Goal: Transaction & Acquisition: Purchase product/service

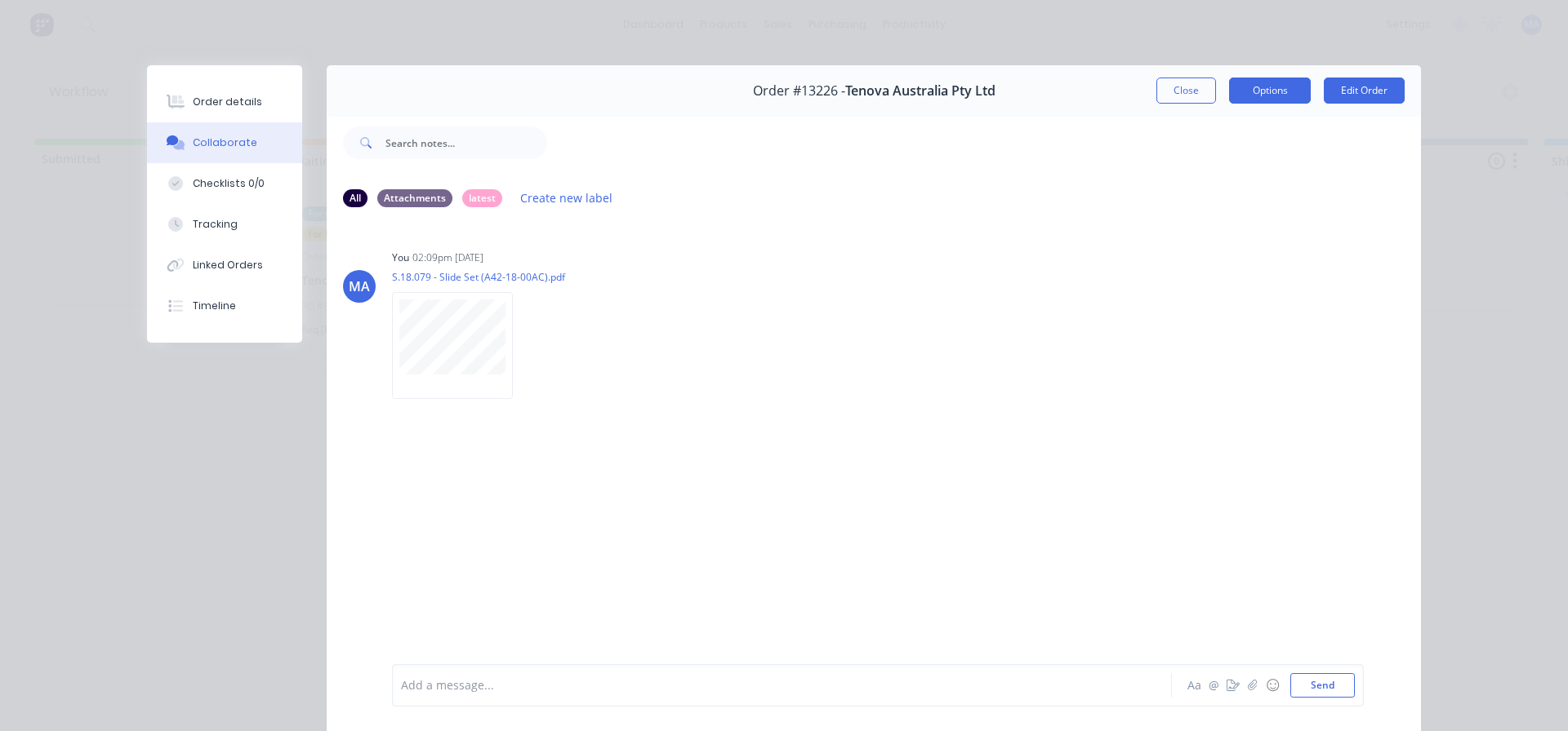
click at [1229, 99] on button "Options" at bounding box center [1269, 90] width 81 height 26
click at [1199, 96] on button "Close" at bounding box center [1185, 90] width 59 height 26
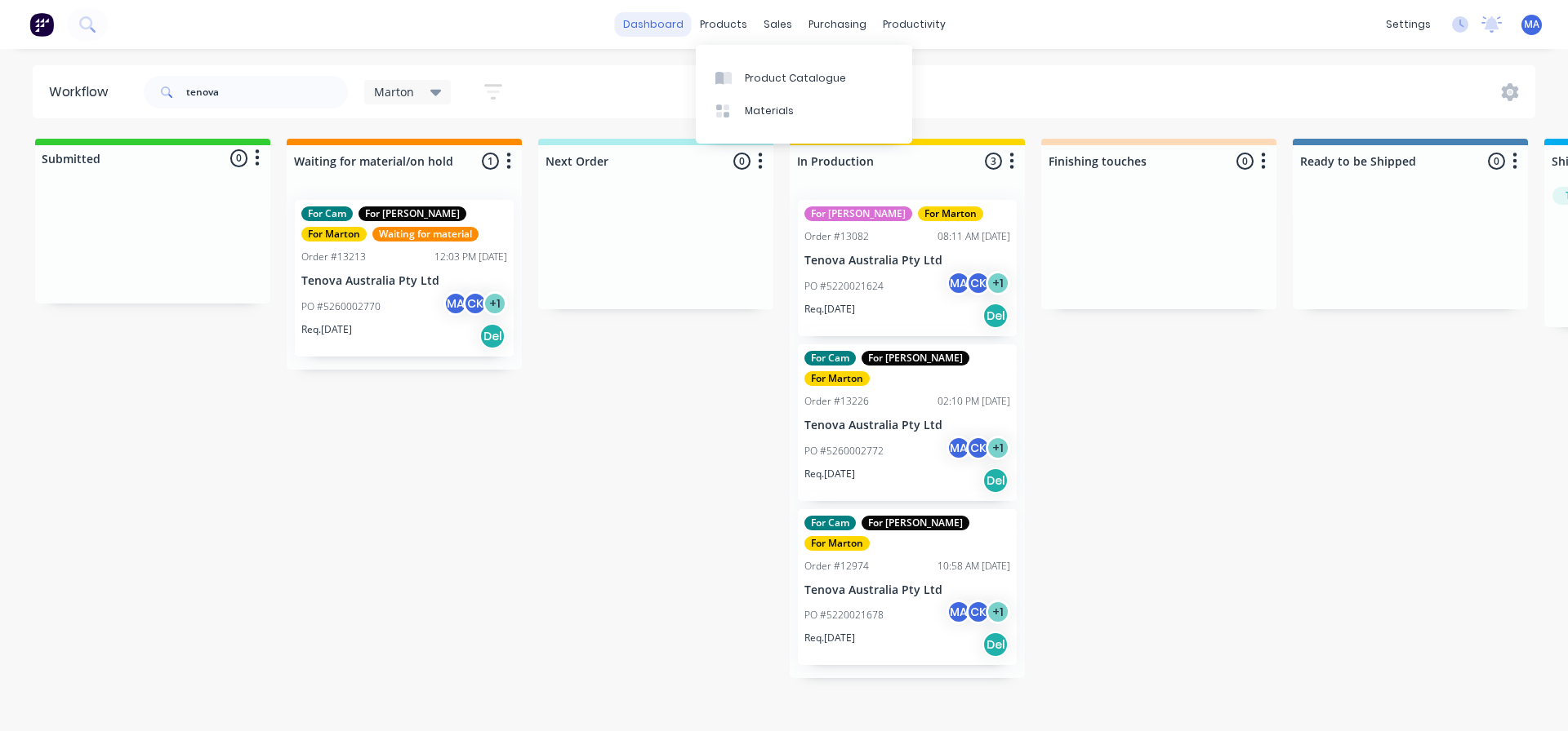
drag, startPoint x: 613, startPoint y: 31, endPoint x: 628, endPoint y: 29, distance: 15.1
click at [613, 31] on div "dashboard products sales purchasing productivity dashboard products Product Cat…" at bounding box center [784, 25] width 1568 height 49
click at [641, 26] on link "dashboard" at bounding box center [653, 24] width 77 height 25
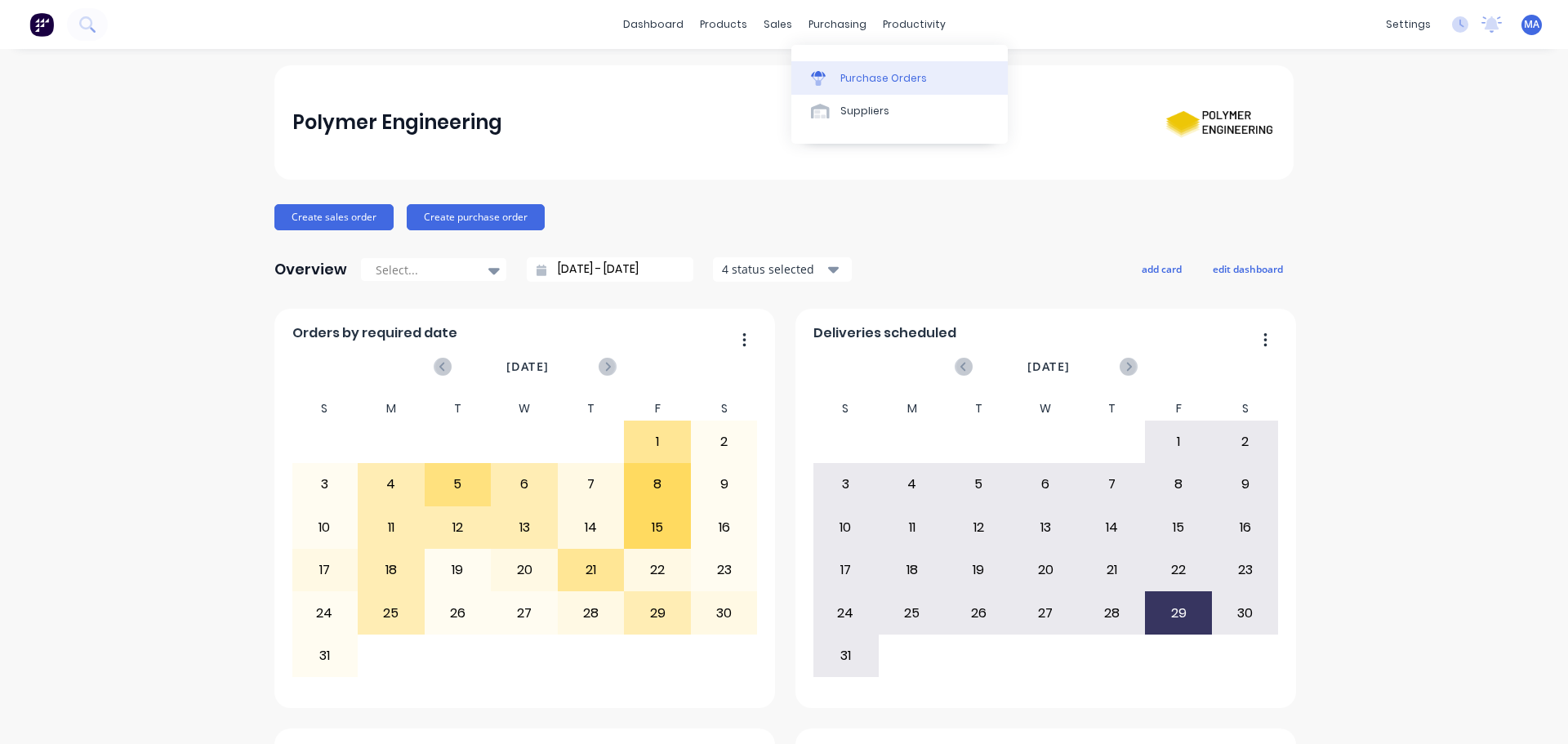
drag, startPoint x: 831, startPoint y: 70, endPoint x: 829, endPoint y: 89, distance: 19.1
click at [831, 71] on div at bounding box center [823, 79] width 25 height 15
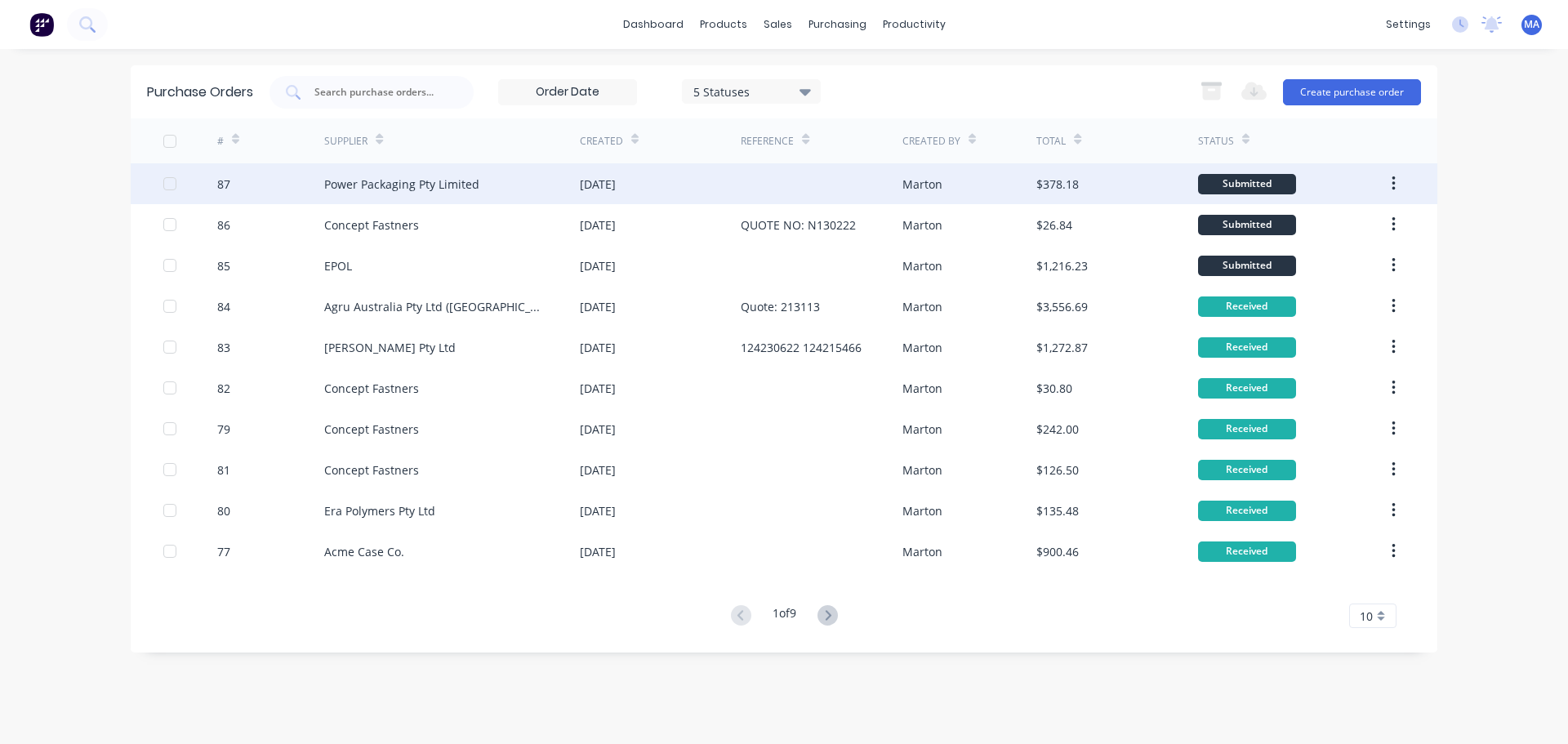
click at [483, 176] on div "Power Packaging Pty Limited" at bounding box center [452, 183] width 256 height 41
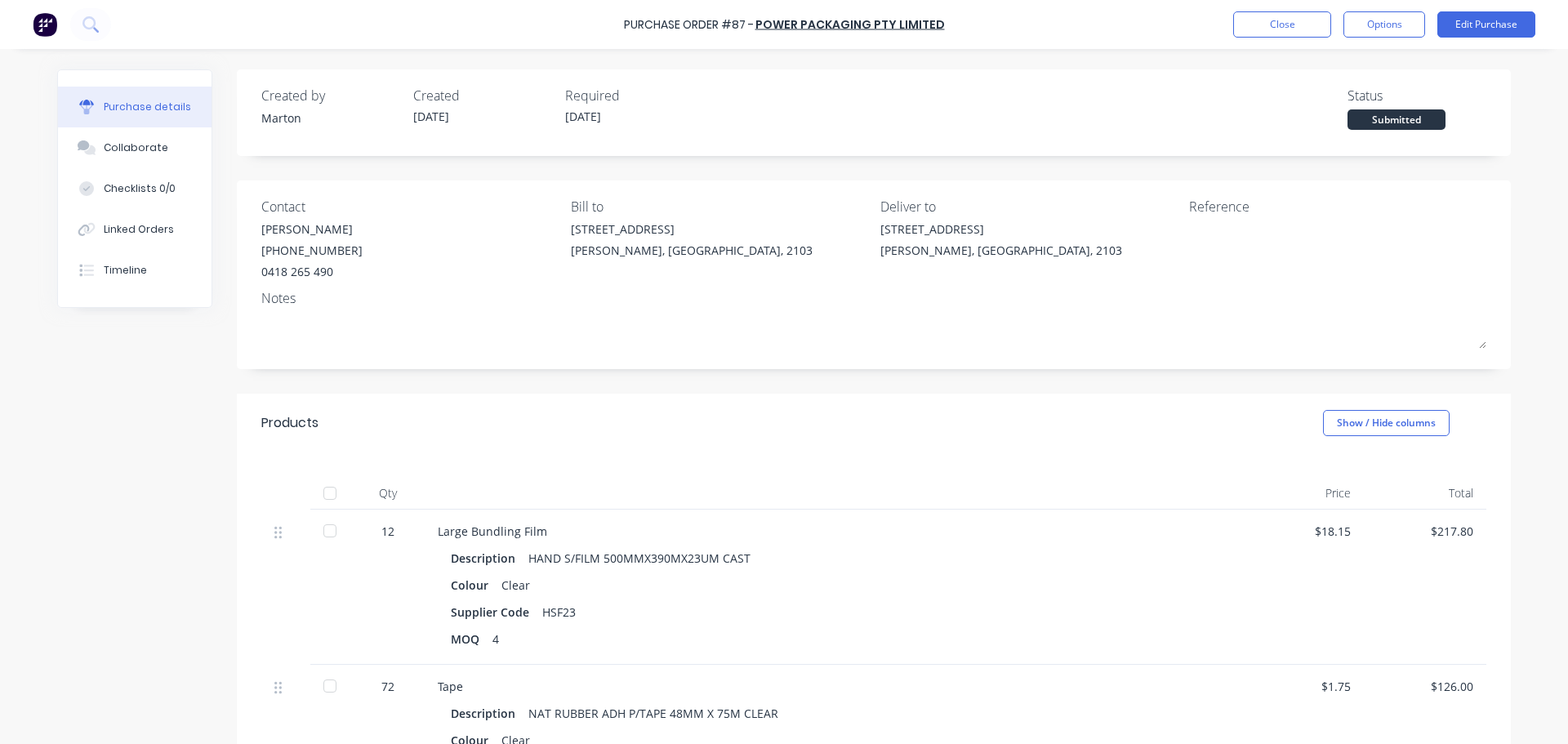
click at [330, 498] on div at bounding box center [330, 493] width 33 height 33
click at [1300, 35] on button "Close" at bounding box center [1282, 25] width 98 height 26
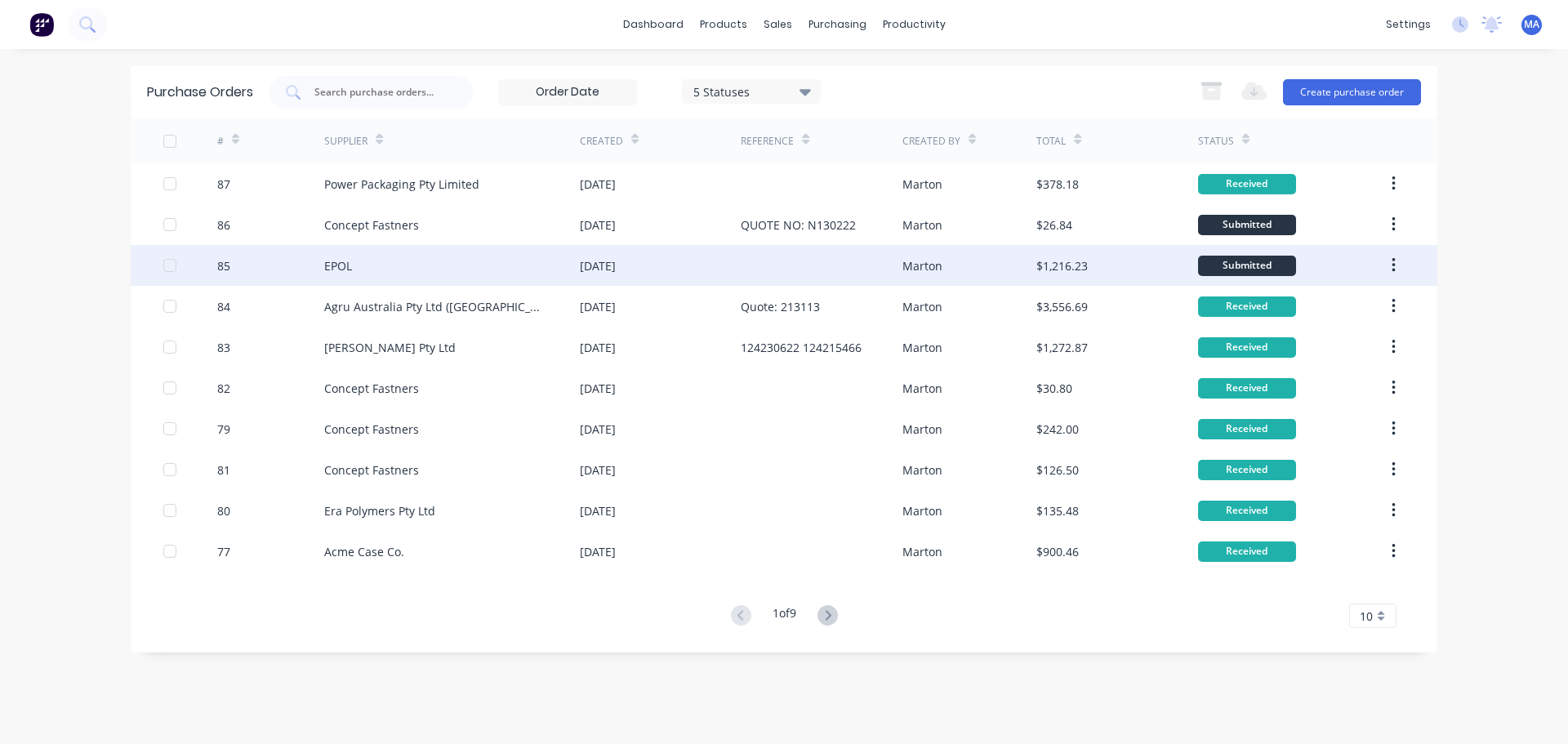
click at [384, 270] on div "EPOL" at bounding box center [452, 265] width 256 height 41
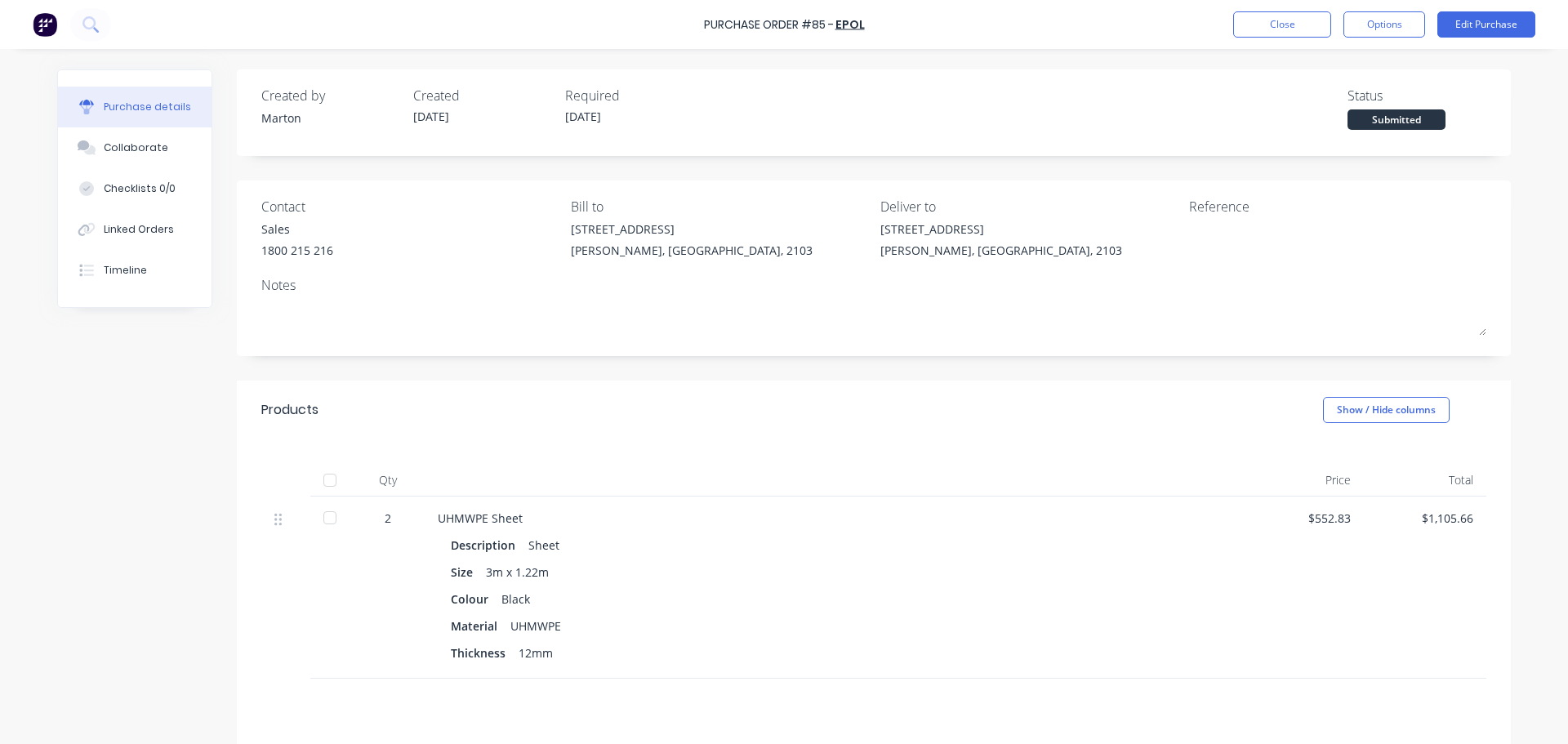
click at [319, 476] on div at bounding box center [330, 480] width 33 height 33
click at [1321, 34] on button "Close" at bounding box center [1282, 25] width 98 height 26
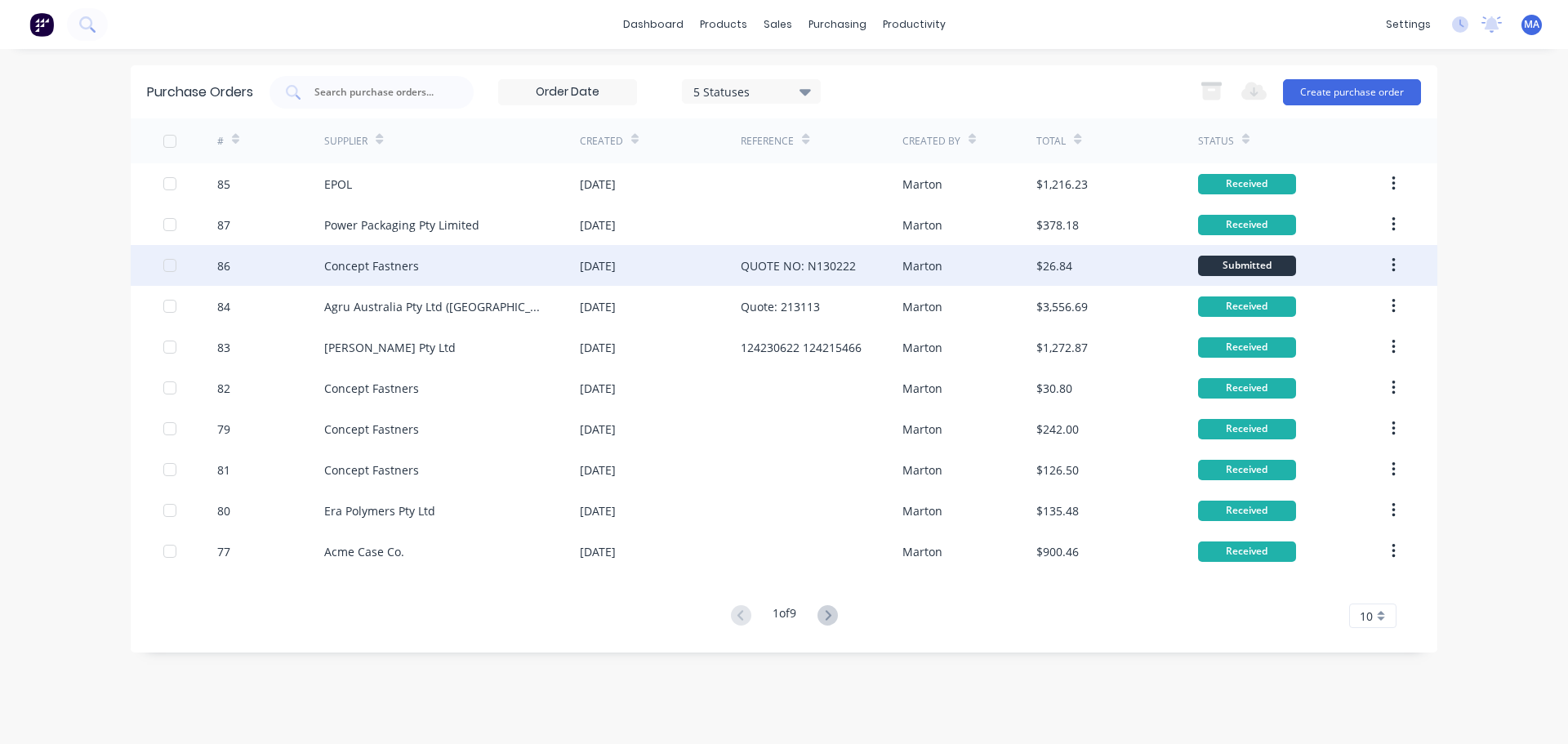
click at [384, 267] on div "Concept Fastners" at bounding box center [372, 266] width 95 height 17
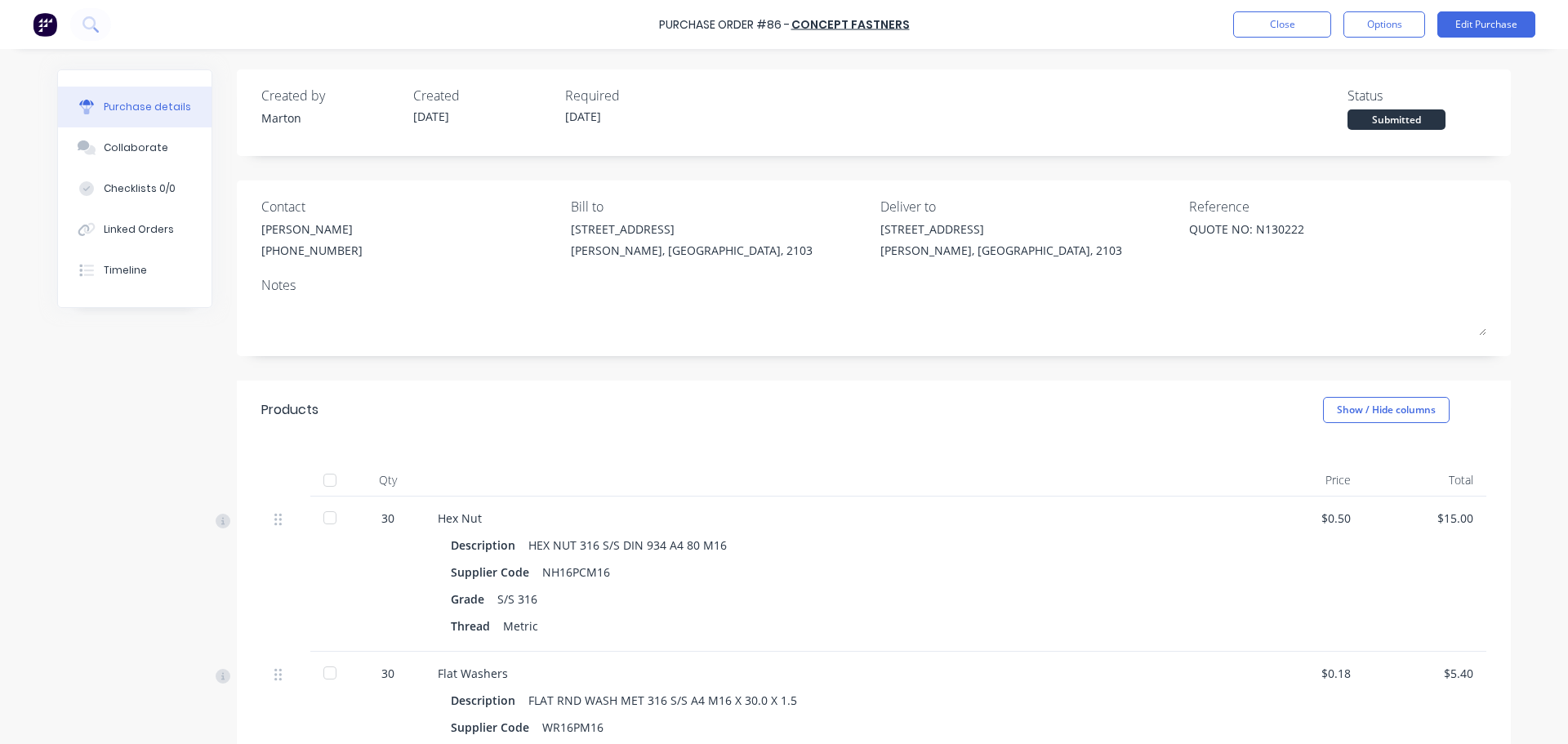
click at [326, 472] on div at bounding box center [330, 480] width 33 height 33
click at [1259, 31] on button "Close" at bounding box center [1282, 25] width 98 height 26
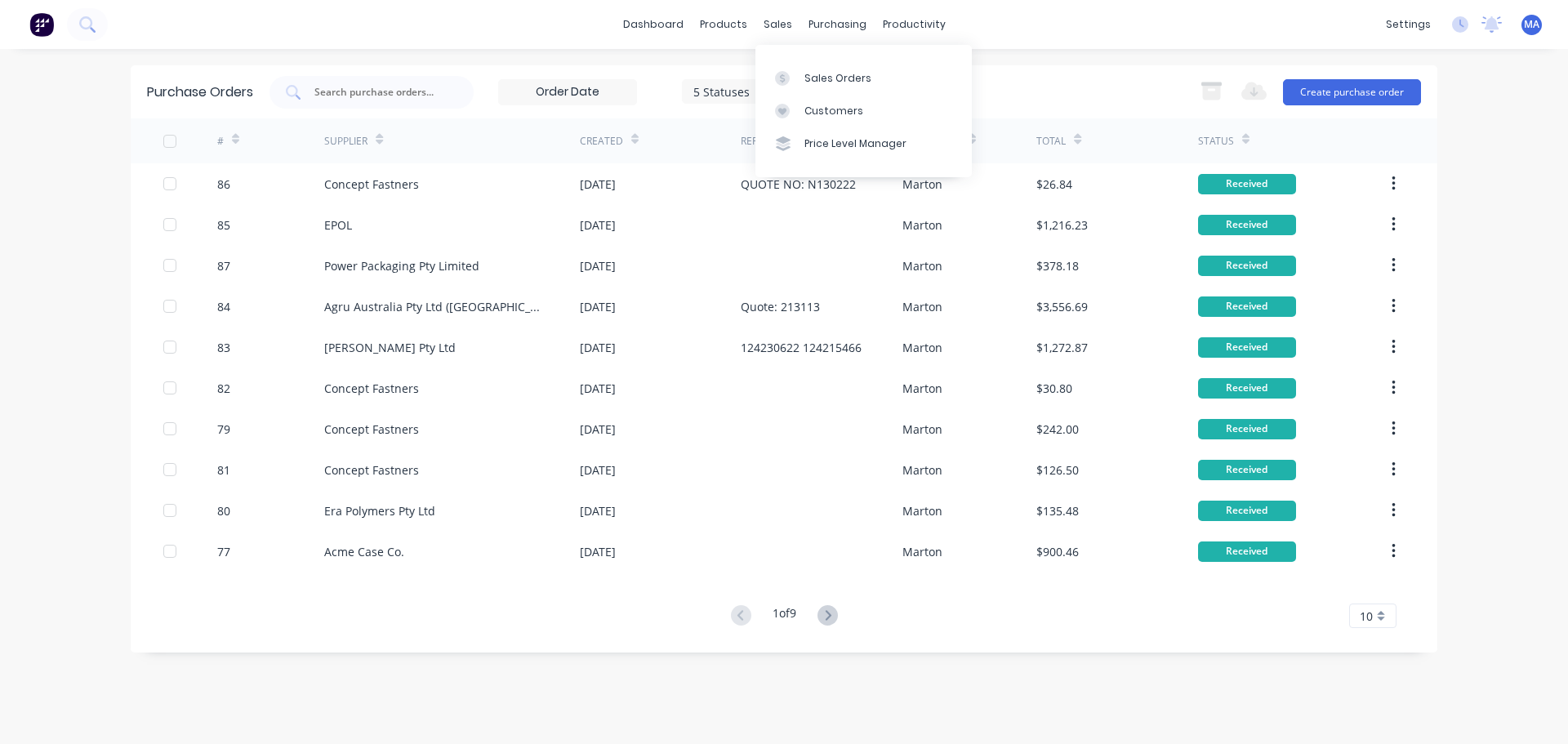
click at [792, 57] on div "Sales Orders Customers Price Level Manager" at bounding box center [863, 110] width 216 height 131
click at [824, 74] on div "Sales Orders" at bounding box center [837, 79] width 67 height 15
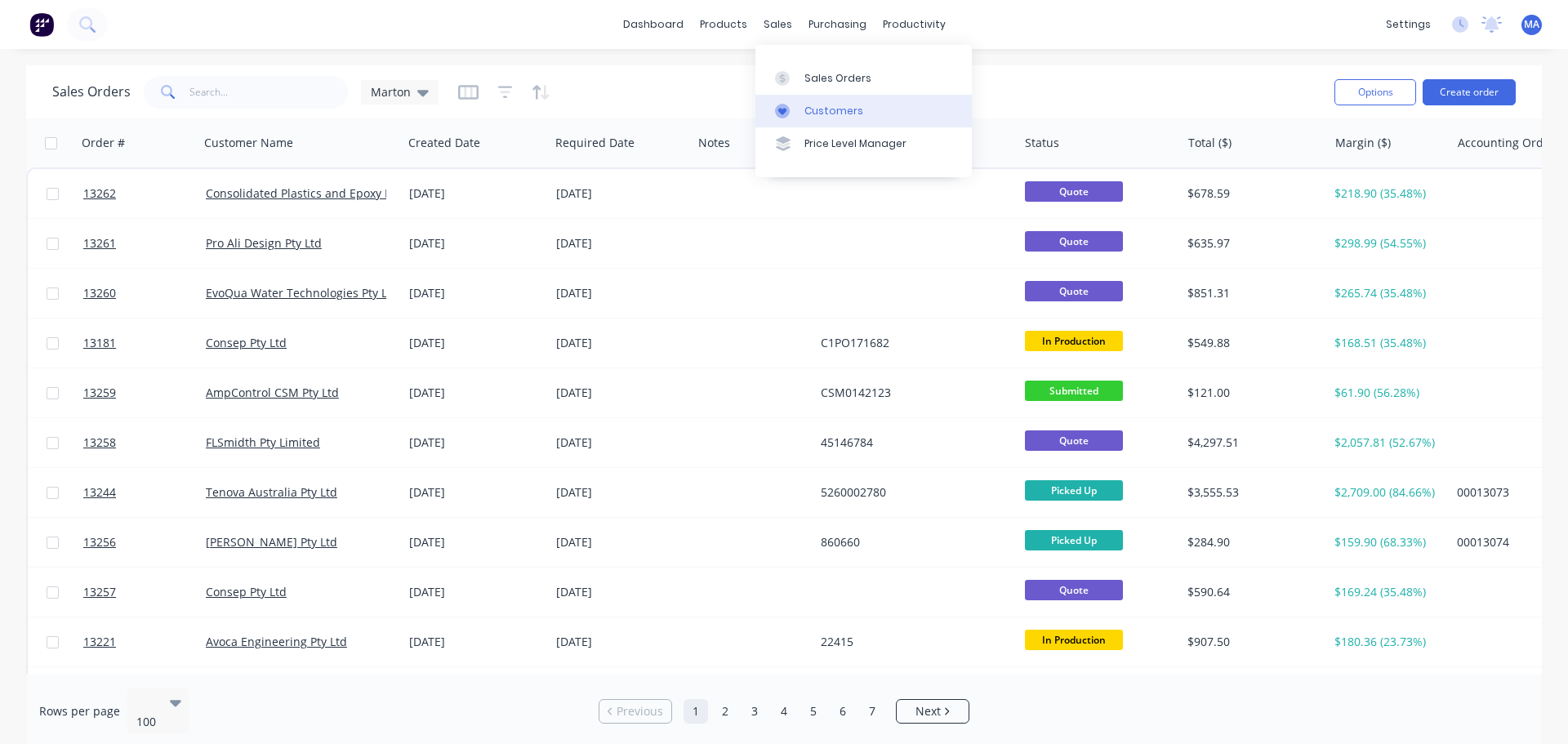
click at [805, 118] on div "Customers" at bounding box center [834, 111] width 58 height 15
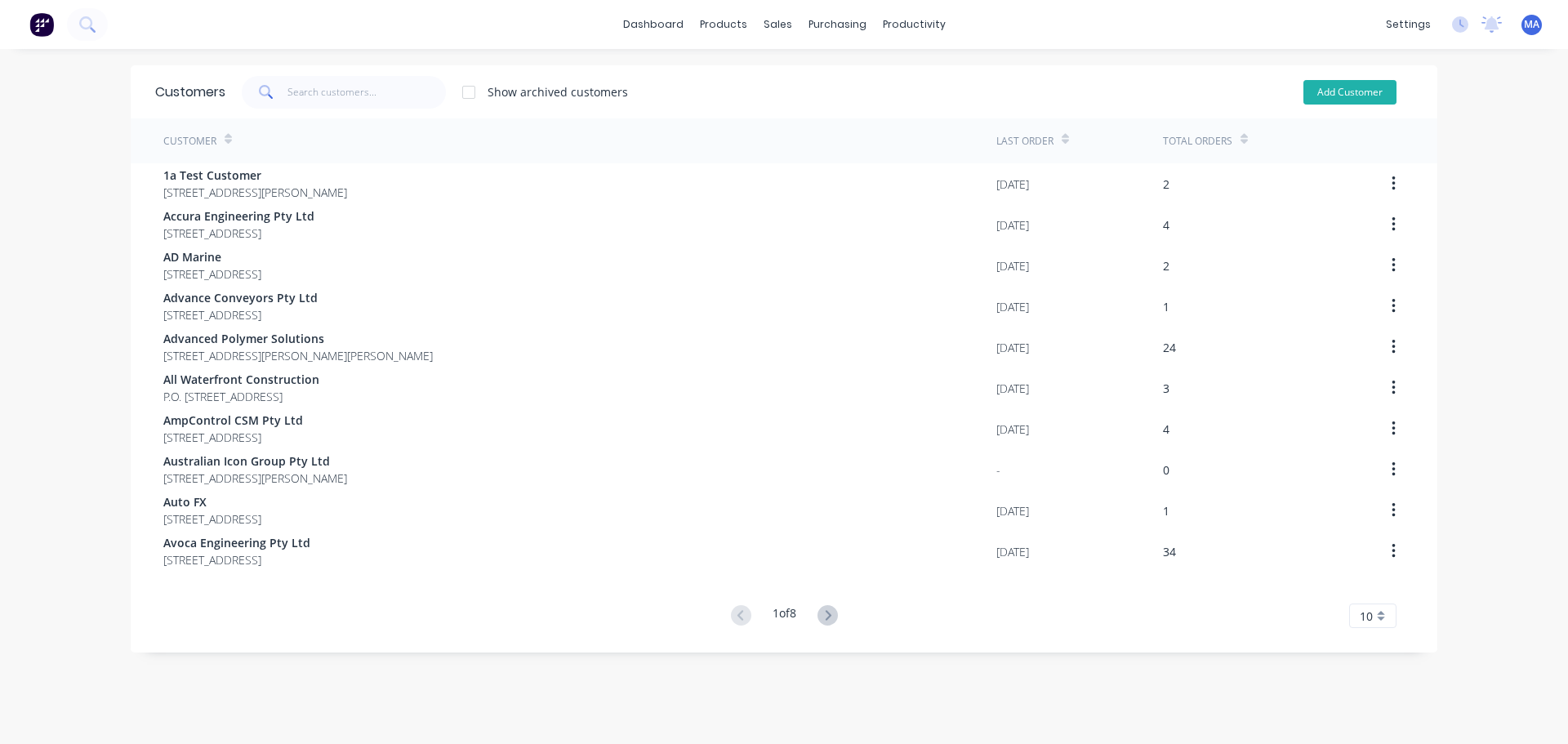
click at [1327, 91] on button "Add Customer" at bounding box center [1350, 92] width 93 height 25
select select "AU"
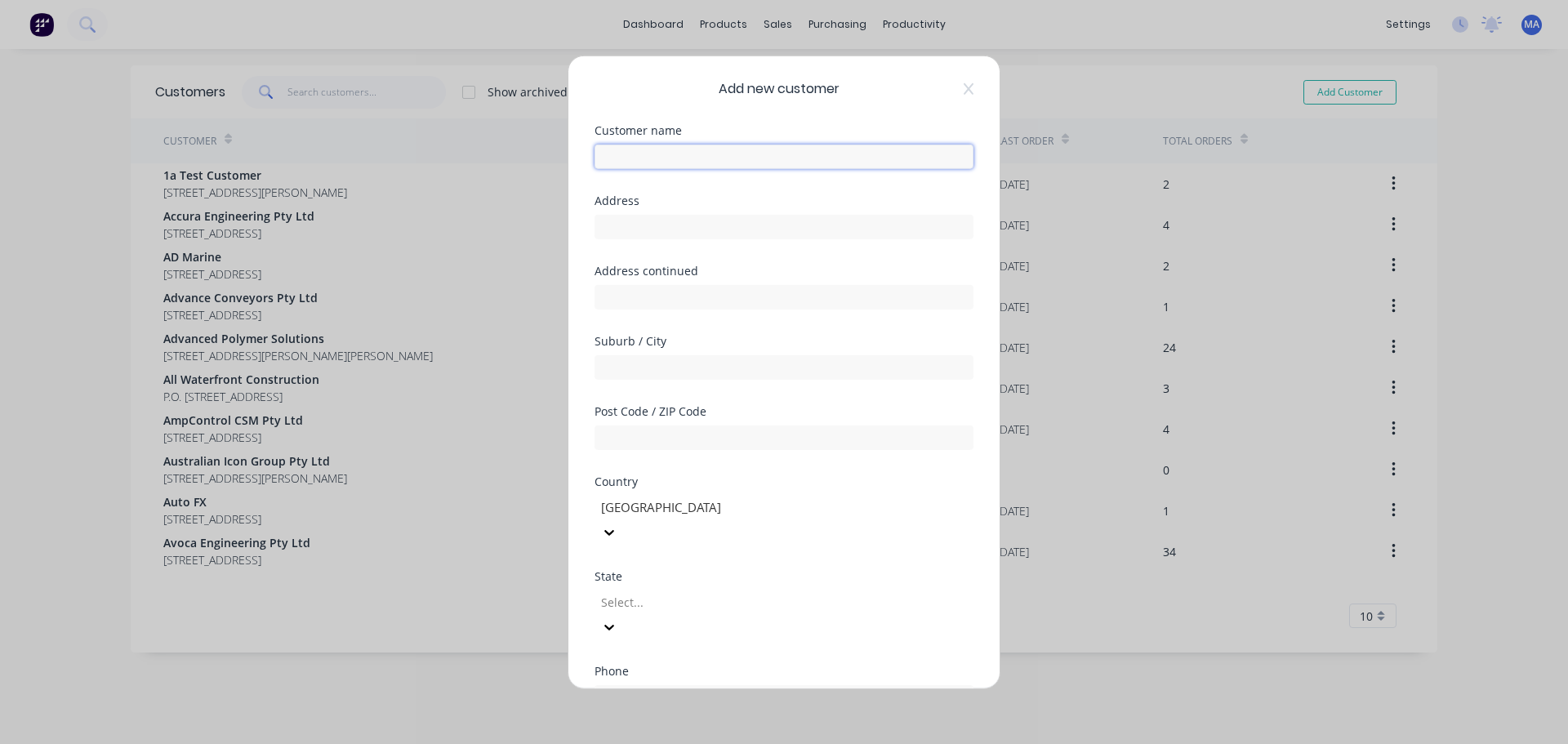
click at [734, 158] on input "text" at bounding box center [784, 155] width 379 height 25
type input "[PERSON_NAME] and [PERSON_NAME]"
click at [624, 234] on input "text" at bounding box center [784, 225] width 379 height 25
drag, startPoint x: 679, startPoint y: 227, endPoint x: 688, endPoint y: 226, distance: 9.1
click at [679, 227] on input "text" at bounding box center [784, 225] width 379 height 25
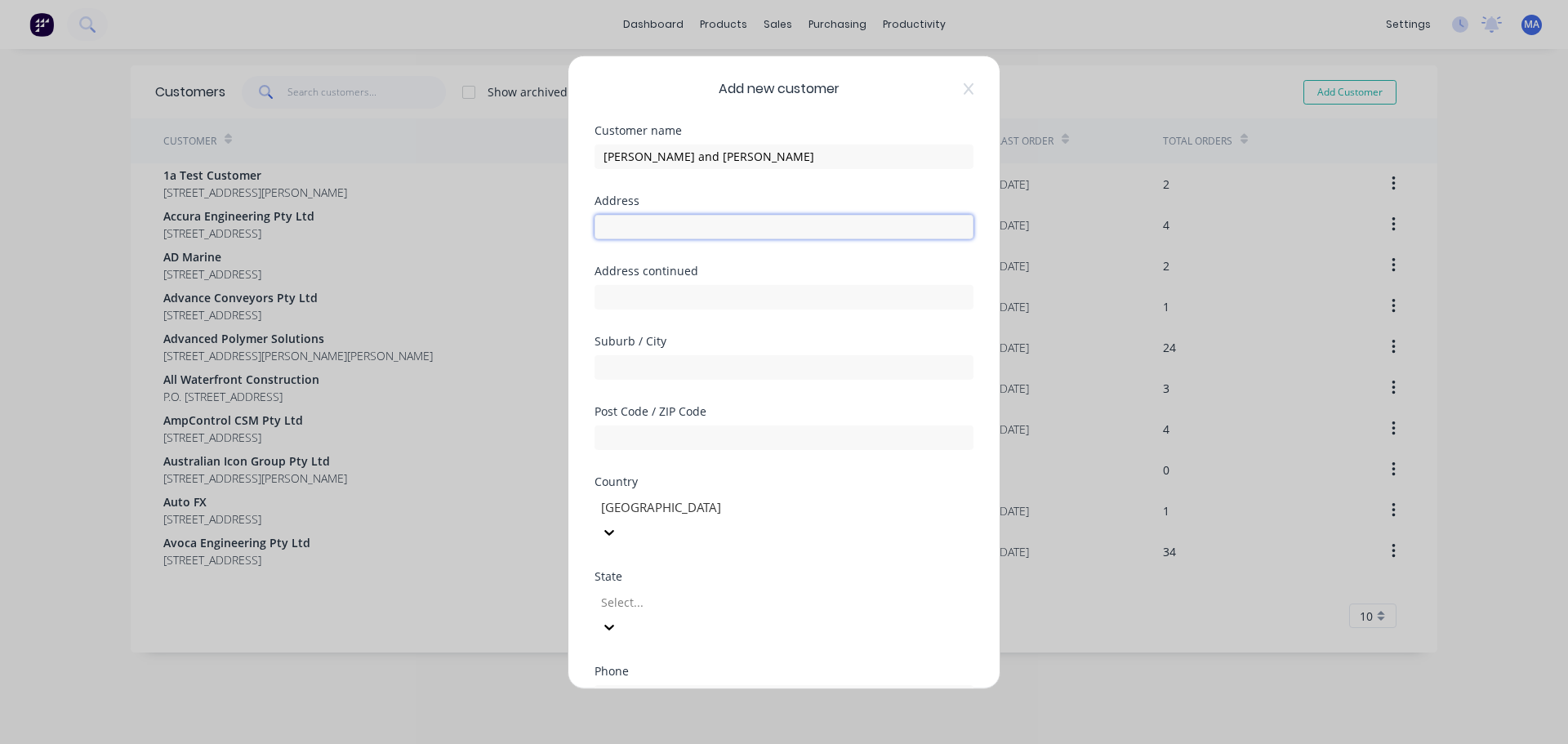
paste input "512 Government Rd W, Kirkland Lake, Ontario CANADA P2N 3J2"
type input "512 Government Rd W, Kirkland Lake, Ontario CANADA P2N 3J2"
drag, startPoint x: 924, startPoint y: 228, endPoint x: 948, endPoint y: 235, distance: 25.0
click at [948, 235] on input "512 Government Rd W, Kirkland Lake, Ontario CANADA P2N 3J2" at bounding box center [784, 225] width 379 height 25
drag, startPoint x: 946, startPoint y: 226, endPoint x: 563, endPoint y: 226, distance: 383.0
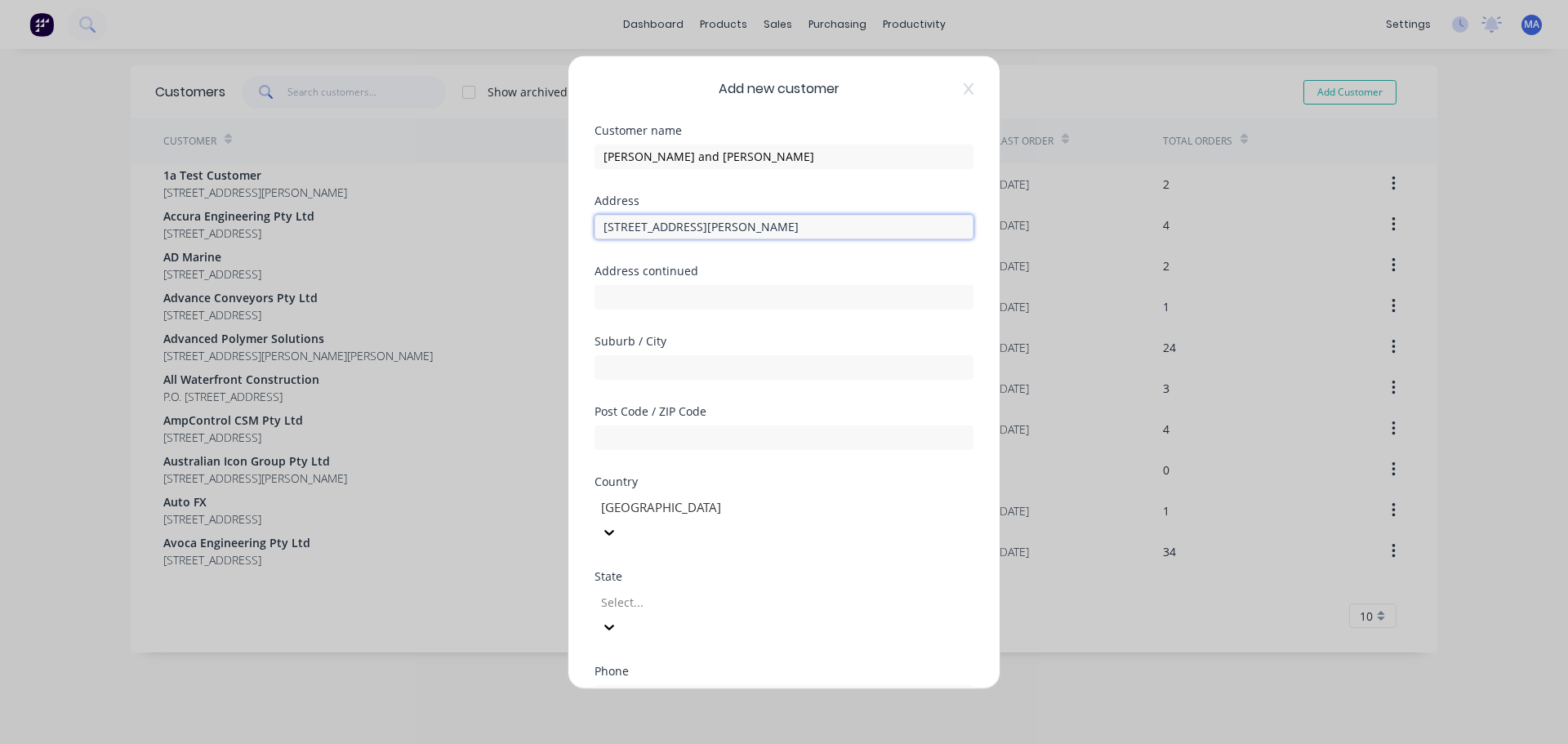
click at [571, 224] on div "Add new customer Customer name Heath and Sherwood Address 512 Government Rd W, …" at bounding box center [784, 372] width 431 height 632
click at [658, 228] on input "text" at bounding box center [784, 225] width 379 height 25
click at [656, 235] on input "text" at bounding box center [784, 225] width 379 height 25
paste input "[STREET_ADDRESS]"
type input "[STREET_ADDRESS]"
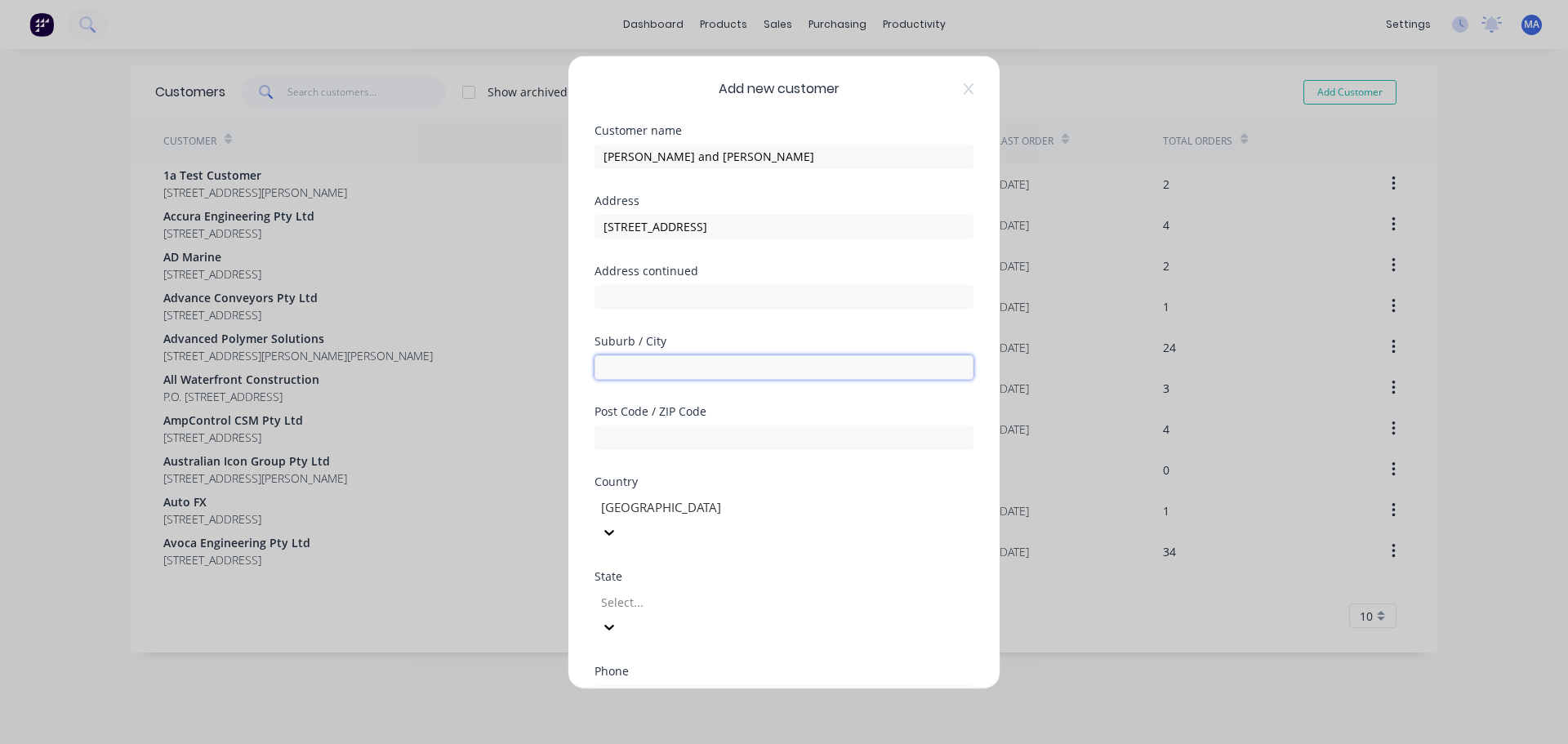
click at [647, 372] on input "text" at bounding box center [784, 366] width 379 height 25
click at [693, 375] on input "text" at bounding box center [784, 366] width 379 height 25
paste input "KIRKLAND LAKE ON"
type input "KIRKLAND LAKE ON"
click at [659, 440] on input "text" at bounding box center [784, 436] width 379 height 25
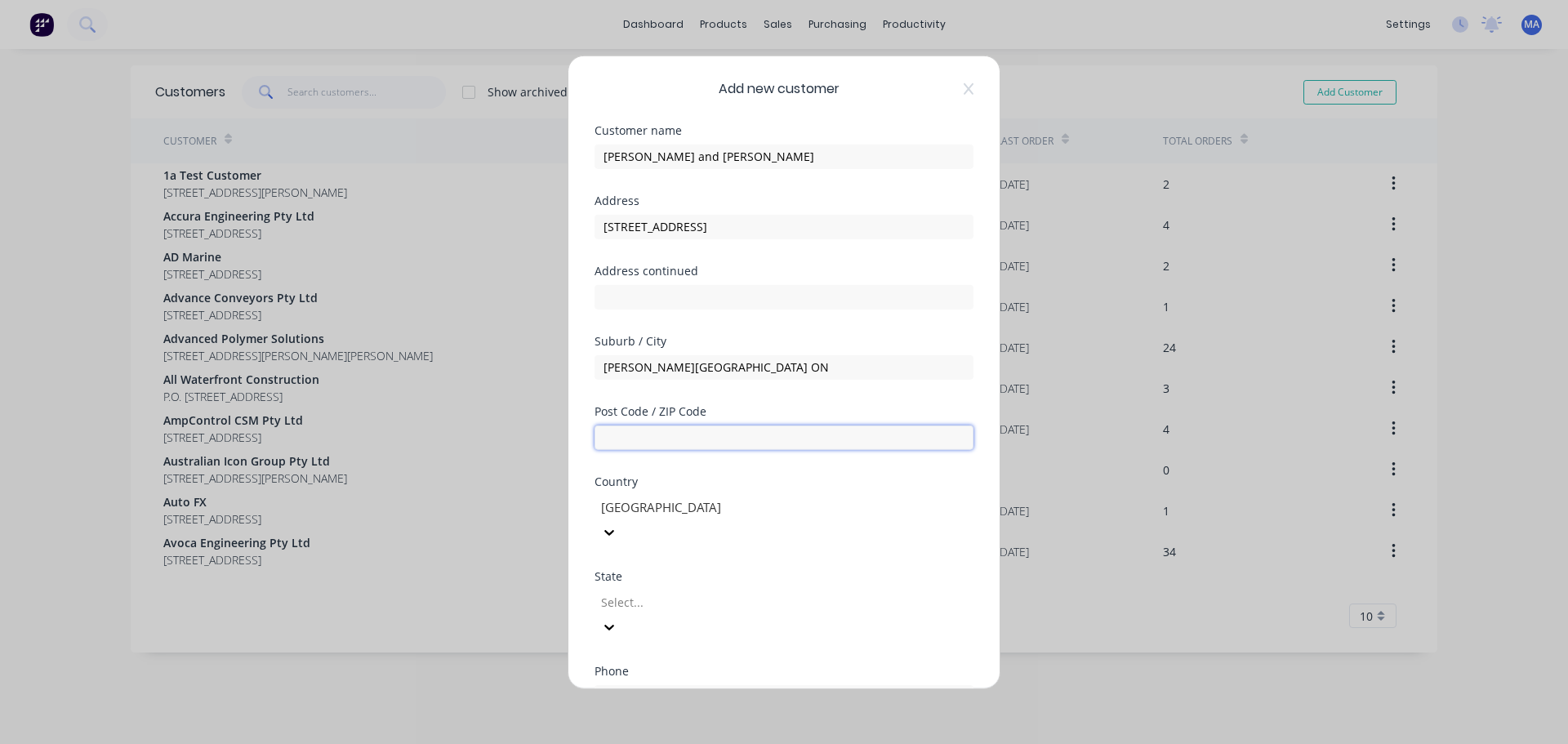
drag, startPoint x: 668, startPoint y: 436, endPoint x: 680, endPoint y: 444, distance: 14.4
click at [668, 436] on input "text" at bounding box center [784, 436] width 379 height 25
paste input "P2N 3J2"
type input "P2N 3J2"
click at [672, 515] on div at bounding box center [717, 508] width 236 height 20
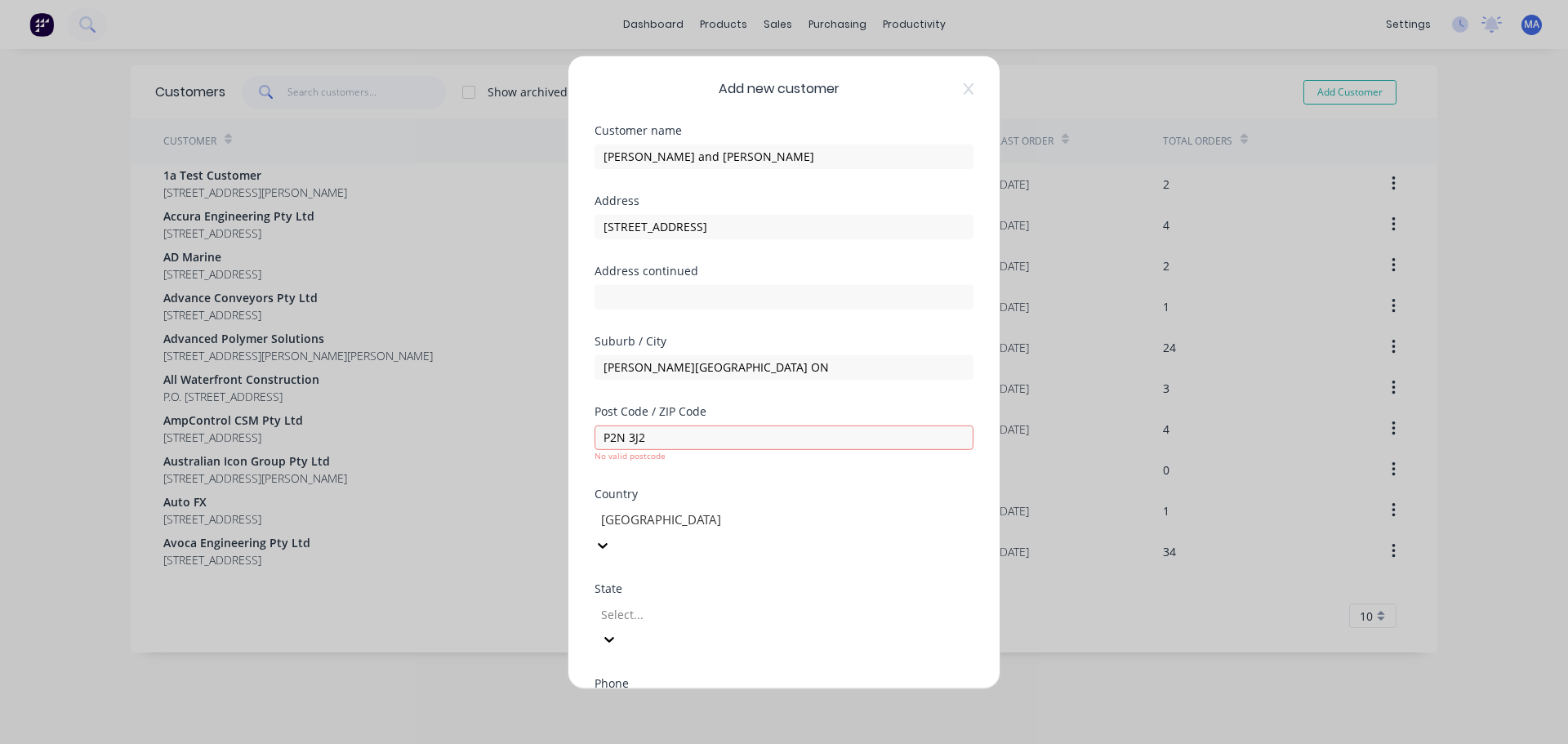
click at [659, 523] on div at bounding box center [717, 519] width 236 height 20
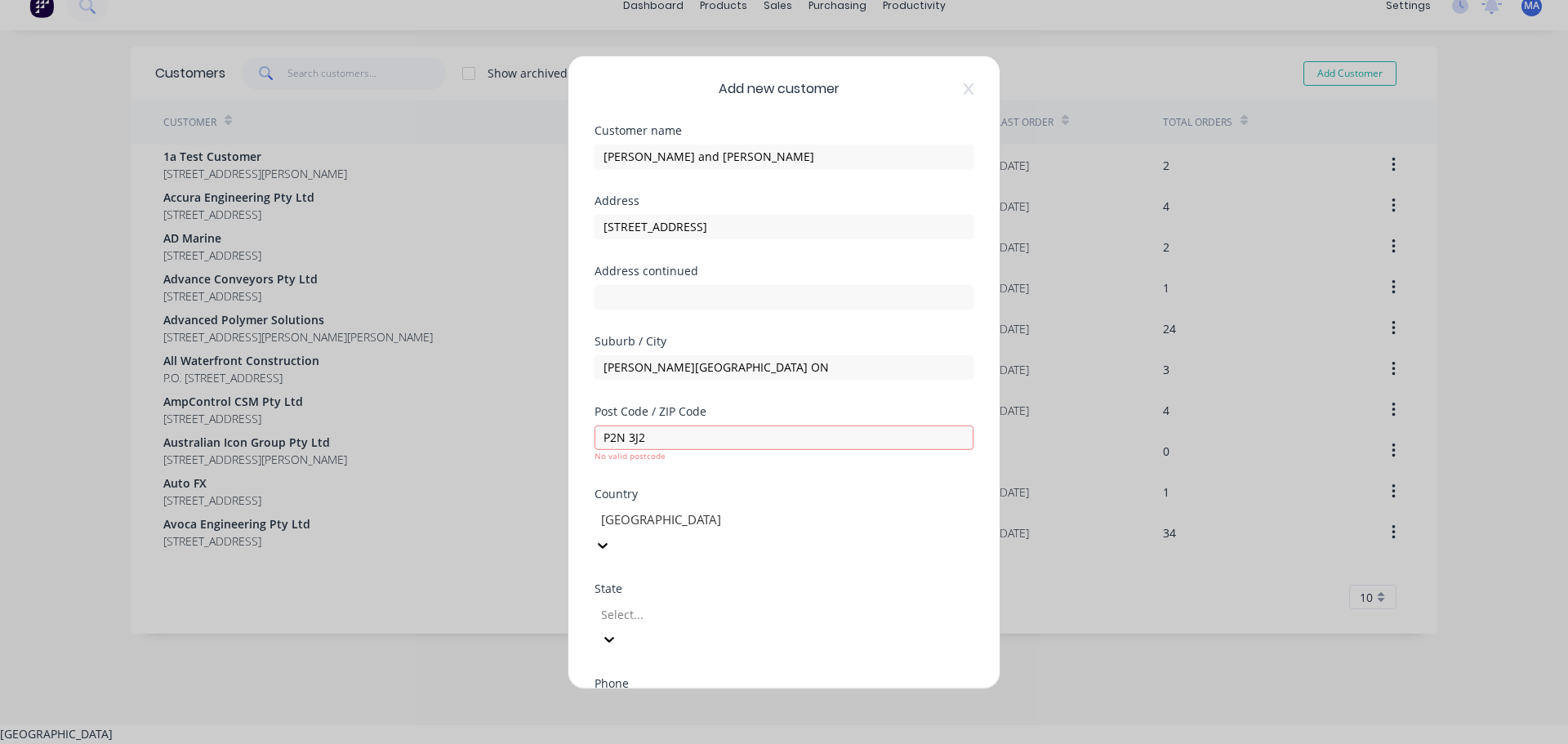
click at [659, 523] on div at bounding box center [717, 519] width 236 height 20
type input "cana"
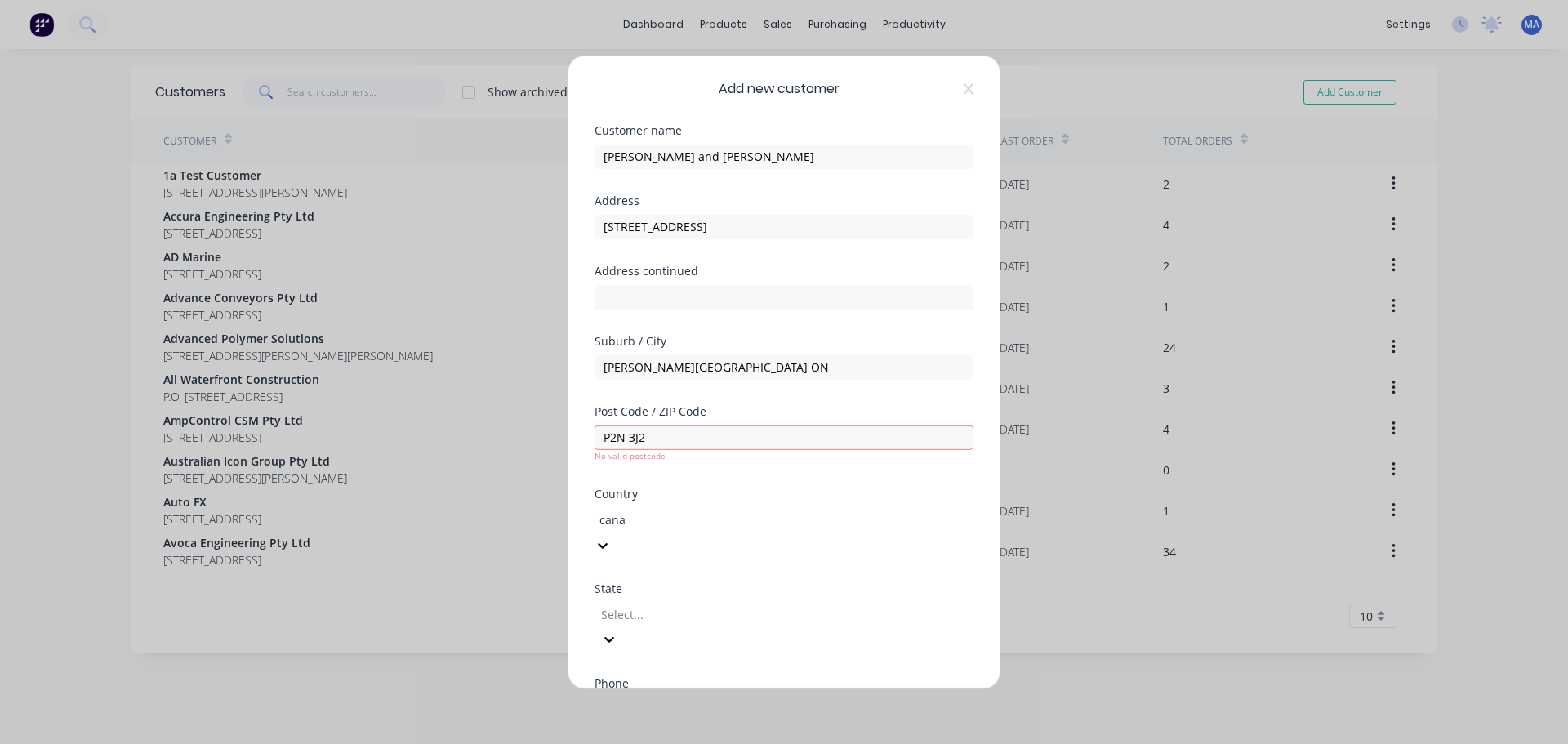
click at [663, 730] on div "[GEOGRAPHIC_DATA]" at bounding box center [784, 752] width 1568 height 17
click at [675, 604] on div at bounding box center [717, 614] width 236 height 20
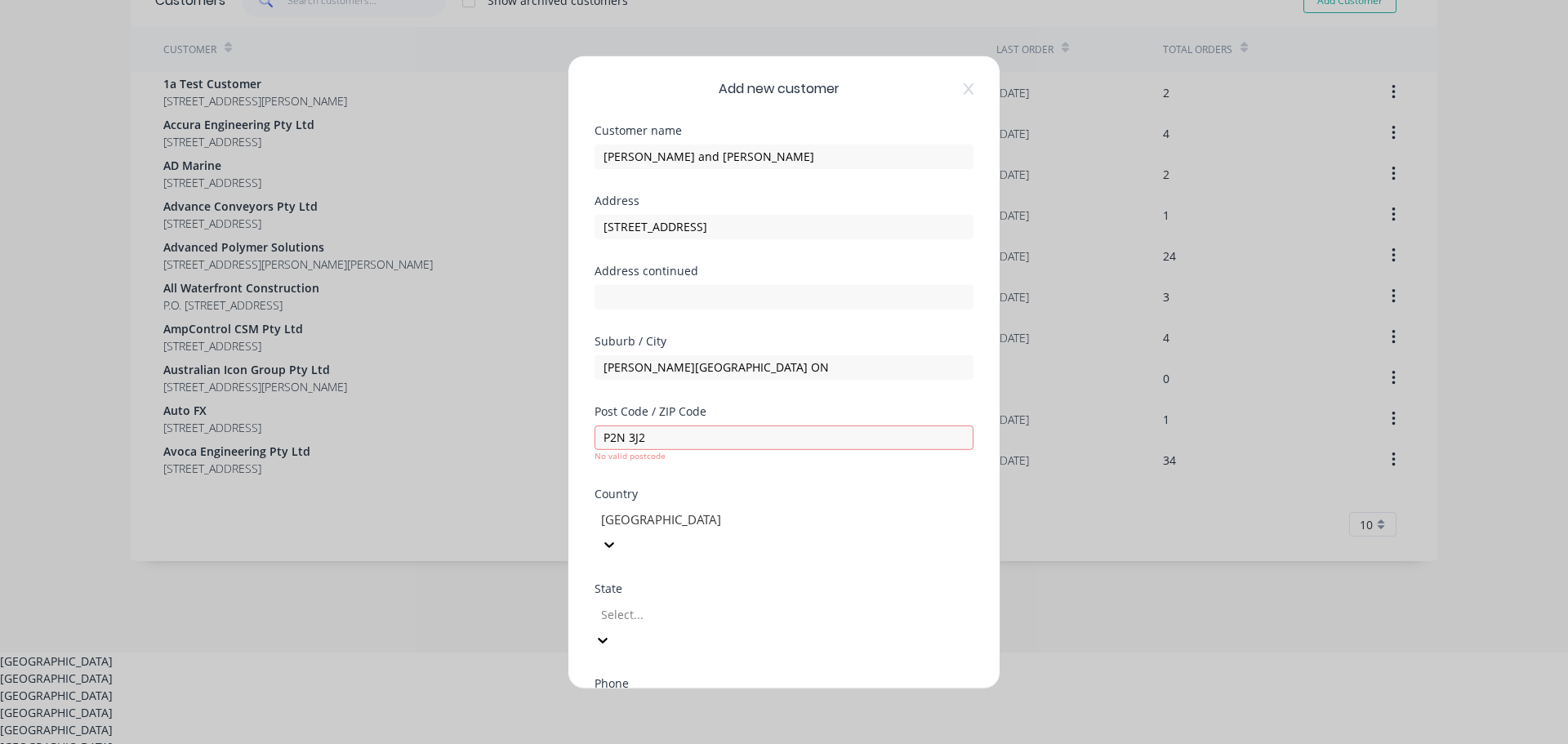
scroll to position [163, 0]
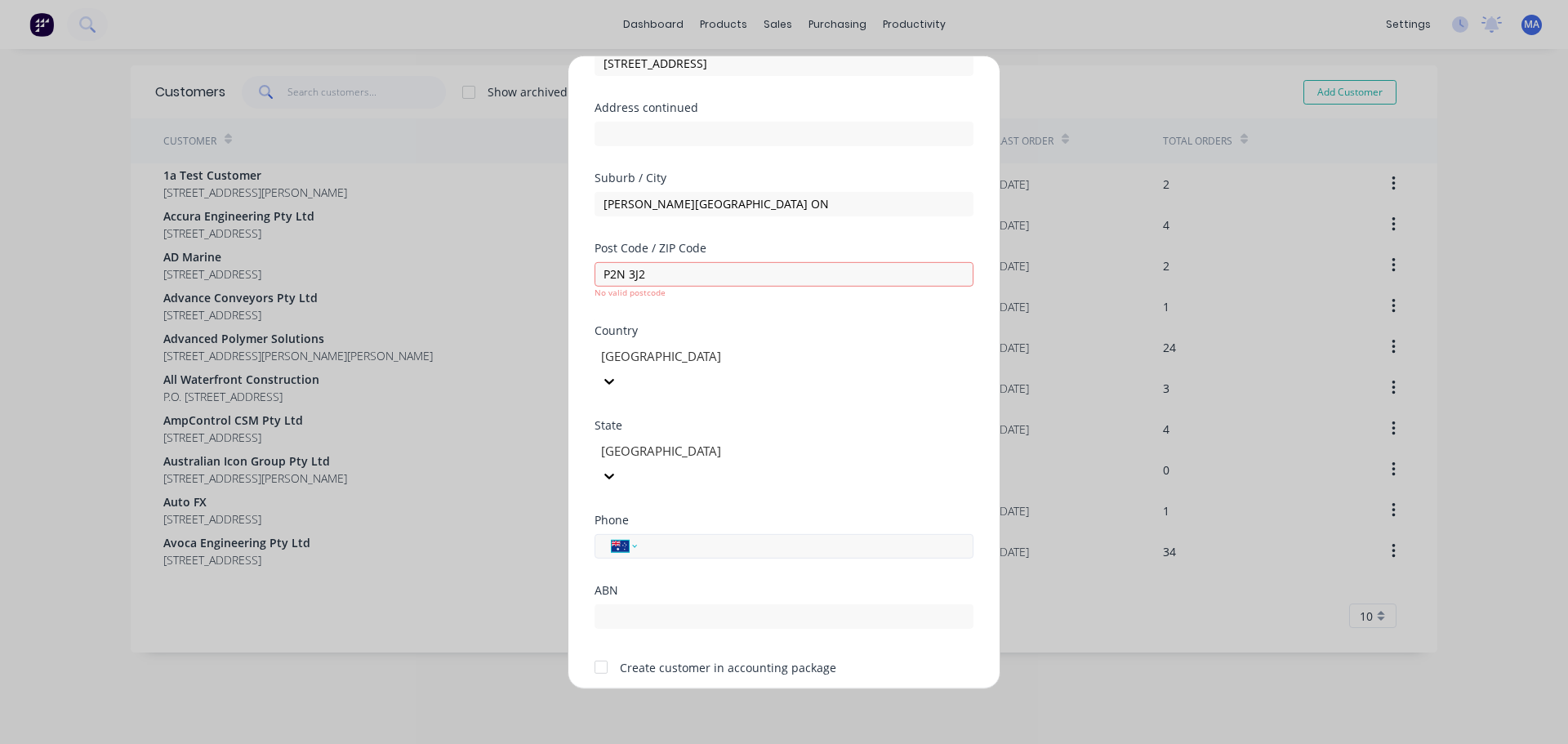
click at [623, 534] on select "International [GEOGRAPHIC_DATA] [GEOGRAPHIC_DATA] [GEOGRAPHIC_DATA] [GEOGRAPHIC…" at bounding box center [624, 545] width 25 height 23
select select "CA"
click at [612, 534] on select "International [GEOGRAPHIC_DATA] [GEOGRAPHIC_DATA] [GEOGRAPHIC_DATA] [GEOGRAPHIC…" at bounding box center [624, 545] width 25 height 23
click at [686, 537] on input "tel" at bounding box center [802, 546] width 308 height 19
type input "[PHONE_NUMBER]"
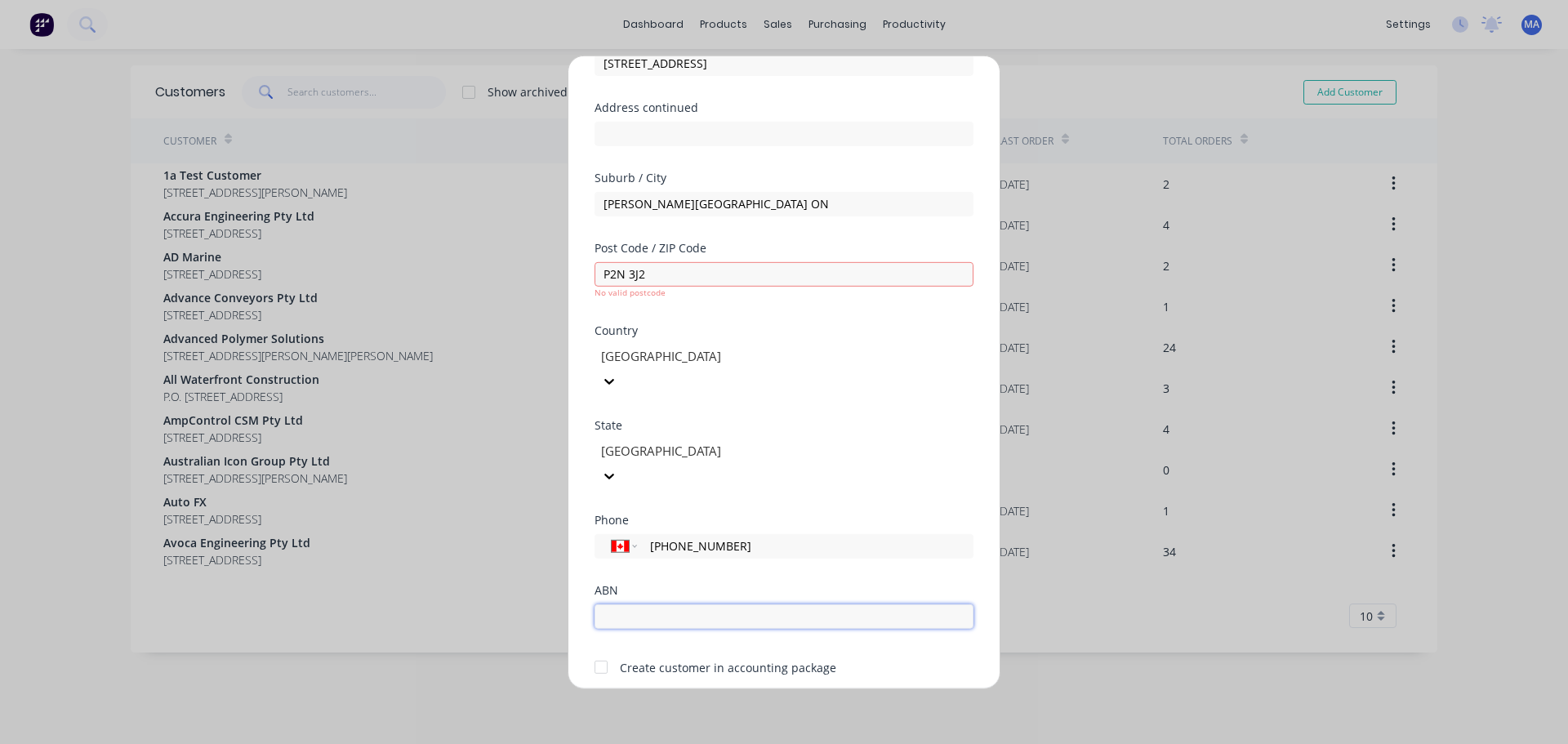
click at [678, 603] on input "text" at bounding box center [784, 615] width 379 height 25
click at [636, 644] on form "Customer name Heath and Sherwood Address 512 Government Rd W Address continued …" at bounding box center [784, 344] width 379 height 767
click at [661, 278] on input "P2N 3J2" at bounding box center [784, 273] width 379 height 25
click at [627, 269] on input "P2N 3J2" at bounding box center [784, 273] width 379 height 25
type input "P2N3J2"
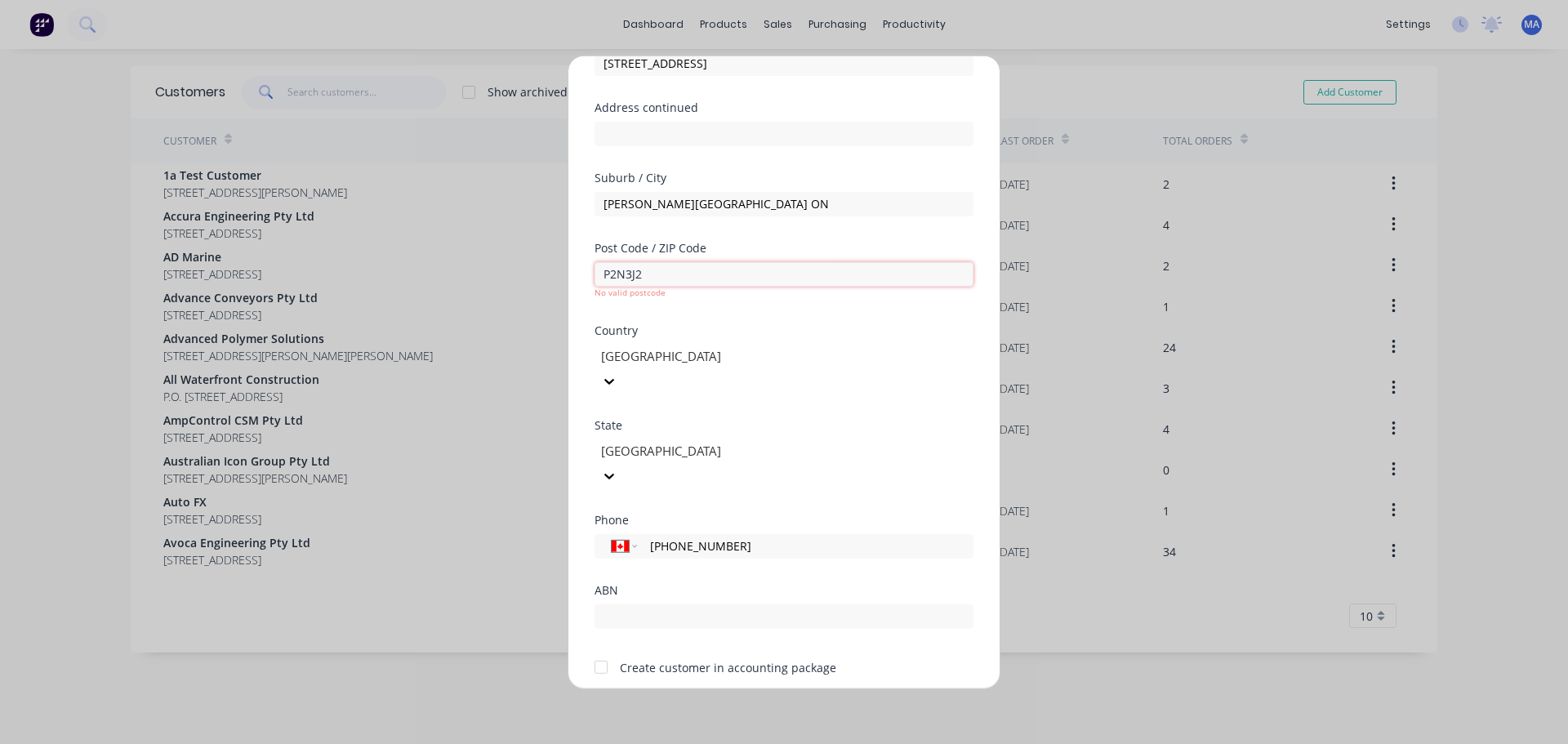
click at [678, 279] on input "P2N3J2" at bounding box center [784, 273] width 379 height 25
drag, startPoint x: 628, startPoint y: 272, endPoint x: 574, endPoint y: 269, distance: 54.1
click at [574, 269] on div "Add new customer Customer name Heath and Sherwood Address 512 Government Rd W A…" at bounding box center [784, 372] width 431 height 632
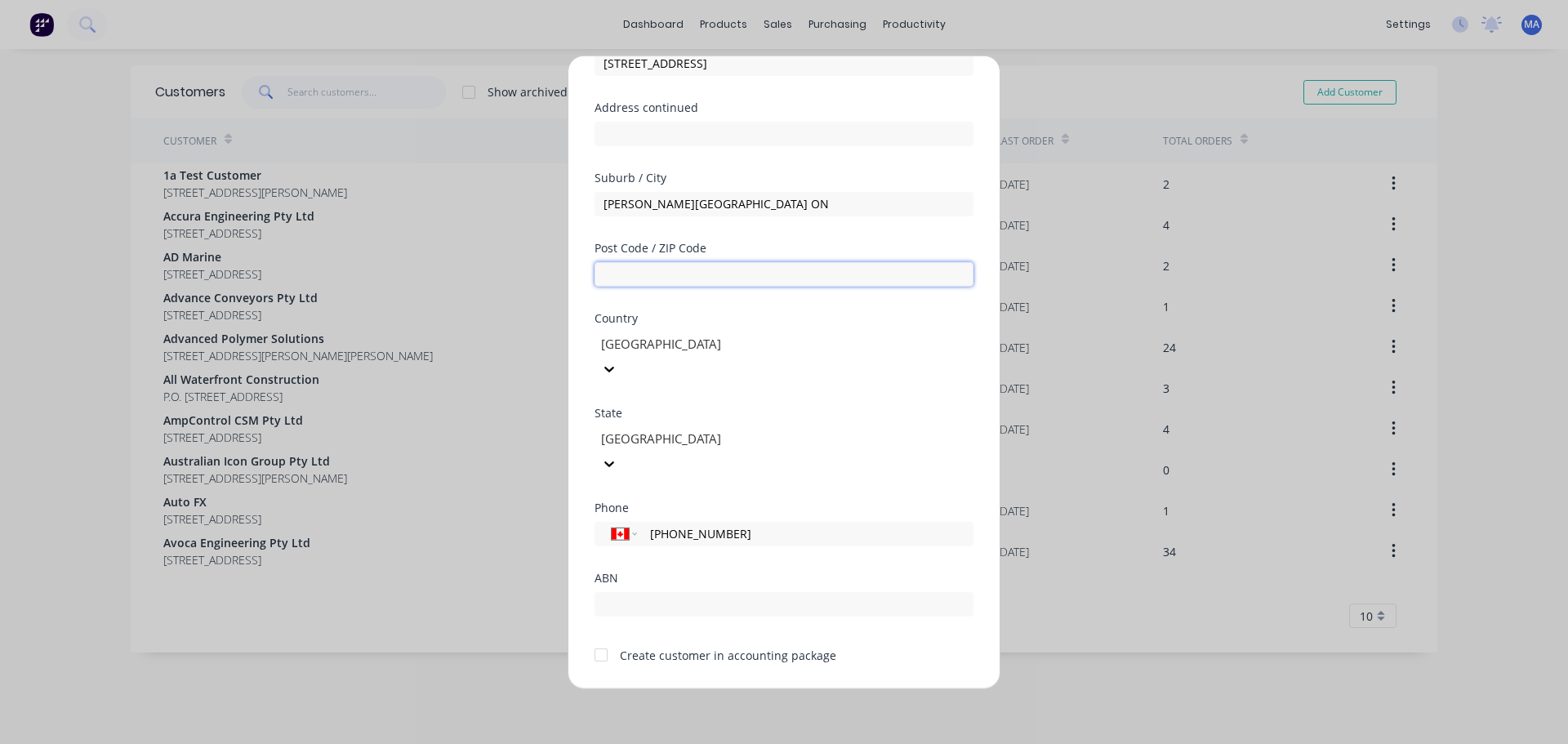
click at [653, 286] on input "text" at bounding box center [784, 273] width 379 height 25
type input "P2N 3J2"
click at [700, 292] on div "Post Code / ZIP Code P2N 3J2" at bounding box center [784, 277] width 379 height 70
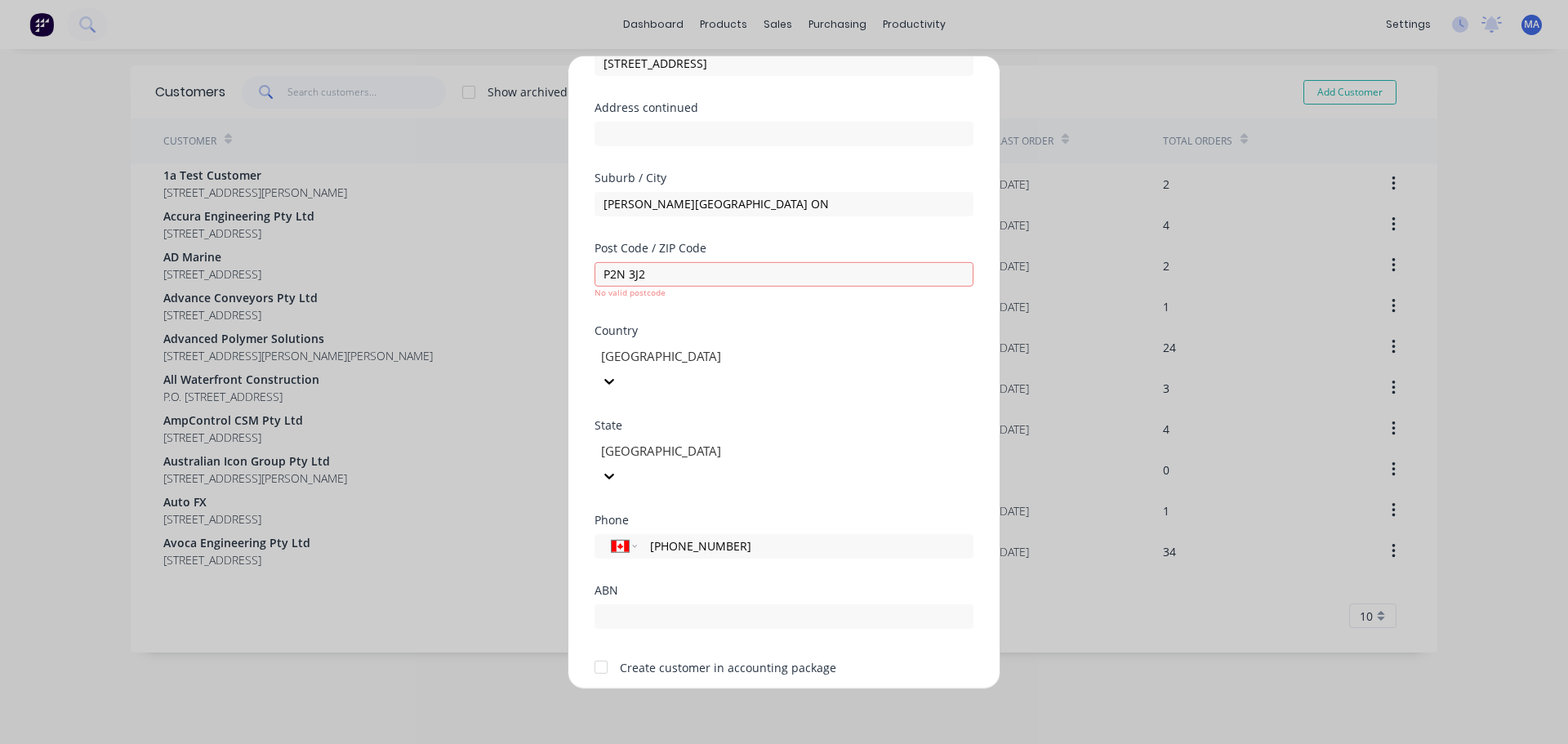
click at [724, 701] on button "Save" at bounding box center [732, 714] width 89 height 26
drag, startPoint x: 729, startPoint y: 207, endPoint x: 689, endPoint y: 204, distance: 40.1
click at [689, 204] on input "KIRKLAND LAKE ON" at bounding box center [784, 203] width 379 height 25
click at [846, 234] on div "Suburb / City KIRKLAND LAKE" at bounding box center [784, 206] width 379 height 70
drag, startPoint x: 712, startPoint y: 204, endPoint x: 590, endPoint y: 208, distance: 122.1
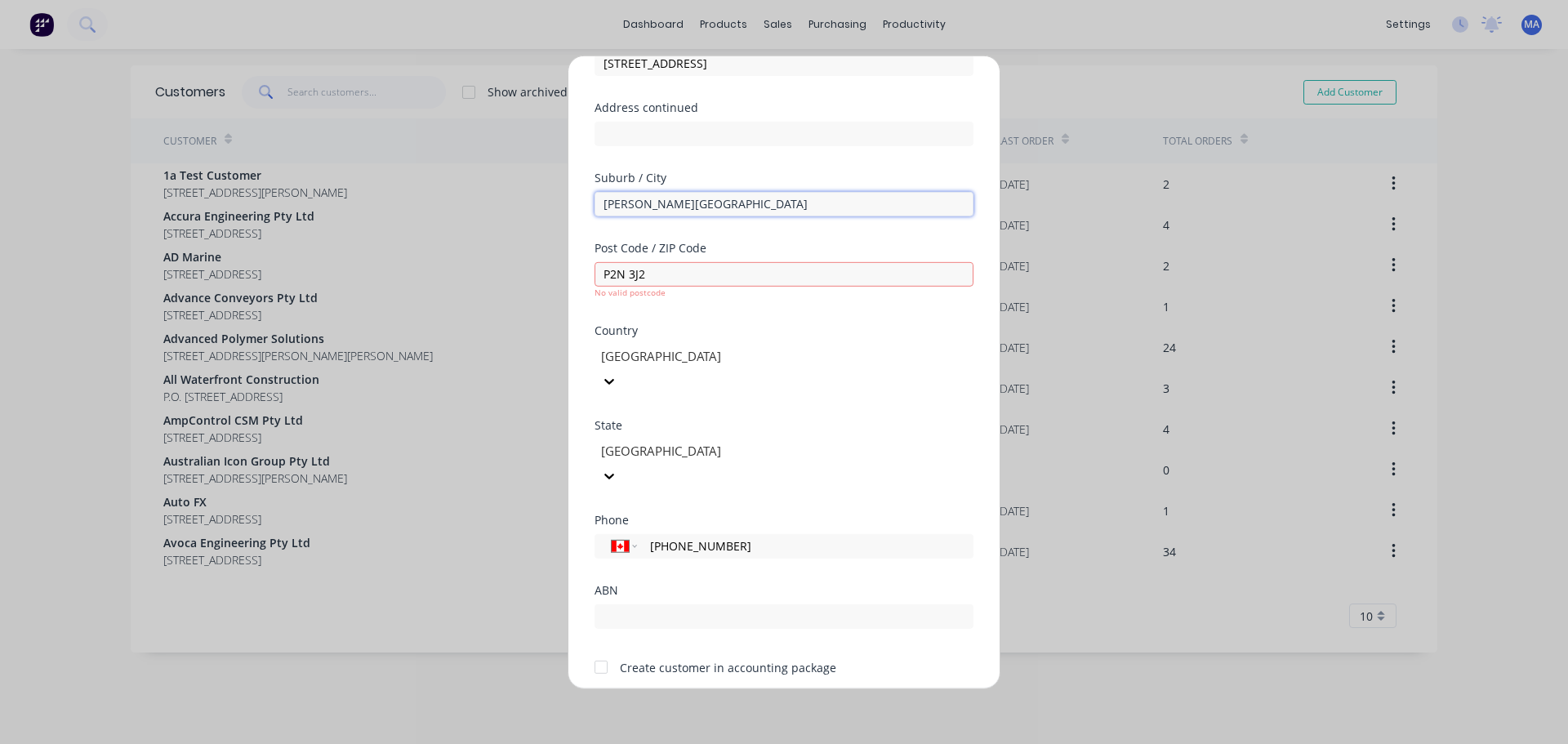
click at [592, 205] on div "Add new customer Customer name Heath and Sherwood Address 512 Government Rd W A…" at bounding box center [784, 372] width 431 height 632
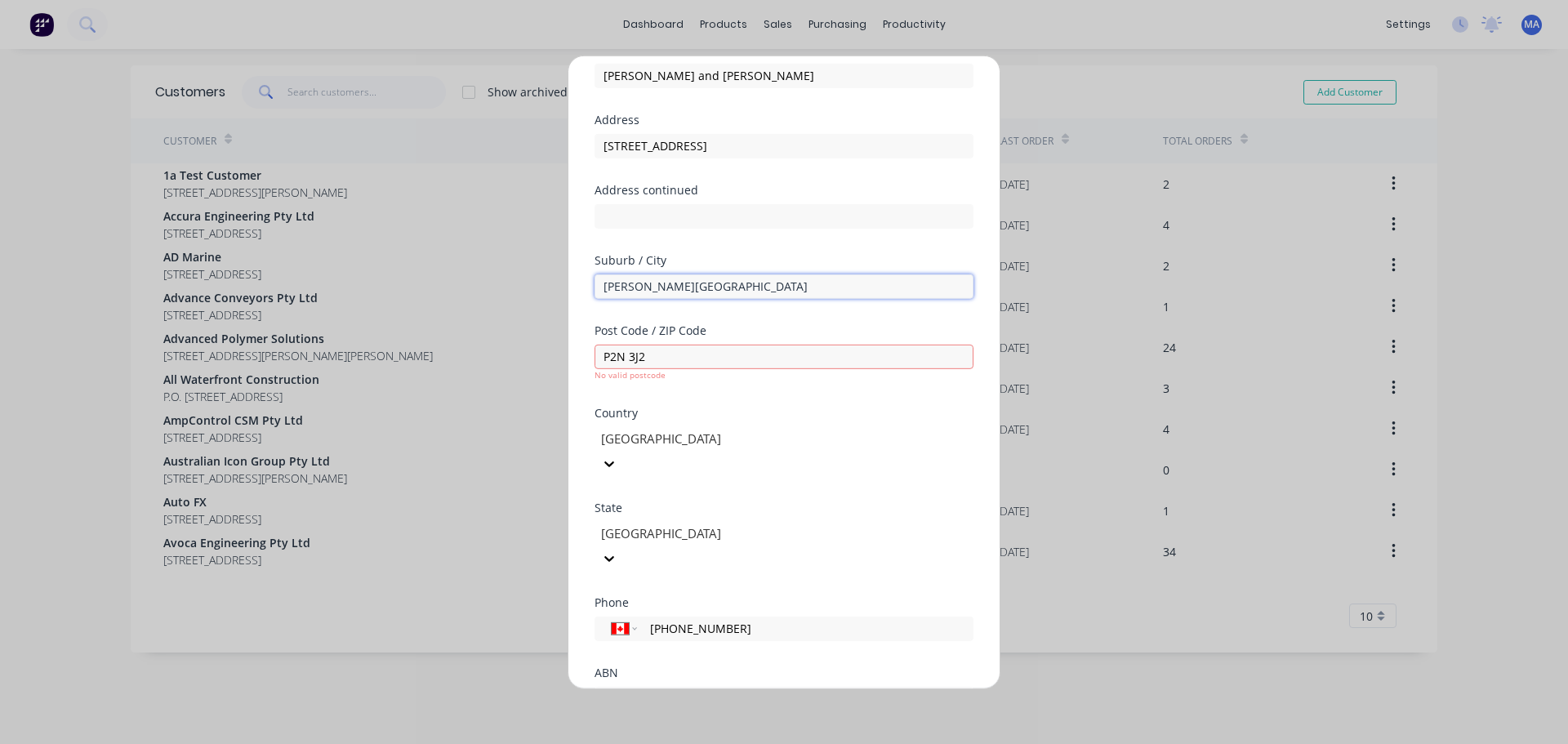
scroll to position [81, 0]
type input "[PERSON_NAME][GEOGRAPHIC_DATA]"
click at [680, 403] on div "Post Code / ZIP Code P2N 3J2 No valid postcode" at bounding box center [784, 364] width 379 height 82
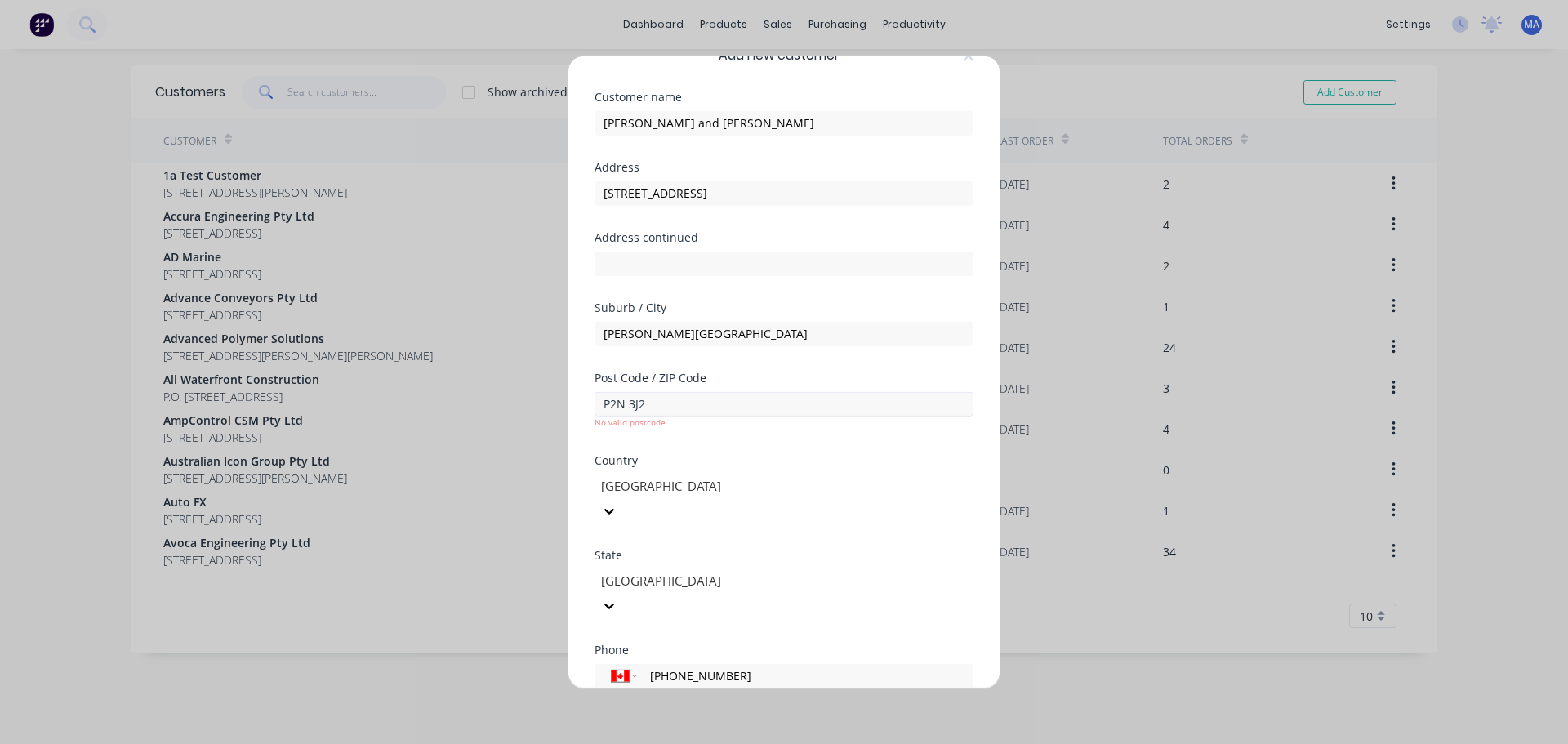
scroll to position [0, 0]
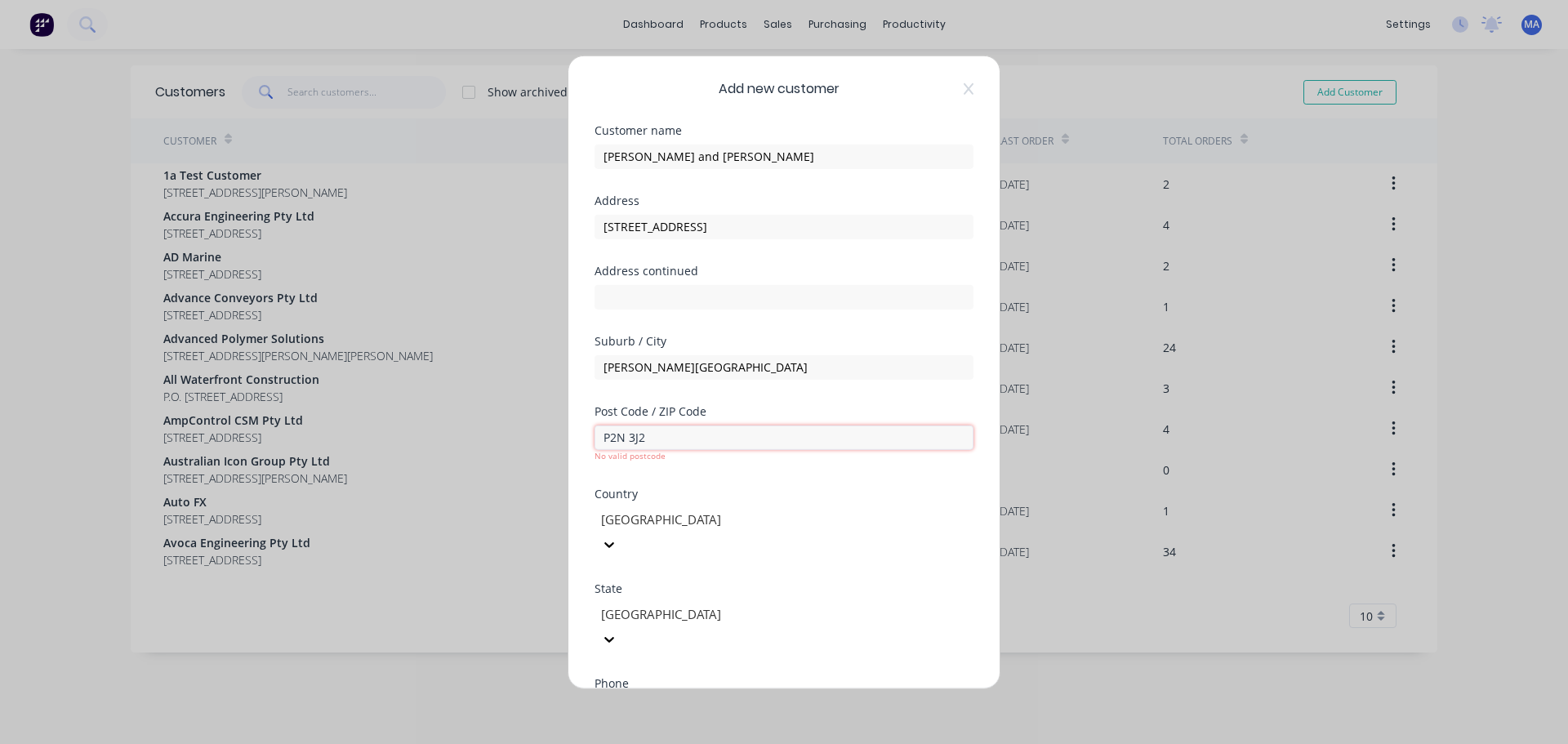
click at [655, 435] on input "P2N 3J2" at bounding box center [784, 436] width 379 height 25
drag, startPoint x: 683, startPoint y: 437, endPoint x: 538, endPoint y: 432, distance: 145.1
click at [548, 432] on div "Add new customer Customer name Heath and Sherwood Address 512 Government Rd W A…" at bounding box center [784, 372] width 1568 height 744
click at [707, 484] on form "Customer name Heath and Sherwood Address 512 Government Rd W Address continued …" at bounding box center [784, 508] width 379 height 767
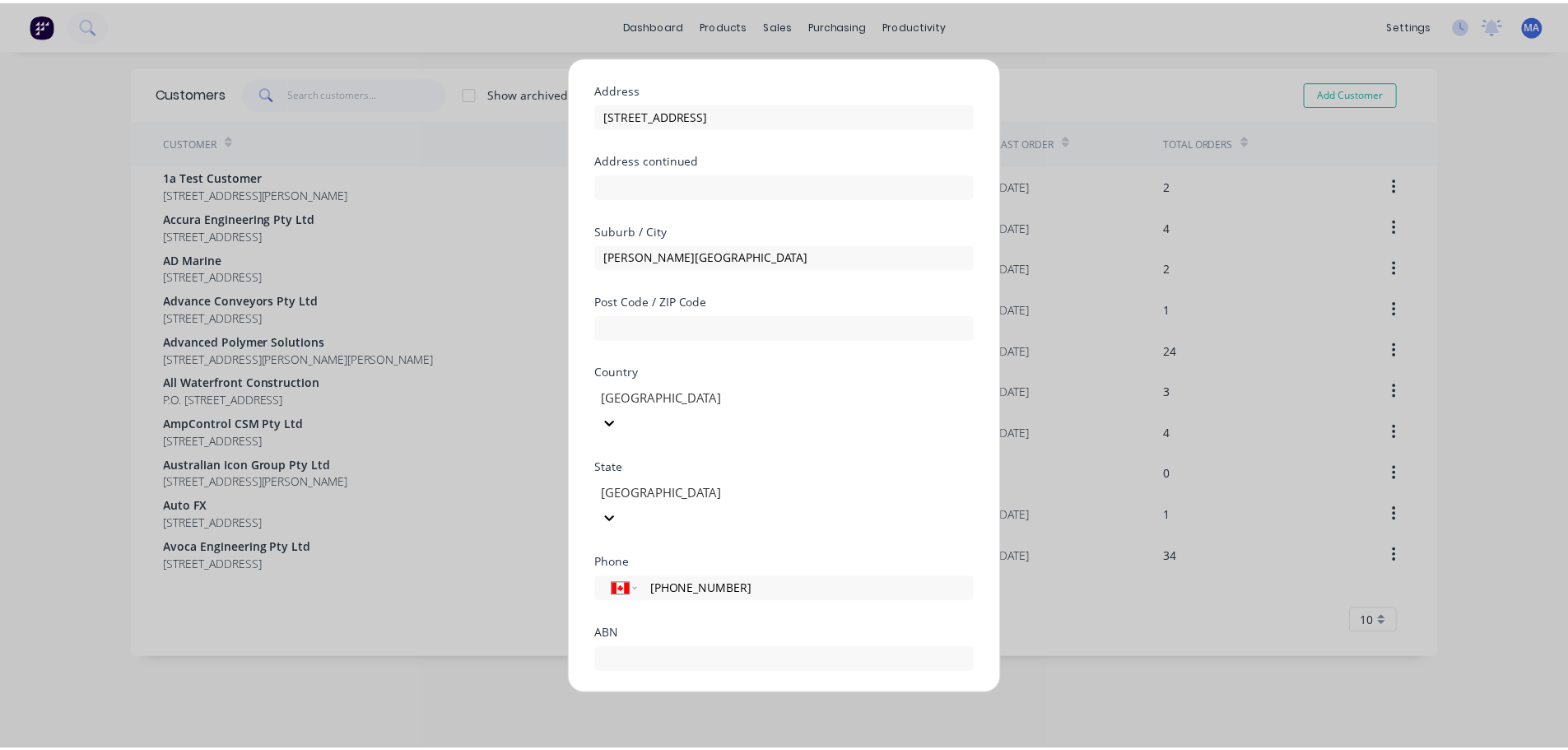
scroll to position [167, 0]
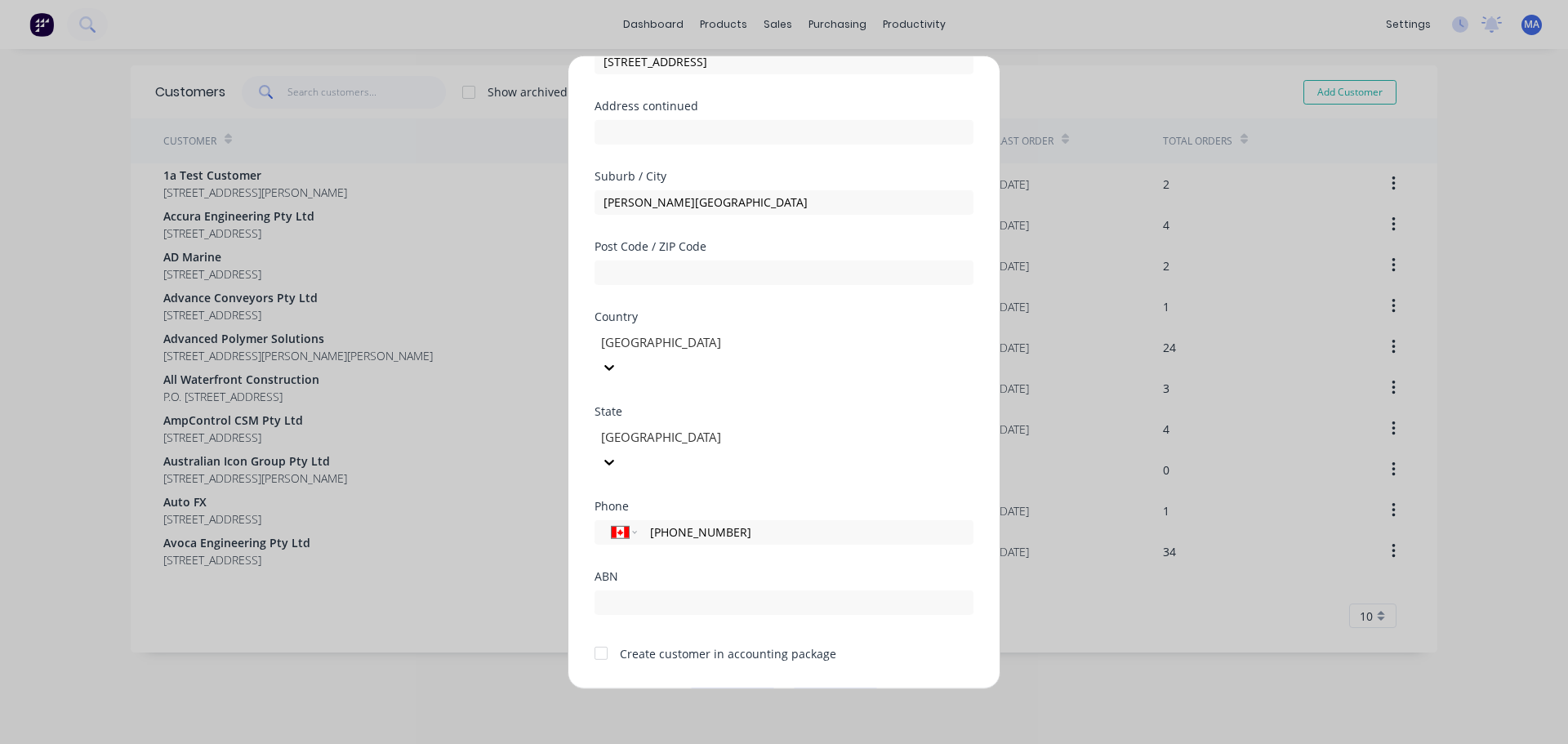
click at [715, 687] on button "Save" at bounding box center [732, 700] width 89 height 26
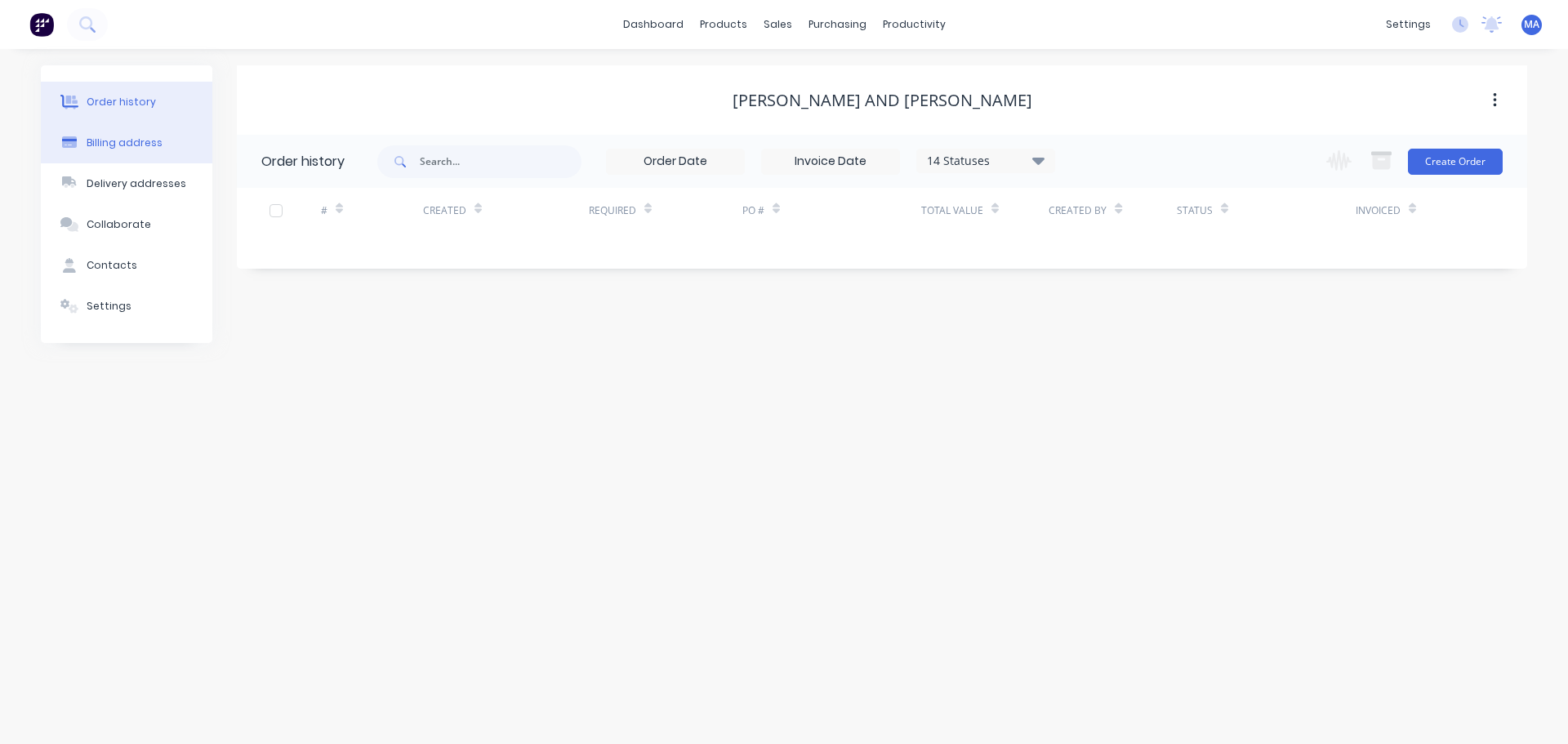
click at [136, 143] on div "Billing address" at bounding box center [124, 142] width 76 height 15
select select "CA"
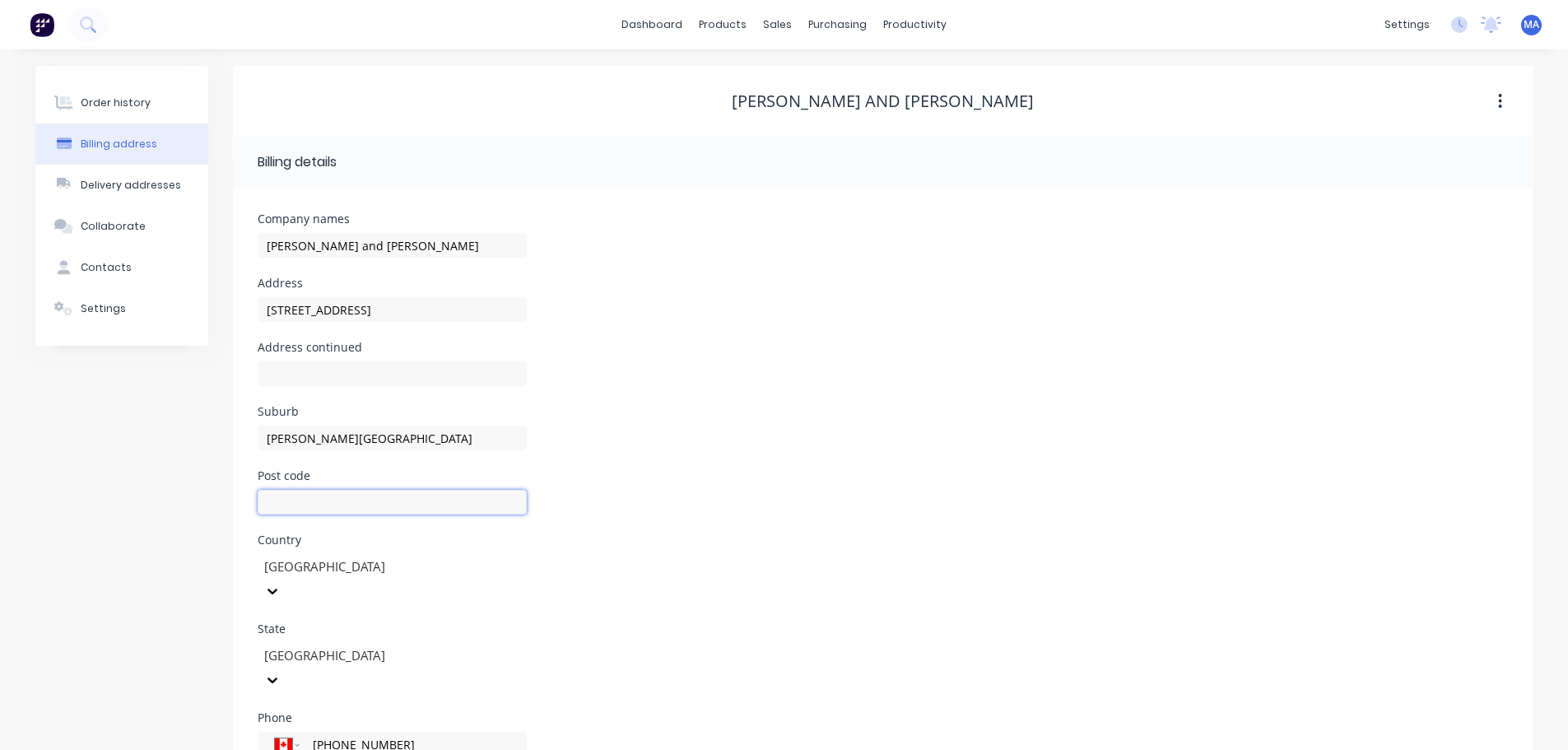
drag, startPoint x: 346, startPoint y: 502, endPoint x: 382, endPoint y: 514, distance: 37.9
click at [346, 502] on input "text" at bounding box center [392, 502] width 269 height 25
type input "P2N 3J2"
click at [700, 482] on div "Post code P2N 3J2 No valid postcode" at bounding box center [882, 508] width 1251 height 76
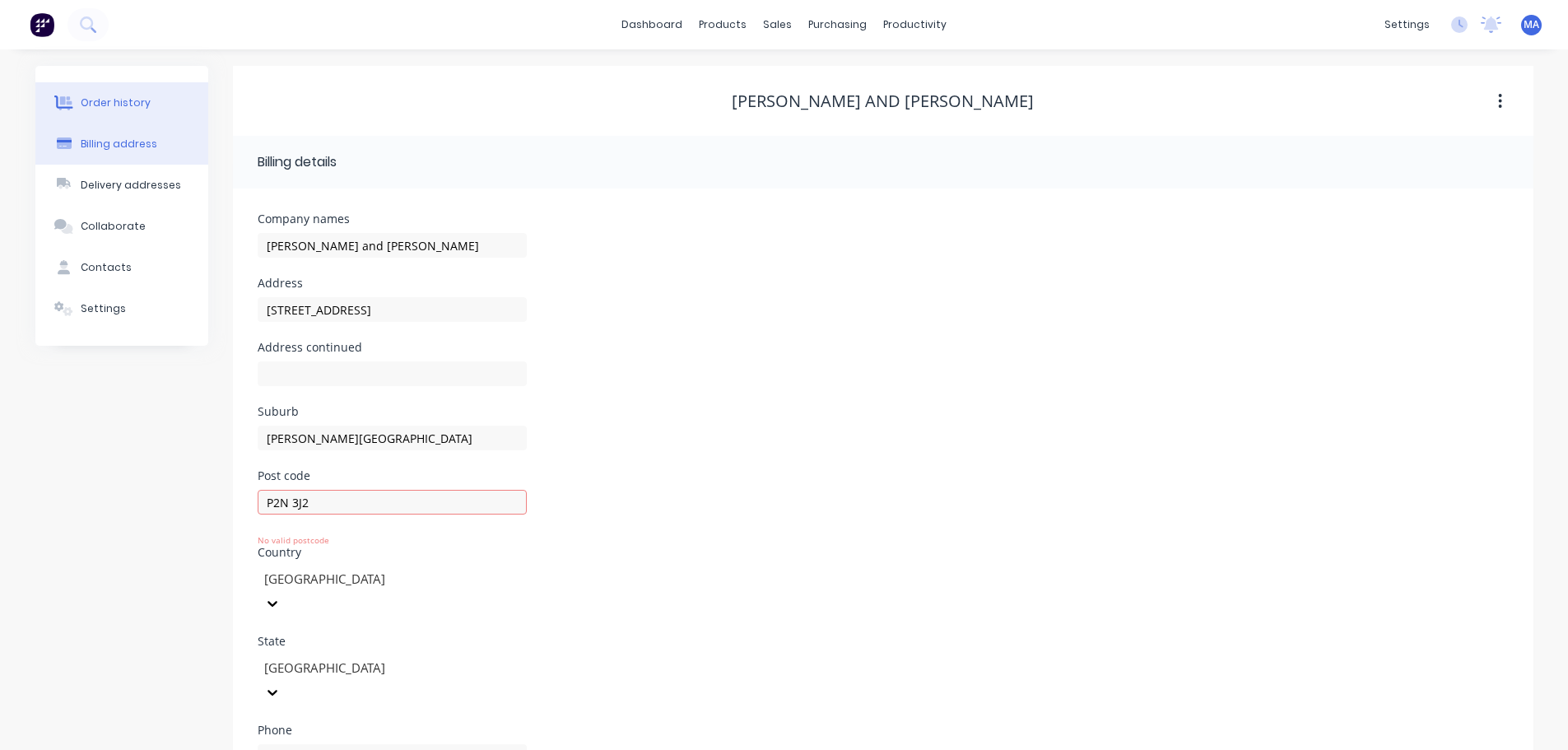
click at [139, 95] on button "Order history" at bounding box center [121, 102] width 173 height 41
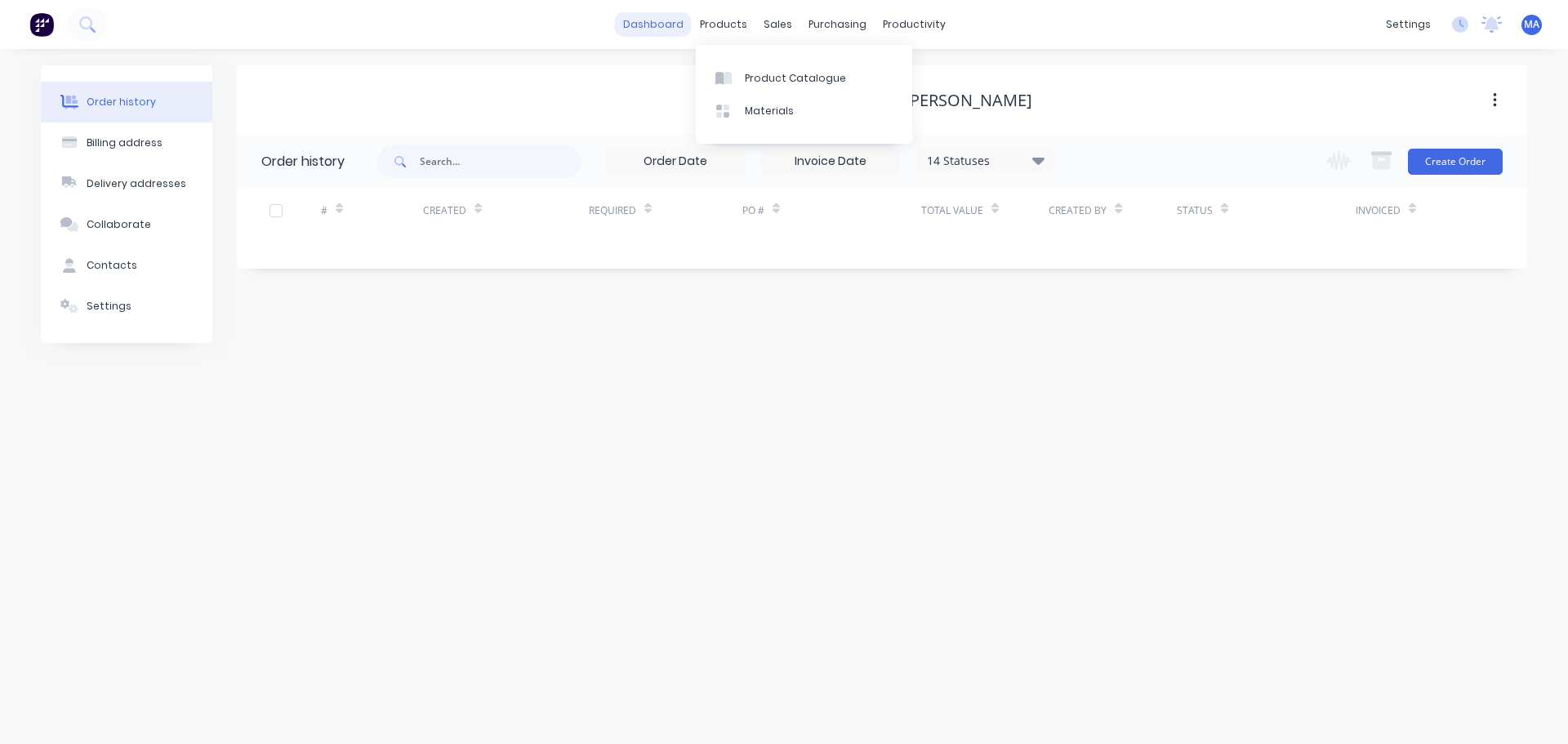
click at [661, 27] on link "dashboard" at bounding box center [653, 24] width 77 height 25
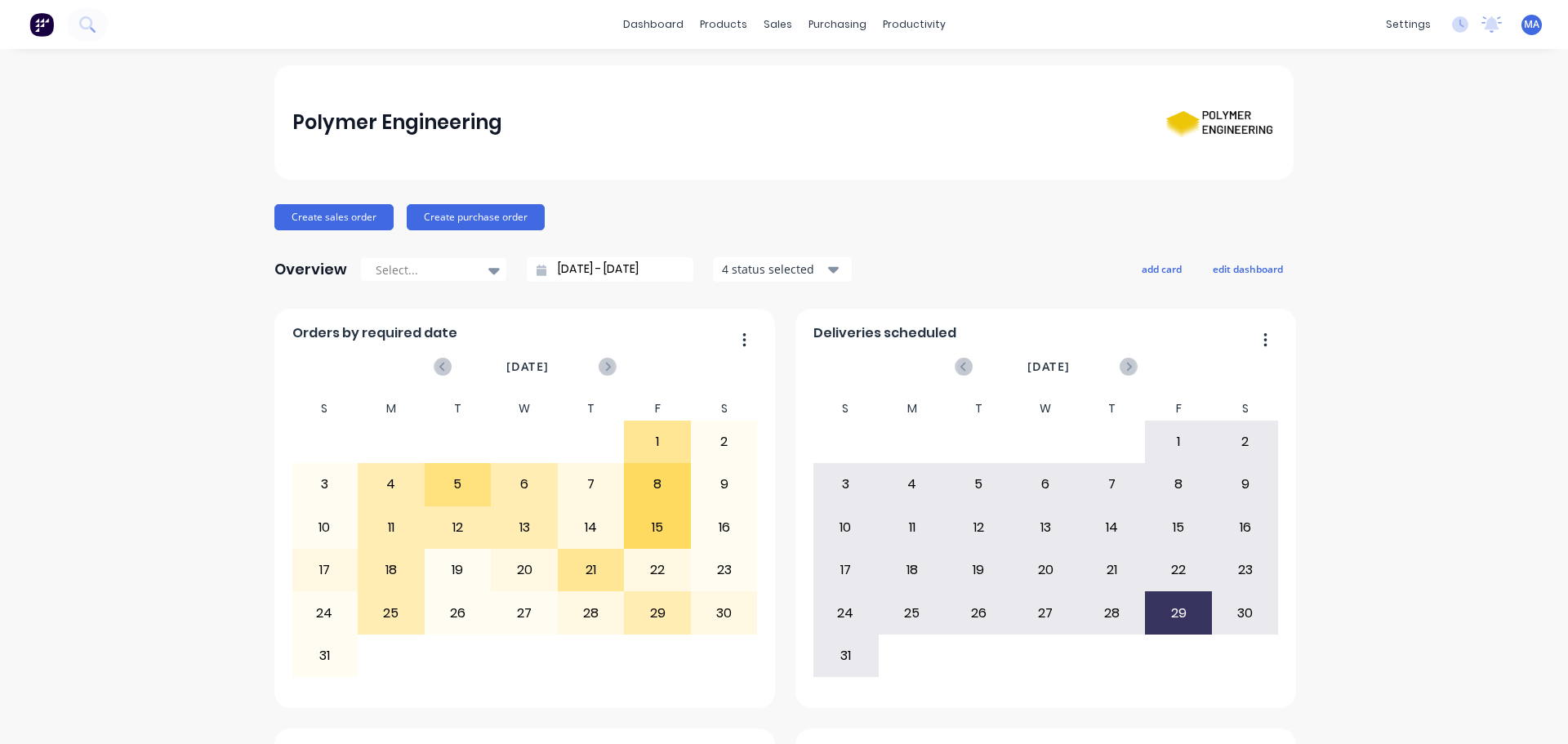
click at [1532, 706] on icon "Open Intercom Messenger" at bounding box center [1532, 707] width 17 height 19
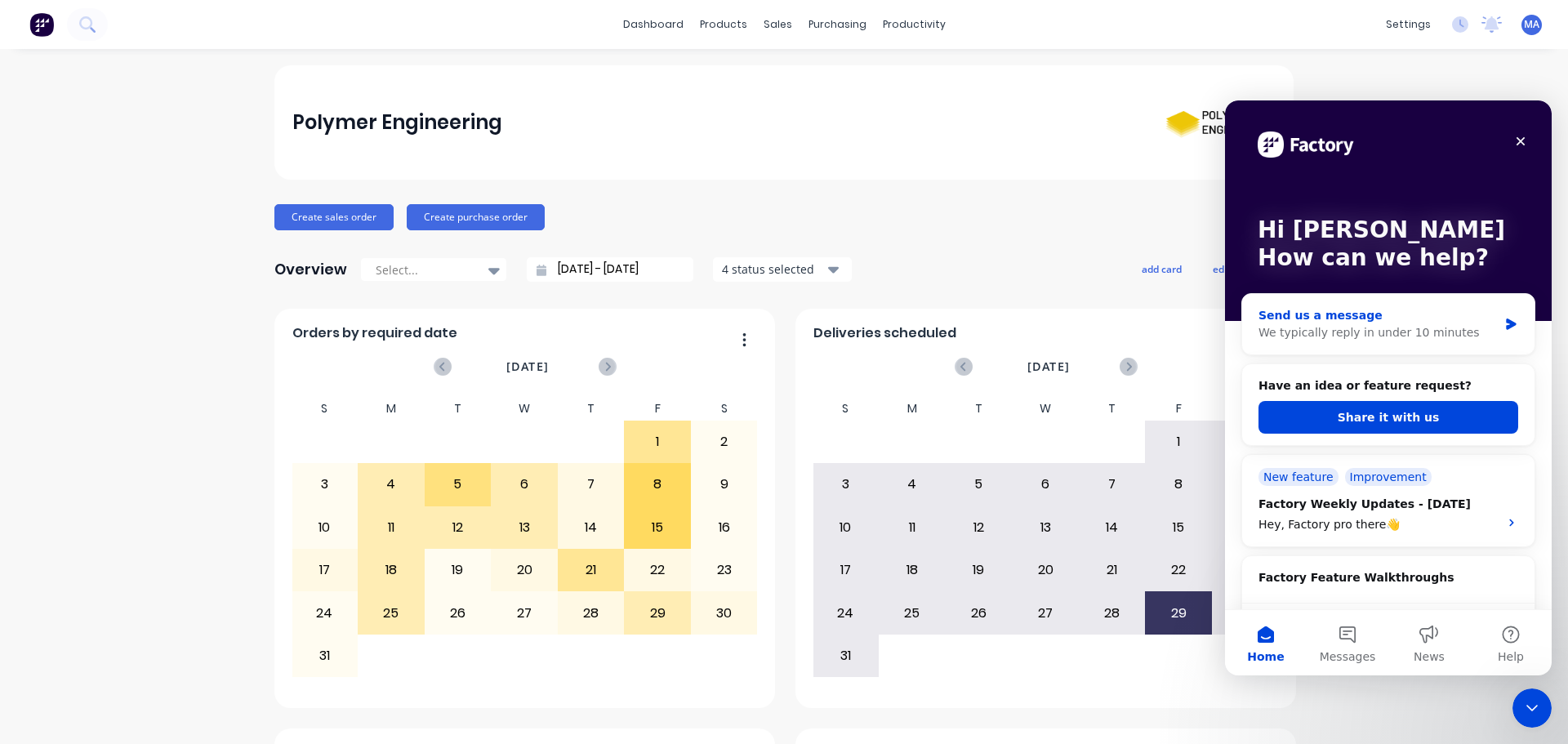
click at [1331, 326] on div "We typically reply in under 10 minutes" at bounding box center [1378, 332] width 239 height 17
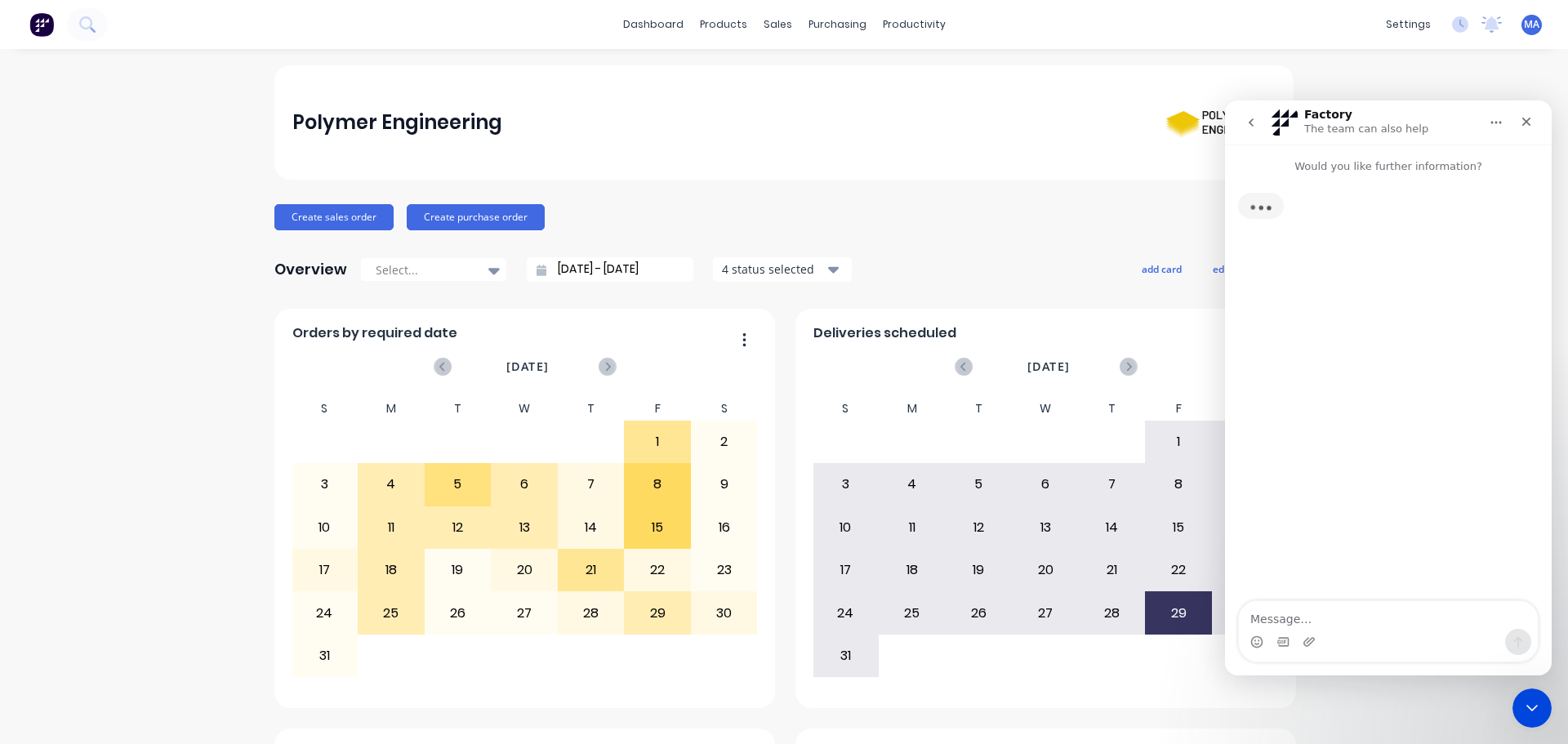
click at [1348, 614] on textarea "Message…" at bounding box center [1388, 614] width 299 height 27
click at [1396, 616] on textarea "hi team, could you help me calrify" at bounding box center [1388, 614] width 299 height 27
click at [1424, 614] on textarea "hi team, could you help me clarify" at bounding box center [1388, 614] width 299 height 27
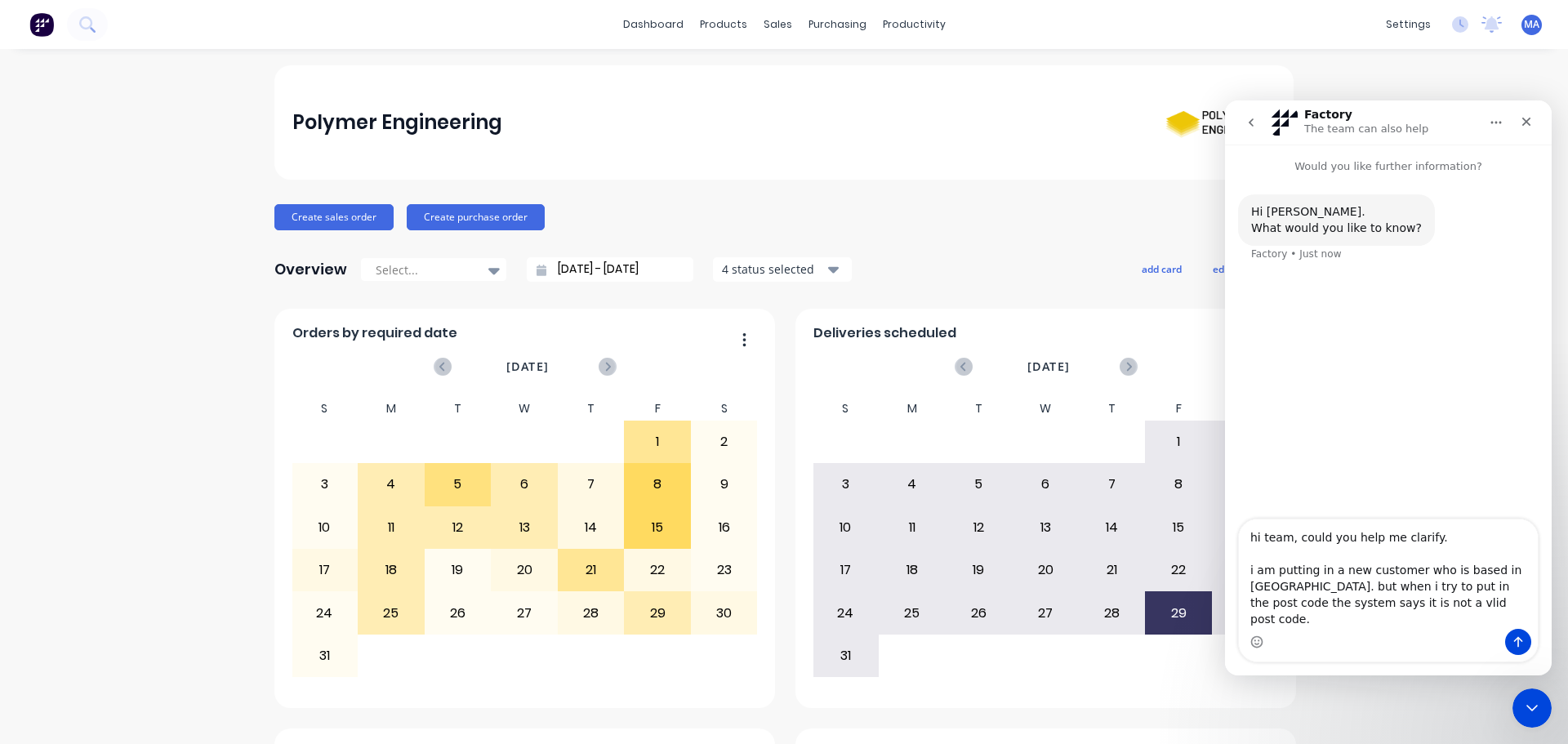
click at [1377, 614] on textarea "hi team, could you help me clarify. i am putting in a new customer who is based…" at bounding box center [1388, 574] width 299 height 110
click at [1372, 616] on textarea "hi team, could you help me clarify. i am putting in a new customer who is based…" at bounding box center [1388, 574] width 299 height 110
type textarea "hi team, could you help me clarify. i am putting in a new customer who is based…"
click at [810, 116] on div "Customers" at bounding box center [828, 111] width 58 height 15
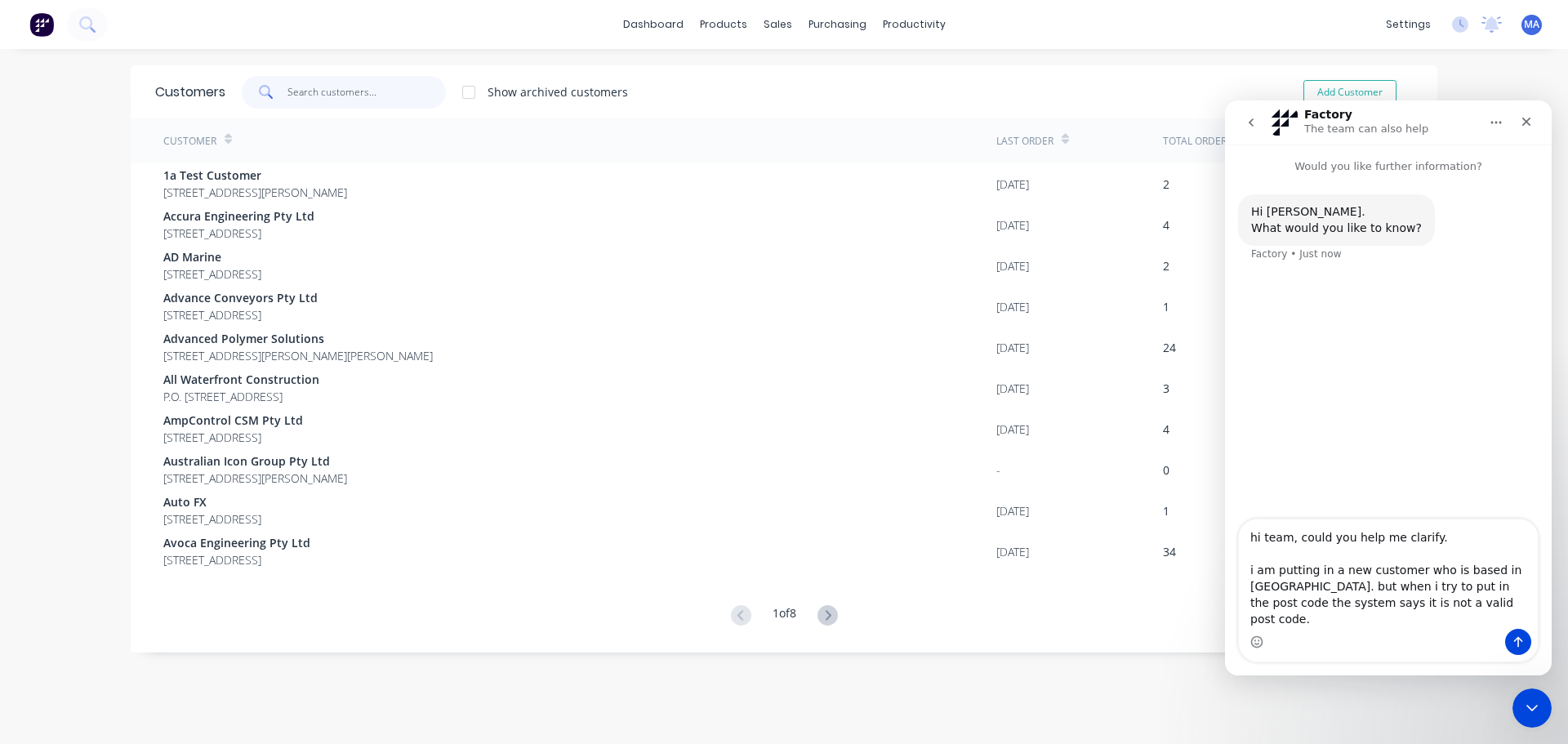
click at [320, 95] on input "text" at bounding box center [367, 92] width 159 height 33
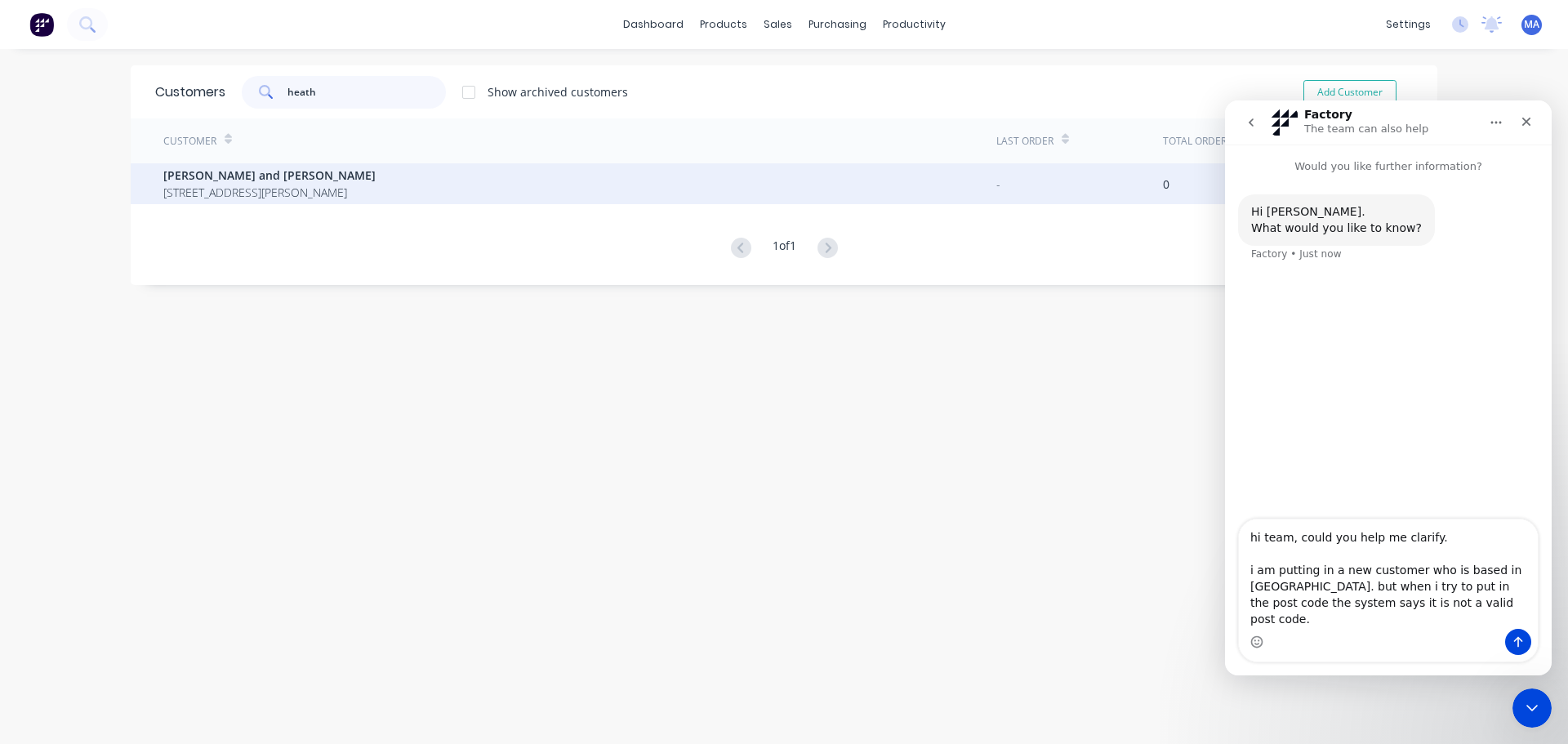
type input "heath"
click at [288, 178] on span "[PERSON_NAME] and [PERSON_NAME]" at bounding box center [269, 174] width 213 height 17
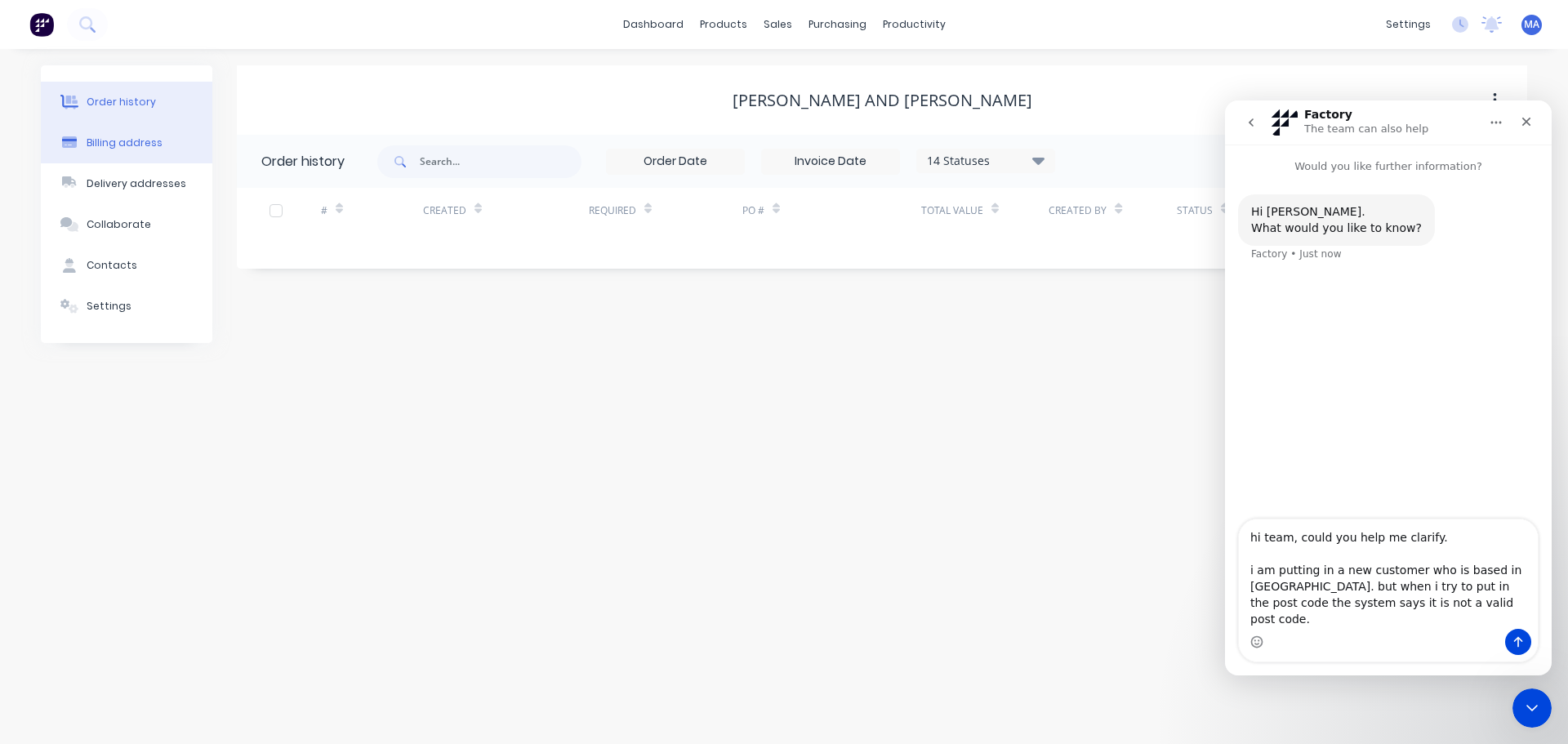
click at [120, 140] on div "Billing address" at bounding box center [124, 142] width 76 height 15
select select "CA"
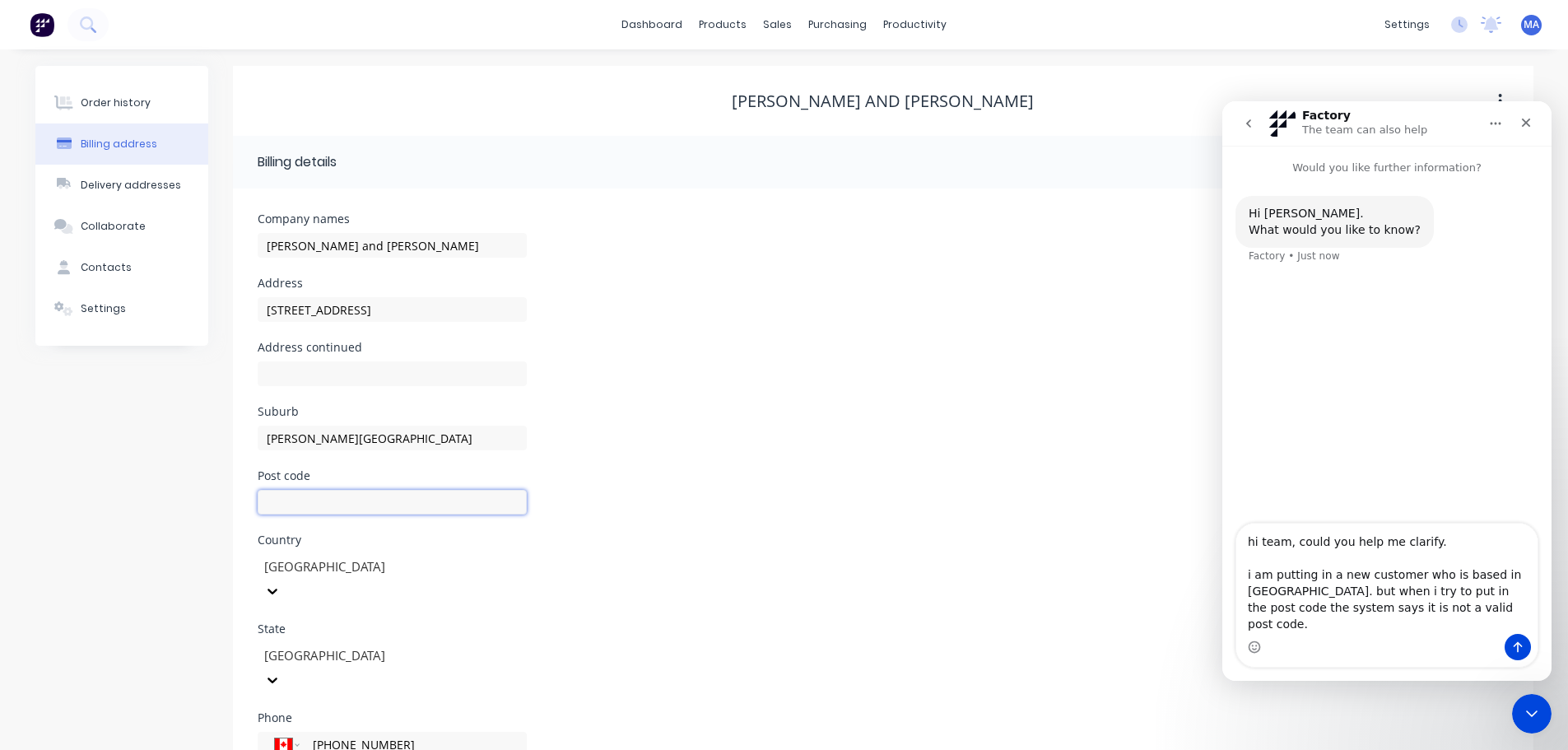
click at [352, 499] on input "text" at bounding box center [392, 502] width 269 height 25
type input "P2N 3J2"
click at [541, 490] on div "Post code P2N 3J2 No valid postcode" at bounding box center [882, 508] width 1251 height 76
click at [1350, 646] on div "Intercom messenger" at bounding box center [1386, 647] width 301 height 27
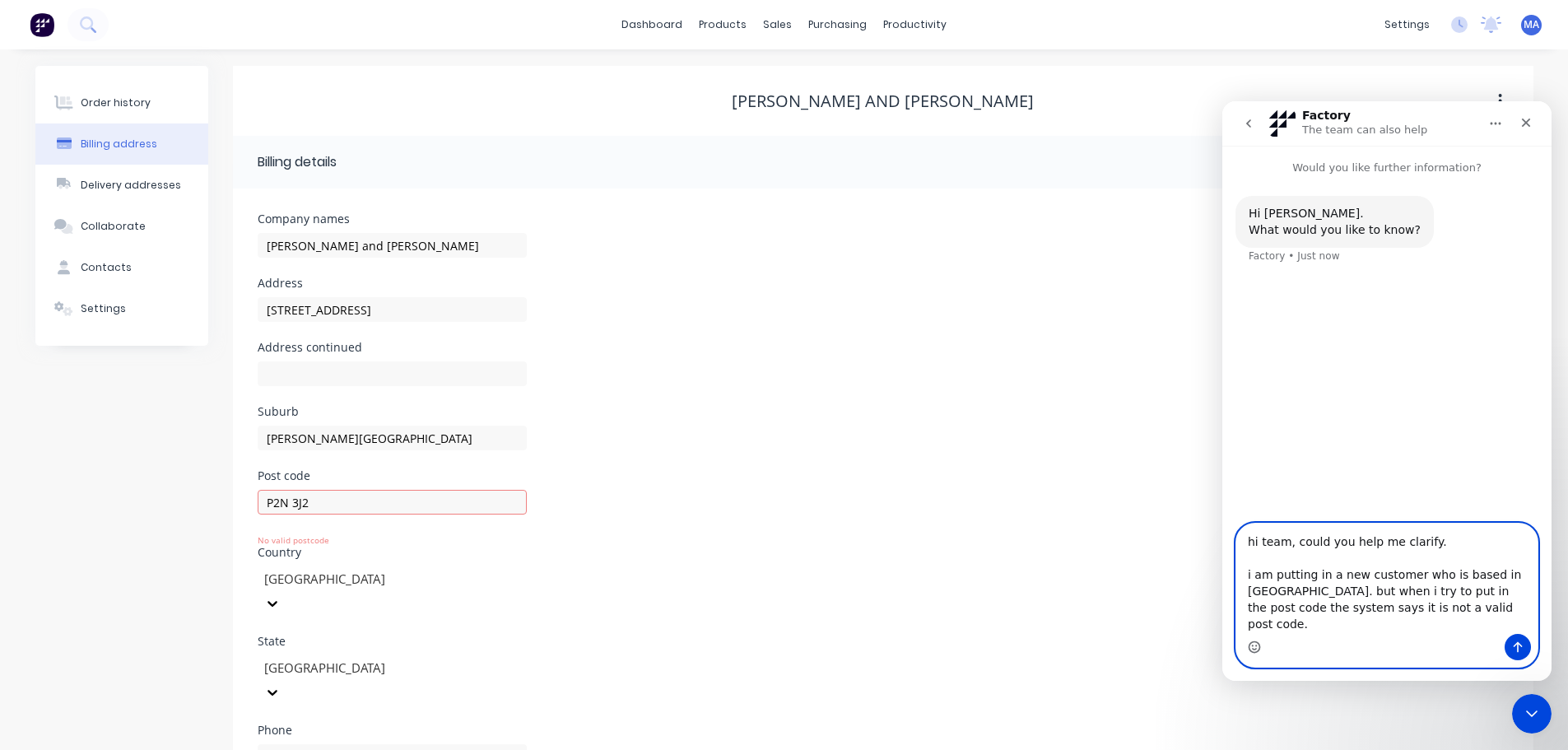
click at [1259, 650] on circle "Emoji picker" at bounding box center [1254, 647] width 11 height 11
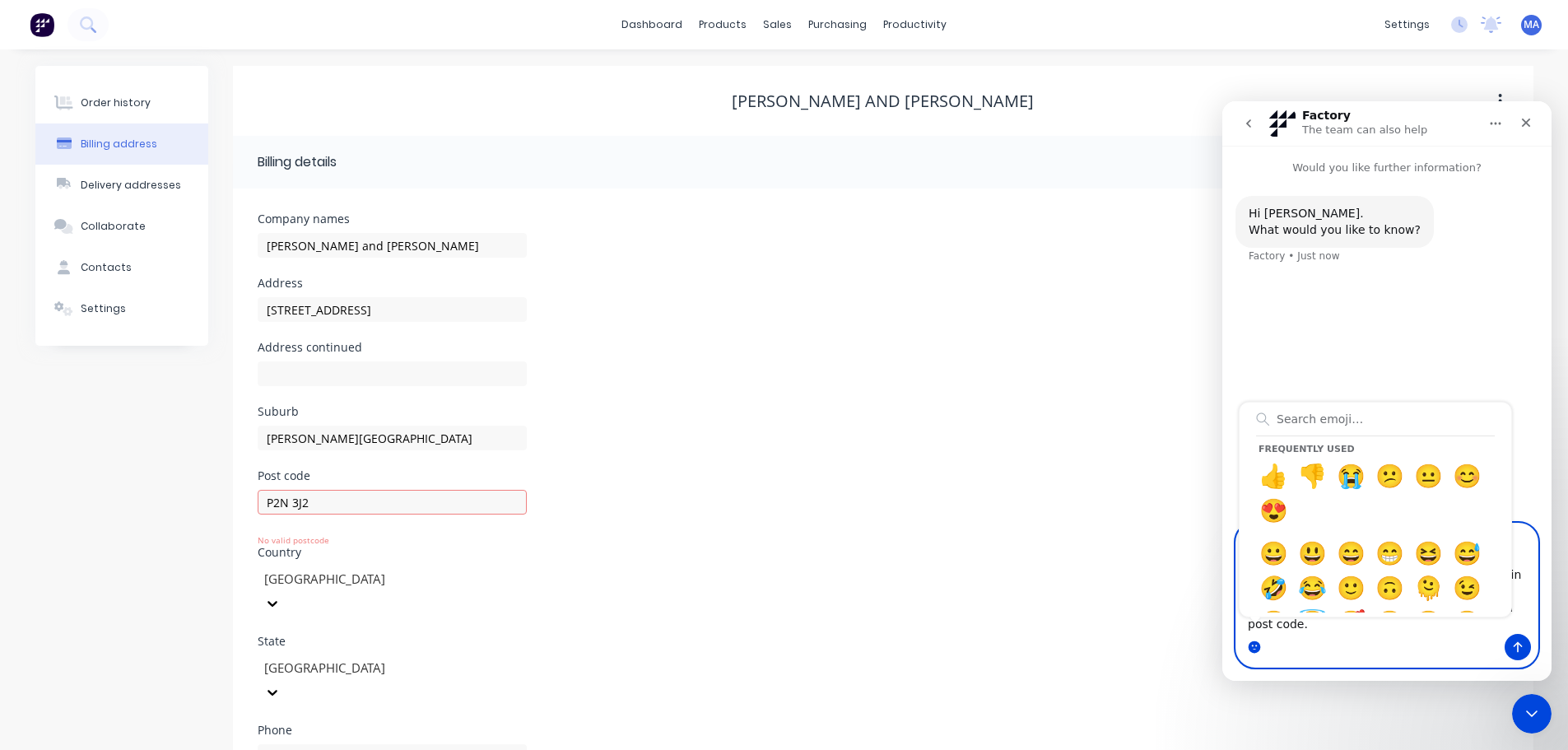
click at [1251, 643] on circle "Emoji picker" at bounding box center [1254, 647] width 11 height 11
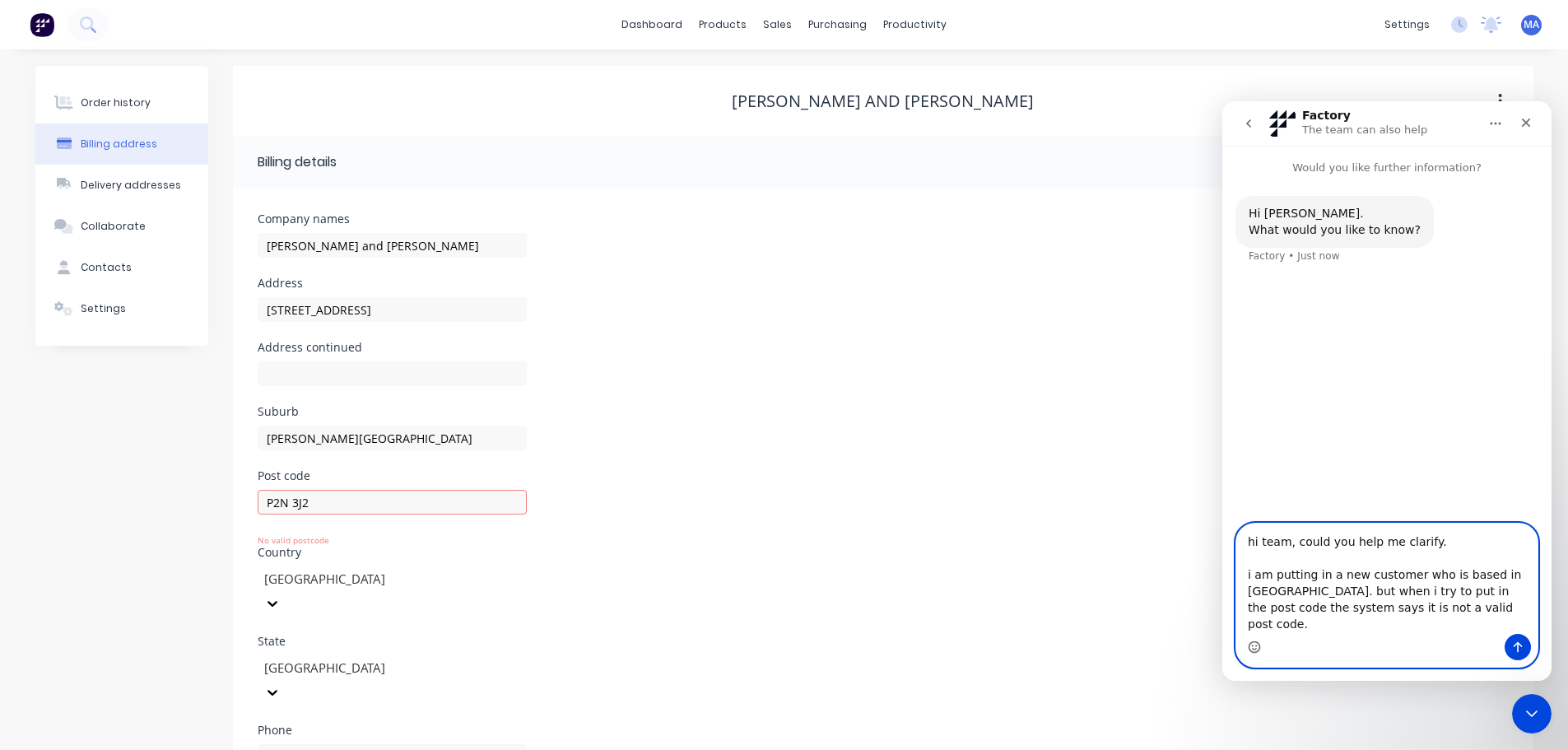
click at [1253, 644] on icon "Emoji picker" at bounding box center [1254, 647] width 13 height 13
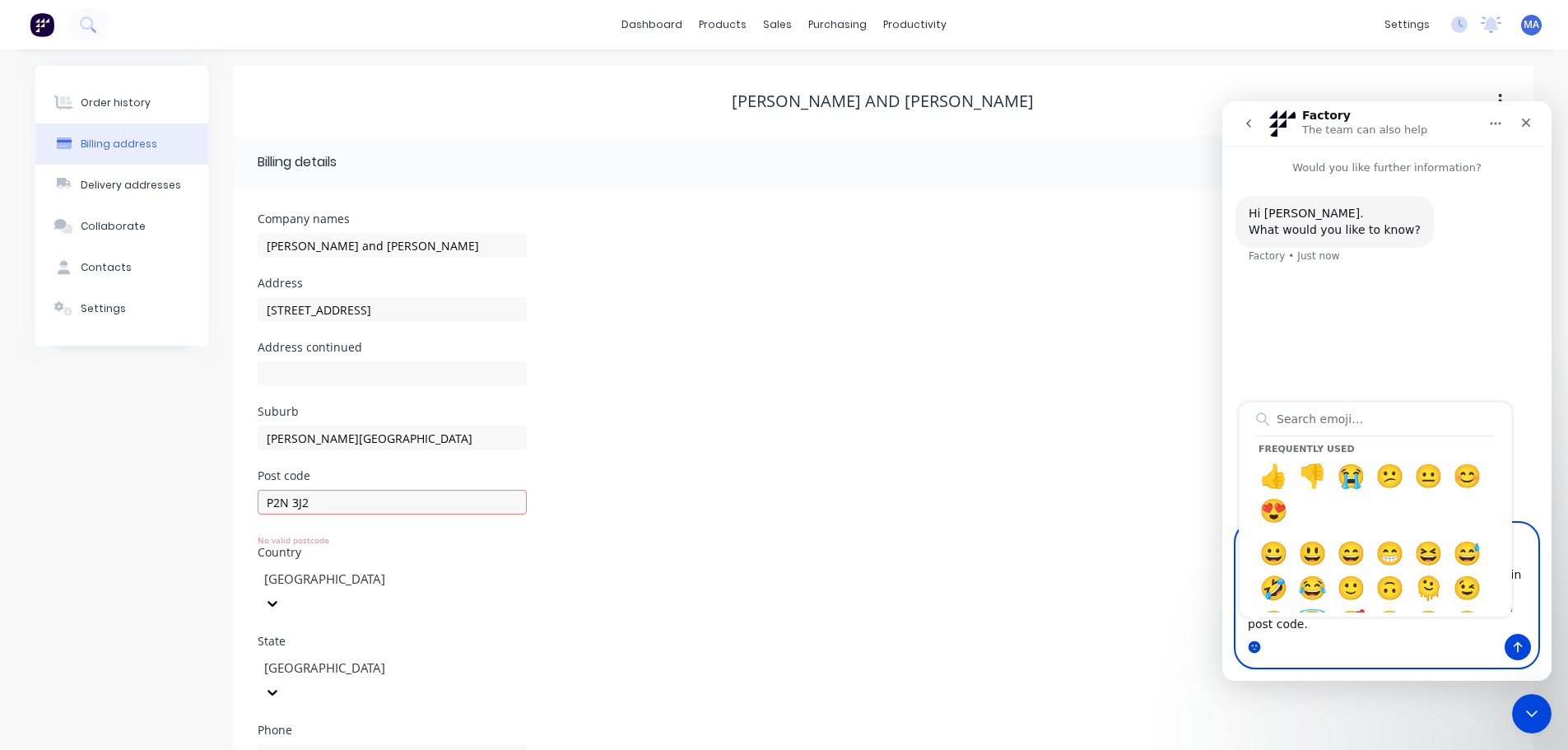
click at [1253, 644] on circle "Emoji picker" at bounding box center [1254, 647] width 11 height 11
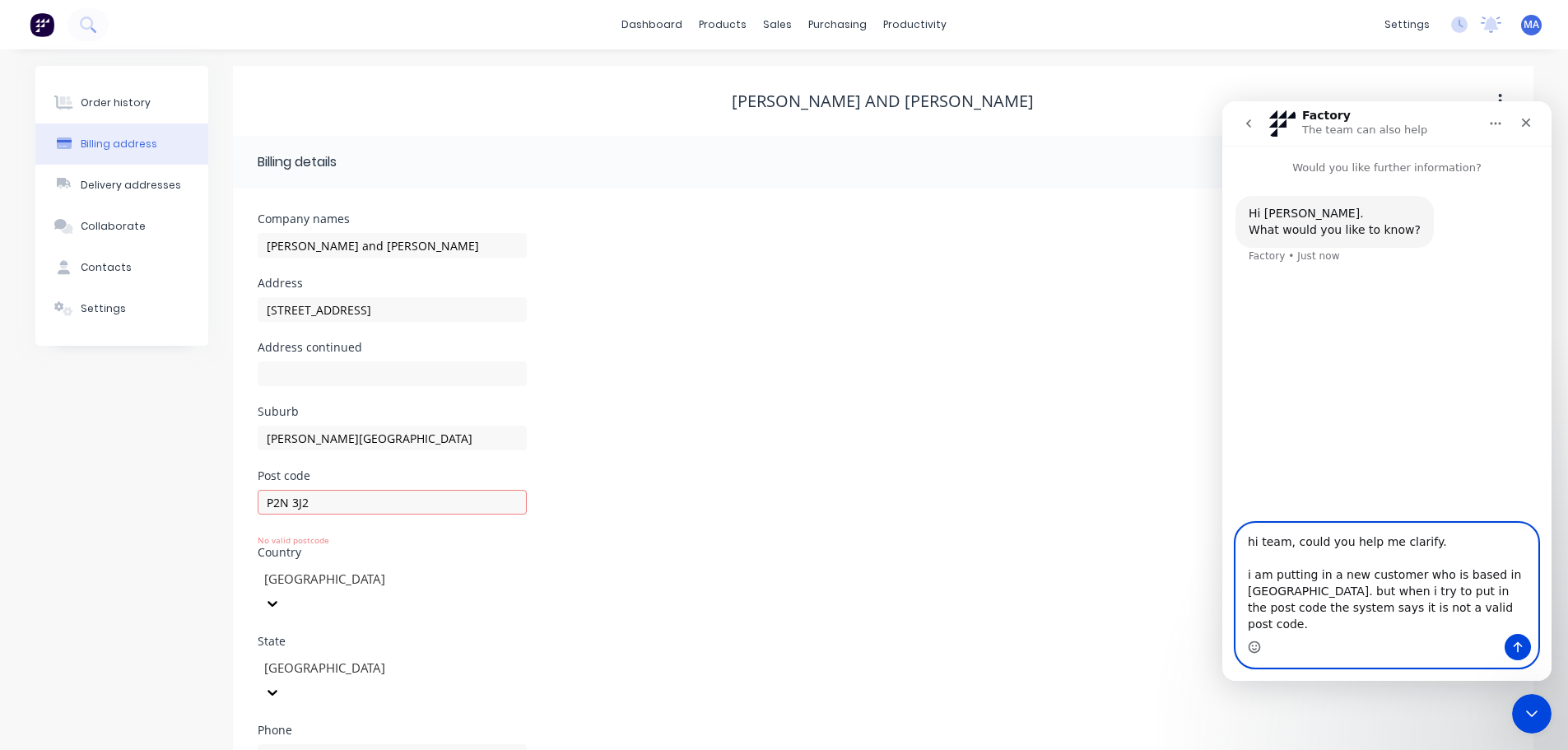
click at [1458, 621] on textarea "hi team, could you help me clarify. i am putting in a new customer who is based…" at bounding box center [1386, 579] width 301 height 110
click at [1520, 641] on icon "Send a message…" at bounding box center [1517, 647] width 13 height 13
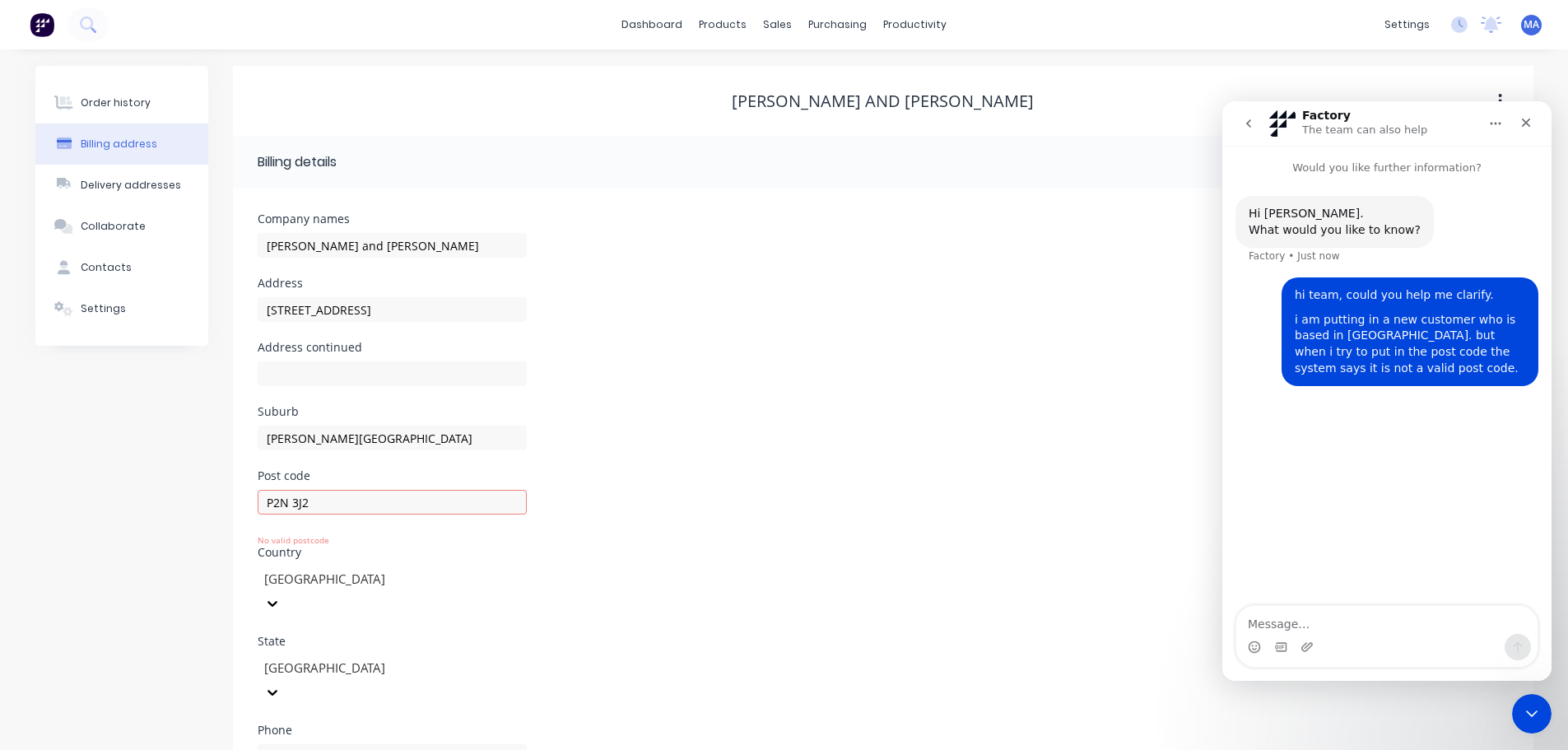
click at [1300, 625] on textarea "Message…" at bounding box center [1386, 619] width 301 height 28
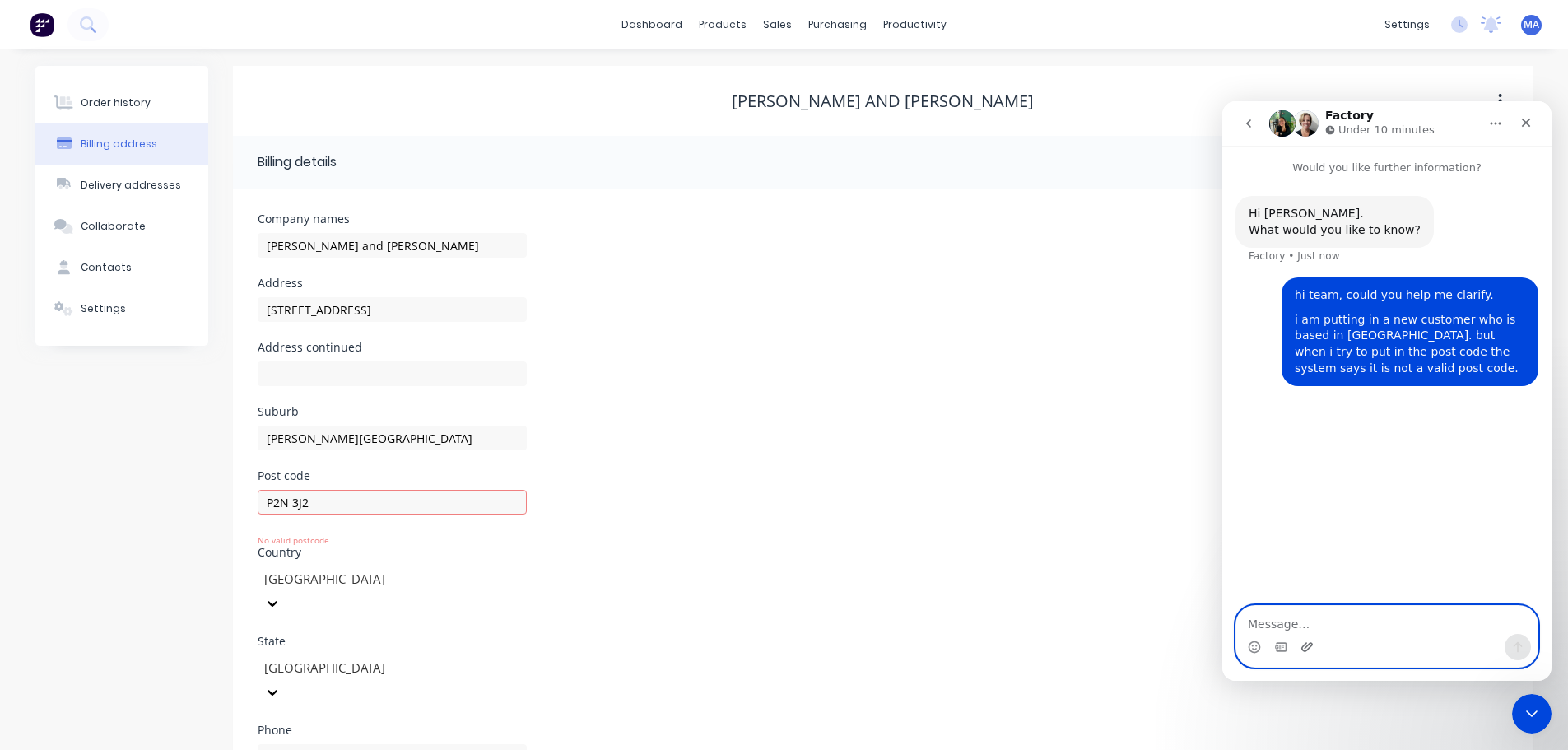
click at [1309, 649] on icon "Upload attachment" at bounding box center [1307, 647] width 12 height 9
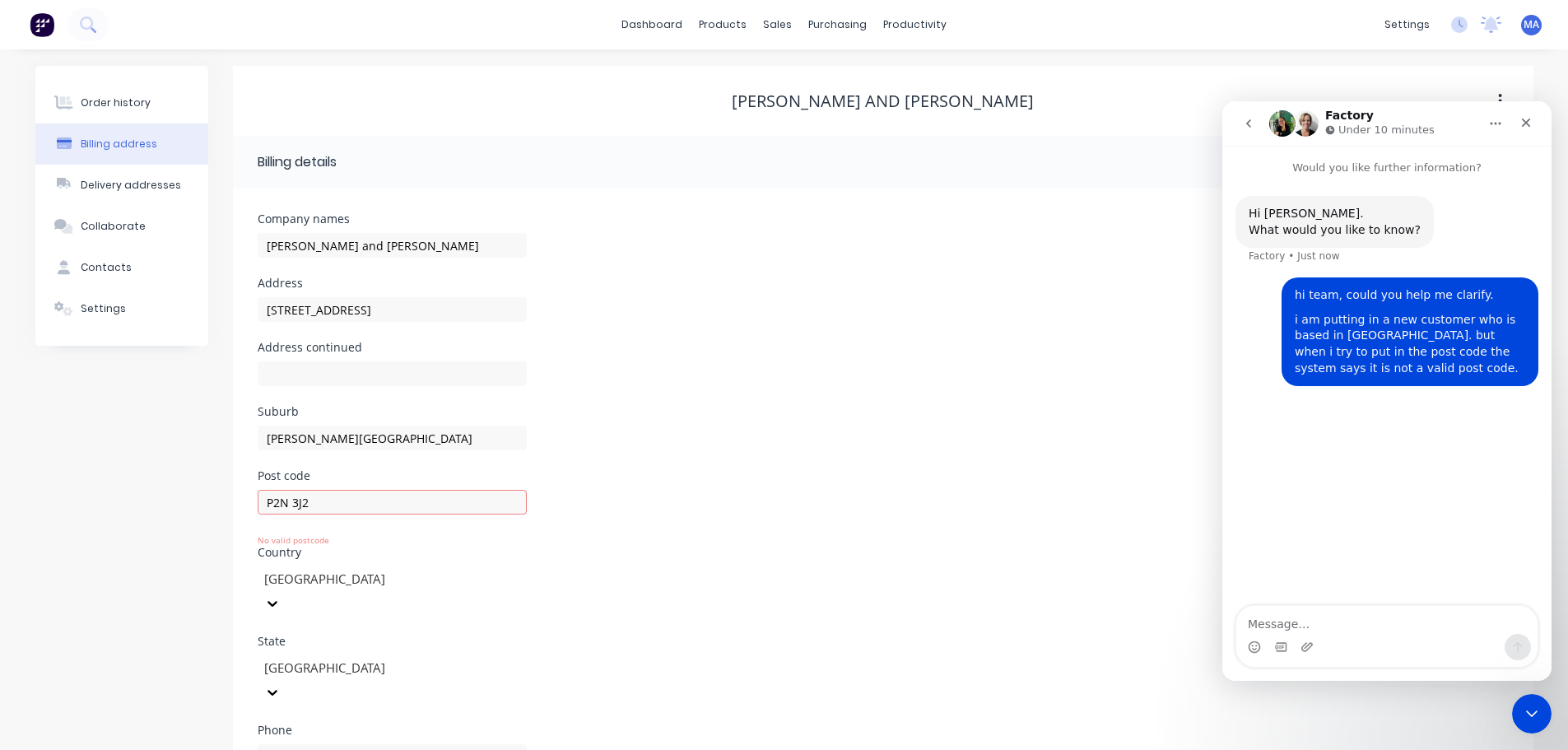
click at [1289, 635] on div "Intercom messenger" at bounding box center [1386, 647] width 301 height 27
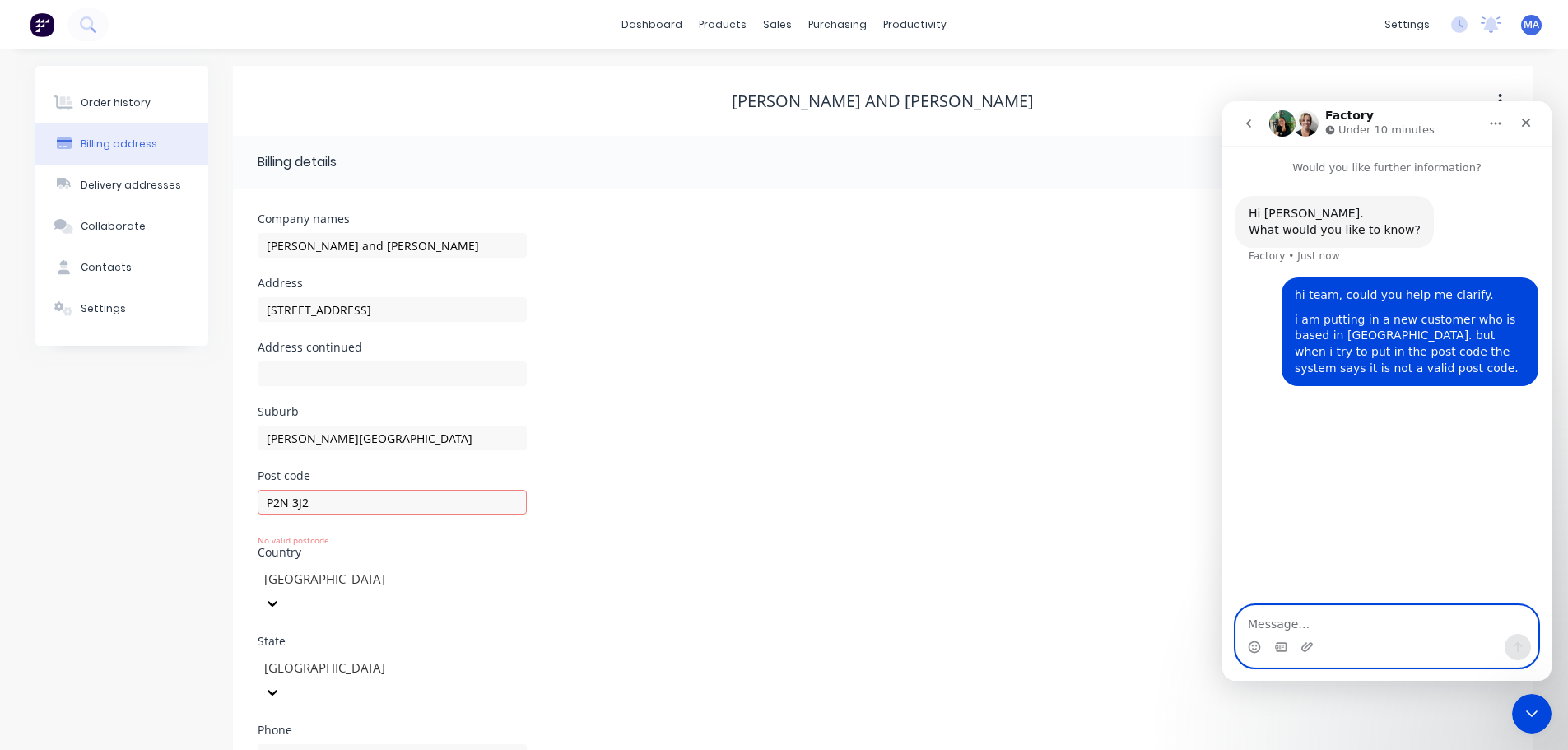
click at [1288, 623] on textarea "Message…" at bounding box center [1386, 619] width 301 height 28
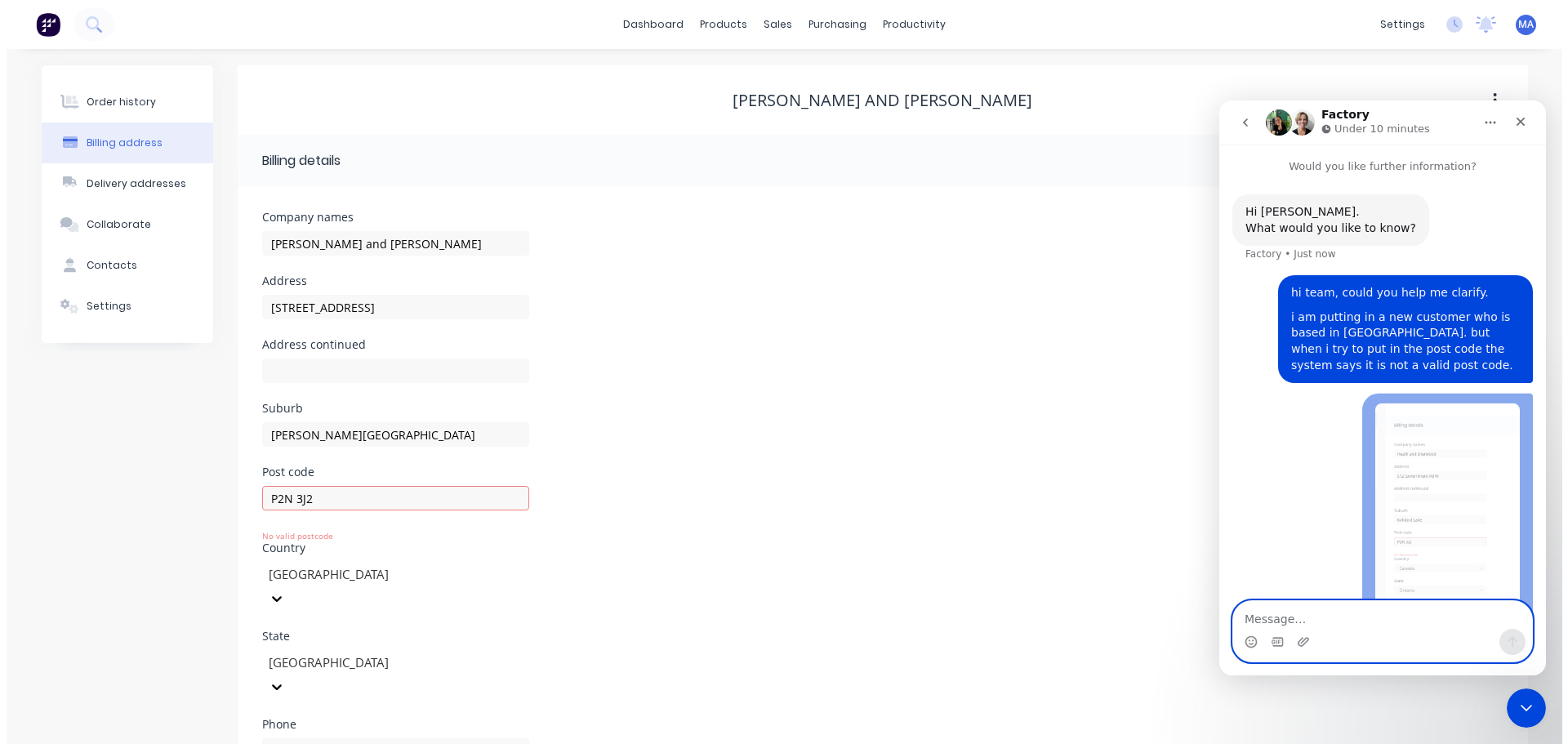
scroll to position [40, 0]
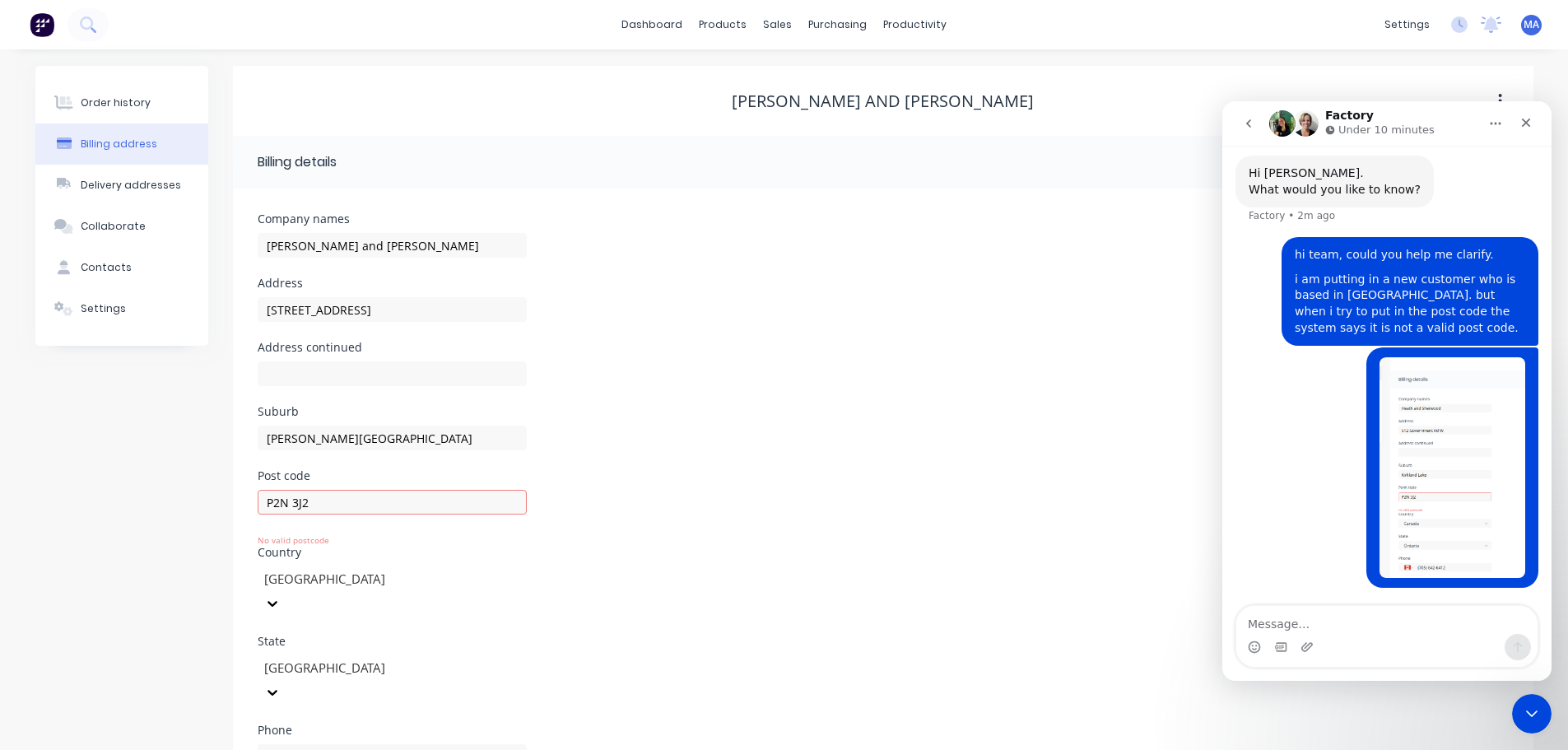
click at [712, 103] on div "[PERSON_NAME] and [PERSON_NAME]" at bounding box center [882, 100] width 1300 height 19
click at [113, 273] on div "Contacts" at bounding box center [106, 268] width 51 height 15
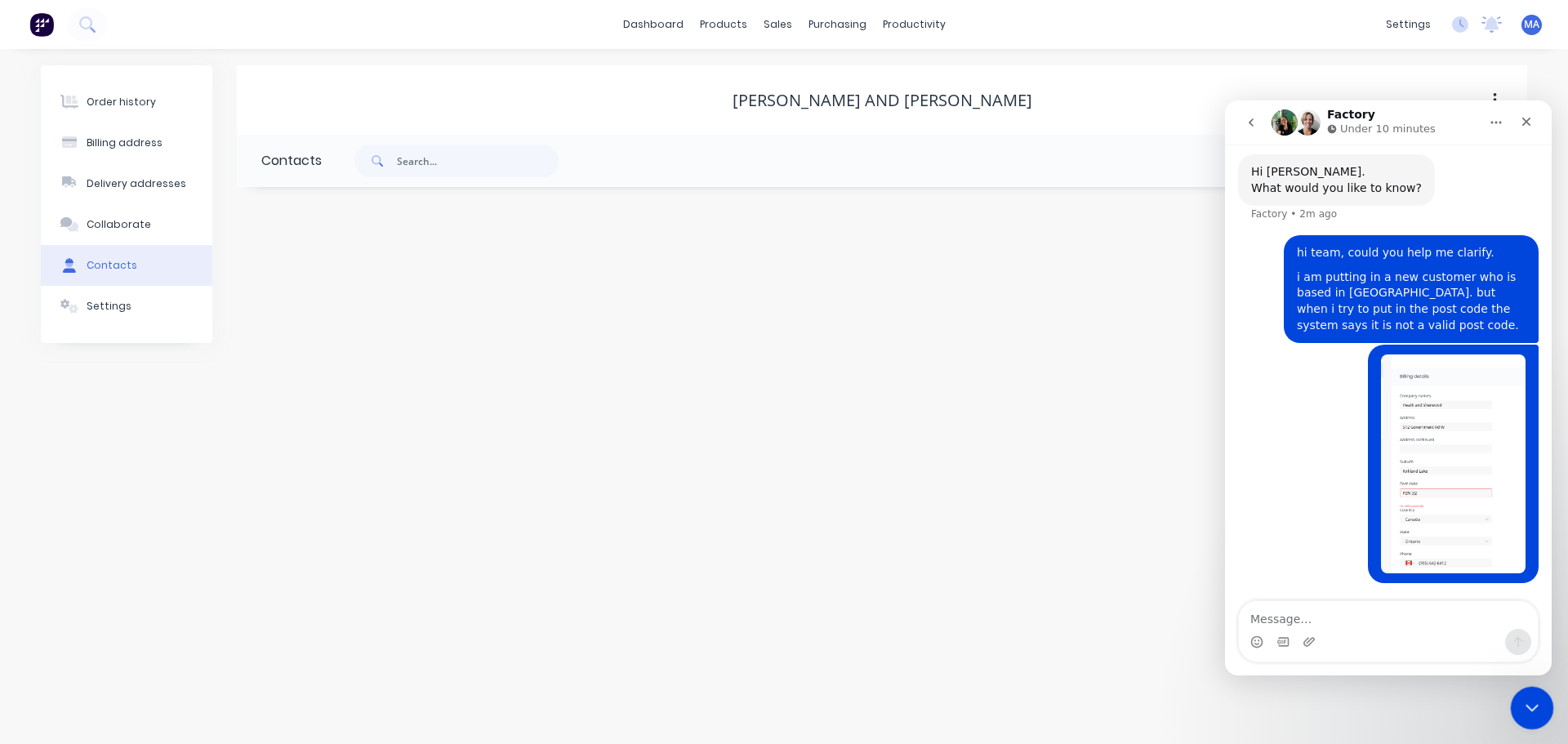
drag, startPoint x: 1524, startPoint y: 706, endPoint x: 3030, endPoint y: 1278, distance: 1611.0
click at [1524, 706] on icon "Close Intercom Messenger" at bounding box center [1529, 705] width 19 height 19
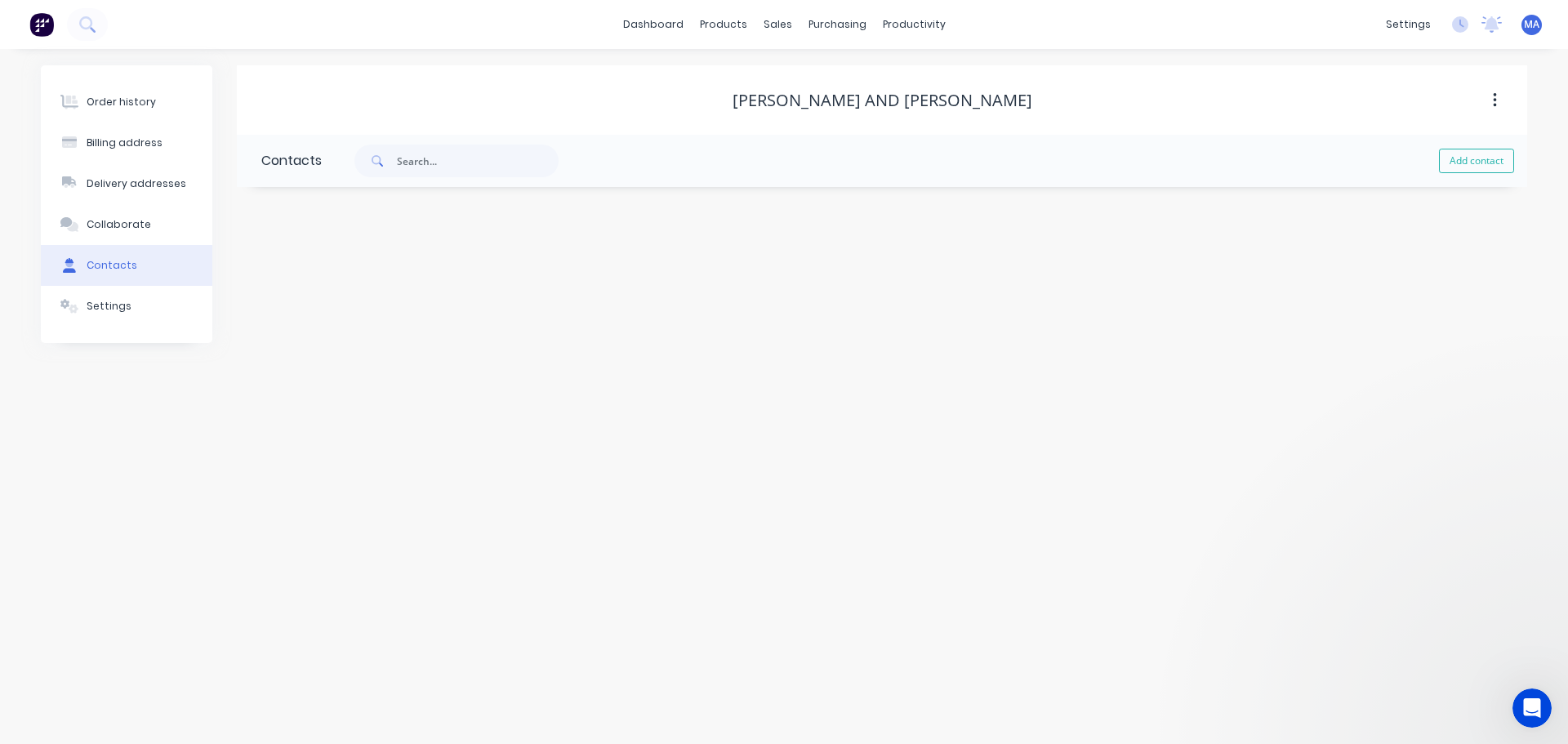
scroll to position [40, 0]
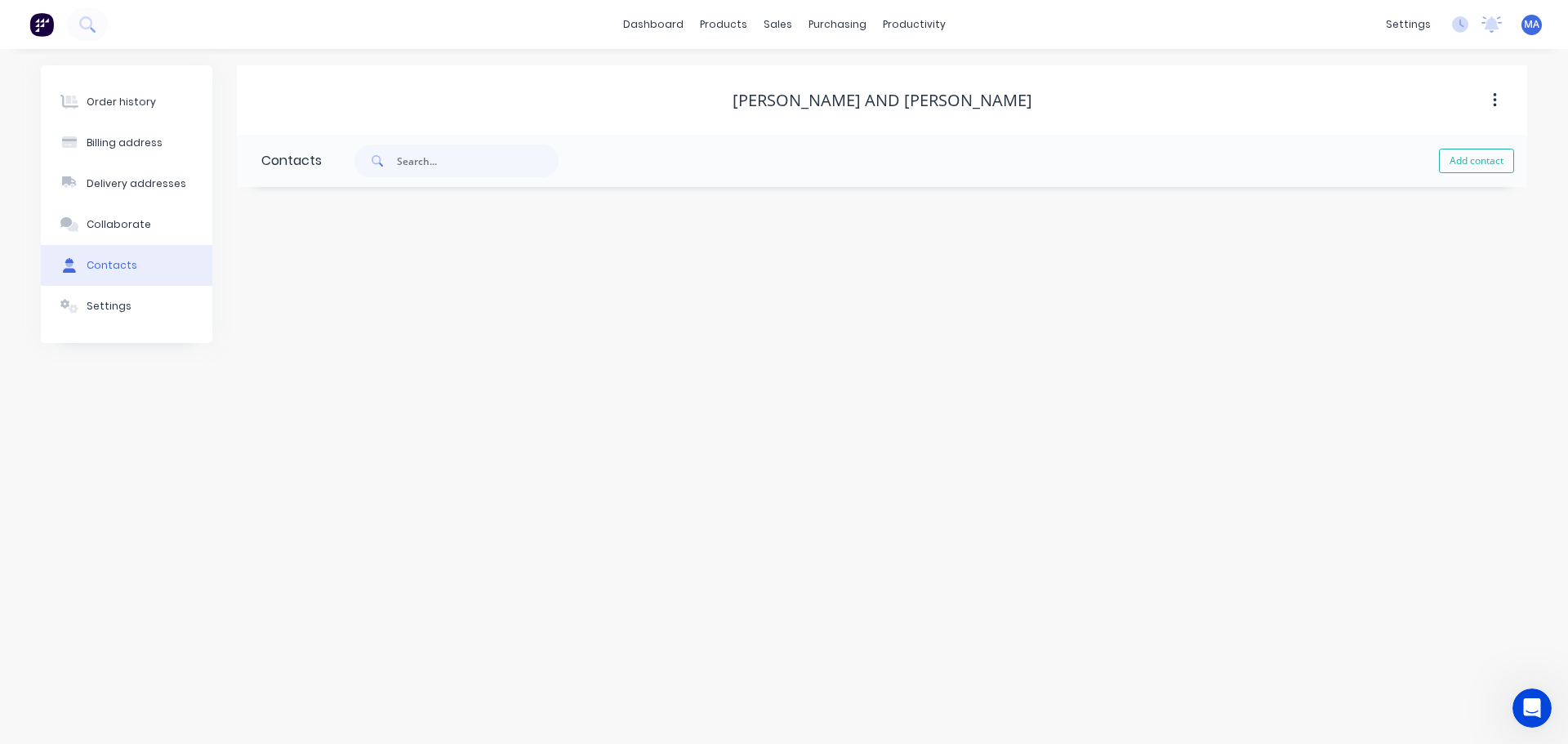
click at [1471, 173] on div "Add contact" at bounding box center [924, 161] width 1205 height 52
click at [1468, 168] on button "Add contact" at bounding box center [1477, 161] width 75 height 25
select select "AU"
click at [286, 272] on input "text" at bounding box center [395, 280] width 267 height 25
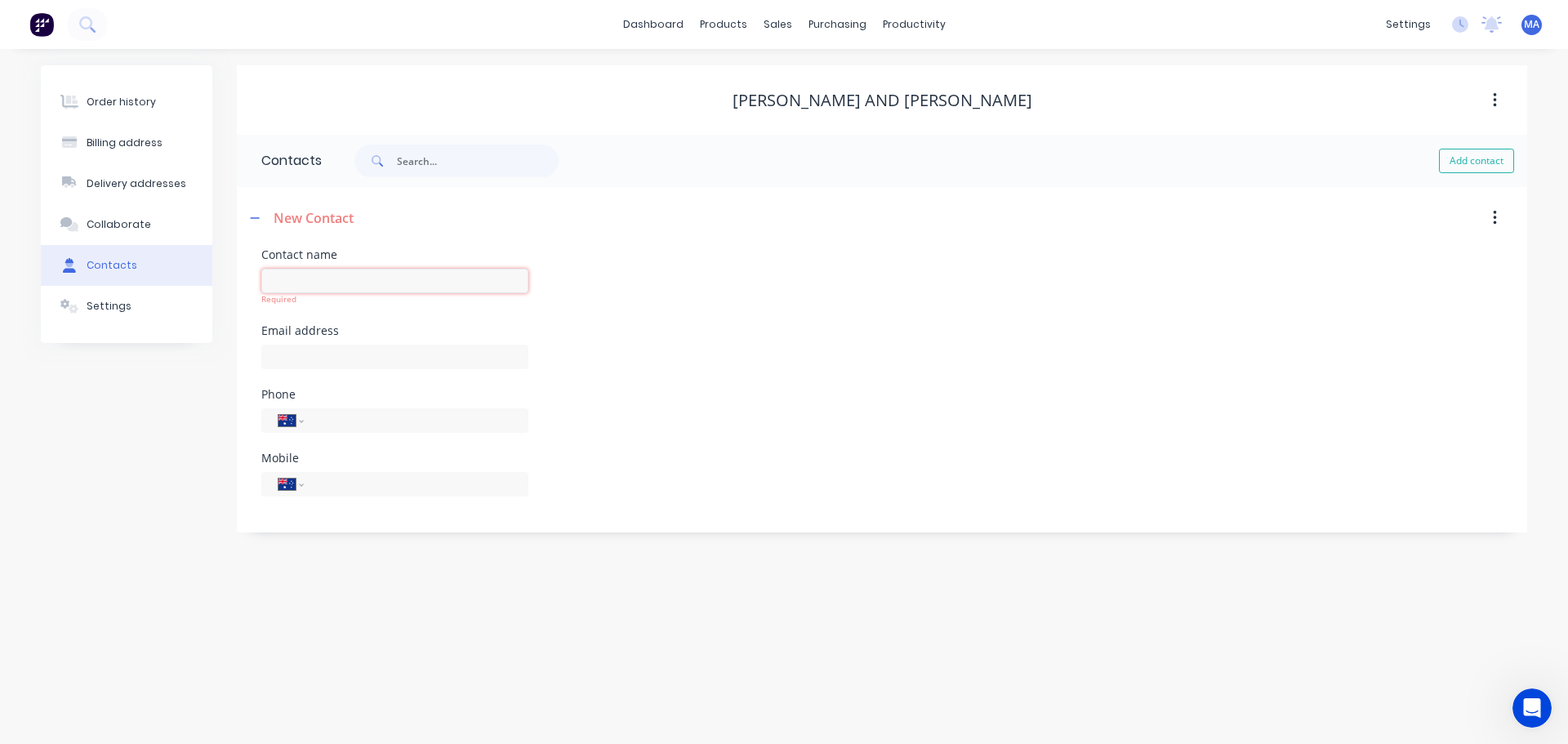
click at [350, 281] on input "text" at bounding box center [395, 280] width 267 height 25
paste input "[PERSON_NAME]"
type input "[PERSON_NAME]"
click at [309, 364] on div at bounding box center [395, 364] width 267 height 48
select select "AU"
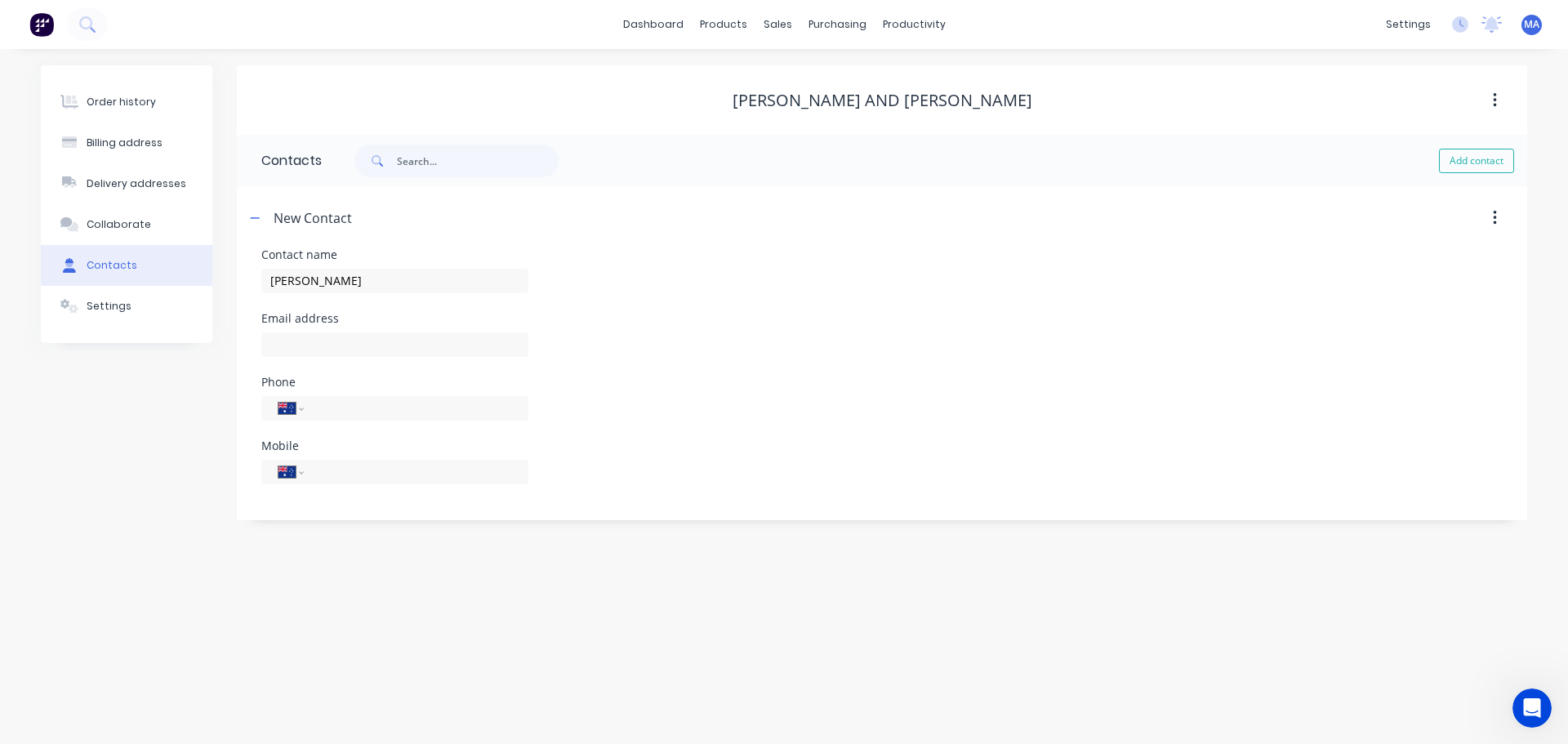
select select "AU"
click at [358, 341] on input "text" at bounding box center [395, 344] width 267 height 25
paste input "[PERSON_NAME] <[EMAIL_ADDRESS][DOMAIN_NAME]>"
drag, startPoint x: 313, startPoint y: 342, endPoint x: 215, endPoint y: 347, distance: 98.1
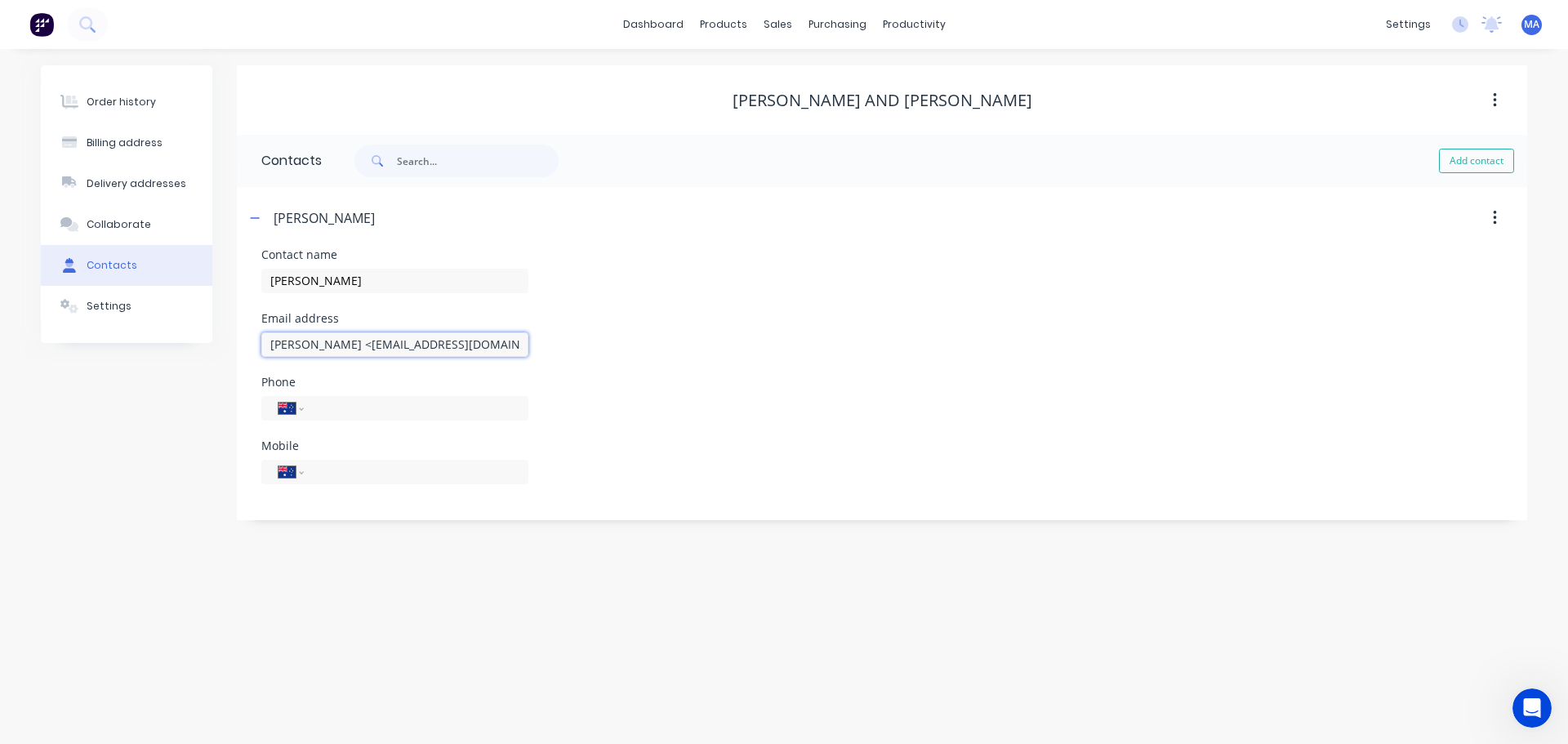
click at [215, 347] on div "Order history Billing address Delivery addresses Collaborate Contacts Settings …" at bounding box center [784, 293] width 1487 height 455
type input "[EMAIL_ADDRESS][DOMAIN_NAME]"
drag, startPoint x: 347, startPoint y: 435, endPoint x: 347, endPoint y: 424, distance: 11.0
click at [347, 435] on div "International [GEOGRAPHIC_DATA] [GEOGRAPHIC_DATA] [GEOGRAPHIC_DATA] [GEOGRAPHIC…" at bounding box center [395, 415] width 267 height 48
click at [347, 424] on div "International [GEOGRAPHIC_DATA] [GEOGRAPHIC_DATA] [GEOGRAPHIC_DATA] [GEOGRAPHIC…" at bounding box center [395, 415] width 267 height 48
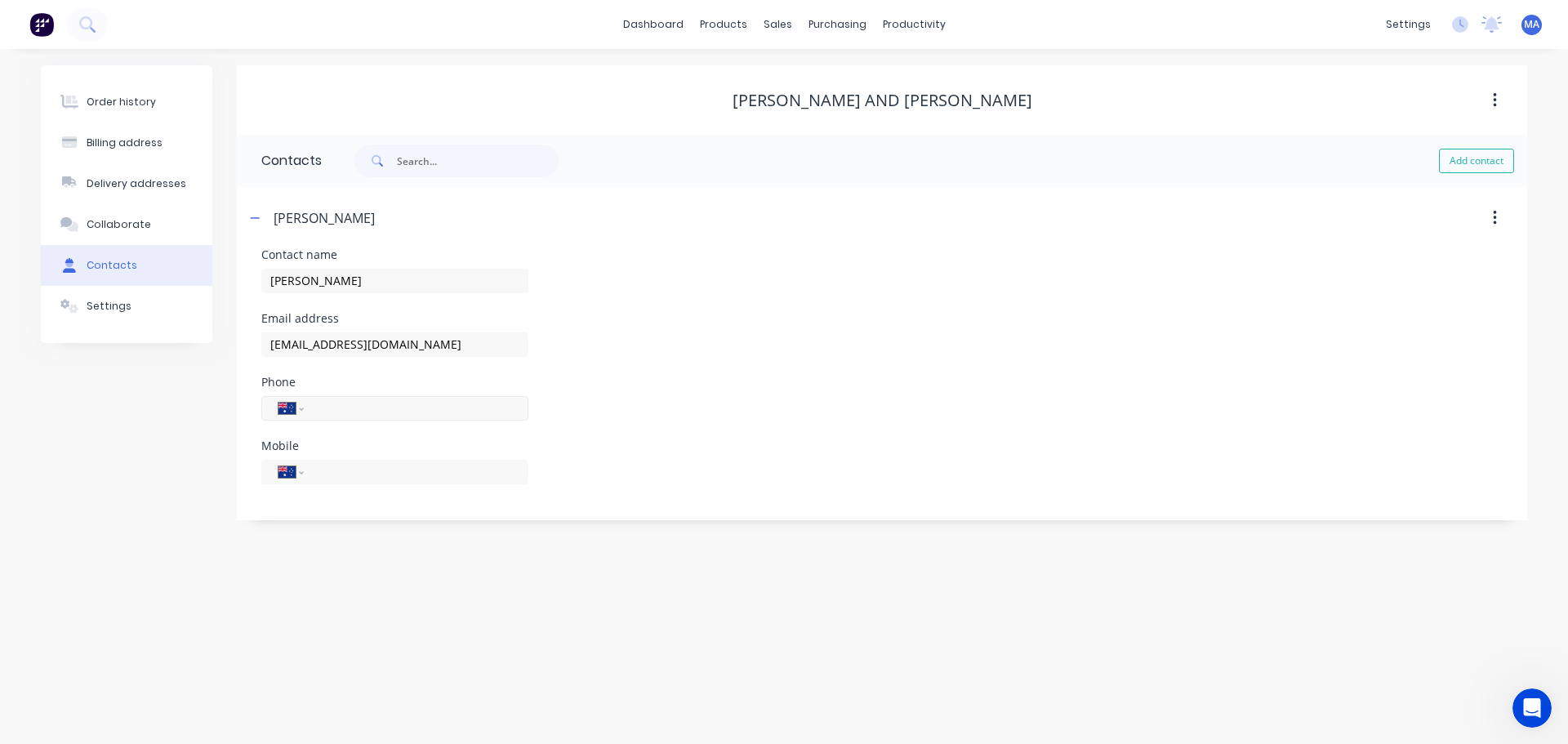
click at [348, 414] on input "tel" at bounding box center [413, 407] width 196 height 19
click at [298, 416] on select "International [GEOGRAPHIC_DATA] [GEOGRAPHIC_DATA] [GEOGRAPHIC_DATA] [GEOGRAPHIC…" at bounding box center [290, 408] width 25 height 23
select select "CA"
click at [279, 397] on select "International [GEOGRAPHIC_DATA] [GEOGRAPHIC_DATA] [GEOGRAPHIC_DATA] [GEOGRAPHIC…" at bounding box center [290, 408] width 25 height 23
click at [371, 402] on input "tel" at bounding box center [413, 407] width 196 height 19
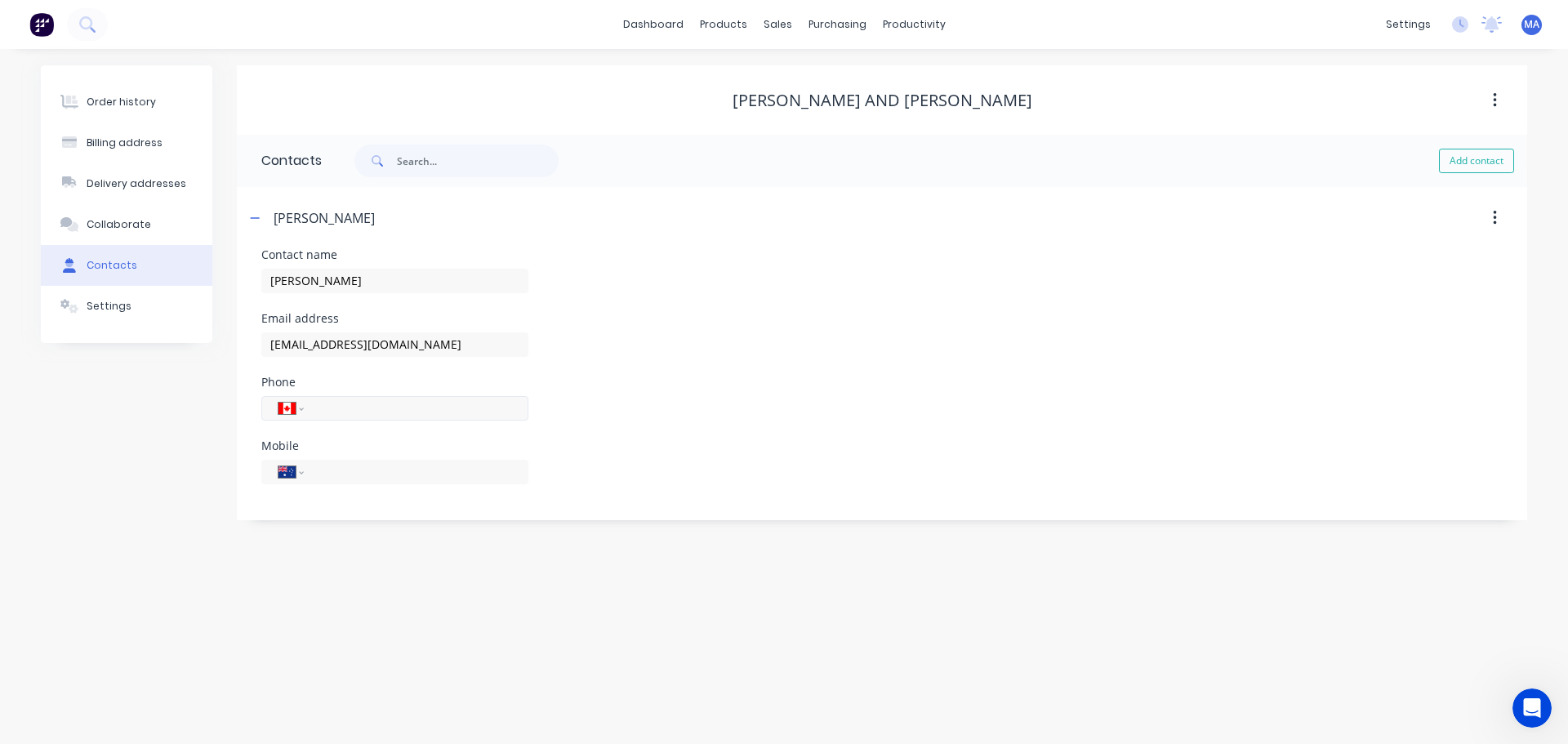
paste input "[PHONE_NUMBER]"
type input "[PHONE_NUMBER]"
click at [344, 476] on input "tel" at bounding box center [413, 471] width 196 height 19
click at [647, 422] on div "Phone International [GEOGRAPHIC_DATA] [GEOGRAPHIC_DATA] [GEOGRAPHIC_DATA] [GEOG…" at bounding box center [881, 408] width 1241 height 64
click at [145, 224] on button "Collaborate" at bounding box center [127, 225] width 172 height 41
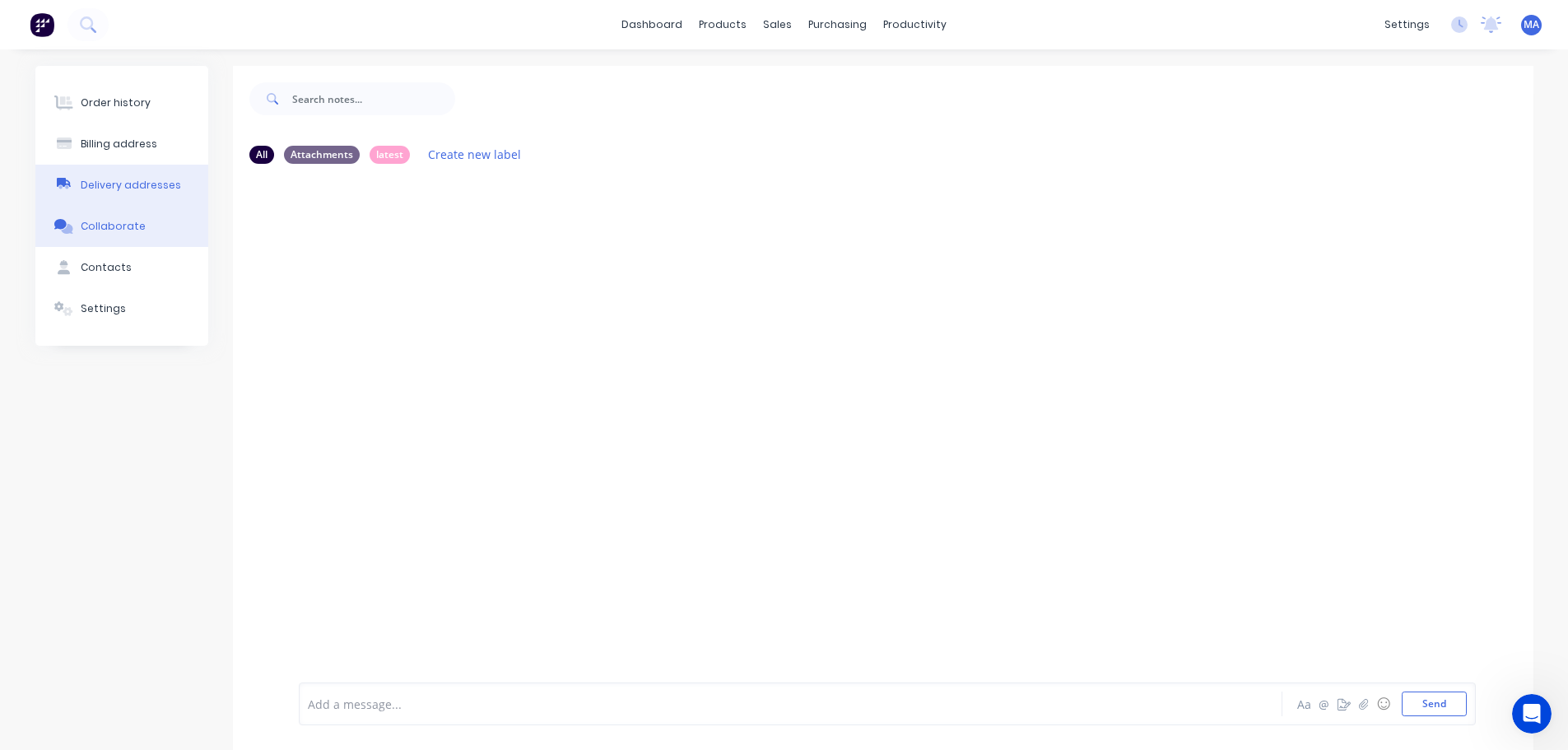
click at [153, 187] on div "Delivery addresses" at bounding box center [131, 185] width 100 height 15
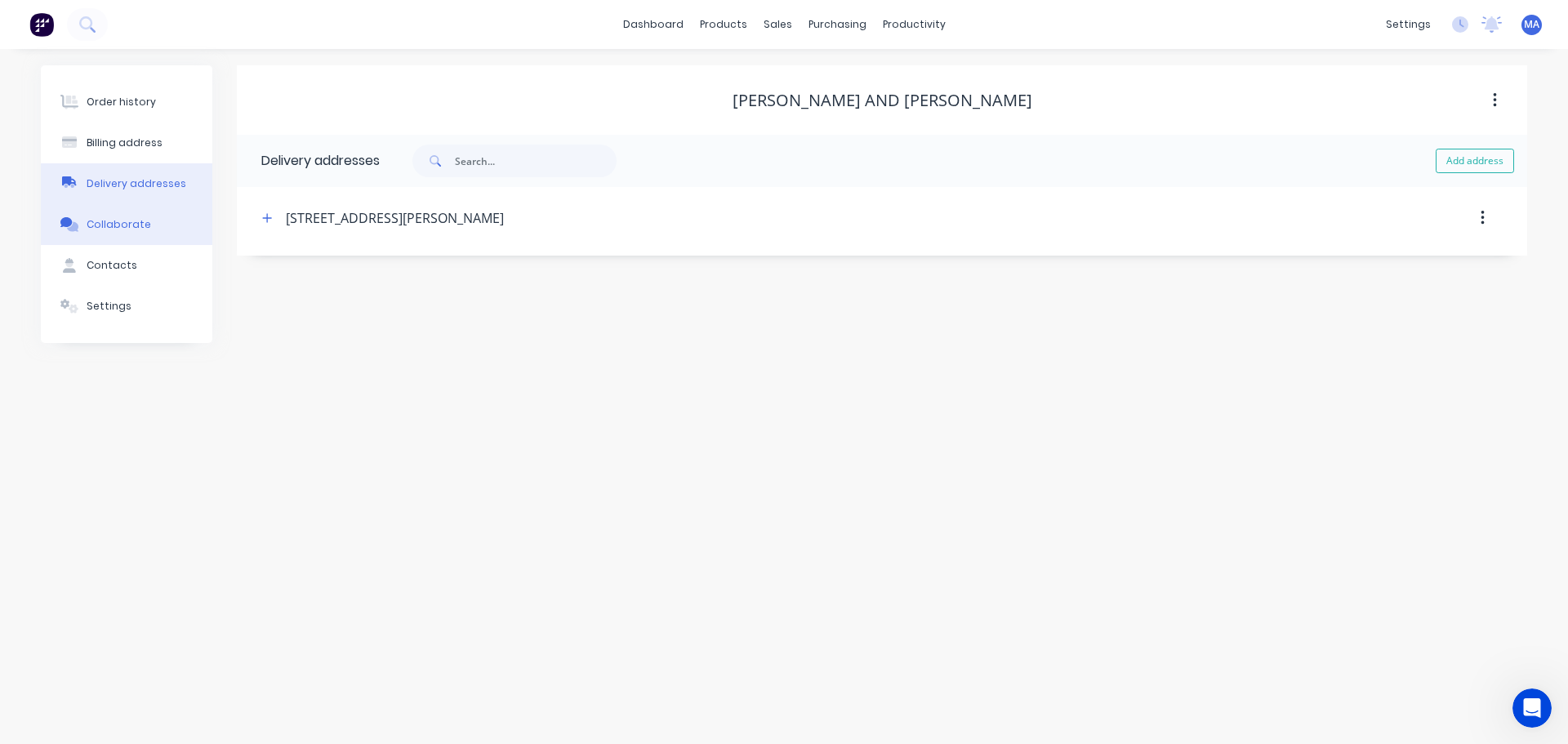
click at [121, 222] on div "Collaborate" at bounding box center [119, 225] width 65 height 15
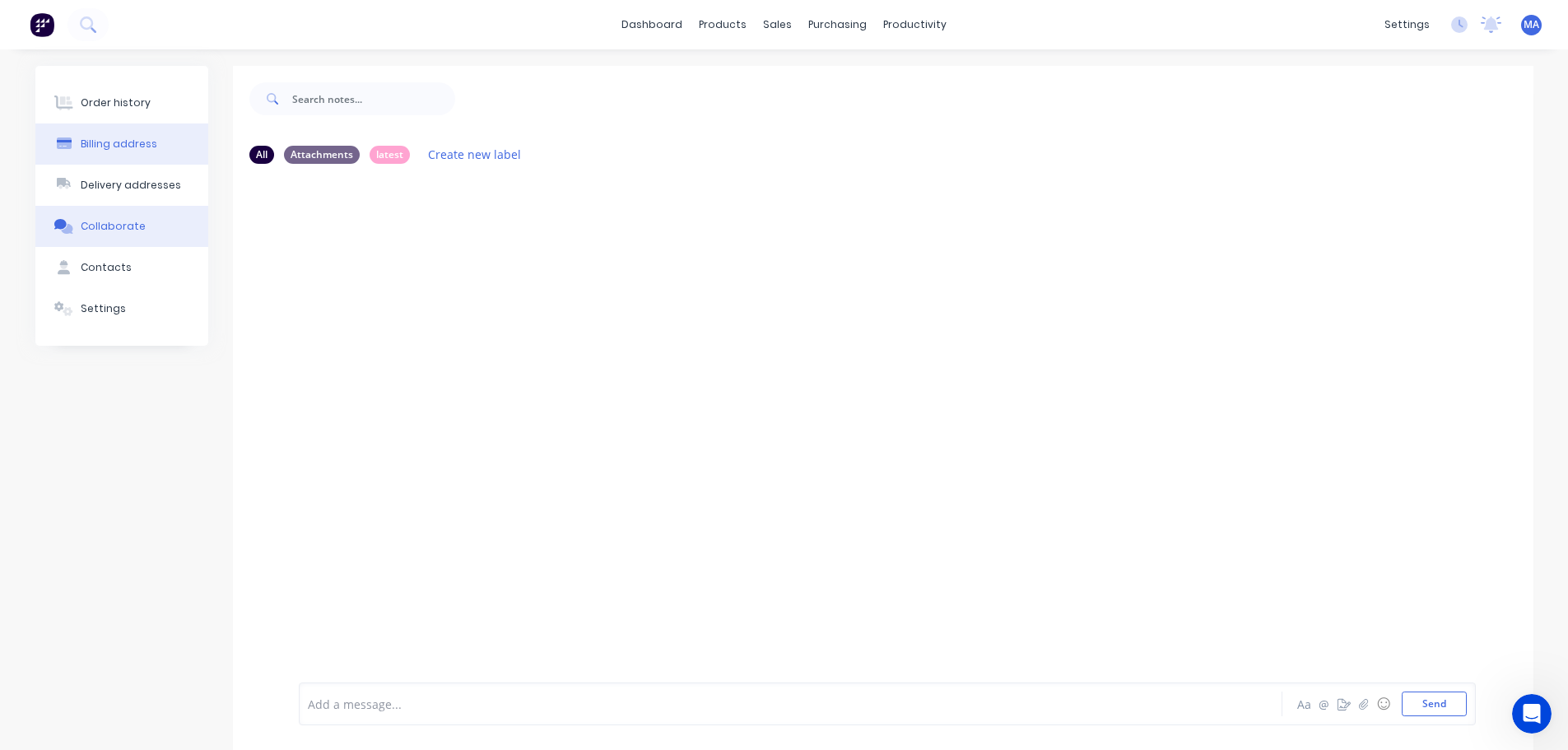
click at [136, 153] on button "Billing address" at bounding box center [121, 144] width 173 height 41
select select "CA"
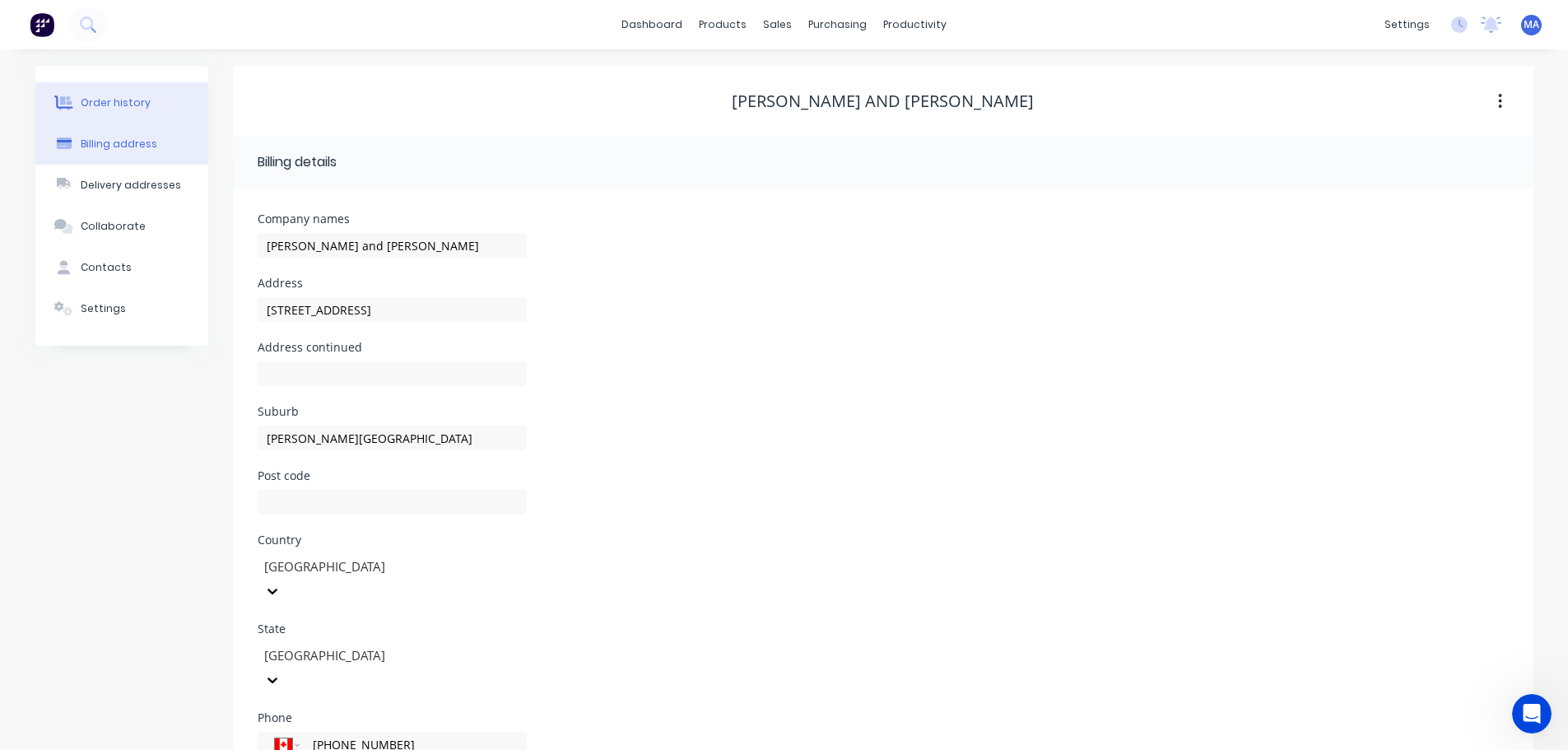
click at [134, 107] on div "Order history" at bounding box center [116, 103] width 70 height 15
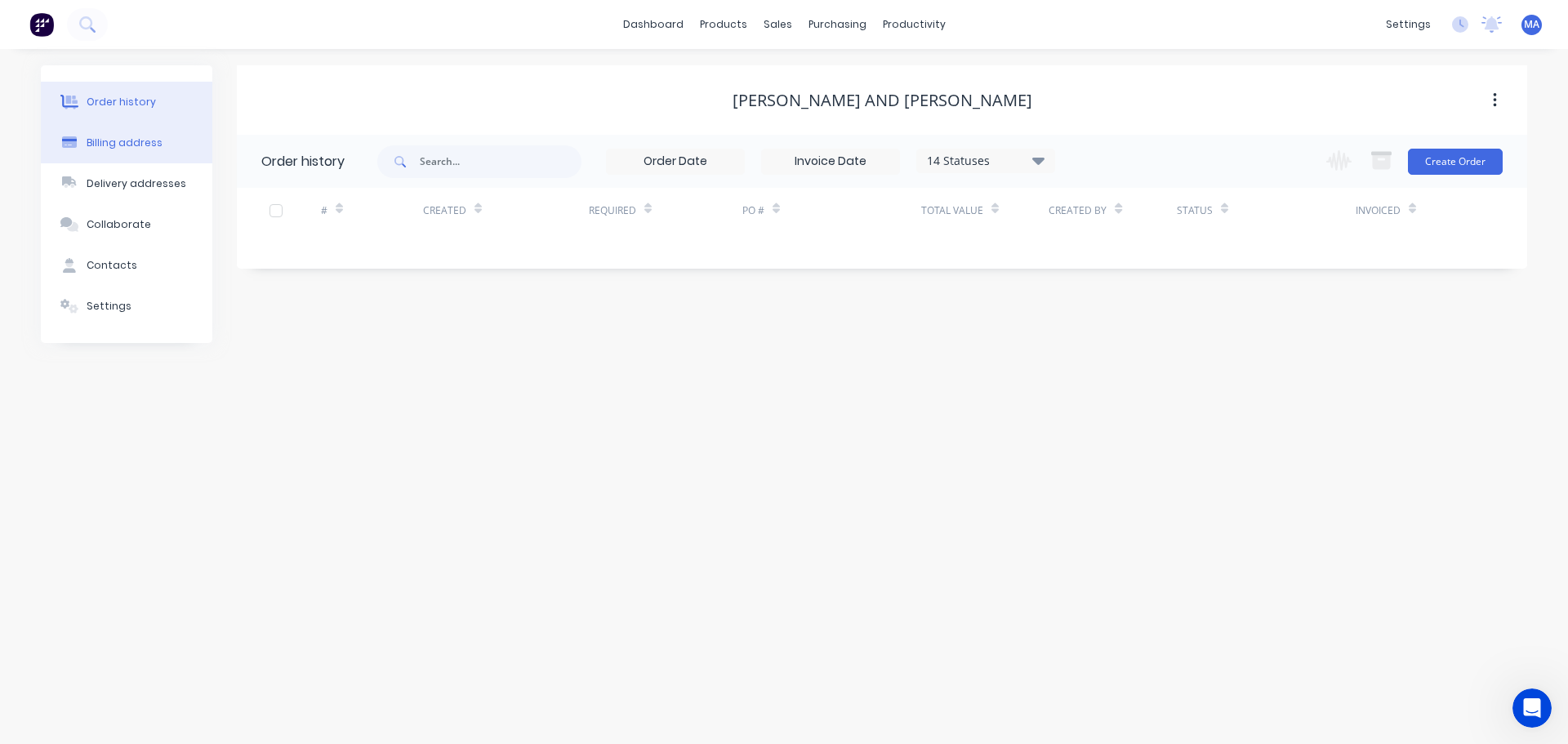
click at [137, 145] on div "Billing address" at bounding box center [124, 142] width 76 height 15
select select "CA"
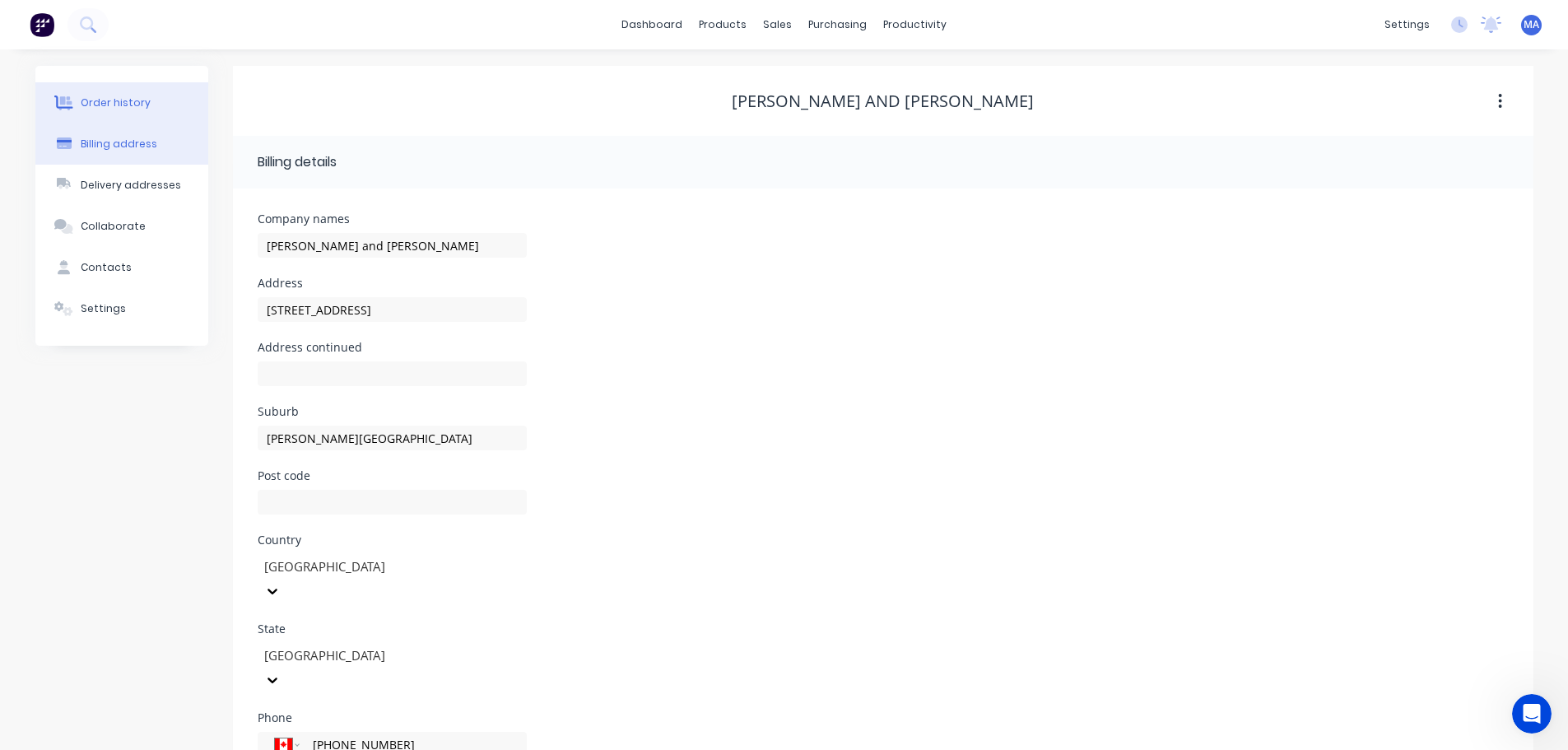
click at [143, 98] on div "Order history" at bounding box center [116, 103] width 70 height 15
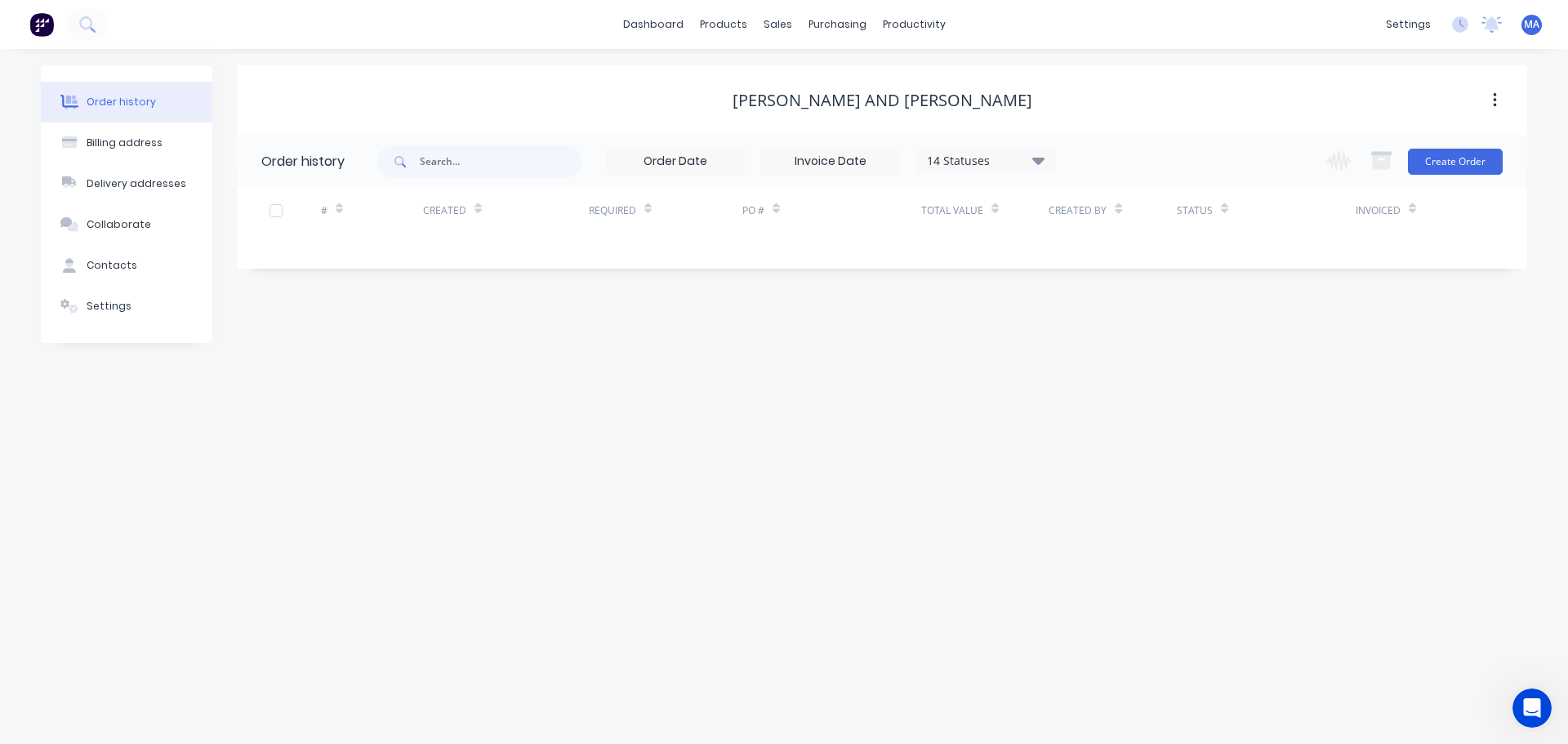
click at [1194, 143] on div "14 Statuses Invoice Status Invoiced Not Invoiced Partial Order Status All Archi…" at bounding box center [952, 162] width 1150 height 53
click at [1091, 96] on div "[PERSON_NAME] and [PERSON_NAME]" at bounding box center [881, 100] width 1290 height 19
click at [1463, 165] on button "Create Order" at bounding box center [1456, 162] width 95 height 26
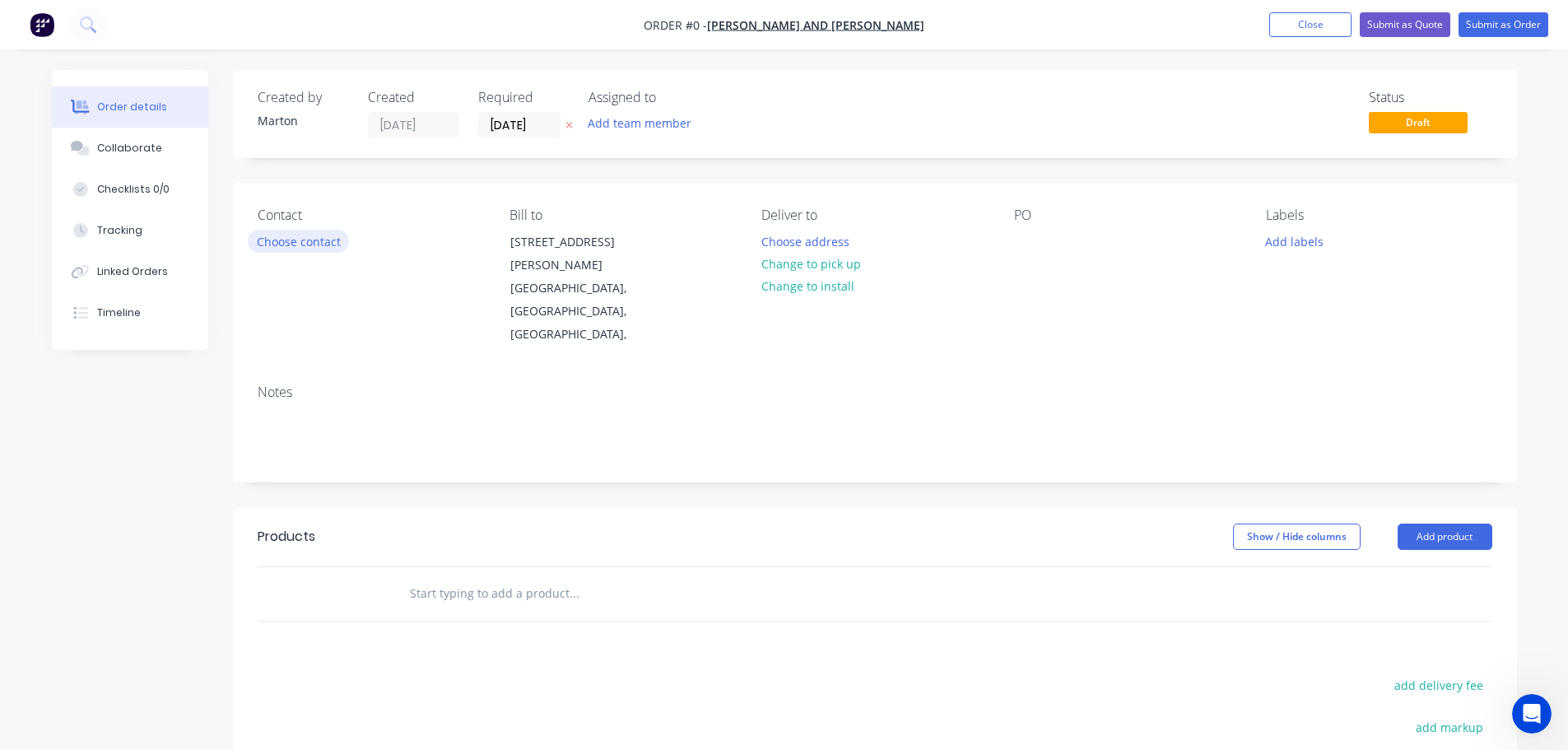
click at [317, 232] on button "Choose contact" at bounding box center [298, 241] width 101 height 22
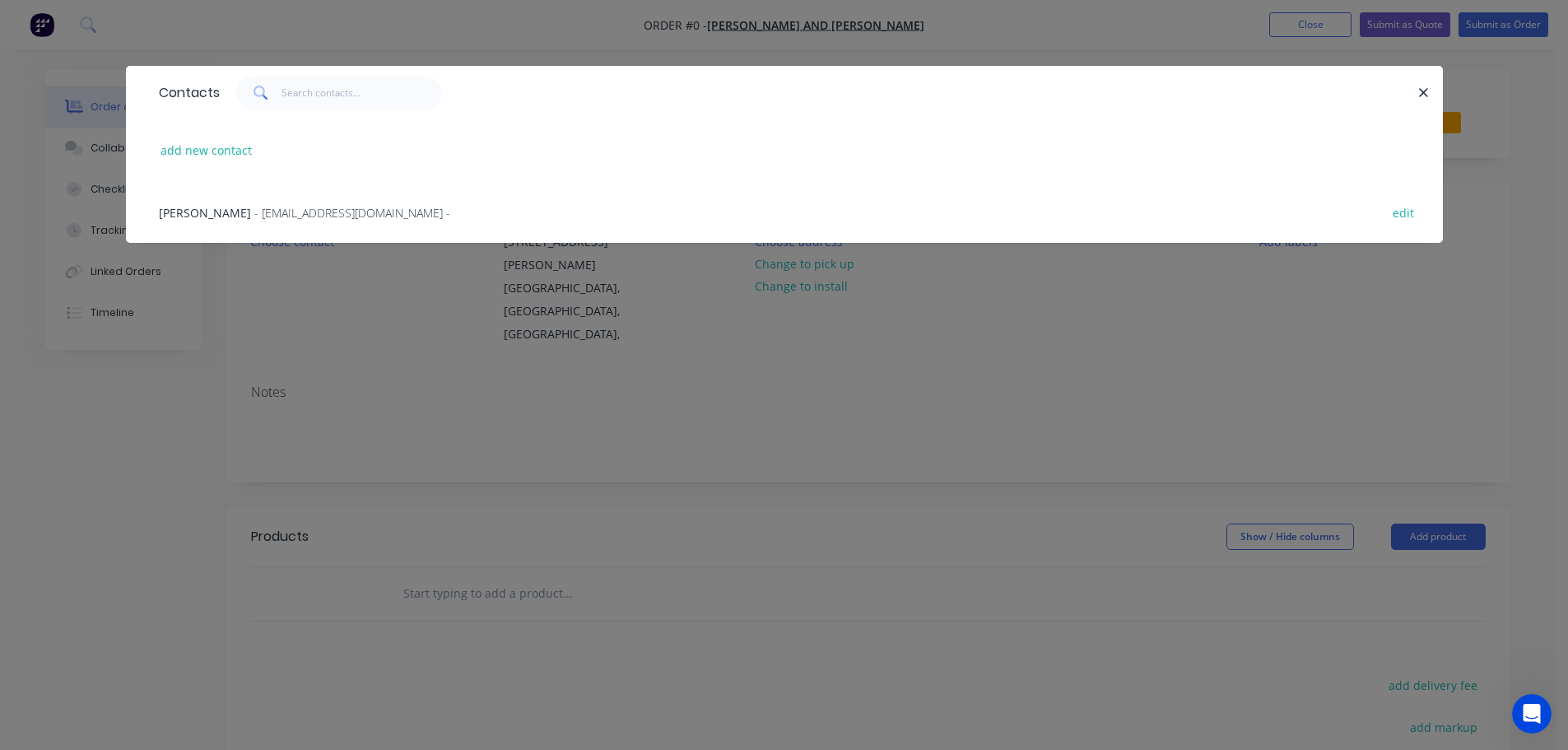
click at [280, 222] on div "[PERSON_NAME] - [EMAIL_ADDRESS][DOMAIN_NAME] - edit" at bounding box center [784, 212] width 1267 height 62
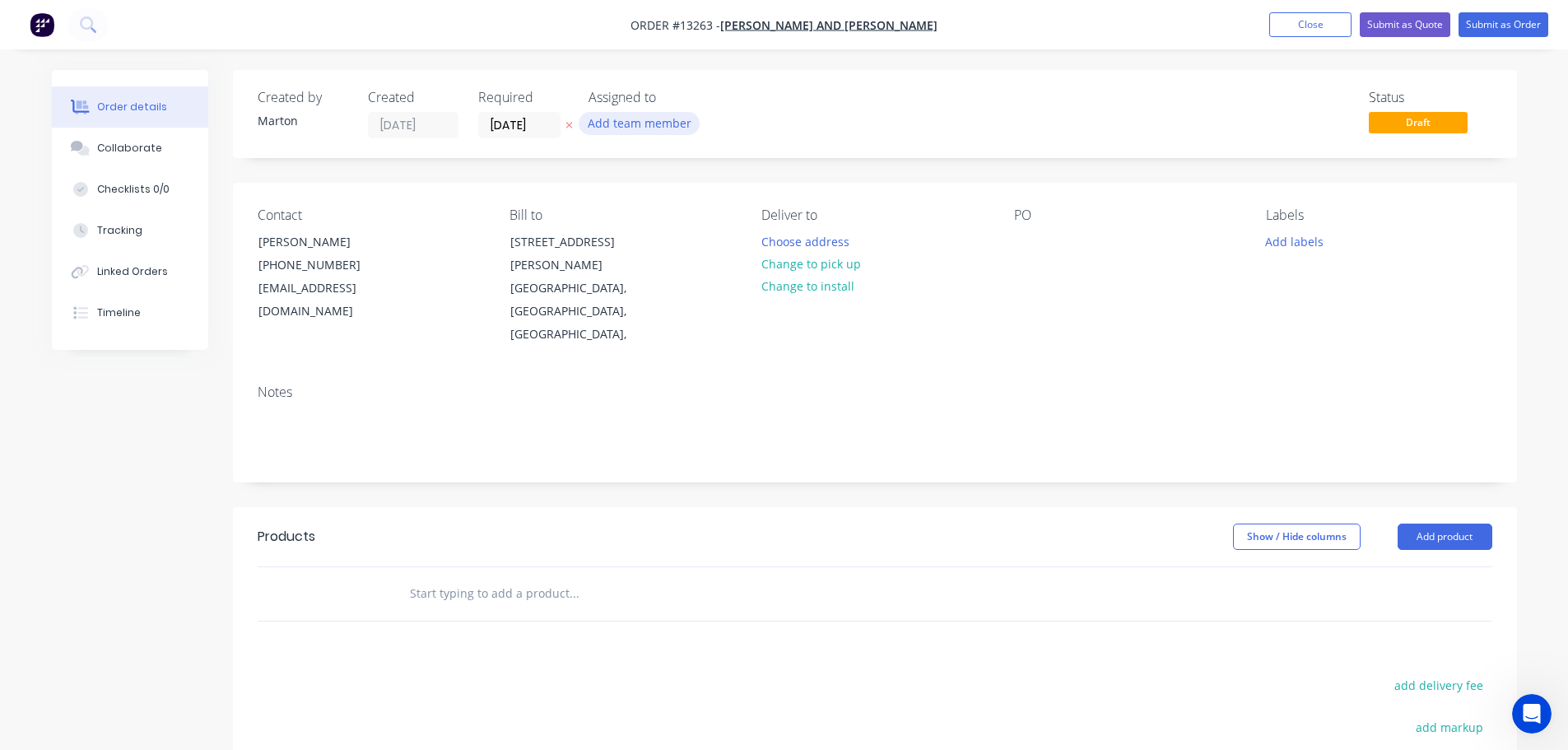
click at [635, 125] on button "Add team member" at bounding box center [639, 123] width 121 height 22
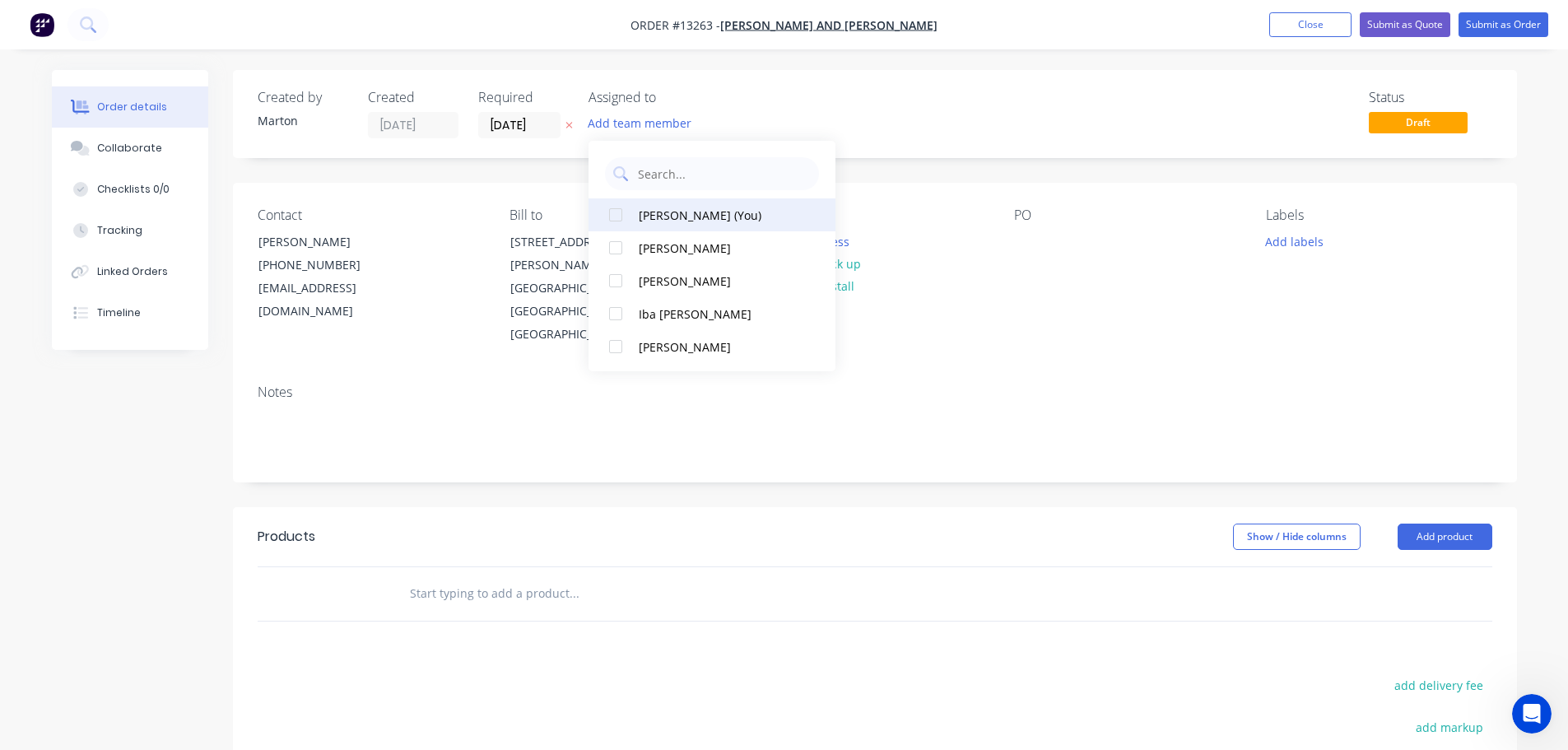
click at [617, 218] on div at bounding box center [616, 215] width 33 height 33
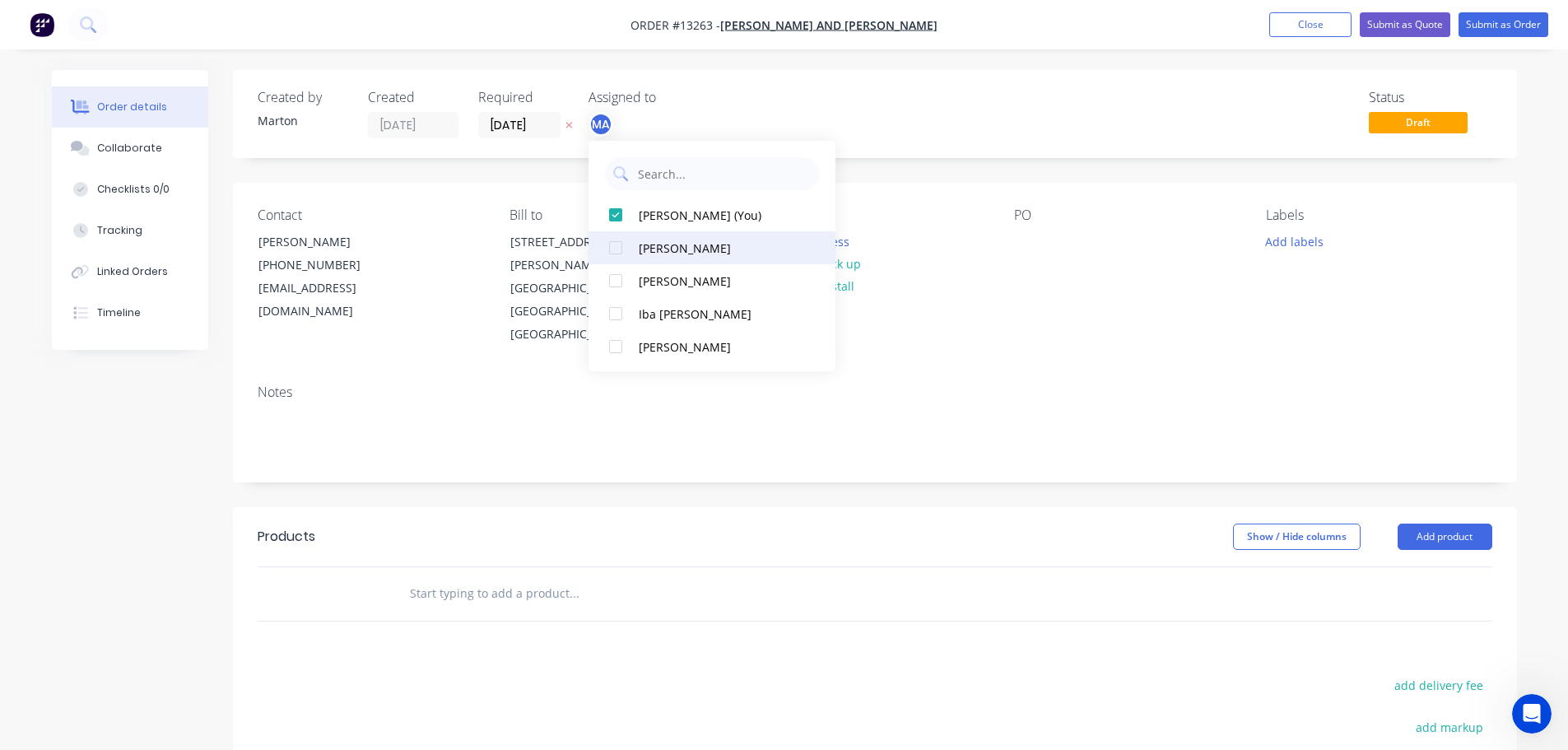
click at [622, 243] on div at bounding box center [616, 248] width 33 height 33
click at [619, 273] on div at bounding box center [616, 281] width 33 height 33
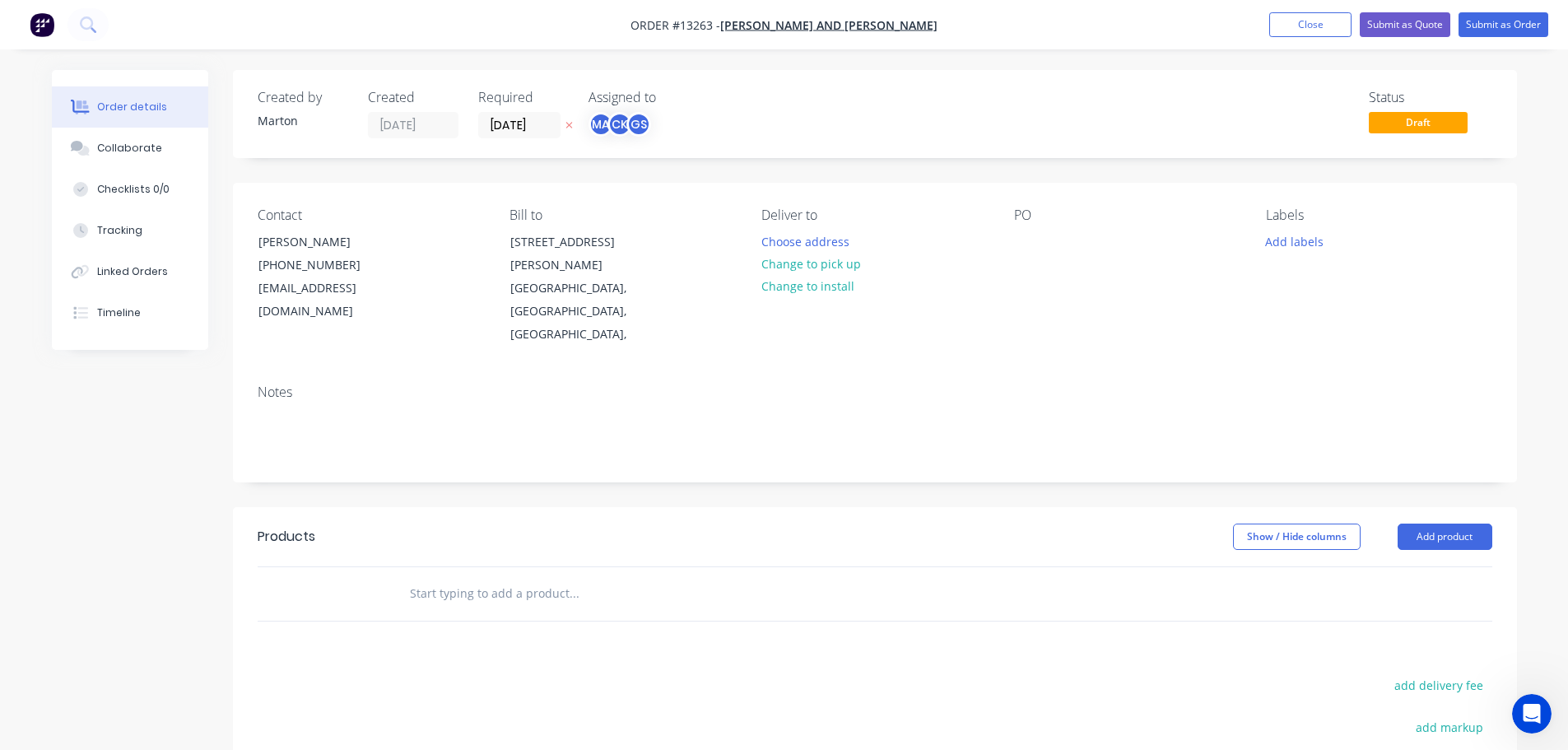
click at [793, 112] on div "Status Draft" at bounding box center [1122, 113] width 739 height 49
click at [813, 247] on button "Choose address" at bounding box center [804, 241] width 105 height 22
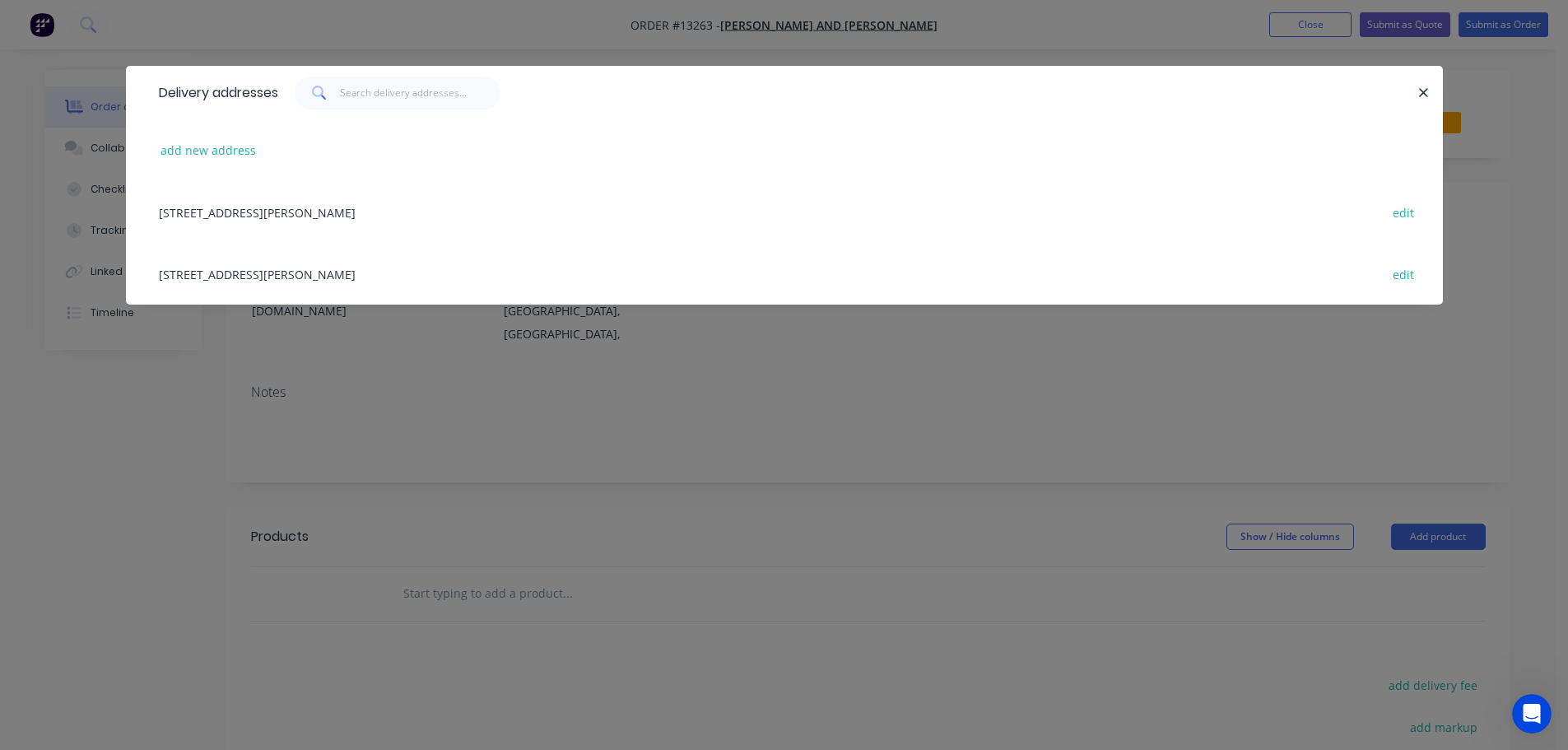
click at [248, 274] on div "[STREET_ADDRESS][PERSON_NAME] edit" at bounding box center [784, 273] width 1267 height 62
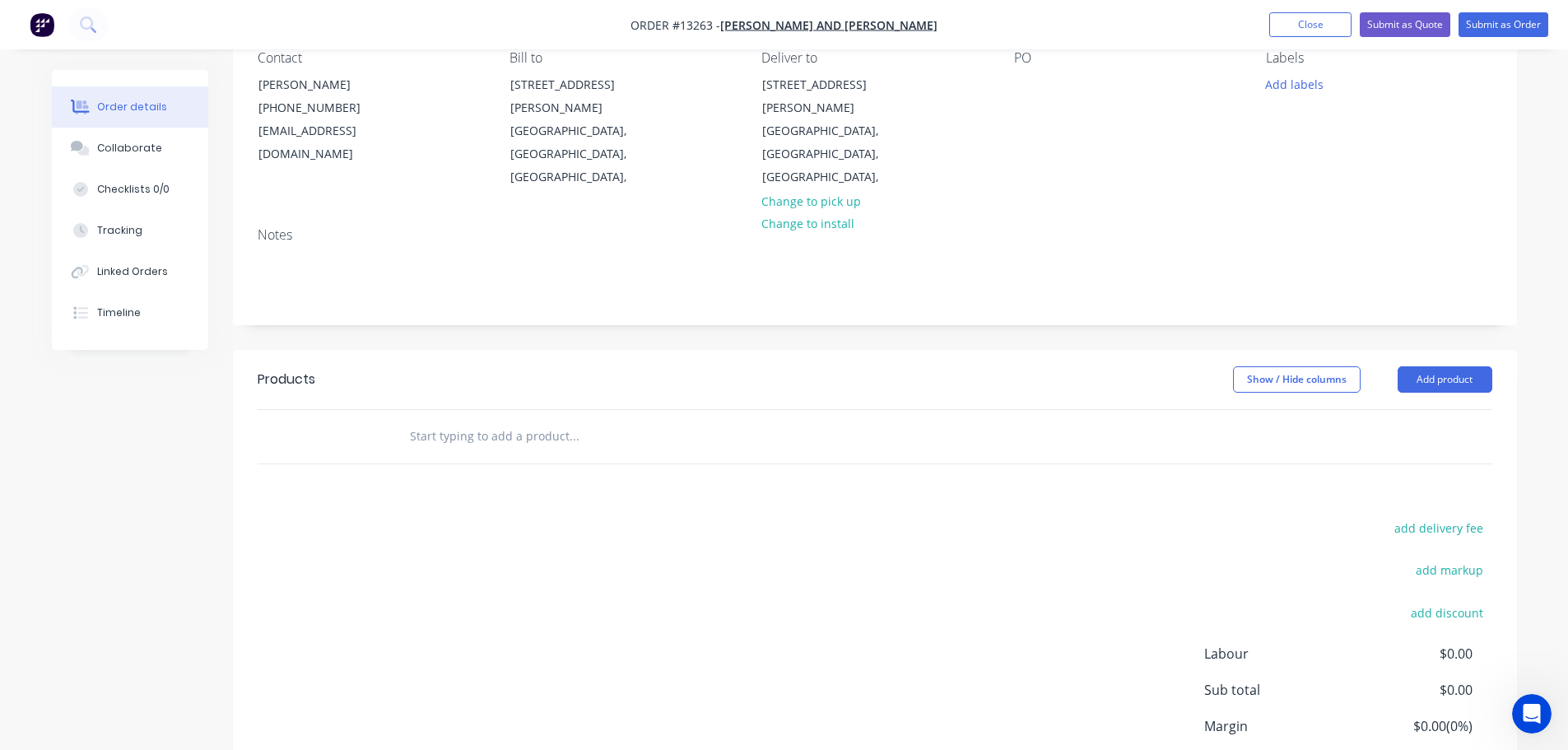
scroll to position [165, 0]
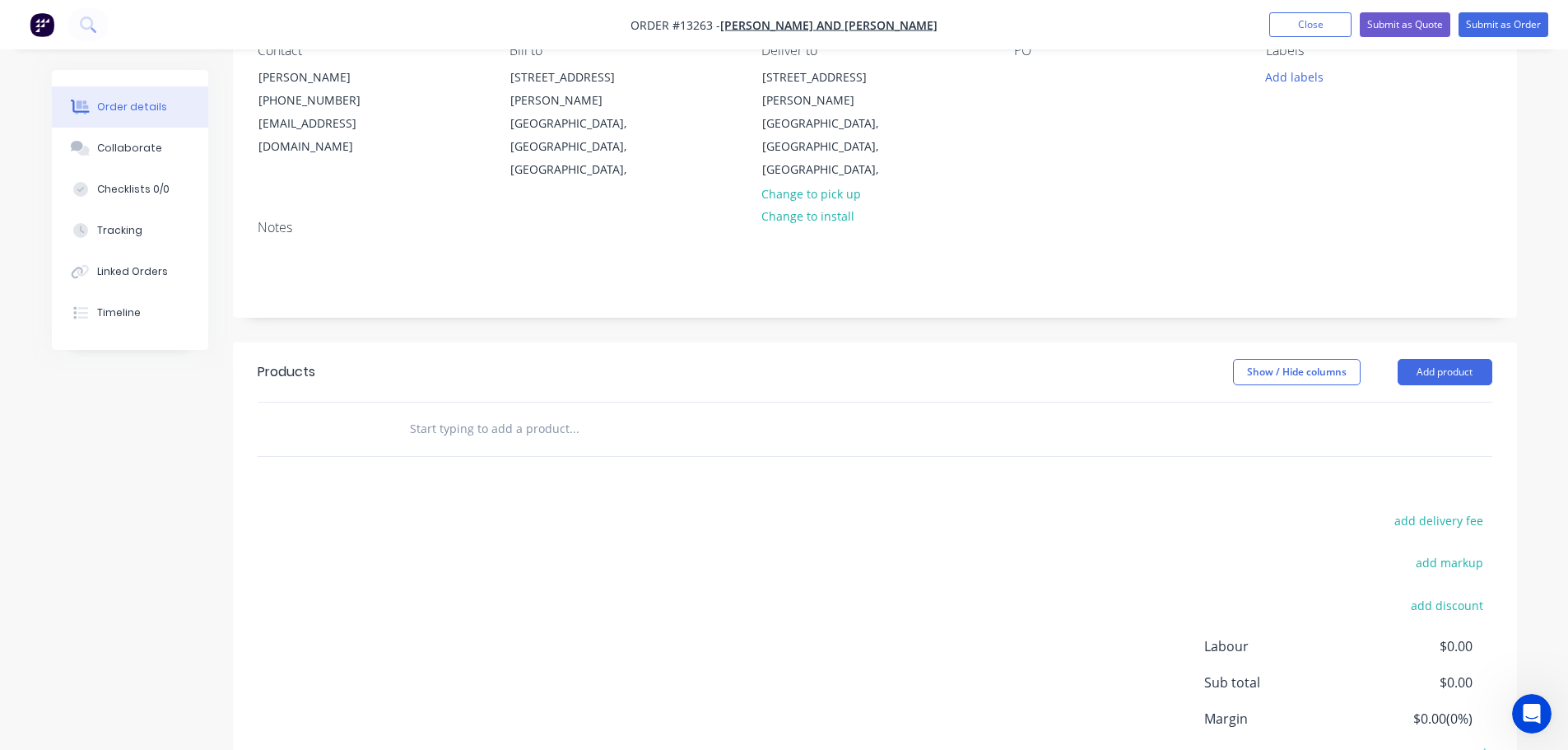
click at [1451, 342] on header "Products Show / Hide columns Add product" at bounding box center [874, 372] width 1284 height 59
click at [1444, 342] on header "Products Show / Hide columns Add product" at bounding box center [874, 372] width 1284 height 59
click at [1424, 359] on button "Add product" at bounding box center [1445, 372] width 95 height 27
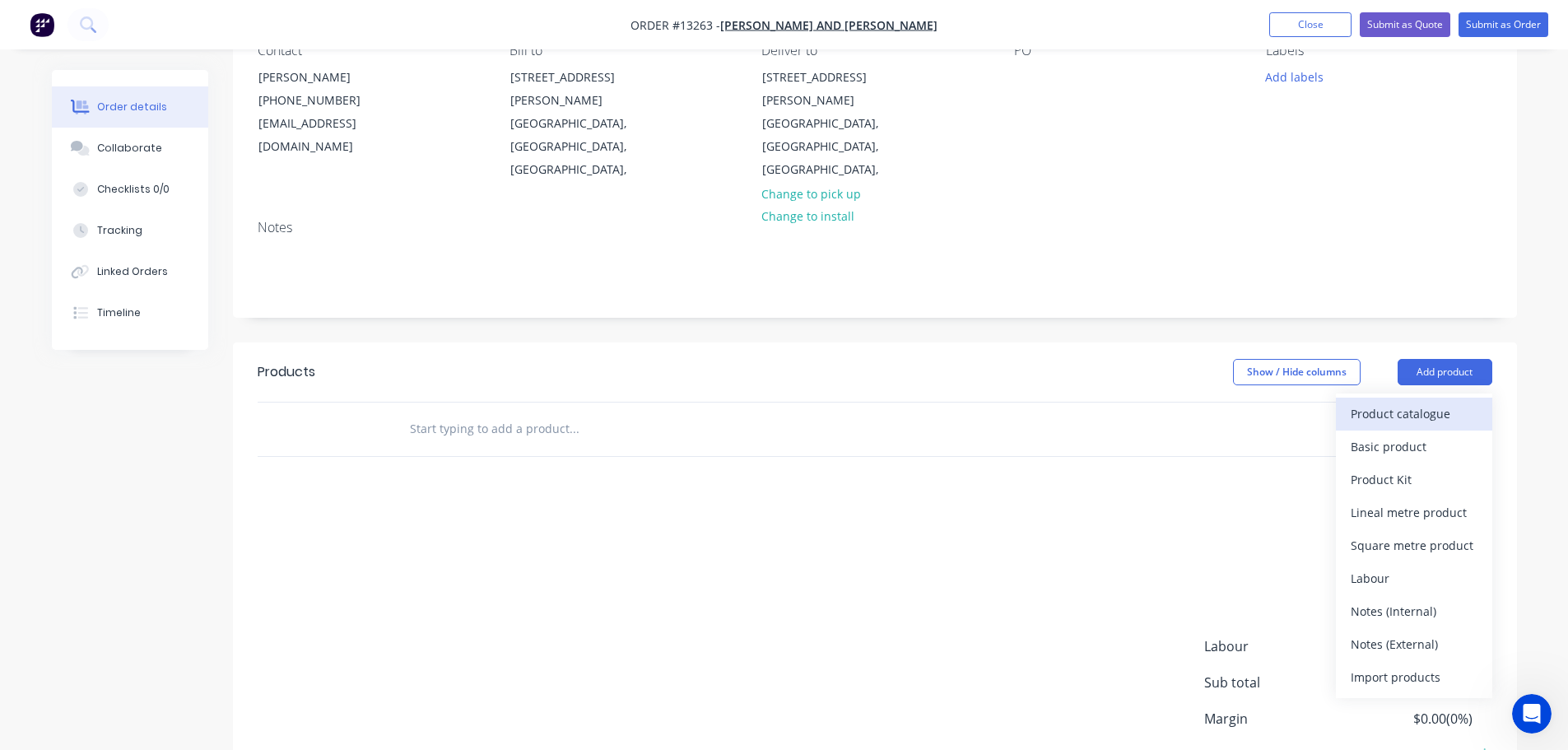
click at [1386, 401] on div "Product catalogue" at bounding box center [1414, 413] width 127 height 24
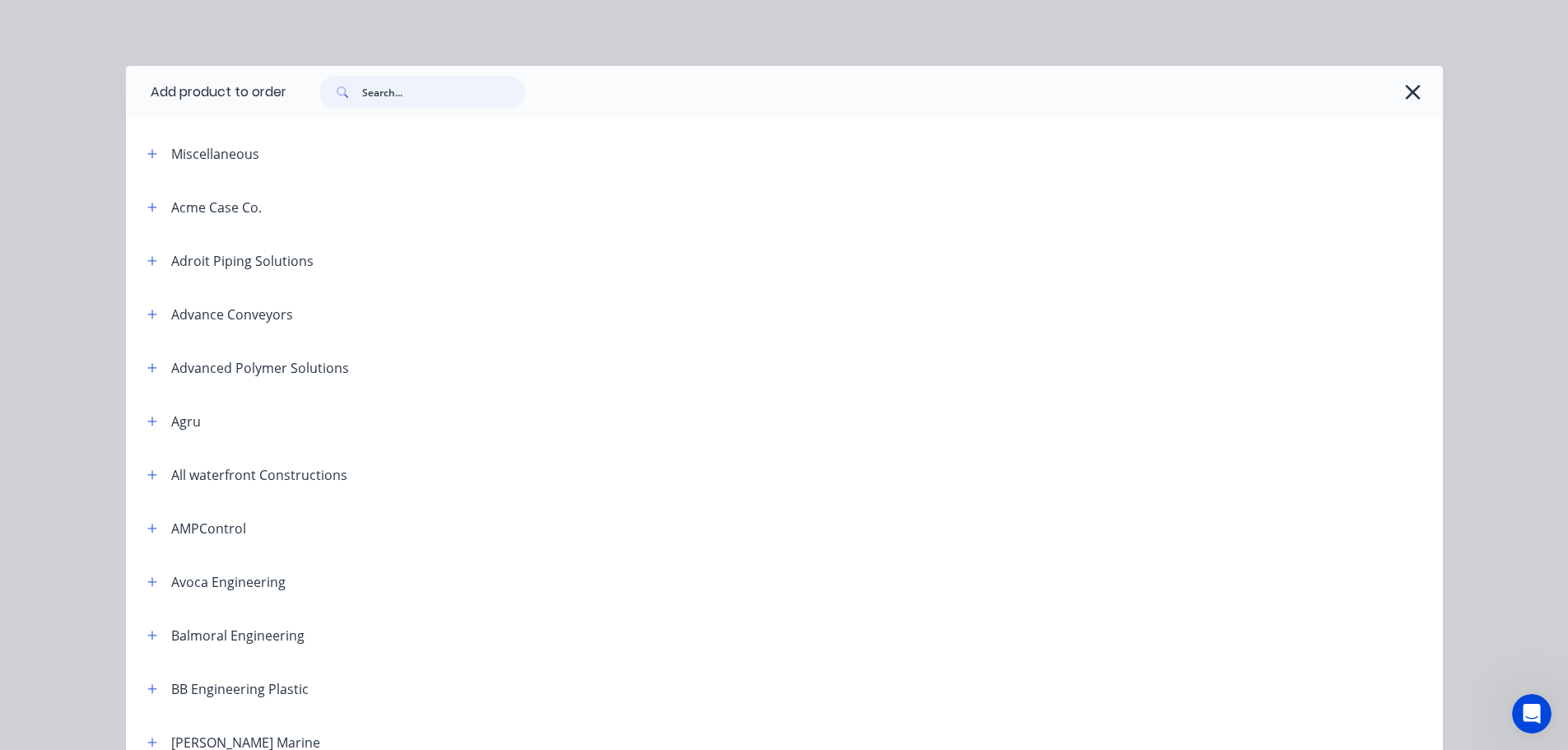
drag, startPoint x: 436, startPoint y: 108, endPoint x: 435, endPoint y: 94, distance: 14.0
click at [436, 107] on input "text" at bounding box center [444, 92] width 163 height 33
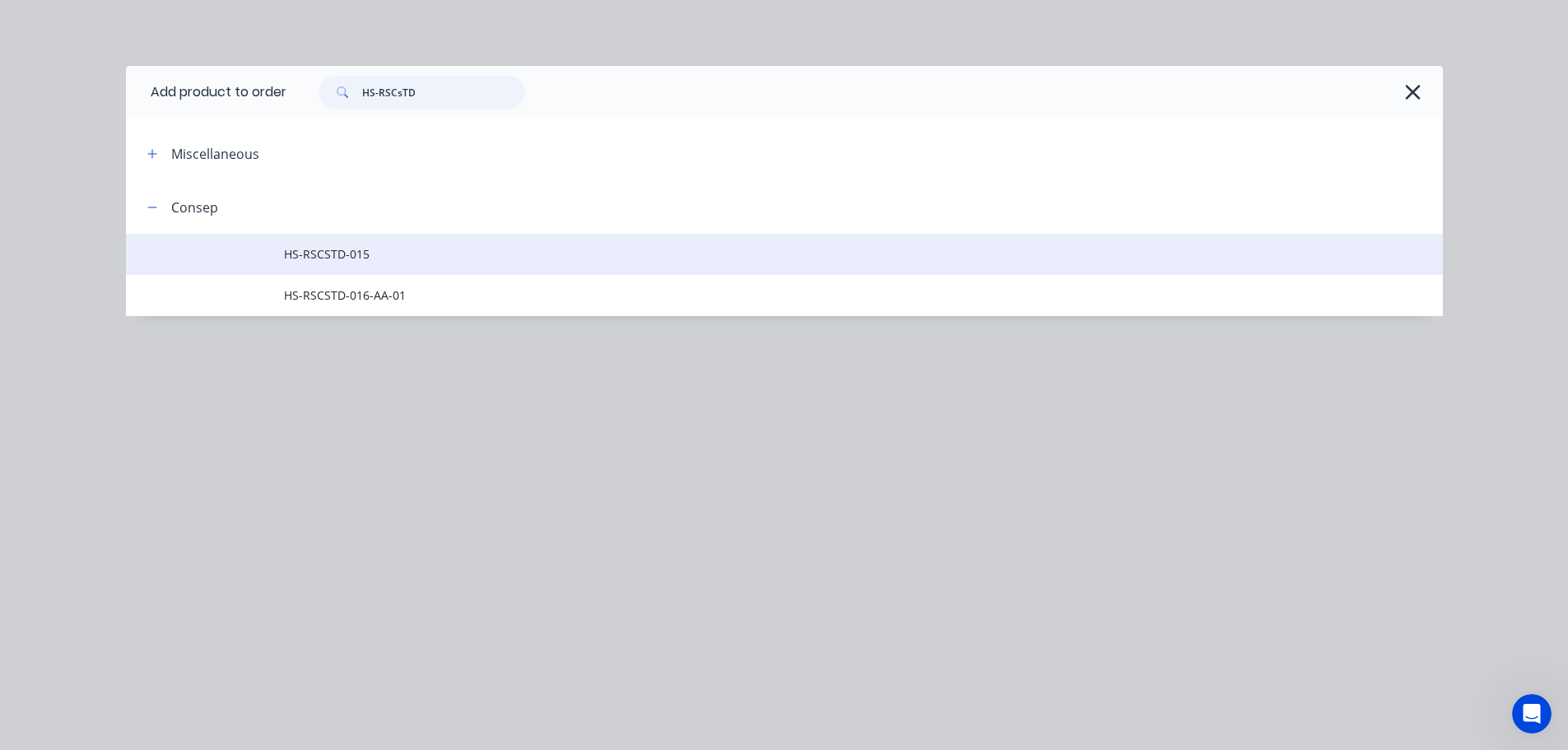
type input "HS-RSCsTD"
click at [369, 260] on span "HS-RSCSTD-015" at bounding box center [747, 254] width 927 height 17
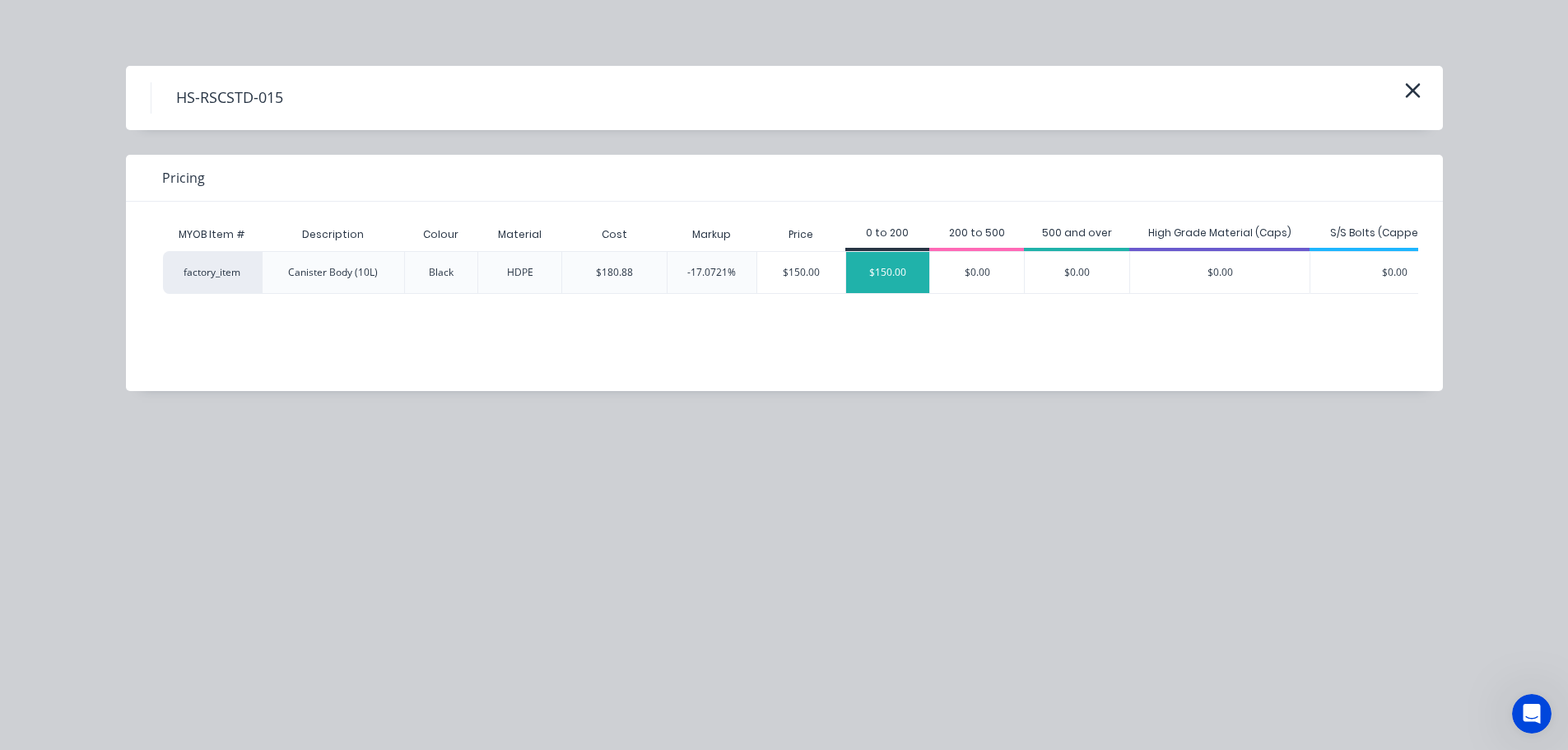
click at [916, 284] on div "$150.00" at bounding box center [887, 272] width 83 height 41
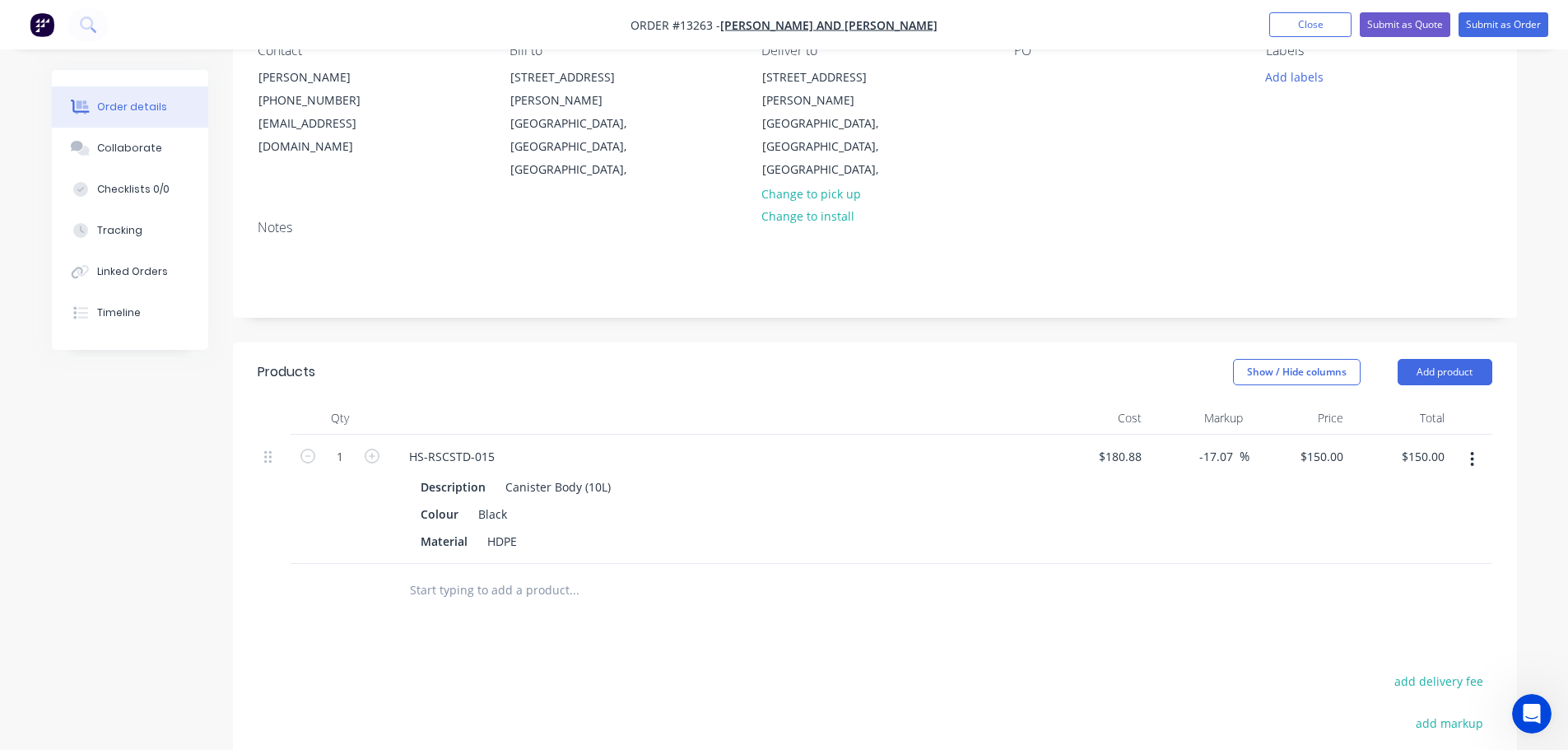
click at [1470, 450] on icon "button" at bounding box center [1471, 459] width 4 height 18
click at [1399, 557] on div "Exclude from tax" at bounding box center [1414, 569] width 127 height 24
click at [1475, 359] on button "Add product" at bounding box center [1445, 372] width 95 height 27
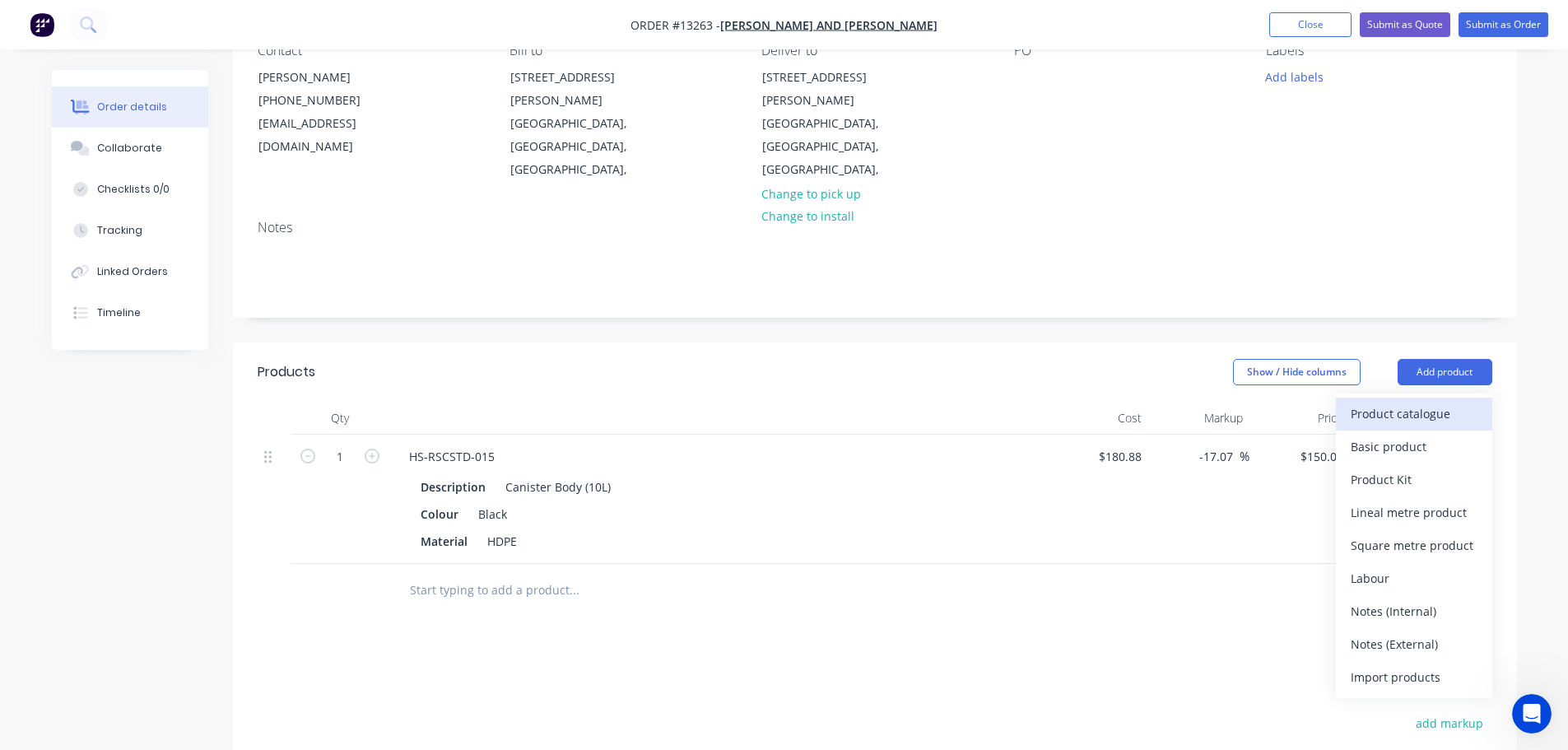
click at [1414, 401] on div "Product catalogue" at bounding box center [1414, 413] width 127 height 24
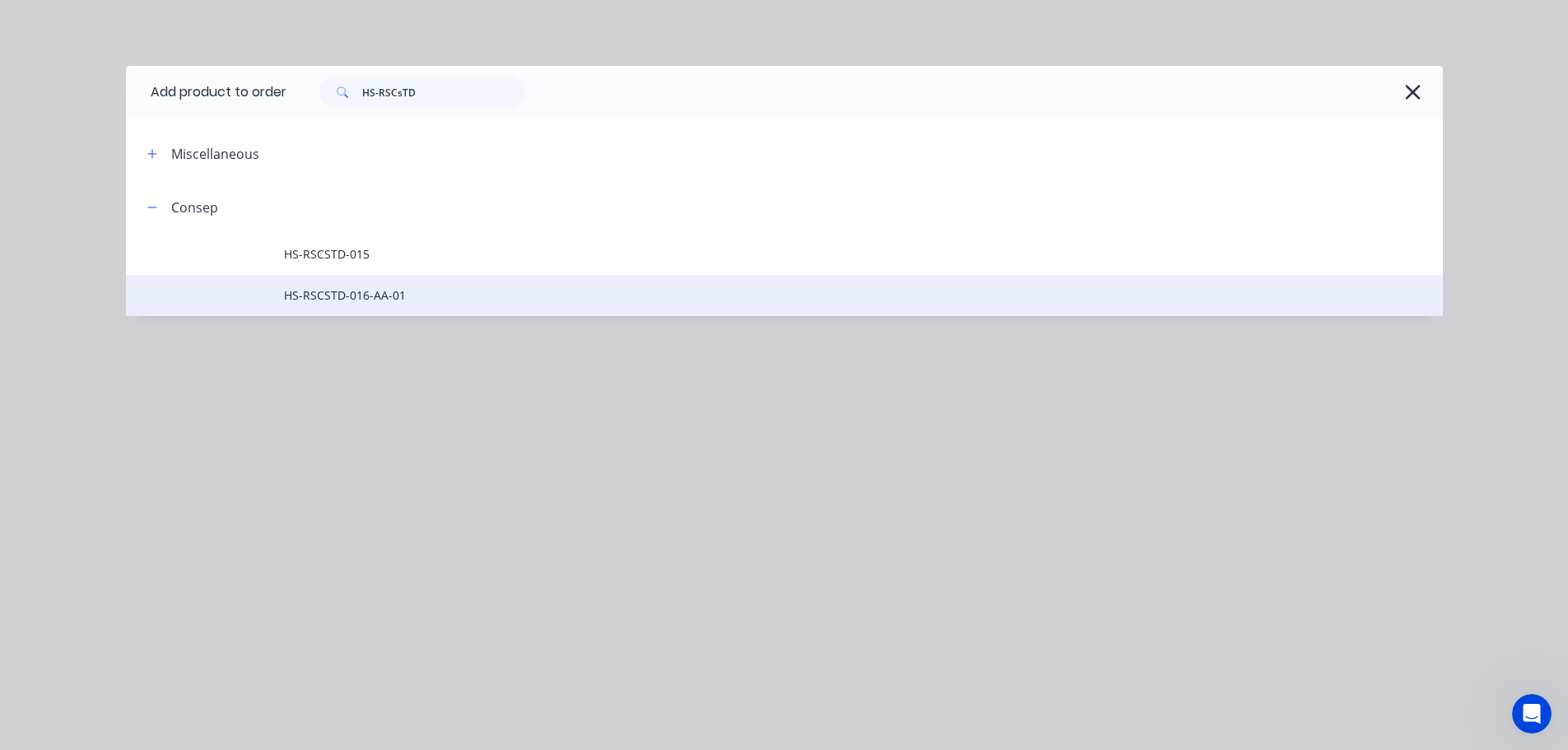
click at [379, 292] on span "HS-RSCSTD-016-AA-01" at bounding box center [747, 294] width 927 height 17
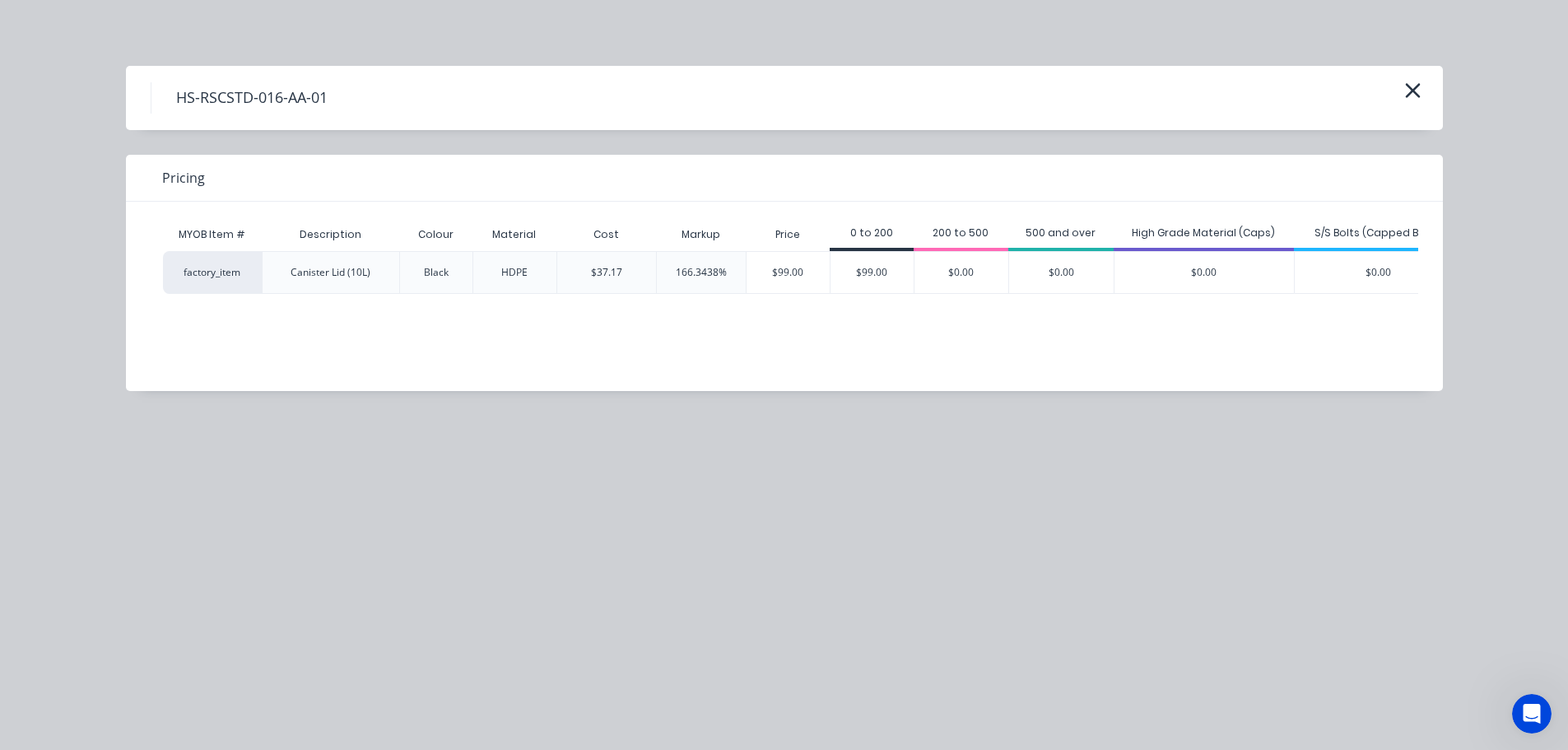
click at [876, 271] on div "$99.00" at bounding box center [871, 272] width 83 height 41
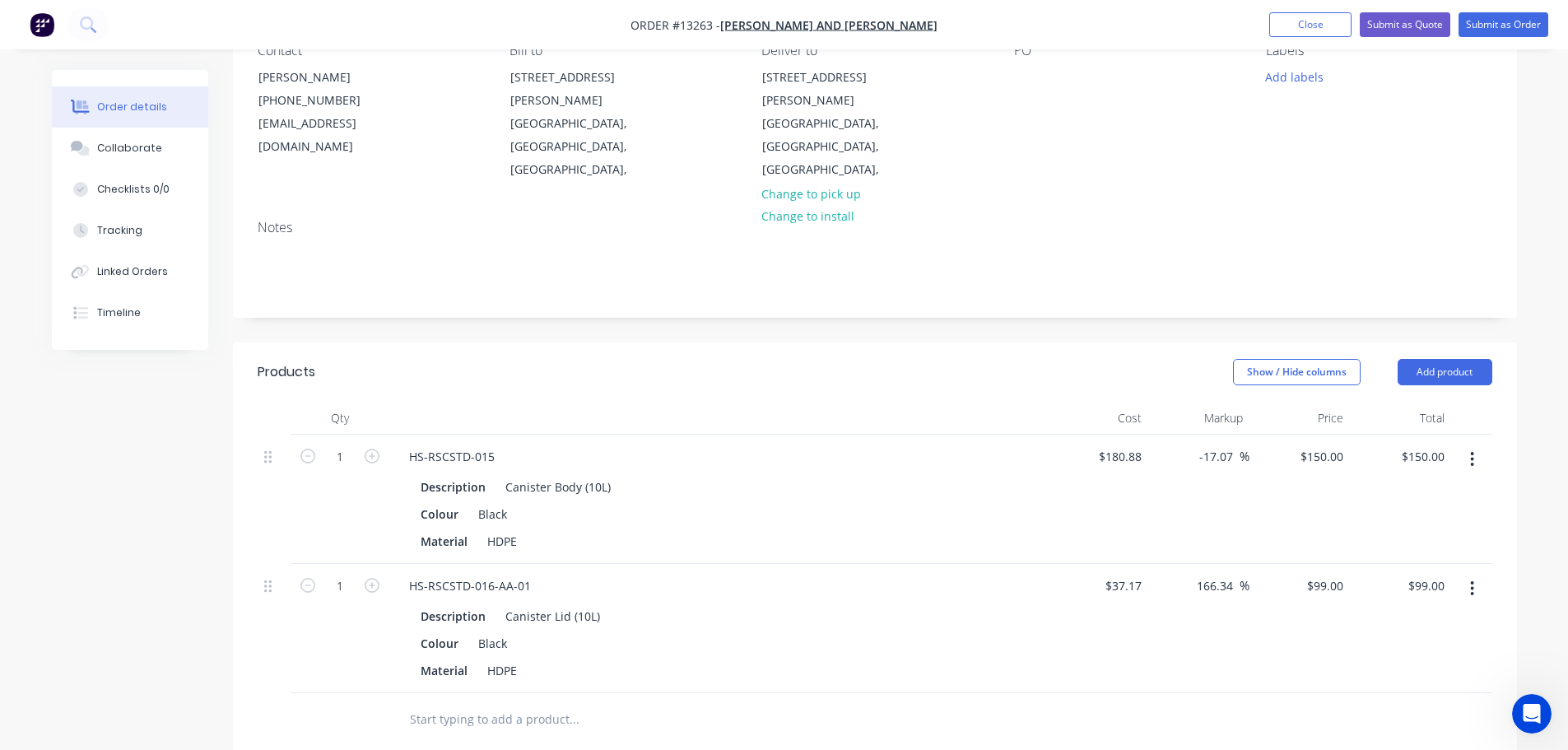
click at [1468, 573] on button "button" at bounding box center [1472, 588] width 39 height 29
click at [1430, 686] on div "Exclude from tax" at bounding box center [1414, 698] width 127 height 24
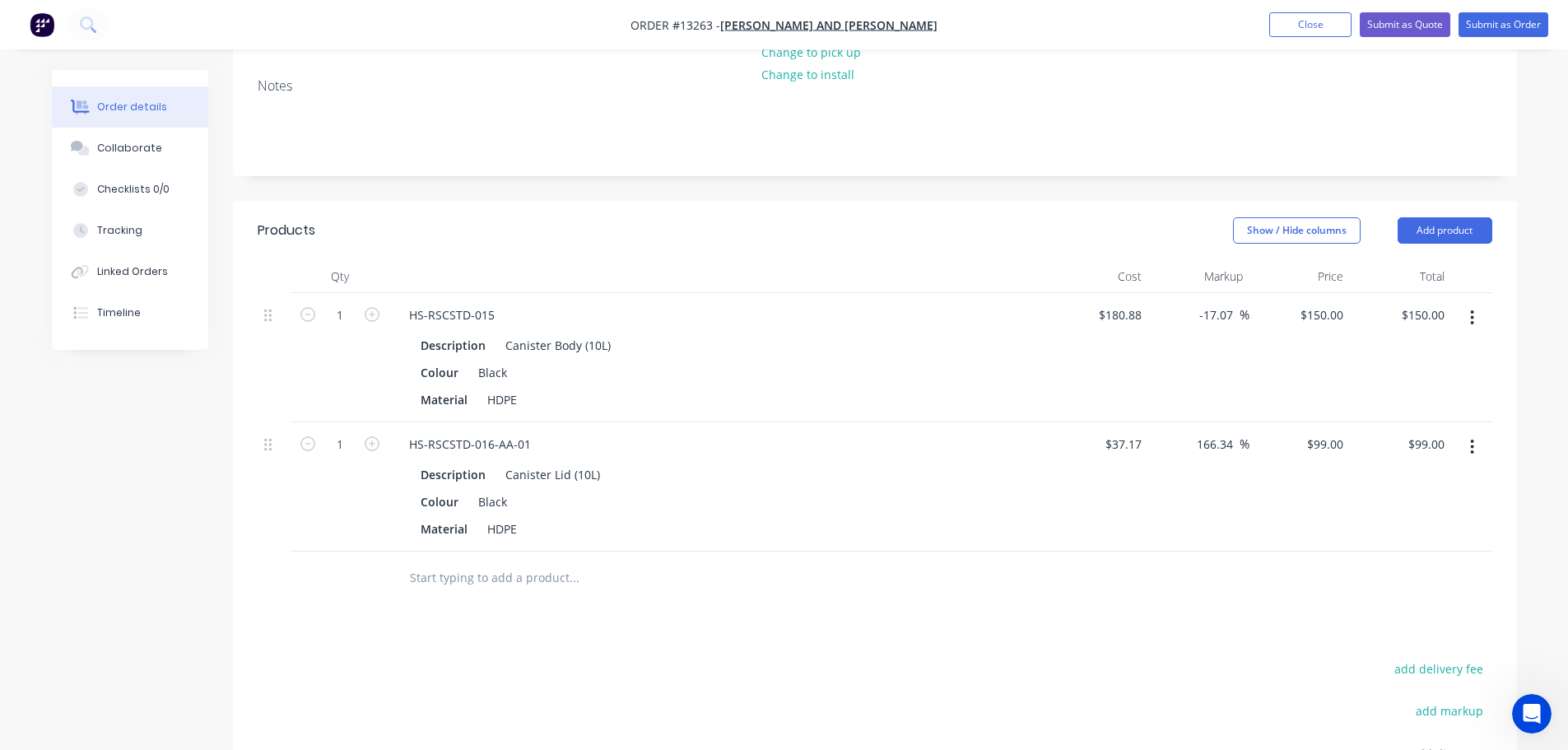
scroll to position [329, 0]
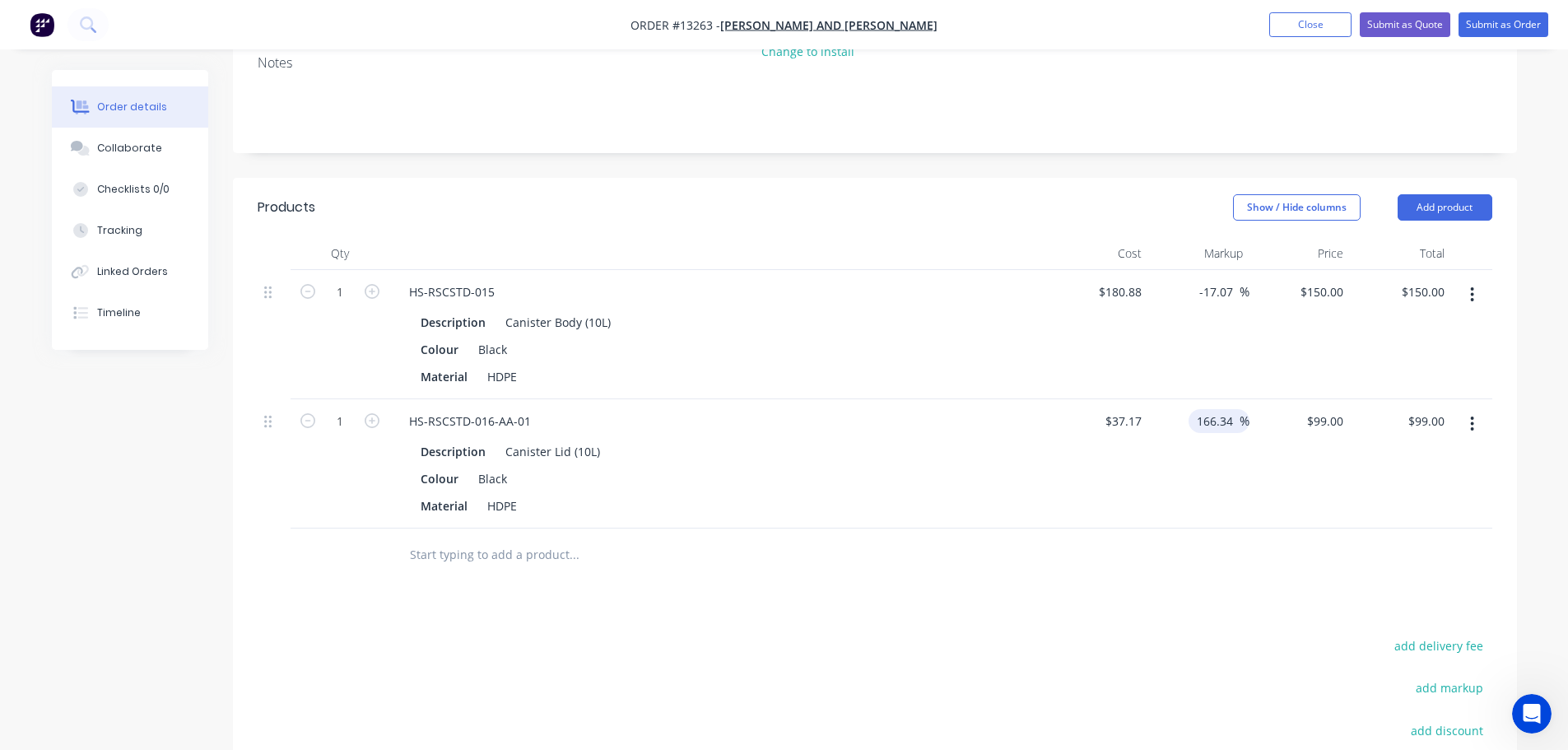
click at [1216, 410] on input "166.34" at bounding box center [1217, 421] width 44 height 24
click at [1212, 410] on input "166.34" at bounding box center [1217, 421] width 44 height 24
type input "176.34"
type input "$102.7156"
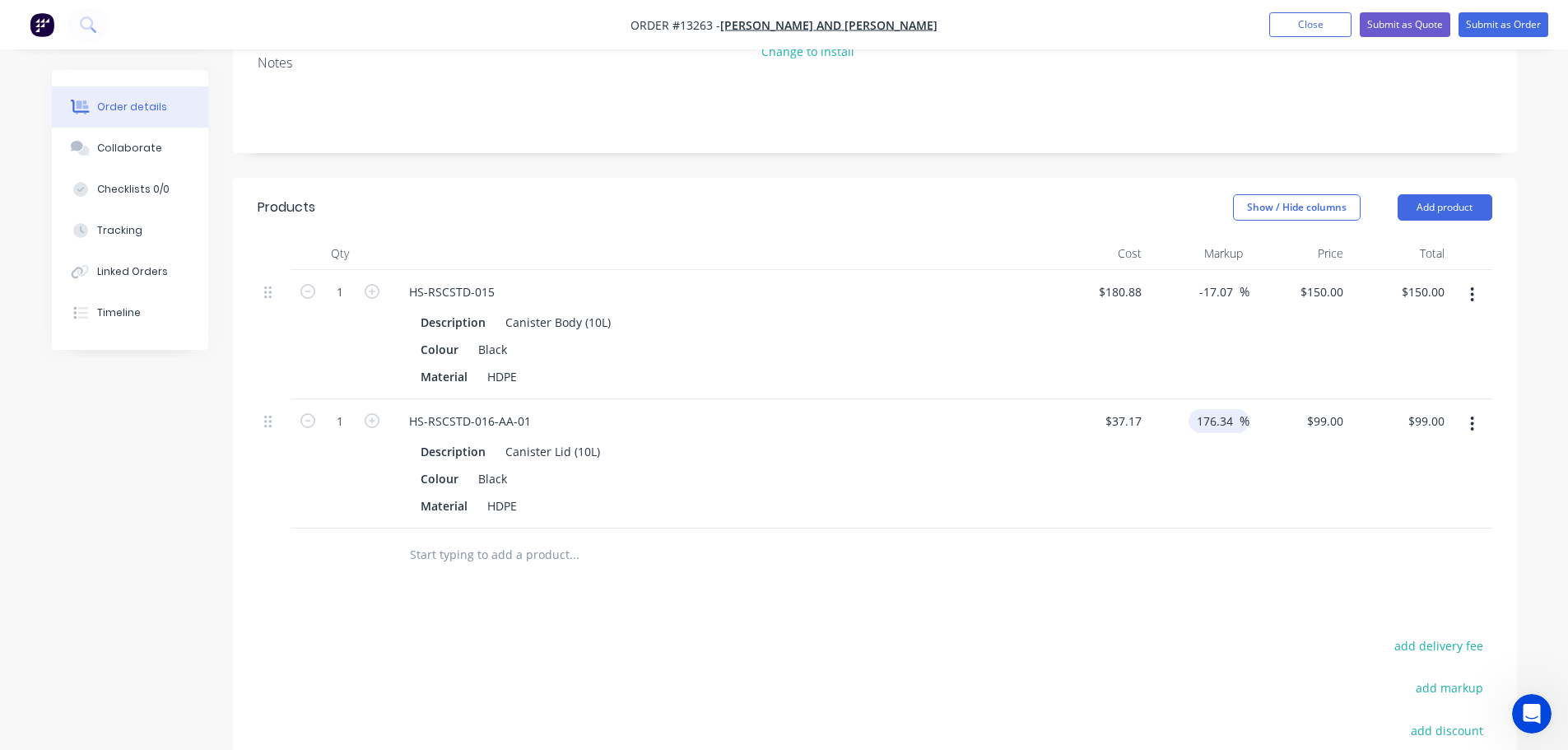
type input "$102.72"
click at [1215, 413] on div "176.34 176.34 %" at bounding box center [1199, 464] width 101 height 129
click at [1208, 280] on input "-17.07" at bounding box center [1218, 292] width 41 height 24
type input "-7.07"
type input "$168.0918"
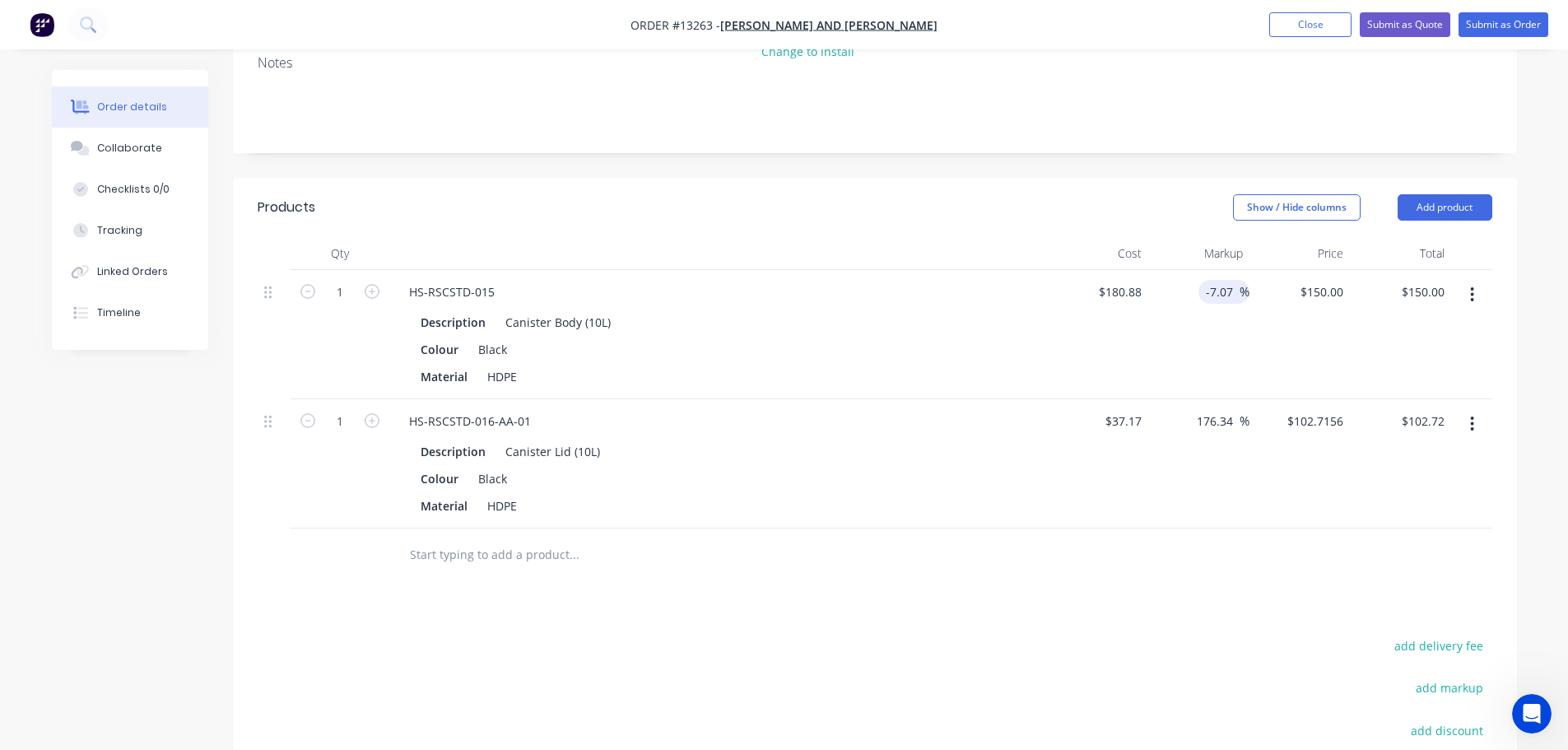
type input "$168.09"
click at [1355, 312] on div "$168.09 $150.00" at bounding box center [1401, 334] width 101 height 129
click at [1163, 566] on div "Products Show / Hide columns Add product Qty Cost Markup Price Total 1 HS-RSCST…" at bounding box center [874, 577] width 1284 height 799
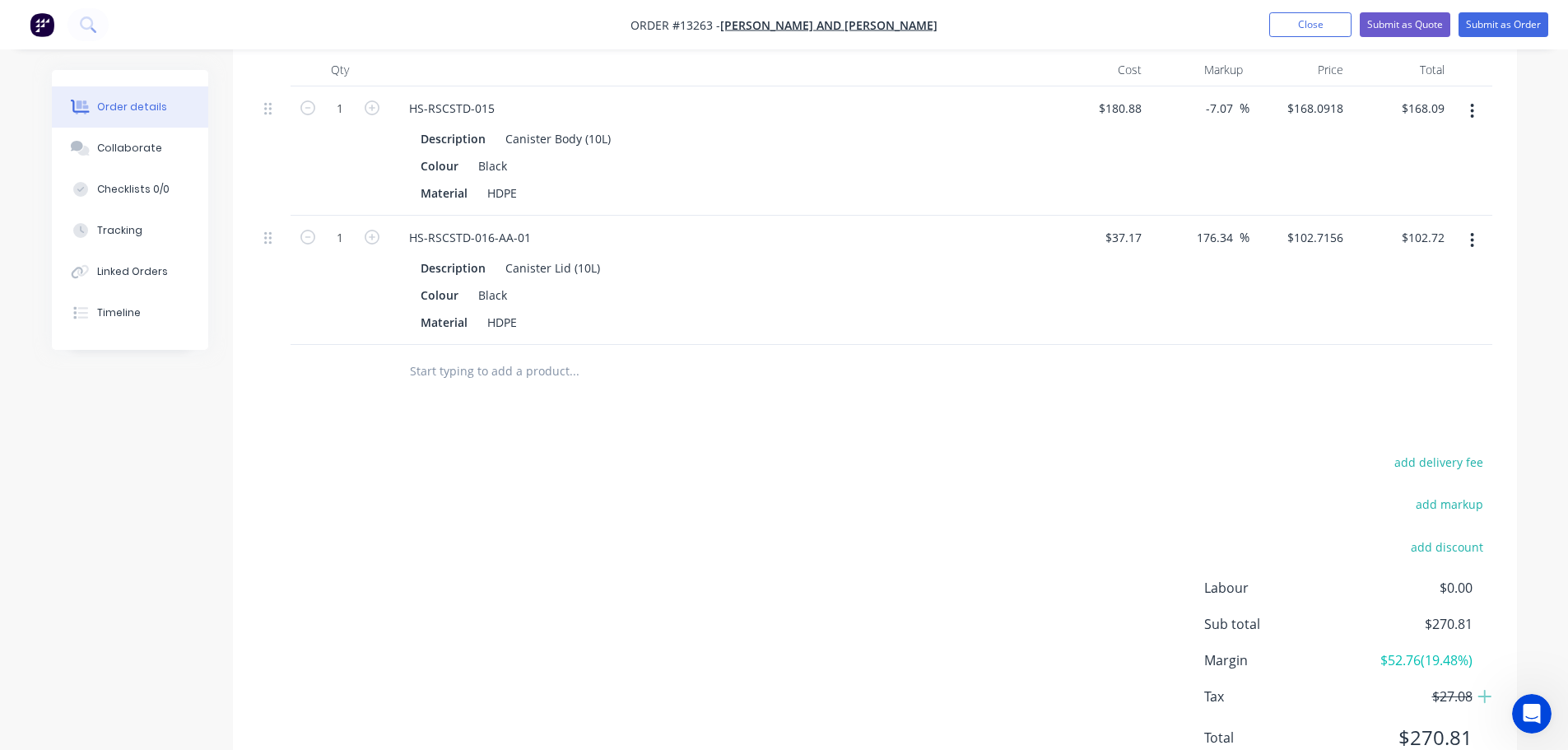
scroll to position [535, 0]
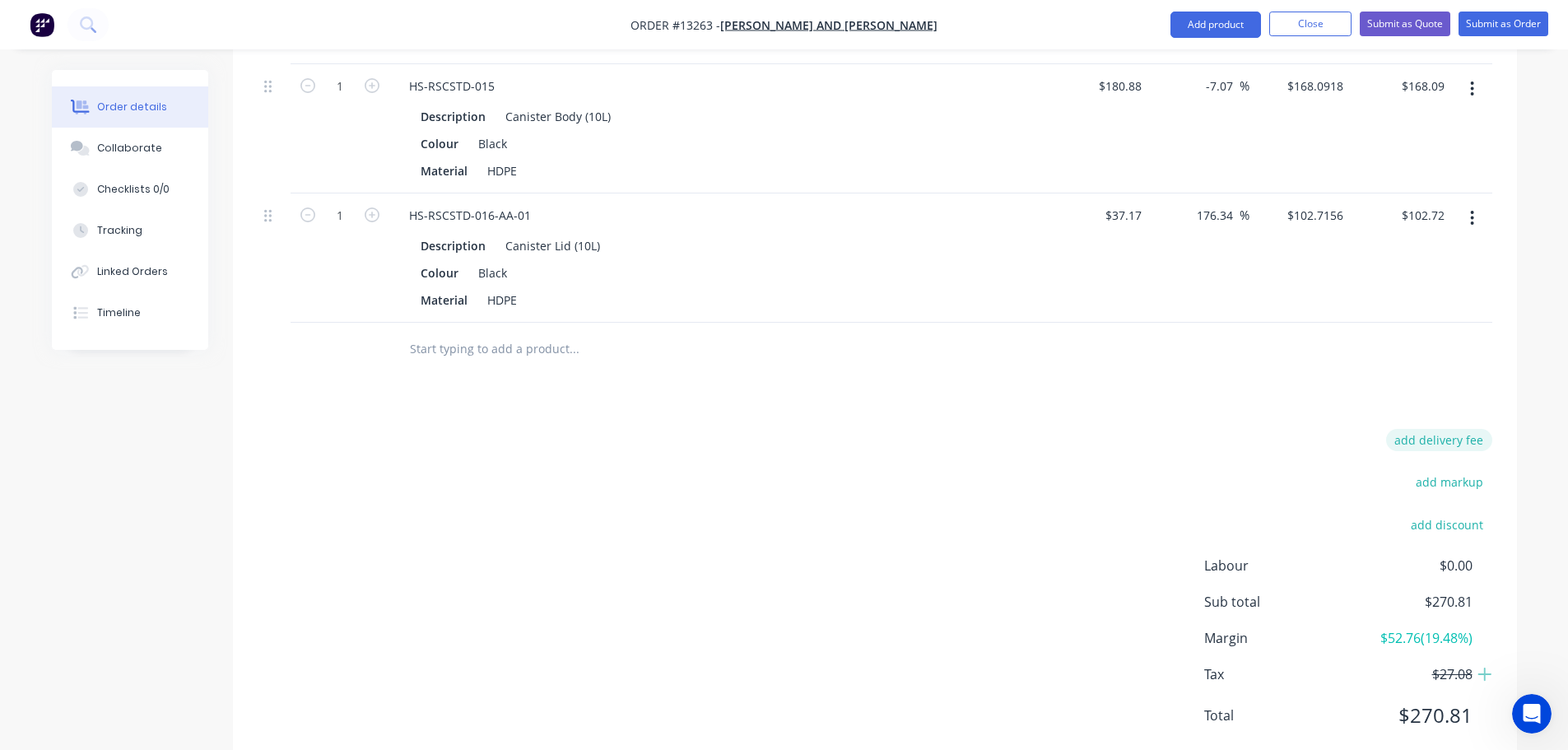
click at [1434, 429] on button "add delivery fee" at bounding box center [1438, 440] width 106 height 22
click at [1444, 433] on input at bounding box center [1428, 445] width 74 height 25
type input "850"
click at [1159, 433] on div "Delivery fee Delivery fee Delivery fee name (Optional) 850 850 $0 add markup ad…" at bounding box center [875, 590] width 1235 height 314
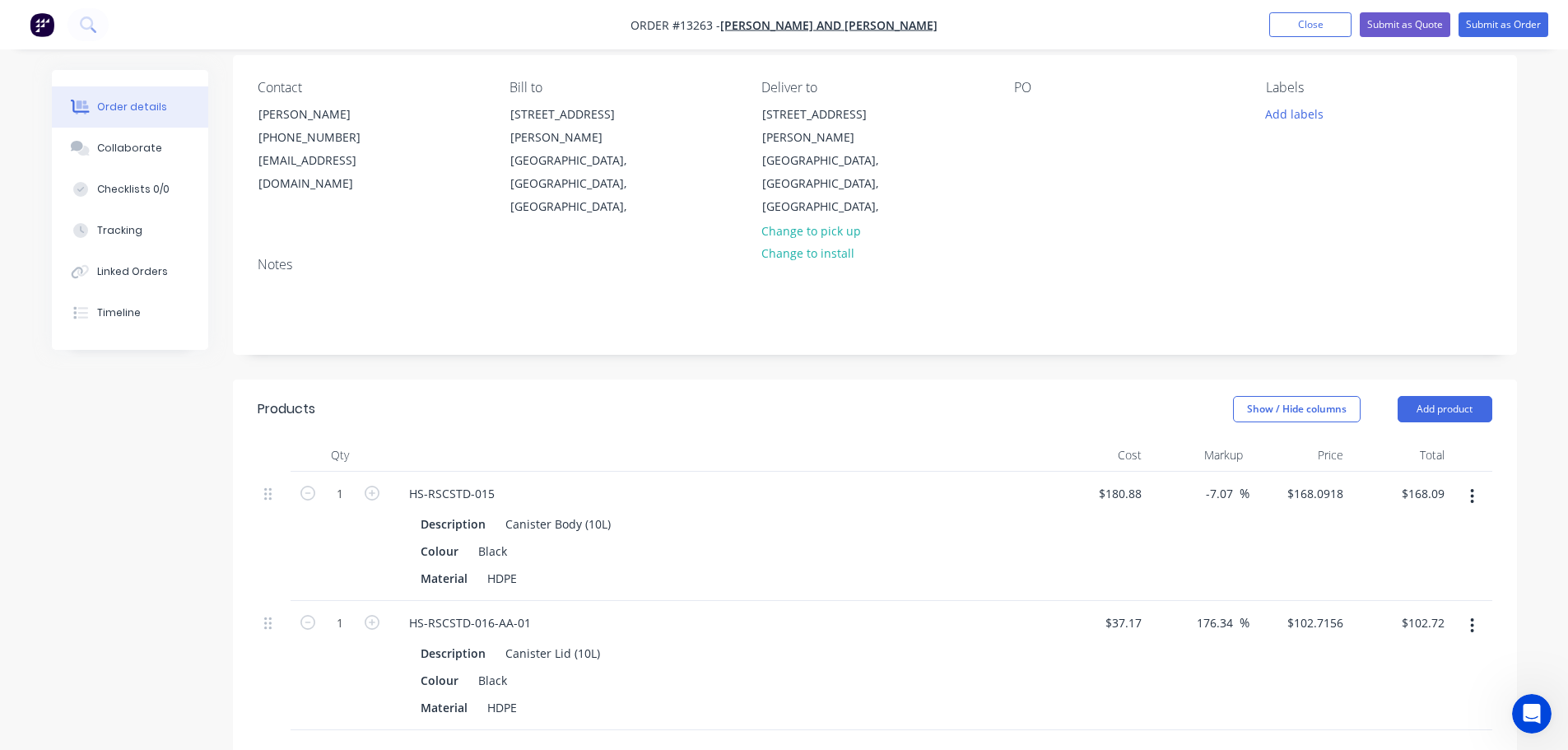
scroll to position [0, 0]
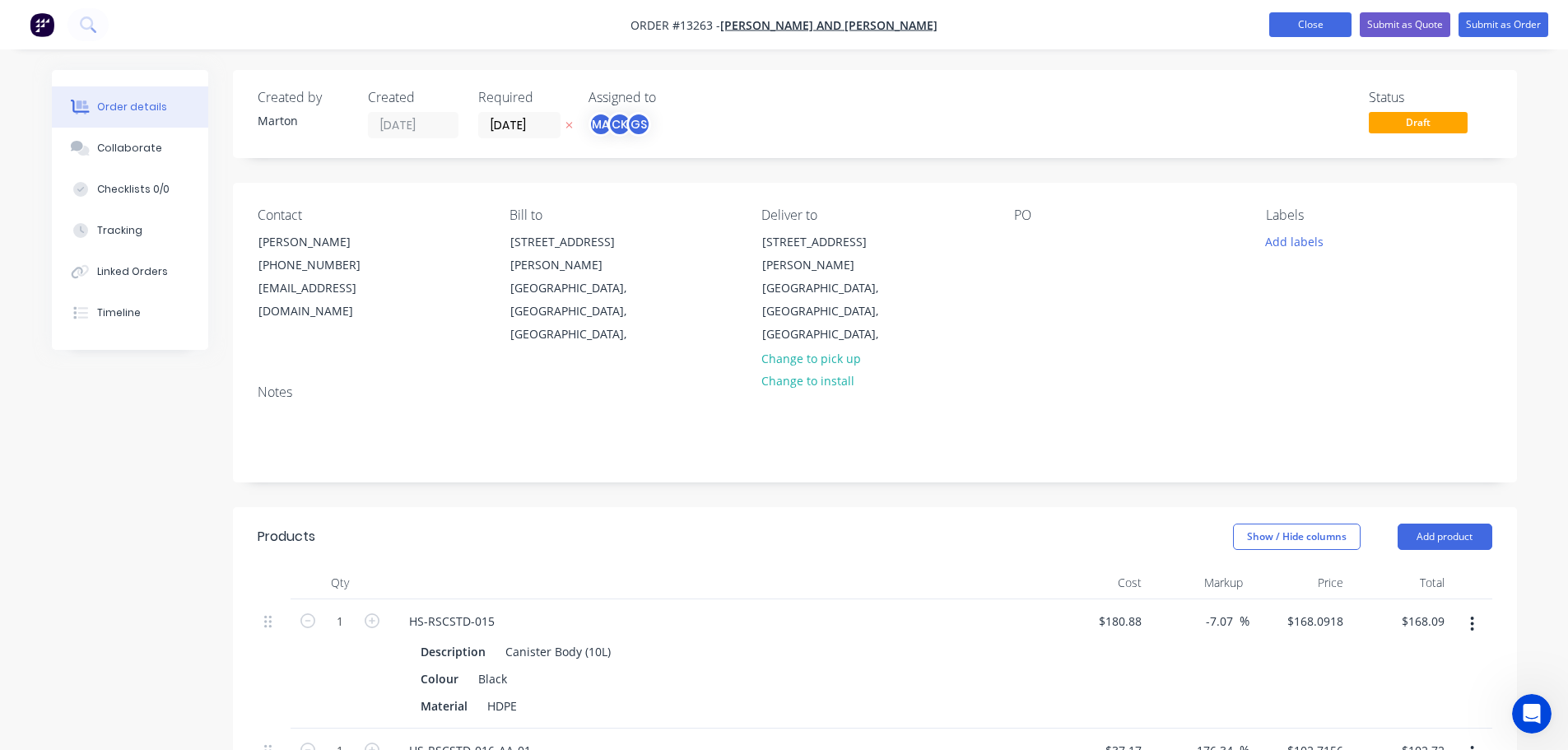
click at [1291, 18] on button "Close" at bounding box center [1309, 24] width 82 height 25
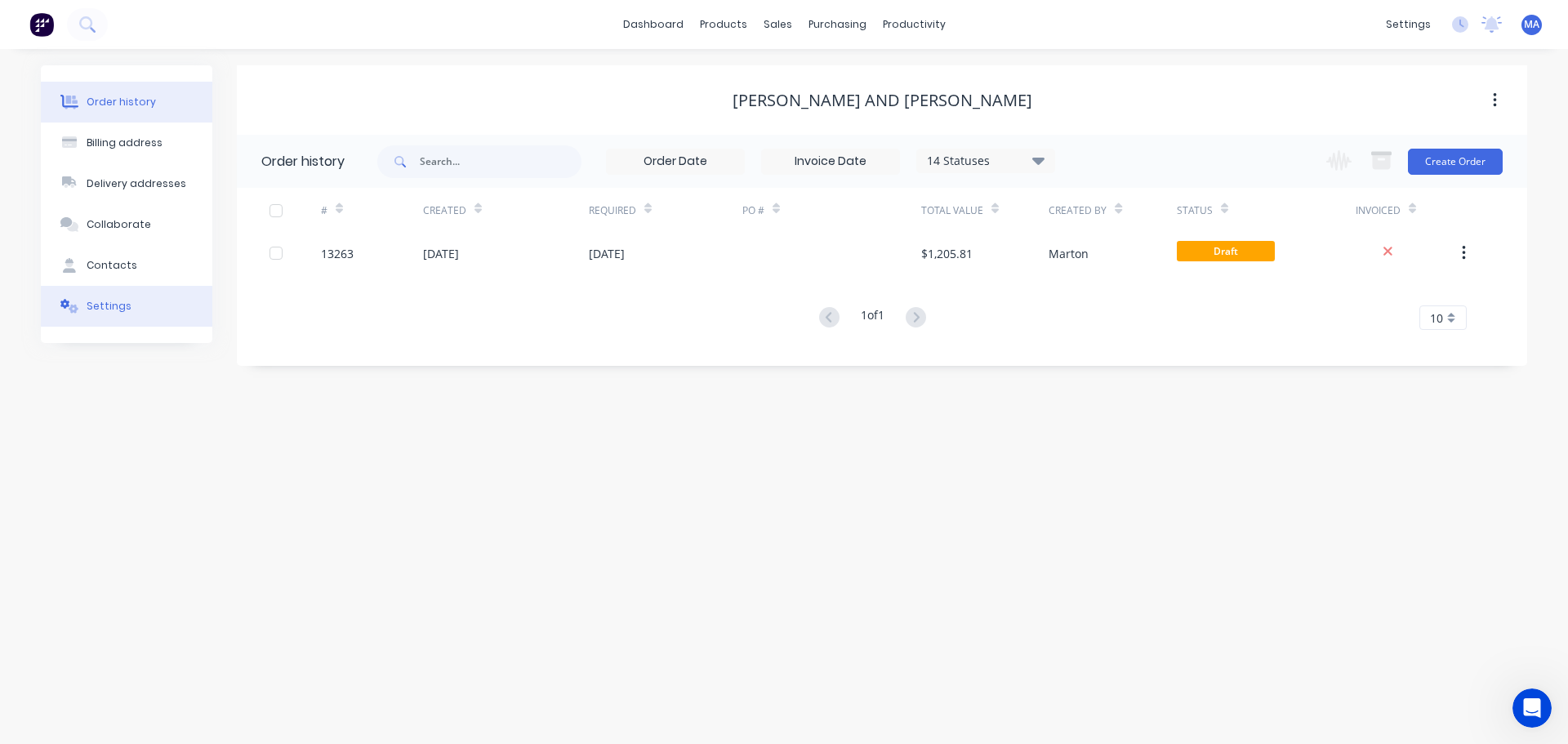
click at [116, 310] on div "Settings" at bounding box center [109, 306] width 45 height 15
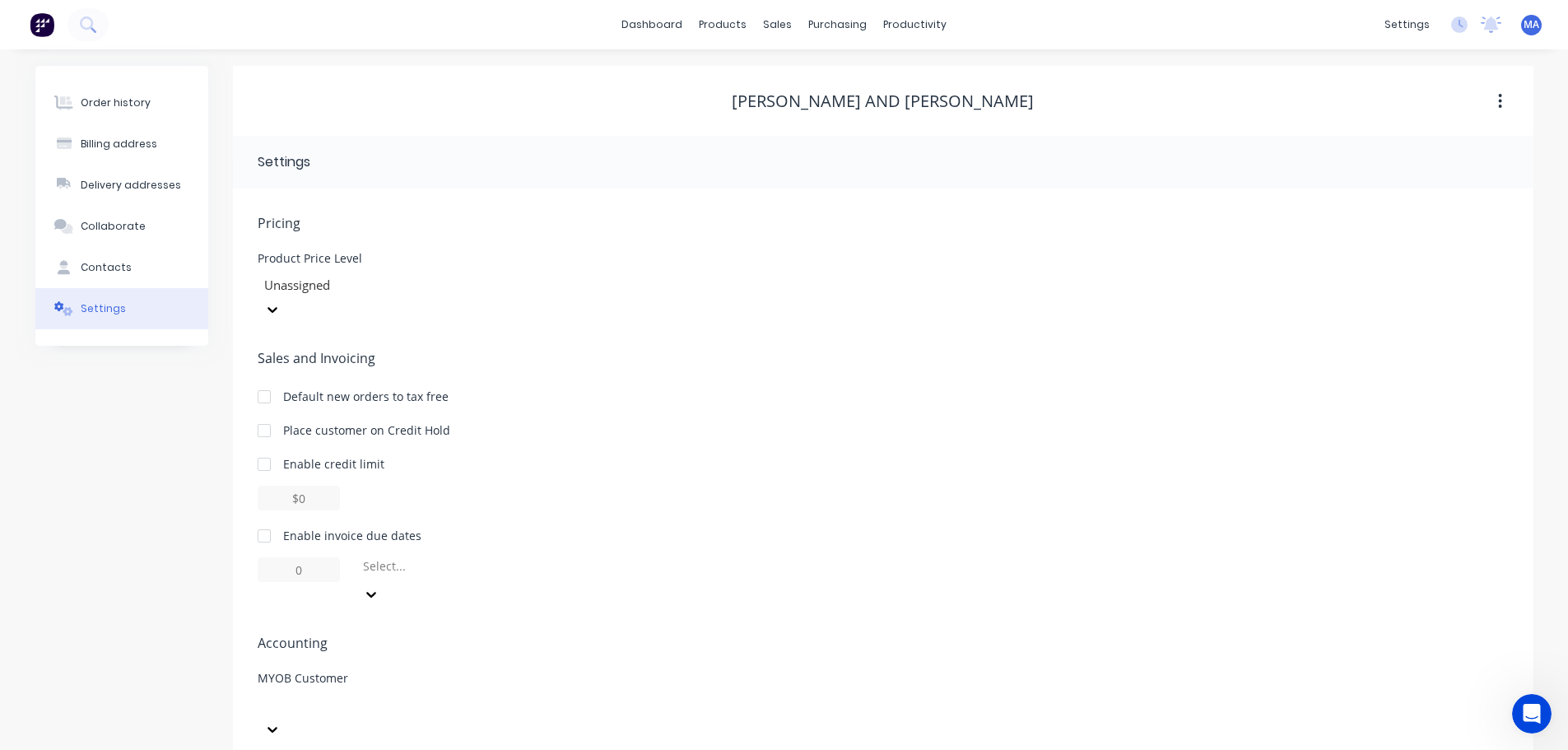
scroll to position [2, 0]
click at [269, 378] on div at bounding box center [264, 395] width 33 height 33
click at [120, 77] on div "Order history Billing address Delivery addresses Collaborate Contacts Settings" at bounding box center [121, 204] width 173 height 280
click at [121, 100] on div "Order history" at bounding box center [116, 101] width 70 height 15
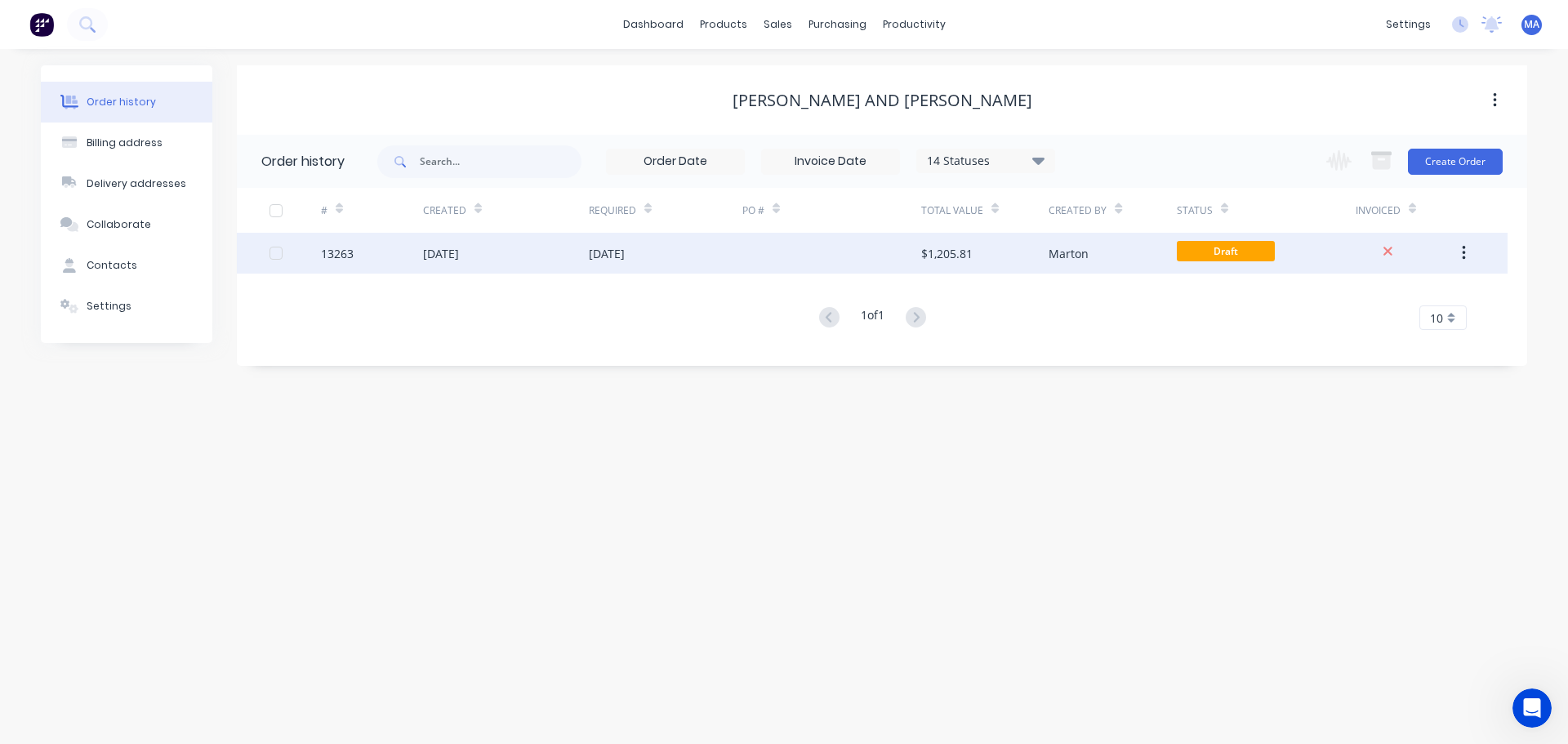
click at [731, 251] on div "[DATE]" at bounding box center [666, 253] width 153 height 41
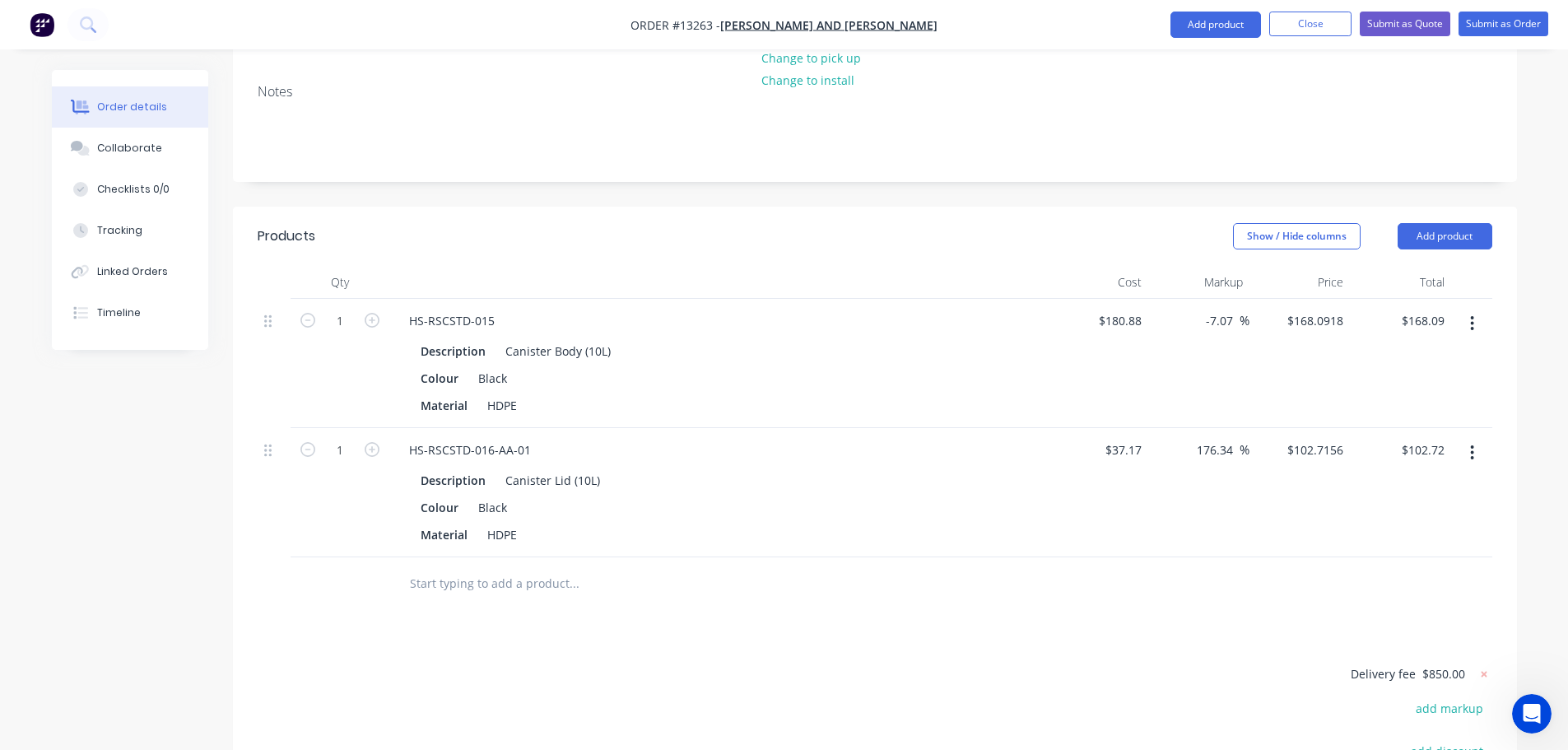
scroll to position [526, 0]
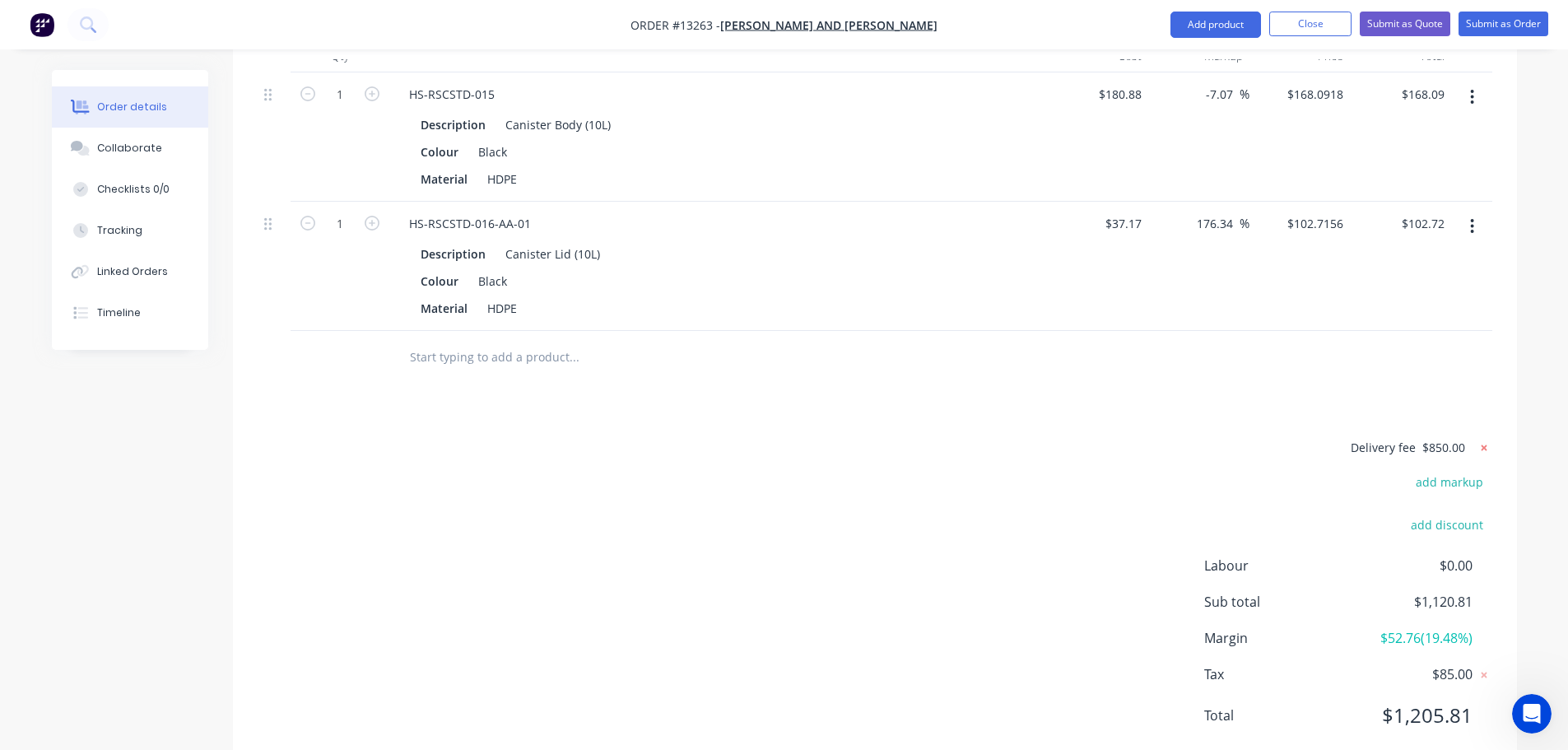
click at [1482, 440] on icon at bounding box center [1484, 448] width 17 height 17
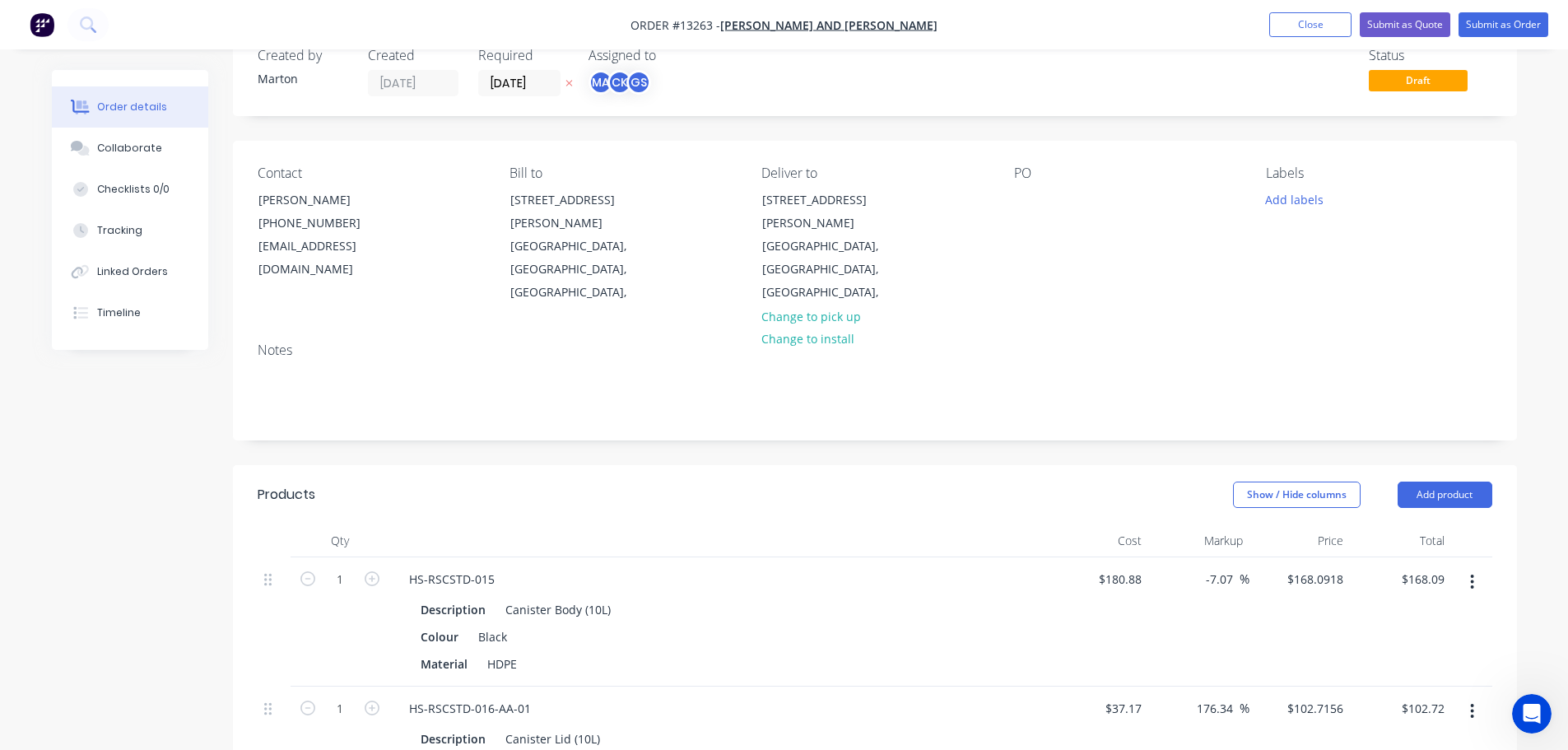
scroll to position [41, 0]
click at [1321, 35] on button "Close" at bounding box center [1309, 24] width 82 height 25
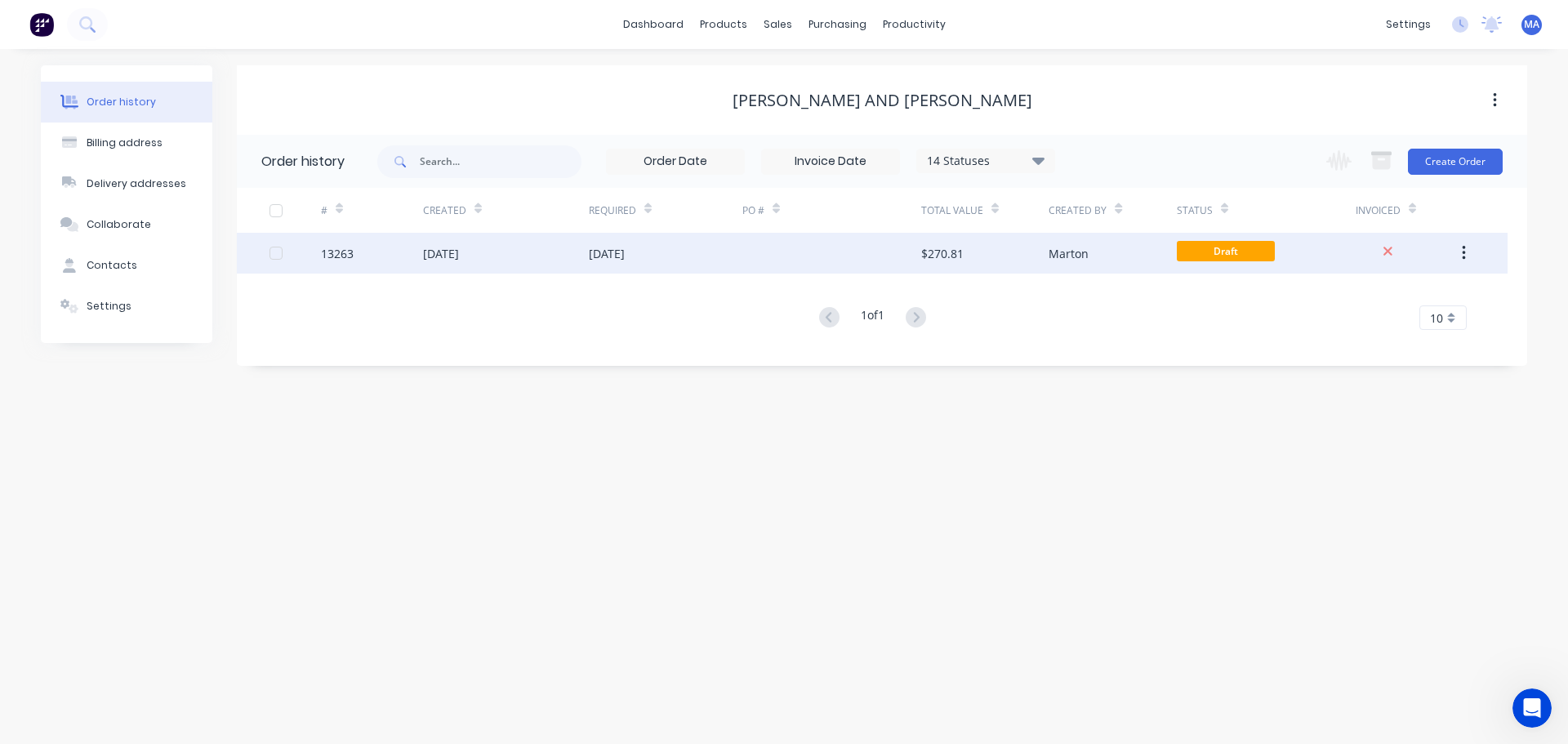
click at [754, 261] on div at bounding box center [832, 253] width 179 height 41
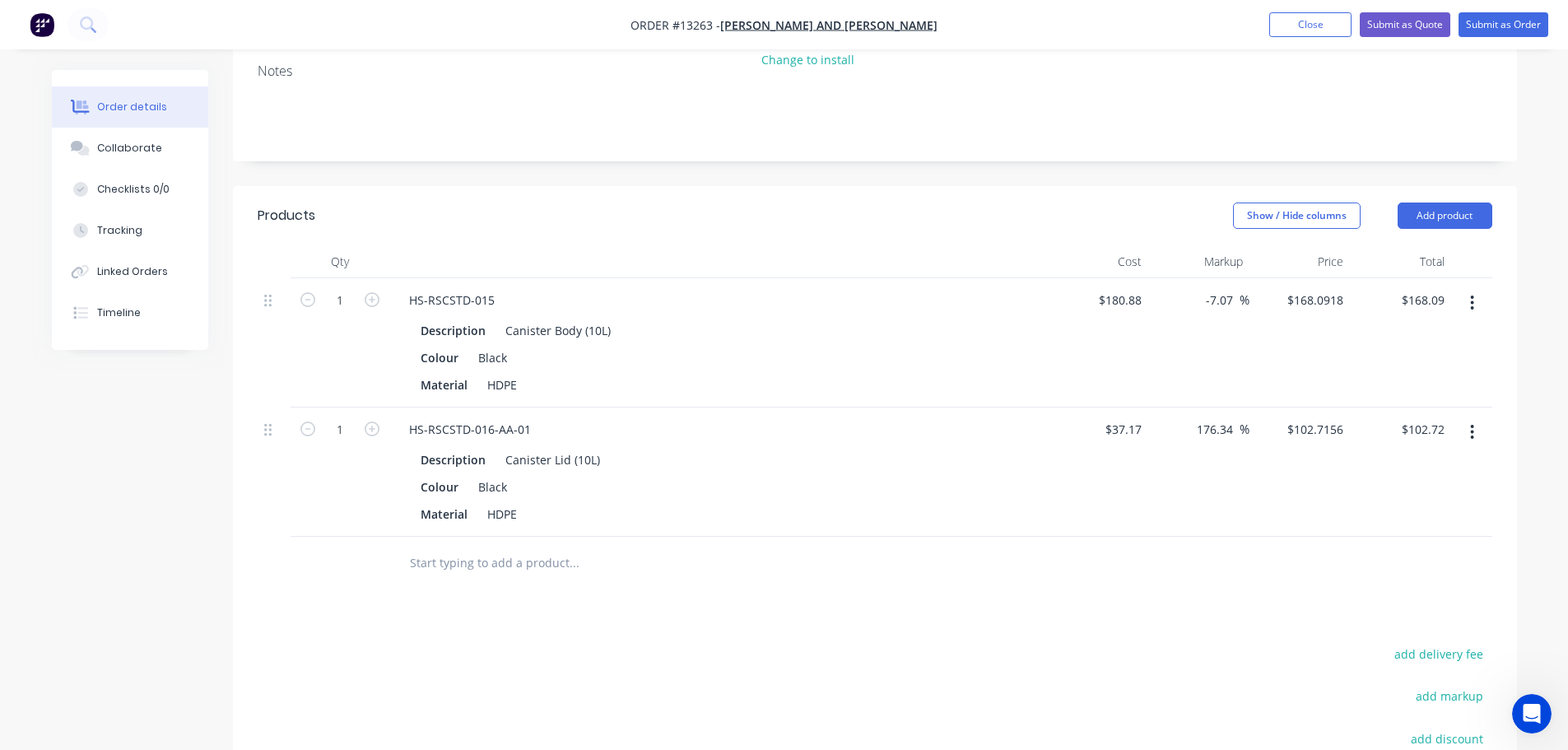
scroll to position [535, 0]
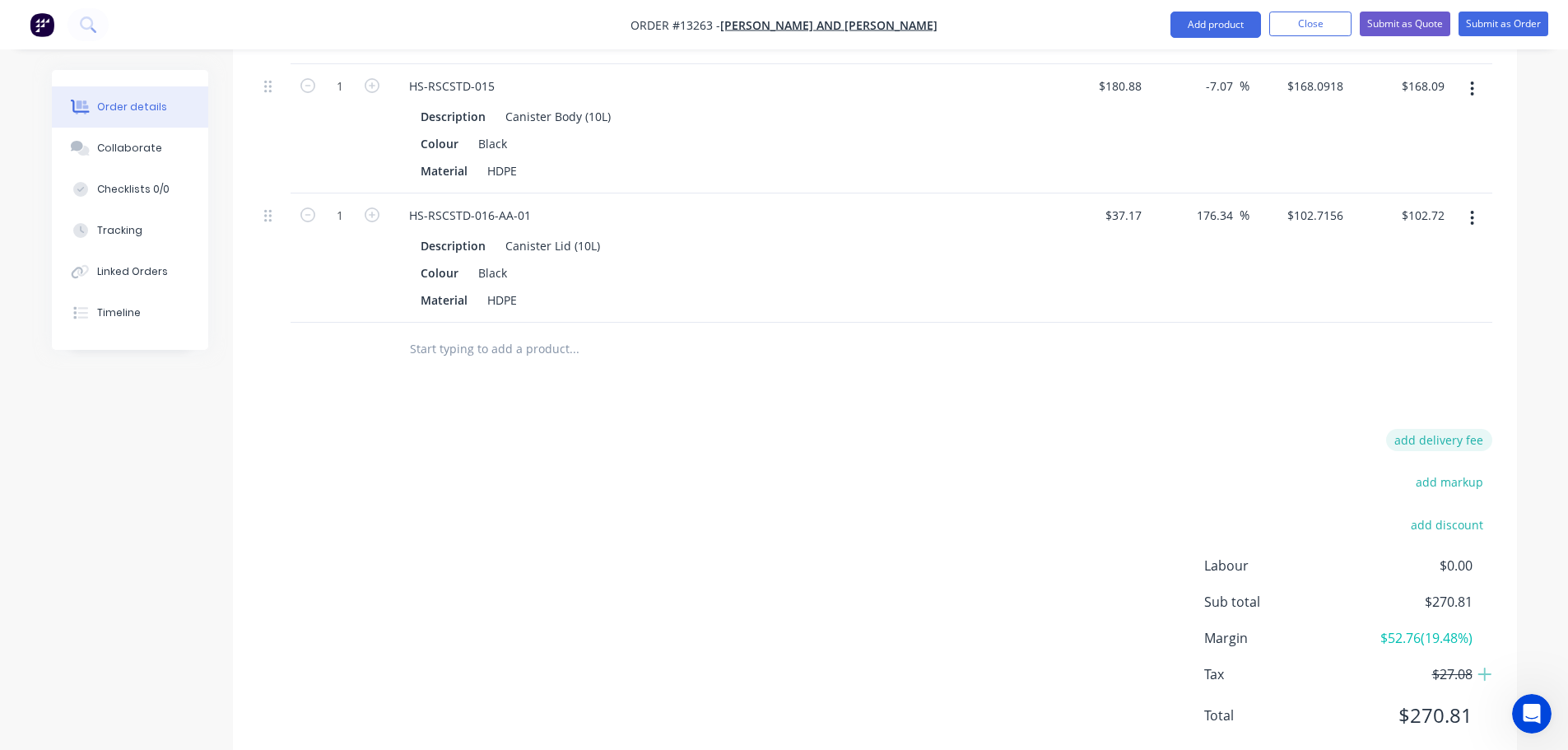
click at [1444, 429] on button "add delivery fee" at bounding box center [1438, 440] width 106 height 22
type input "850"
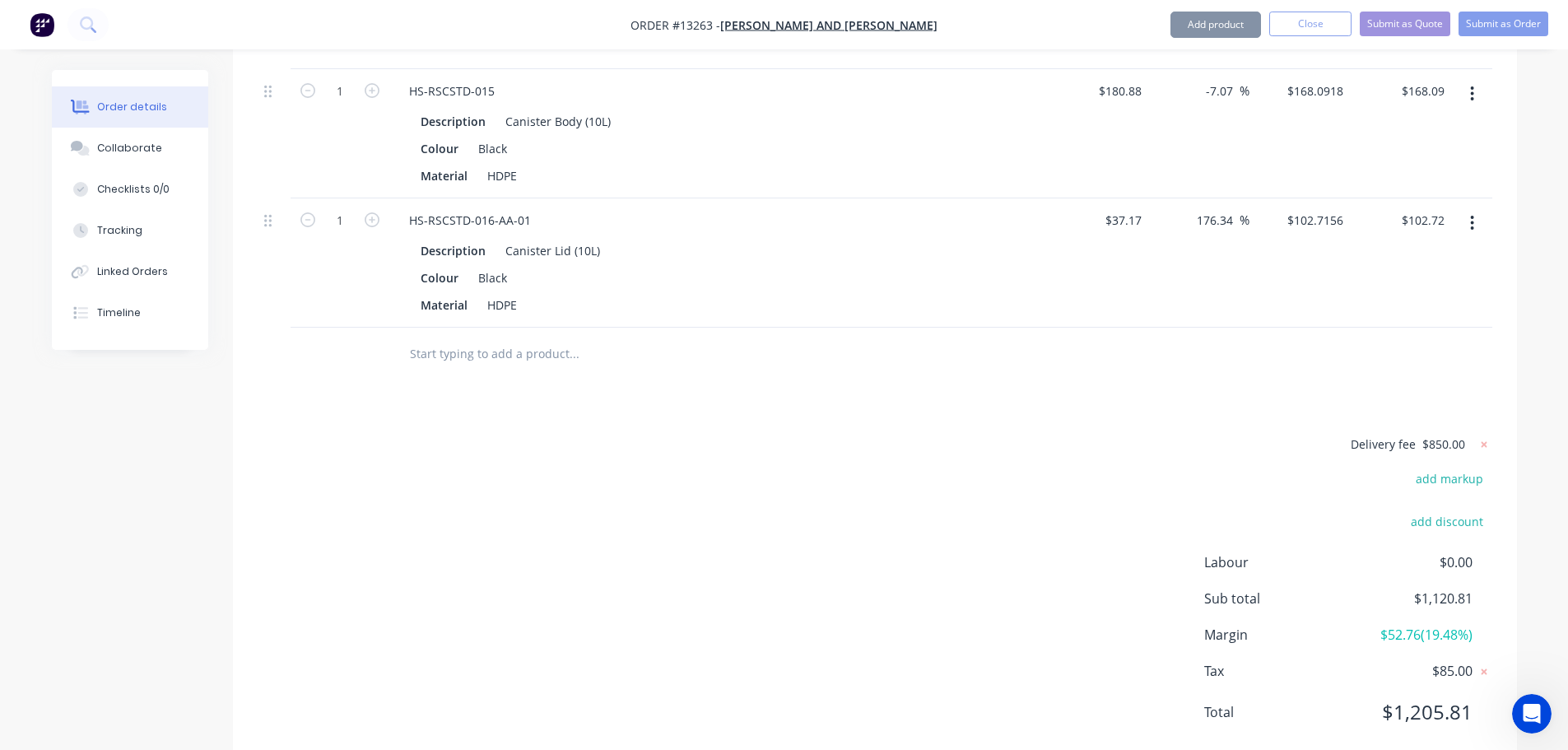
scroll to position [526, 0]
click at [1131, 437] on div "Delivery fee $850.00 add markup add discount Labour $0.00 Sub total $1,120.81 M…" at bounding box center [875, 592] width 1235 height 309
click at [1484, 666] on icon at bounding box center [1484, 675] width 17 height 17
click at [1484, 673] on icon at bounding box center [1483, 675] width 6 height 6
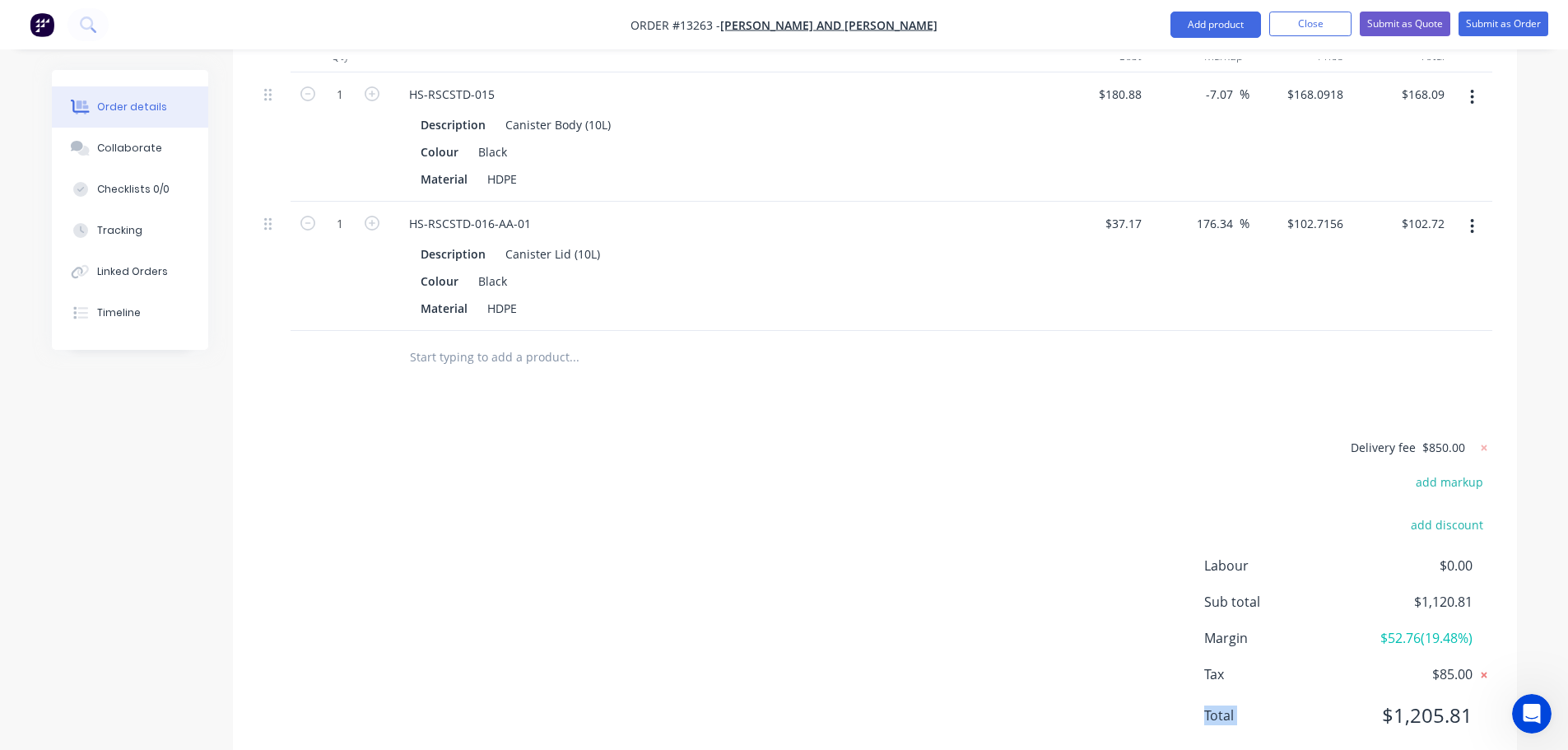
click at [1484, 673] on icon at bounding box center [1483, 675] width 6 height 6
click at [1433, 664] on span "$85.00" at bounding box center [1411, 674] width 121 height 19
click at [1539, 700] on div "Open Intercom Messenger" at bounding box center [1528, 710] width 54 height 54
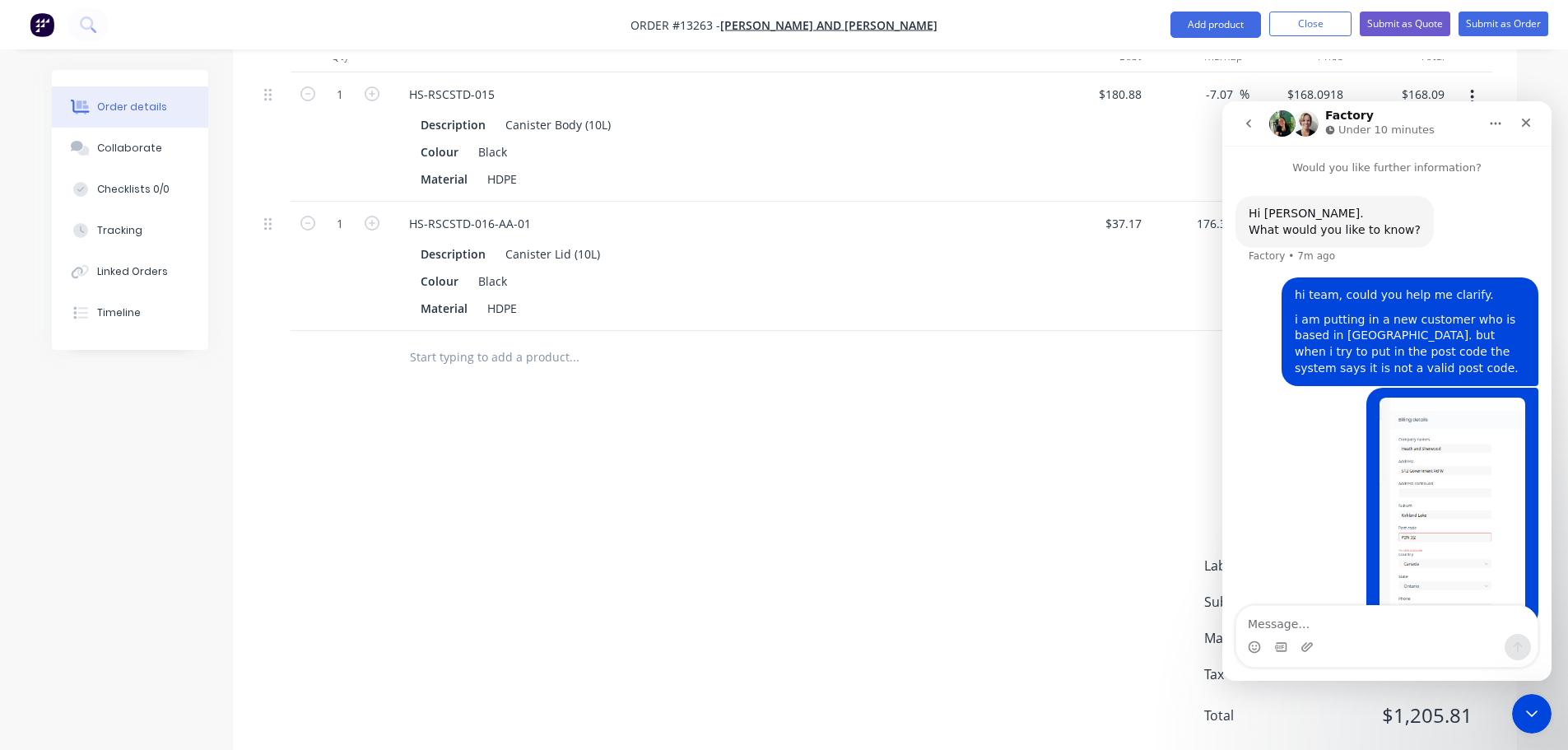
scroll to position [40, 0]
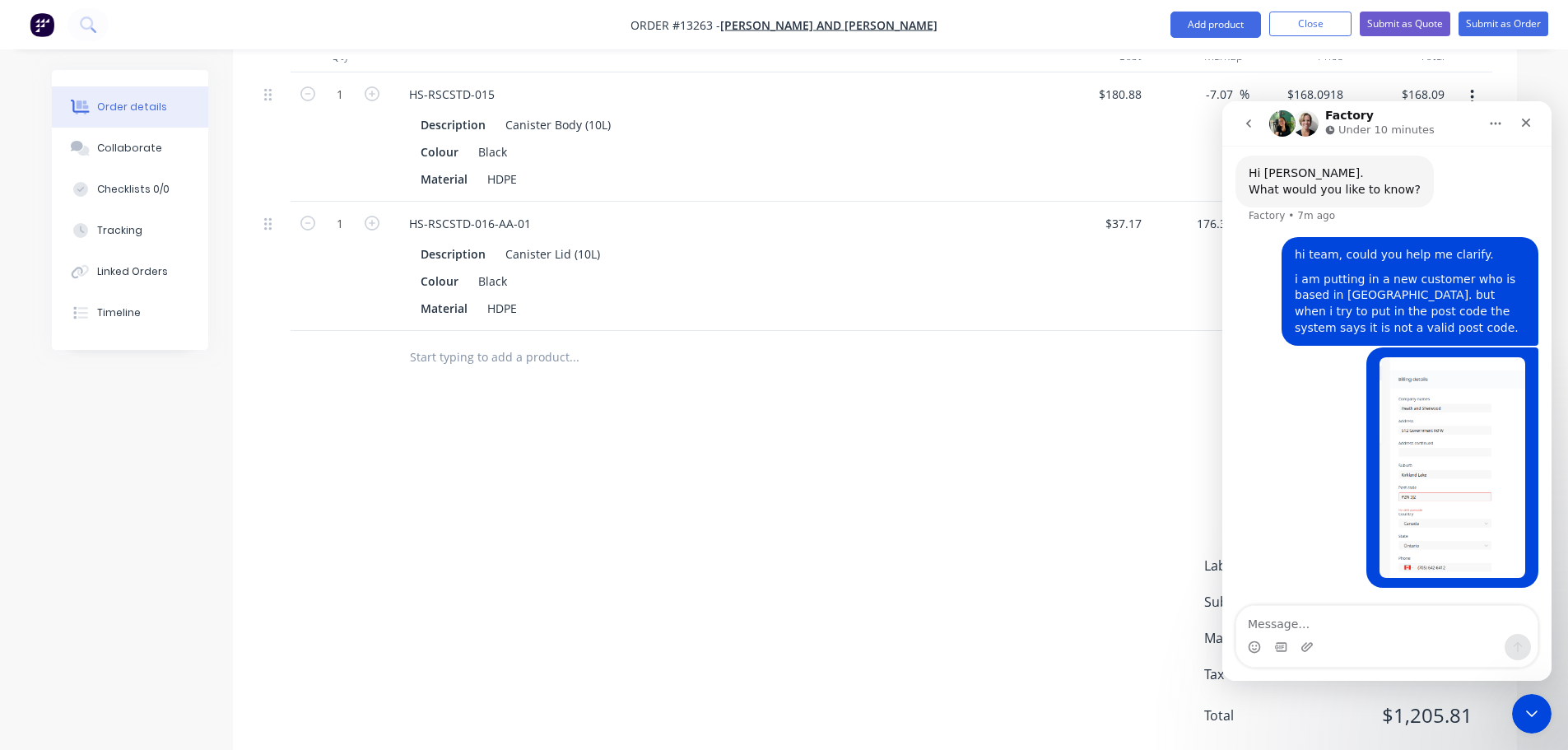
click at [1337, 614] on textarea "Message…" at bounding box center [1386, 619] width 301 height 28
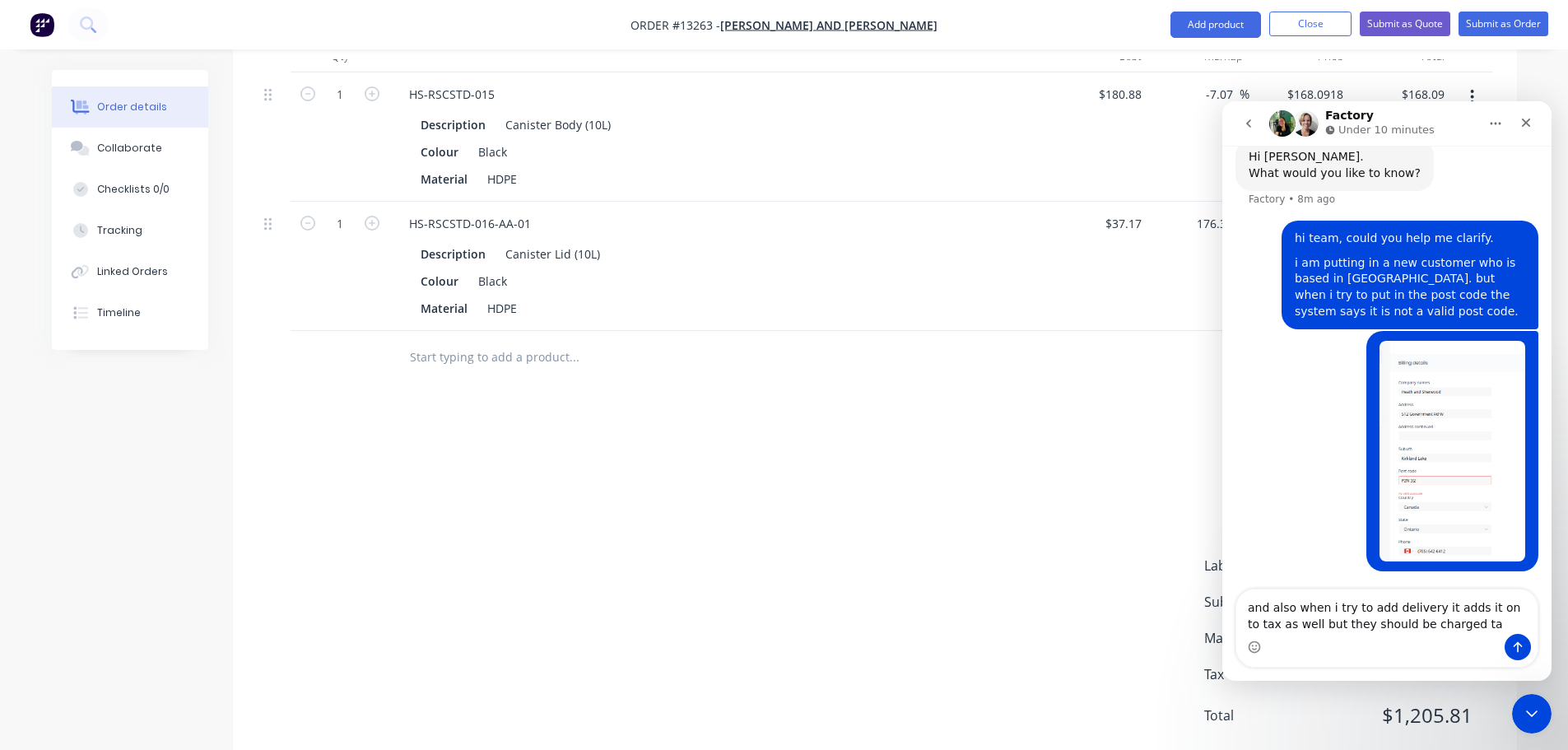
type textarea "and also when i try to add delivery it adds it on to tax as well but they shoul…"
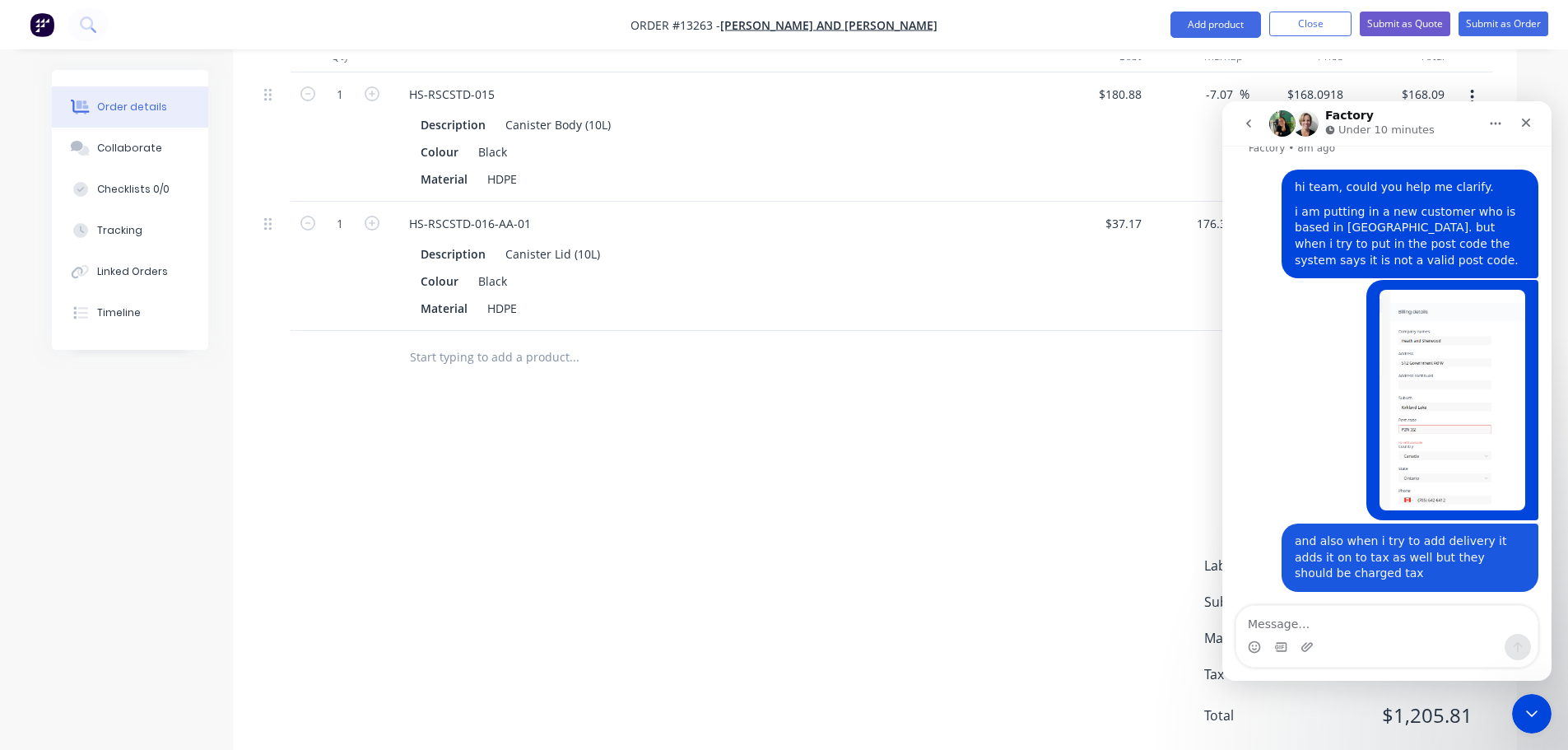
scroll to position [110, 0]
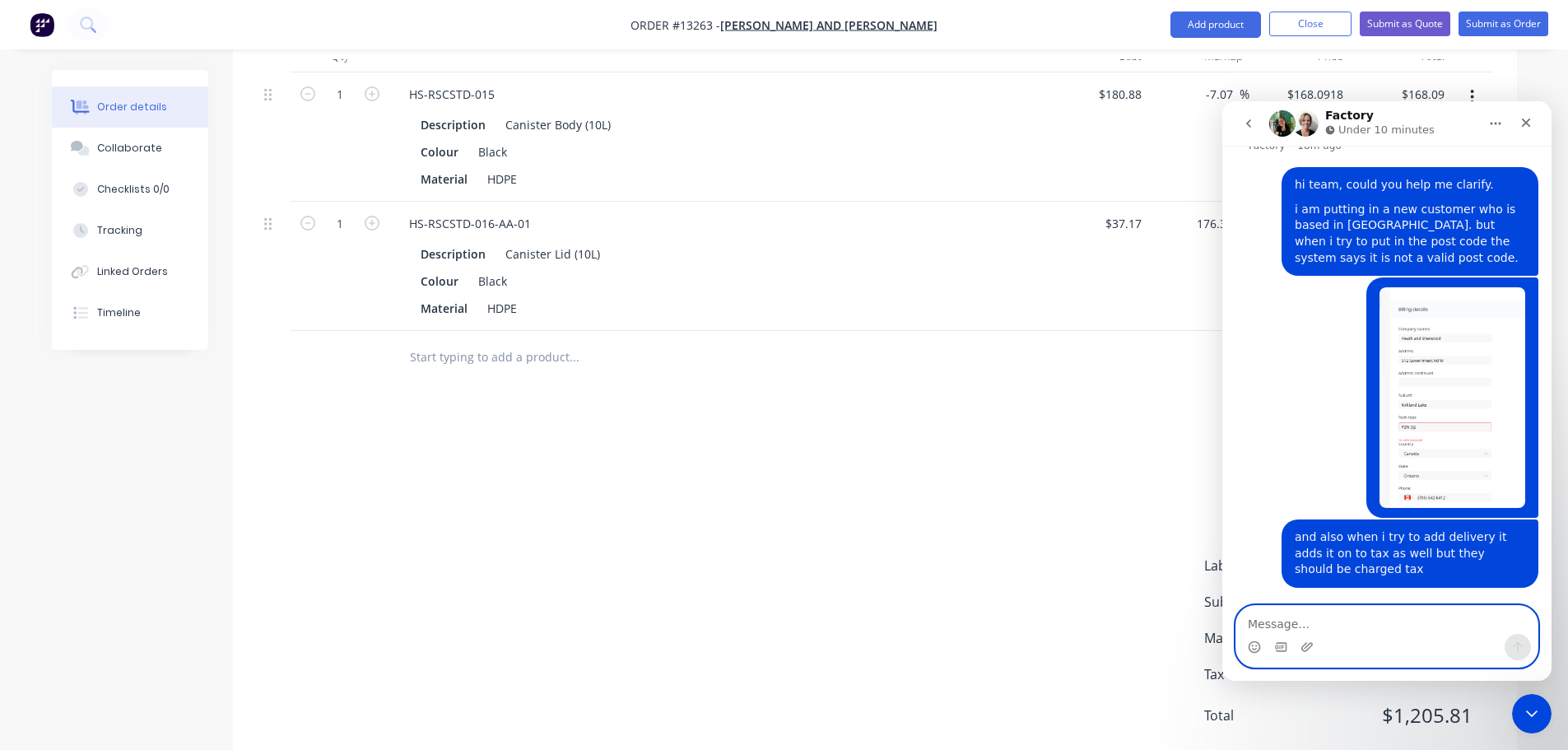
click at [1310, 619] on textarea "Message…" at bounding box center [1386, 619] width 301 height 28
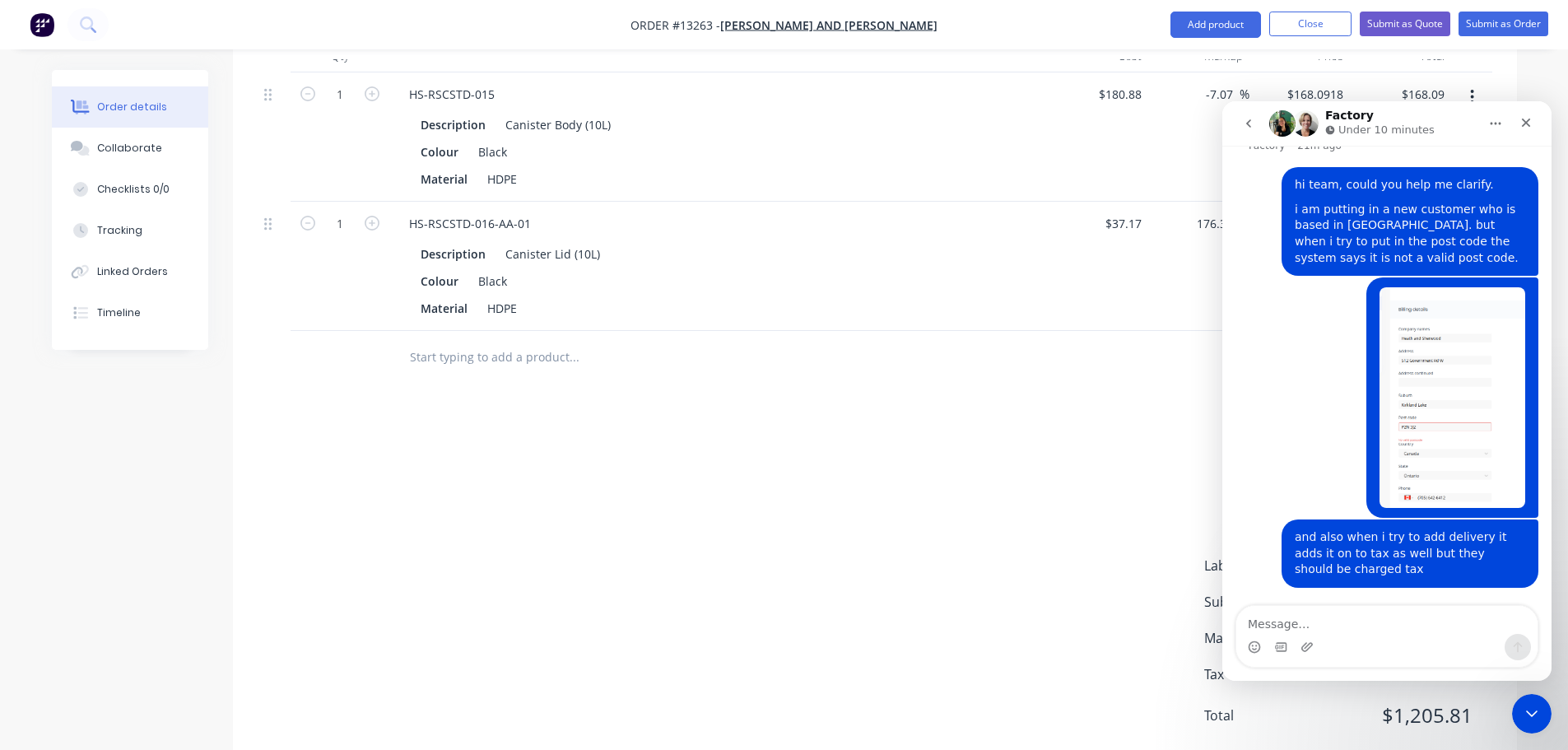
click at [936, 360] on div "Products Show / Hide columns Add product Qty Cost Markup Price Total 1 HS-RSCST…" at bounding box center [874, 376] width 1284 height 791
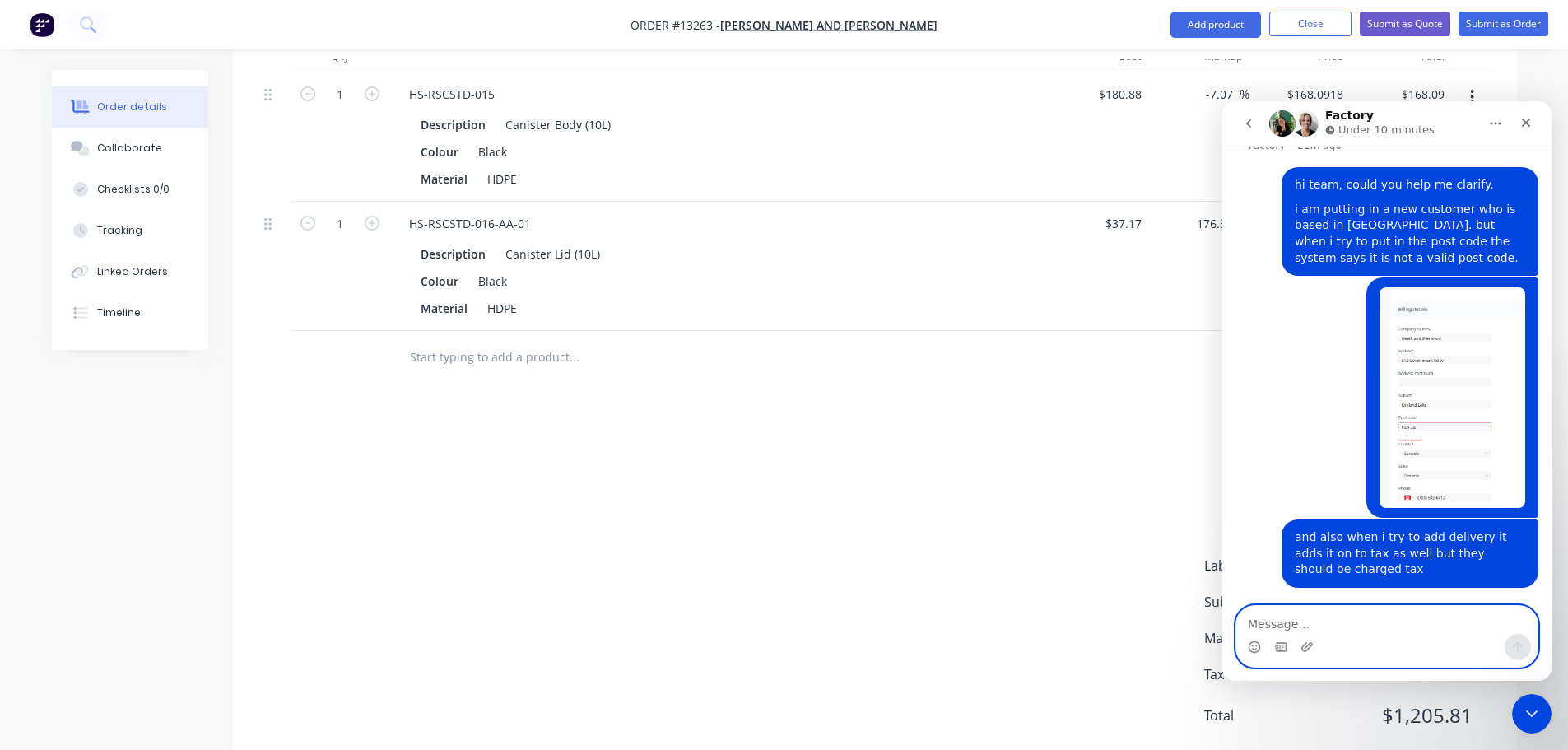
click at [1356, 633] on textarea "Message…" at bounding box center [1386, 619] width 301 height 28
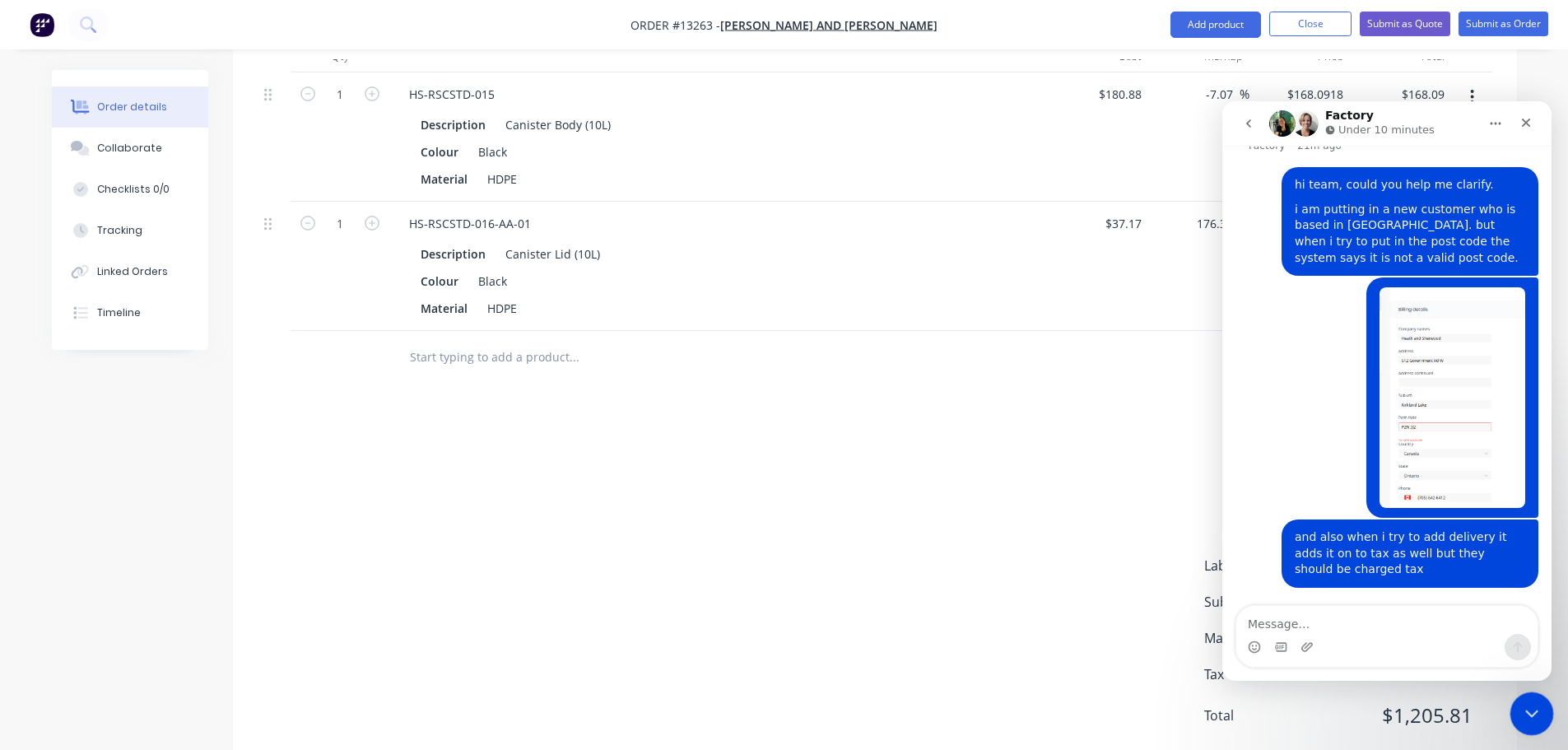
click at [1524, 712] on icon "Close Intercom Messenger" at bounding box center [1528, 710] width 19 height 19
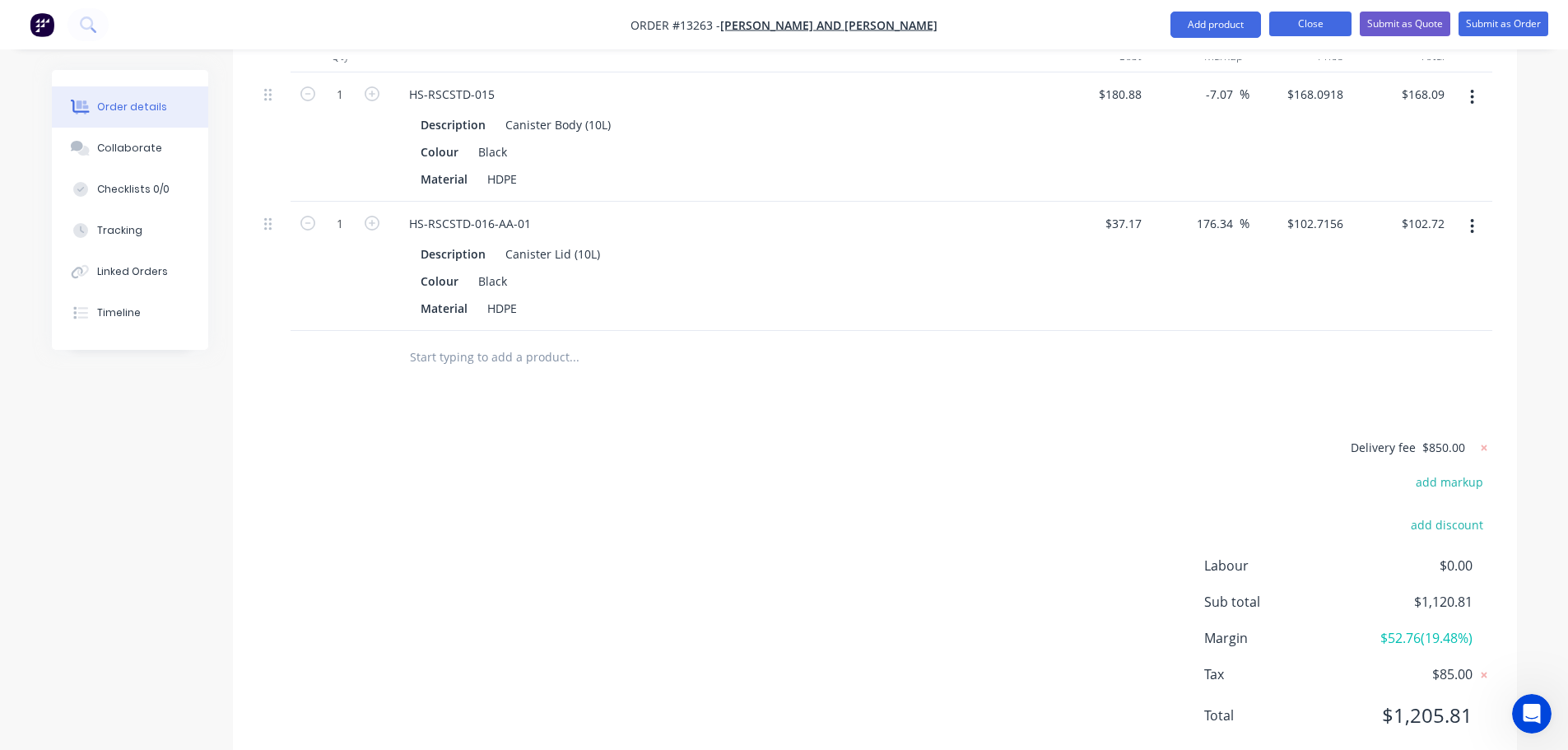
click at [1313, 24] on button "Close" at bounding box center [1309, 24] width 82 height 25
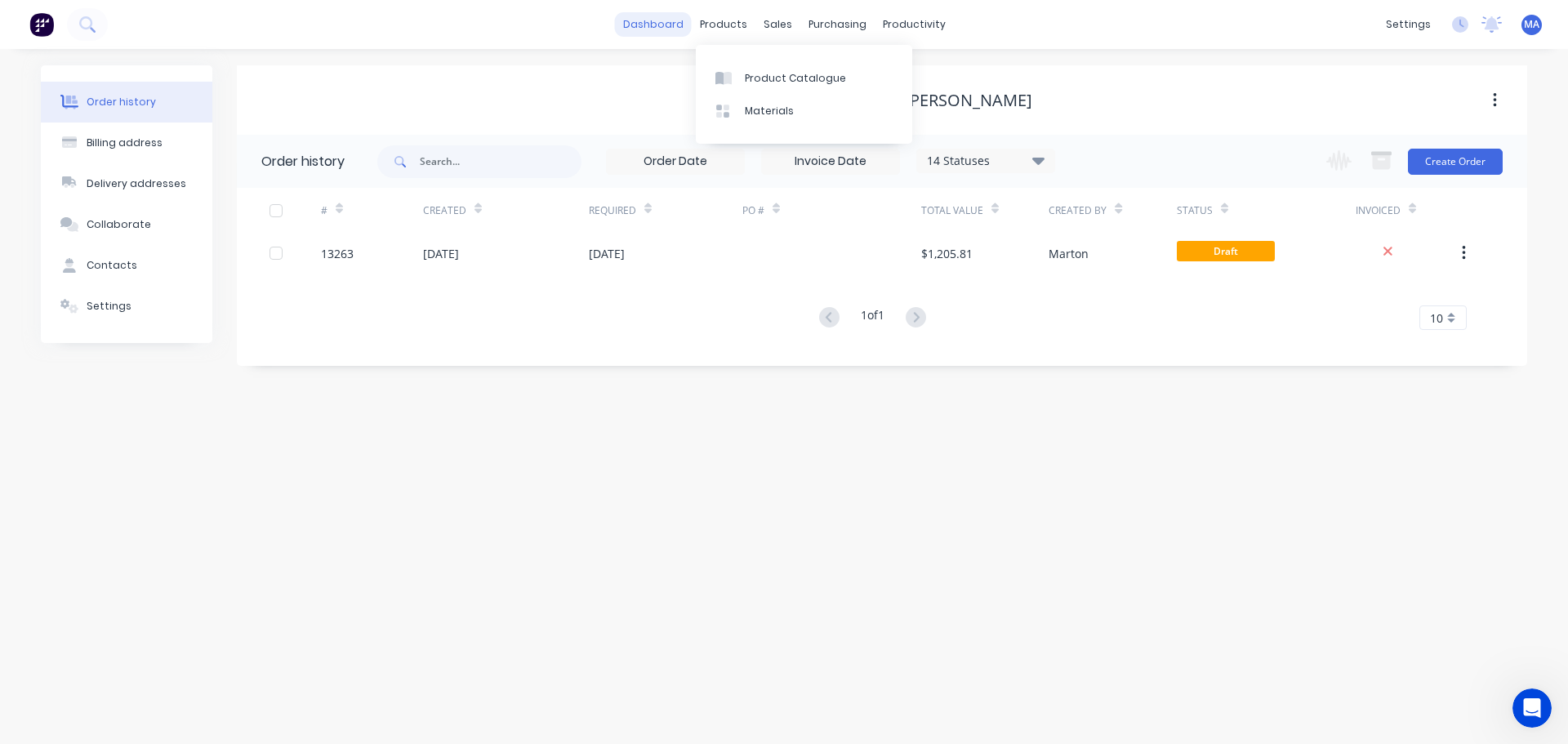
click at [684, 22] on link "dashboard" at bounding box center [653, 24] width 77 height 25
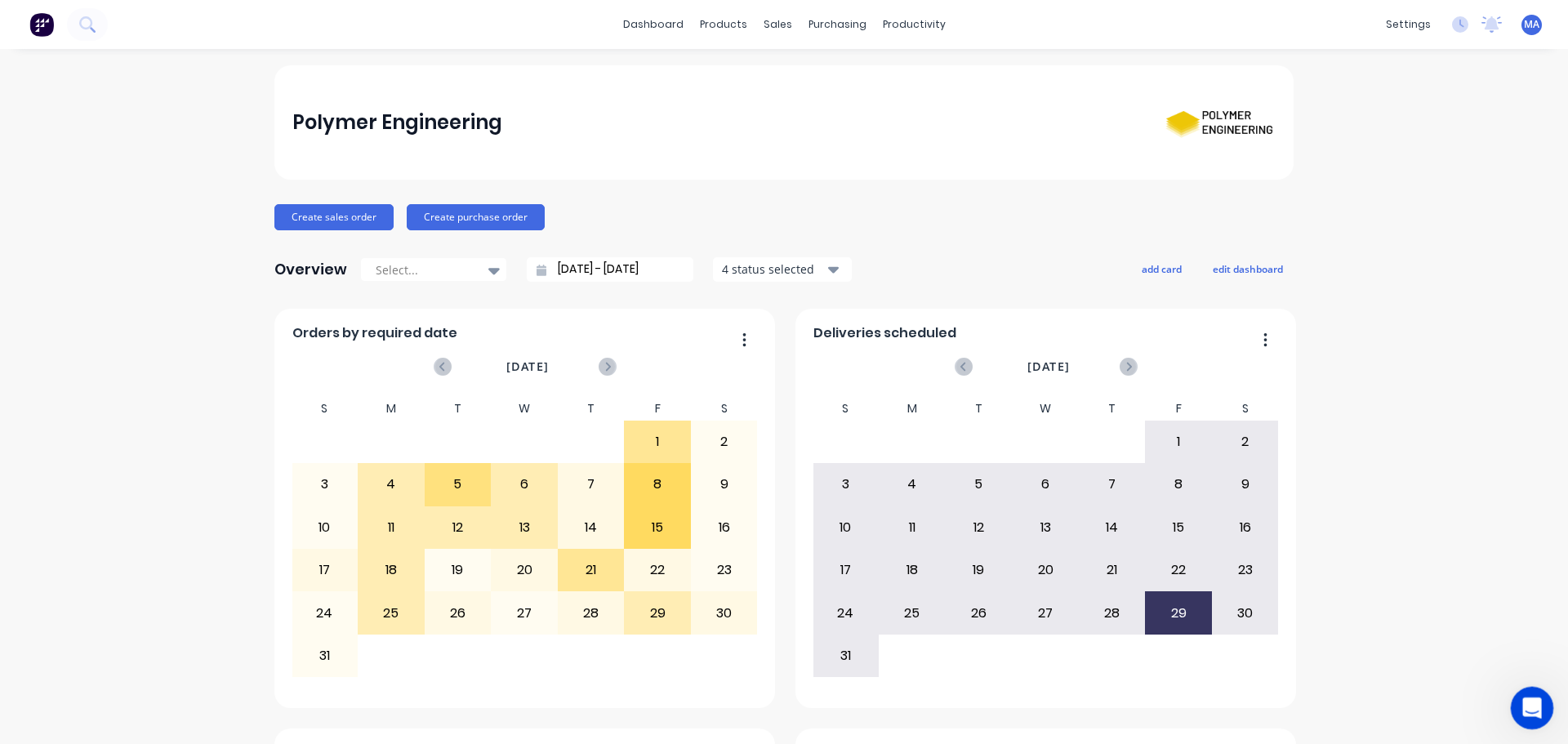
click at [1526, 697] on icon "Open Intercom Messenger" at bounding box center [1531, 706] width 27 height 27
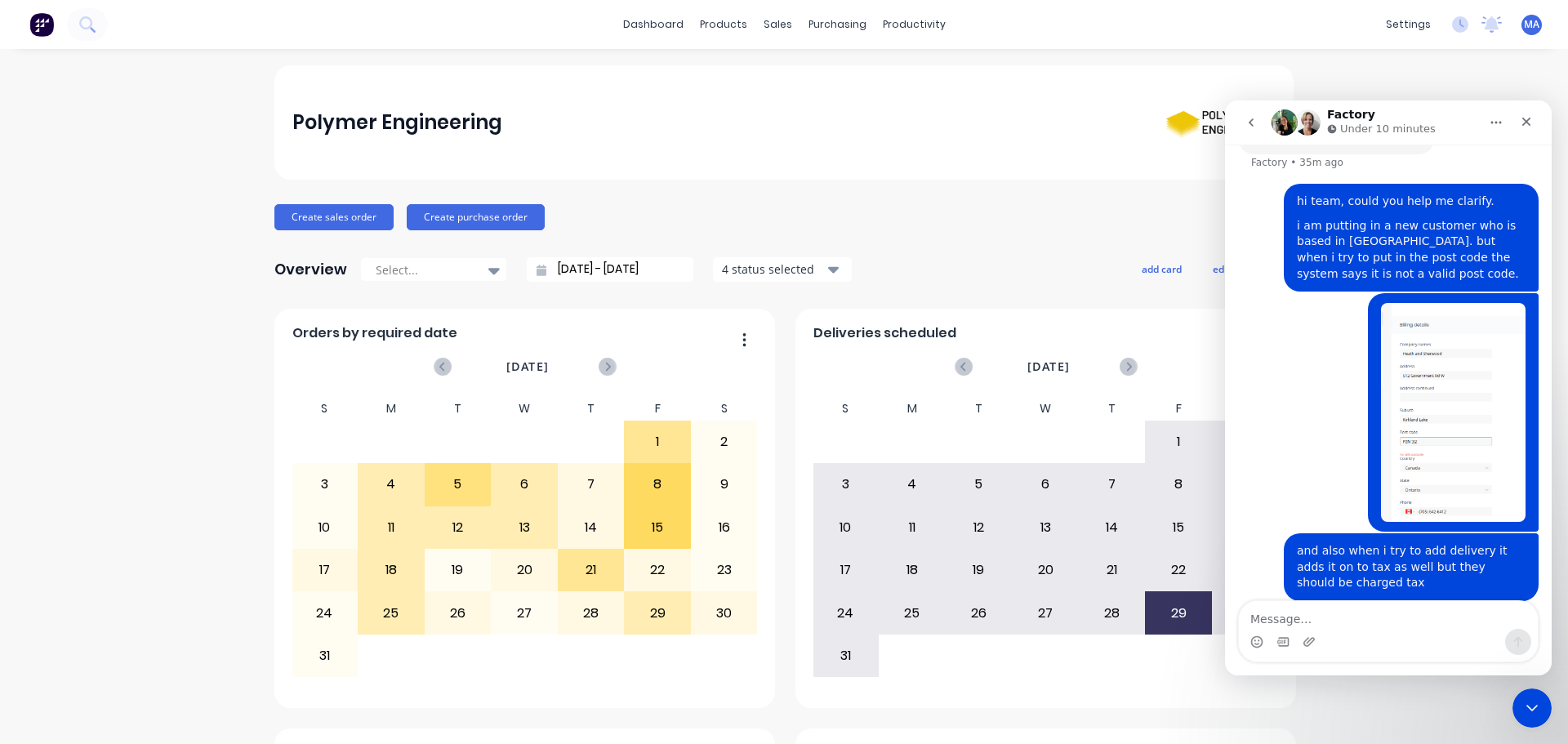
scroll to position [110, 0]
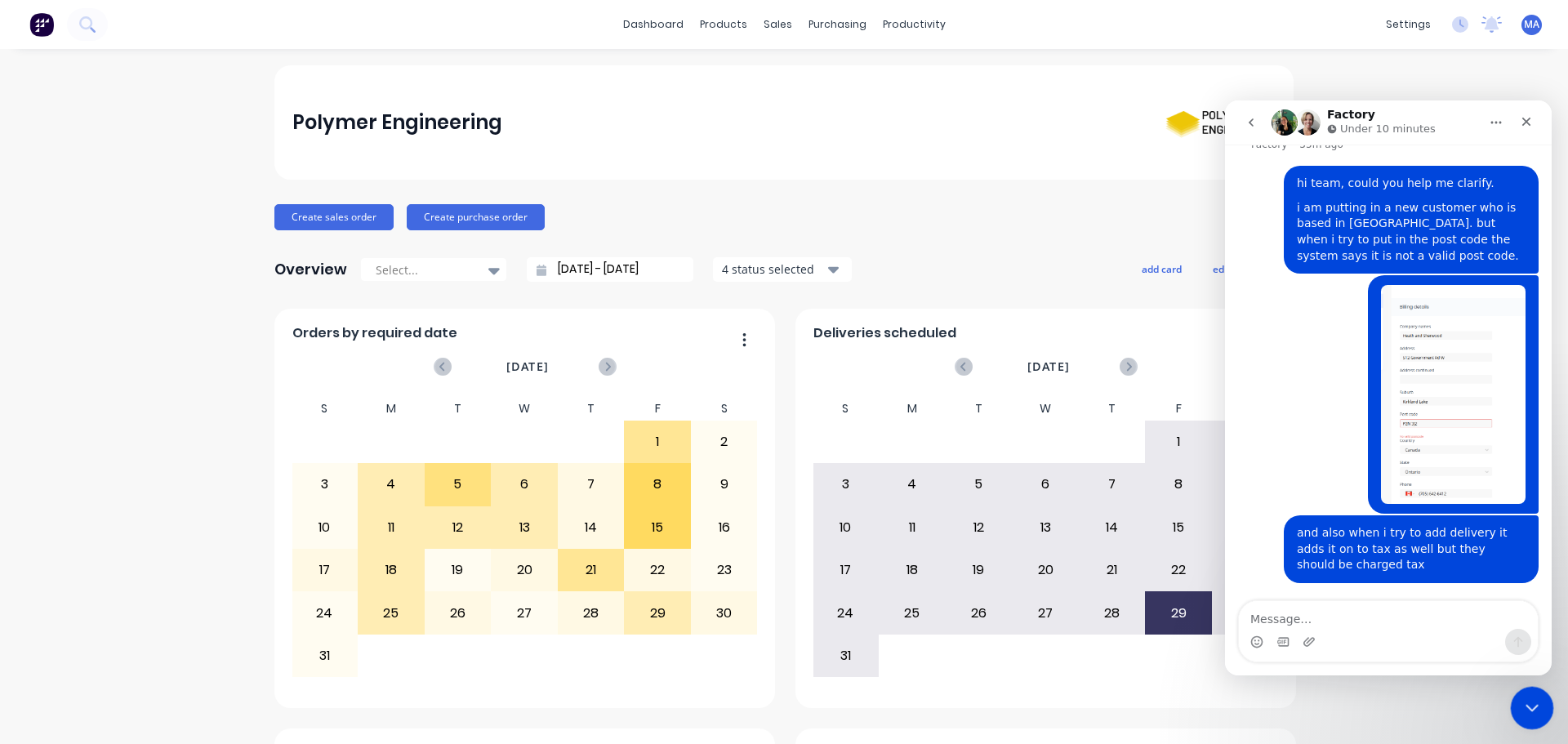
click at [1521, 696] on icon "Close Intercom Messenger" at bounding box center [1529, 705] width 19 height 19
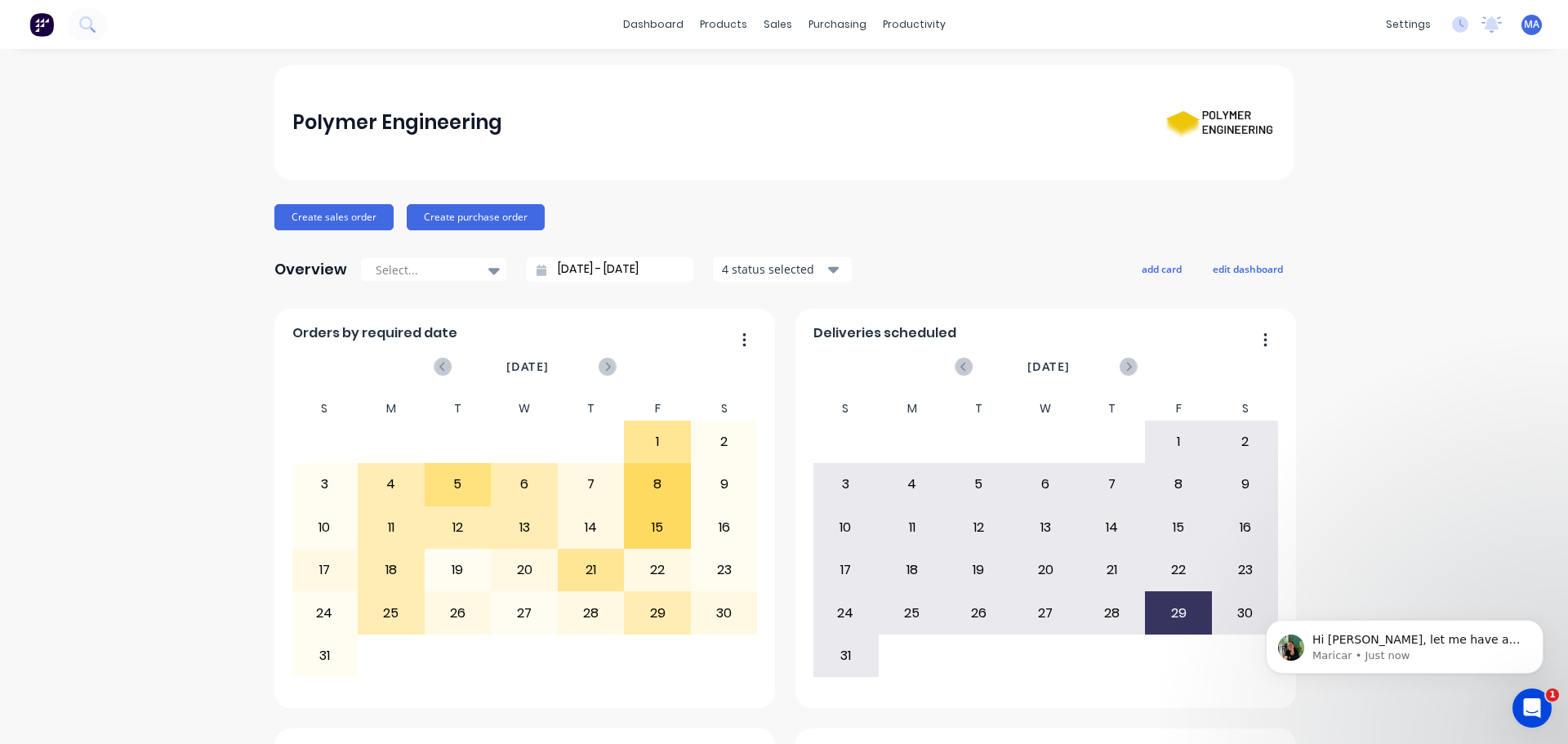
scroll to position [0, 0]
click at [1536, 701] on icon "Open Intercom Messenger" at bounding box center [1531, 706] width 27 height 27
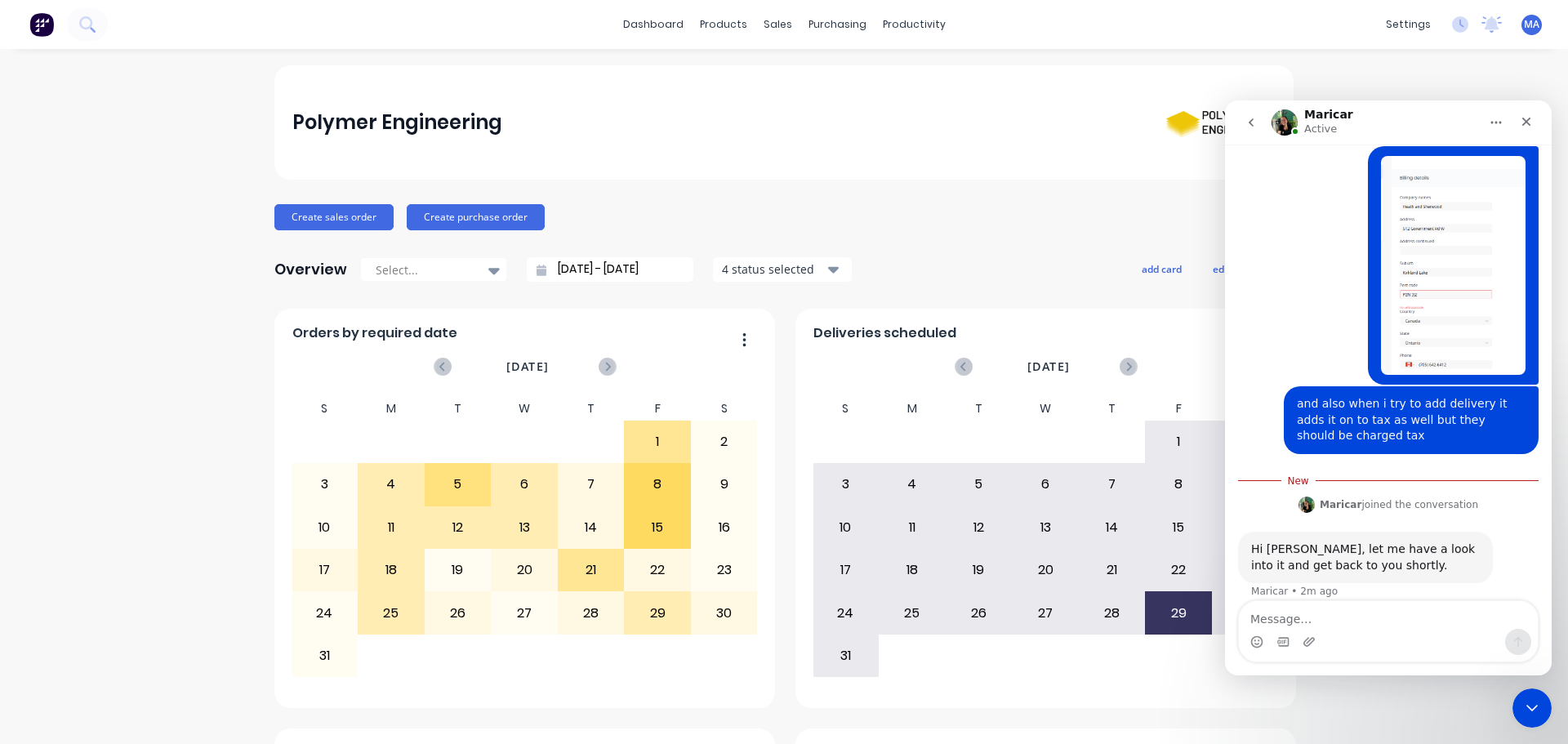
scroll to position [238, 0]
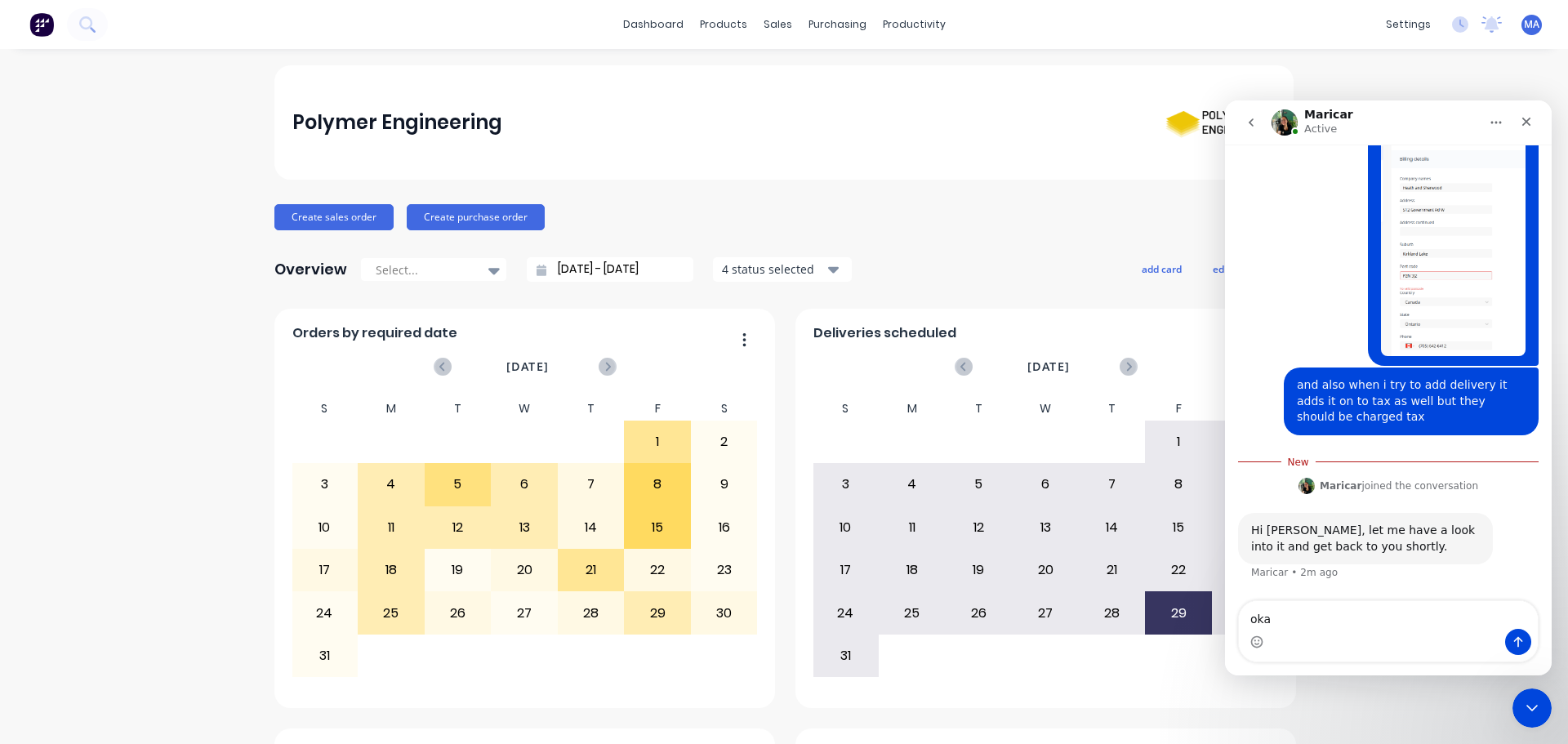
type textarea "okay"
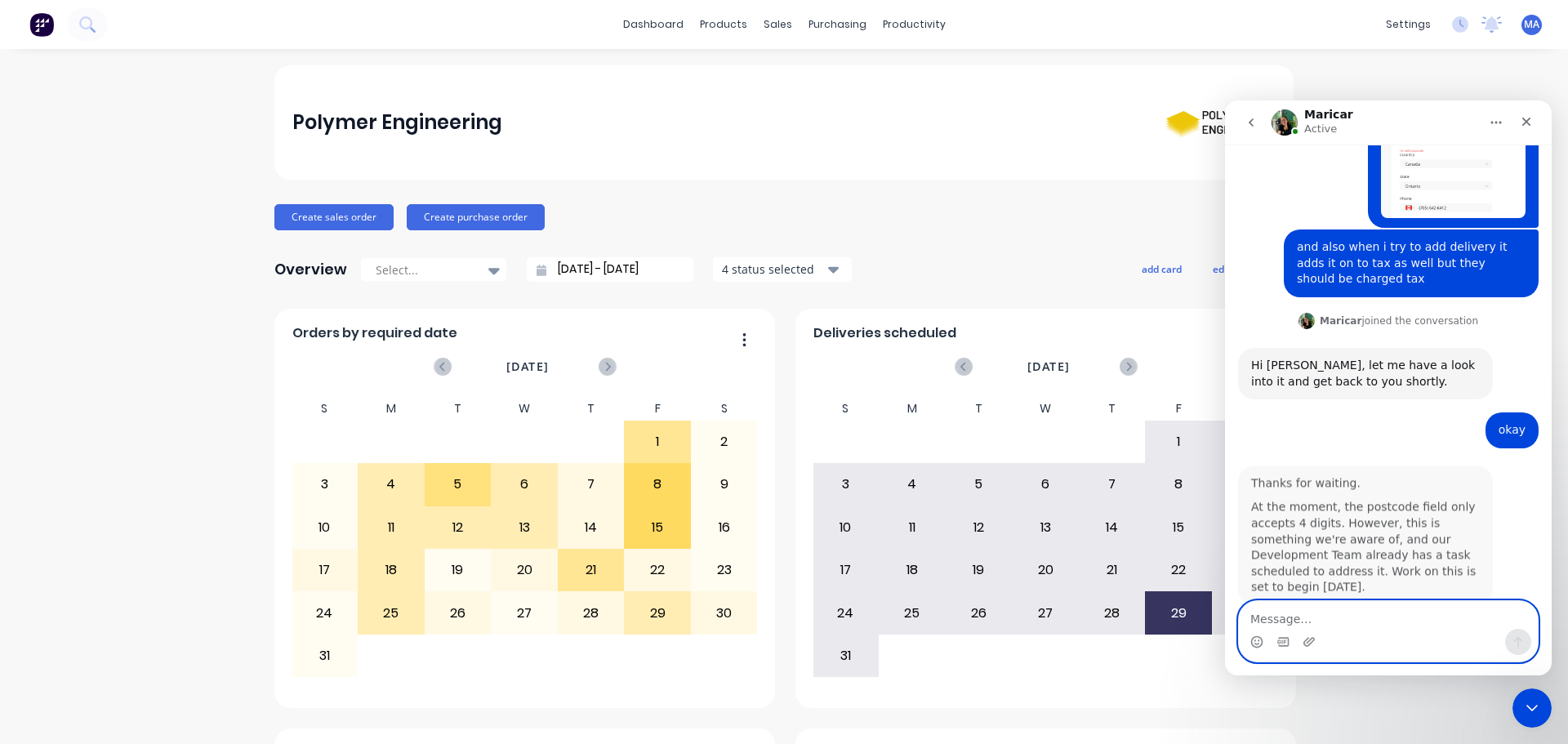
scroll to position [397, 0]
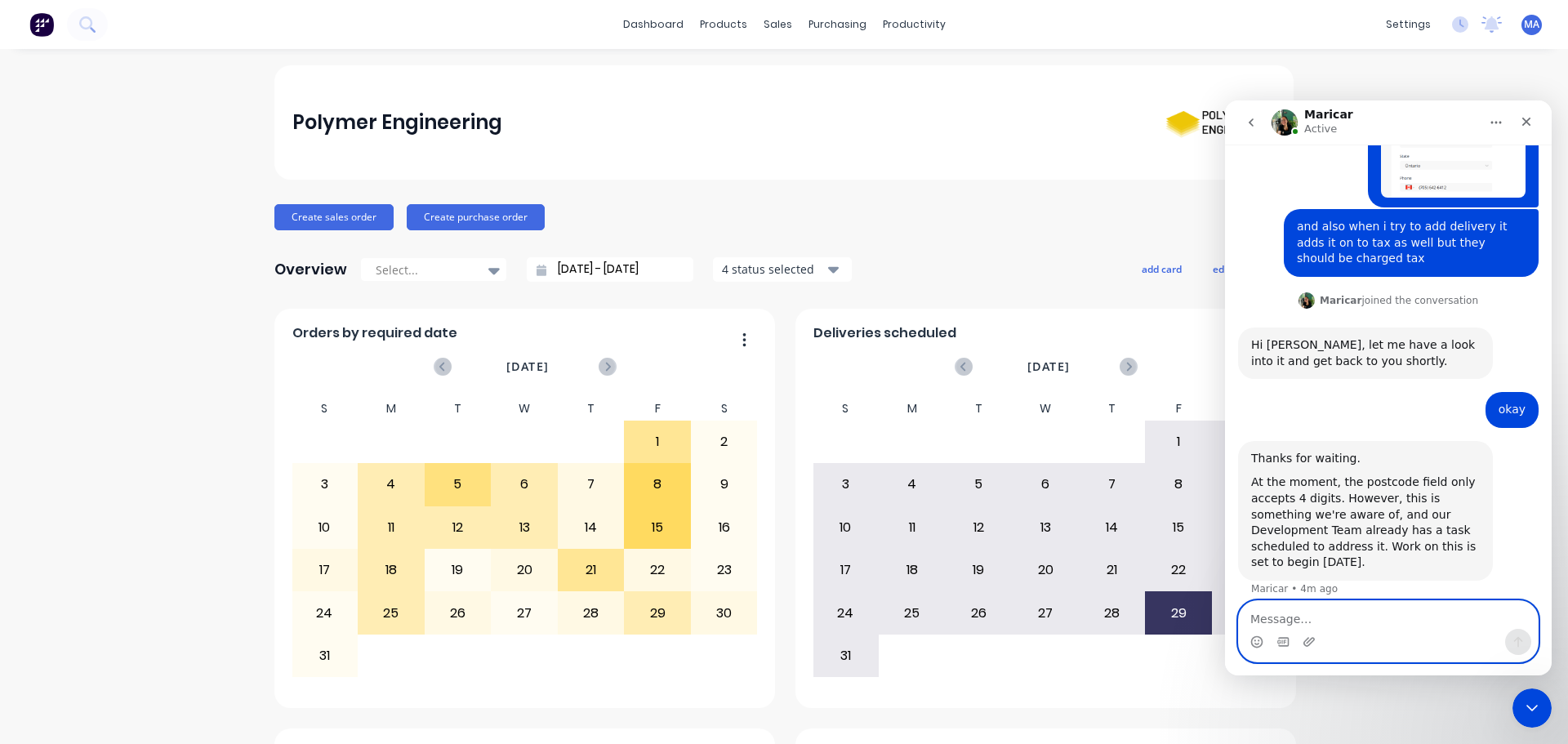
click at [1365, 615] on textarea "Message…" at bounding box center [1388, 614] width 299 height 27
type textarea "okay. will keep it out for the moment."
click at [1514, 645] on icon "Send a message…" at bounding box center [1519, 642] width 13 height 13
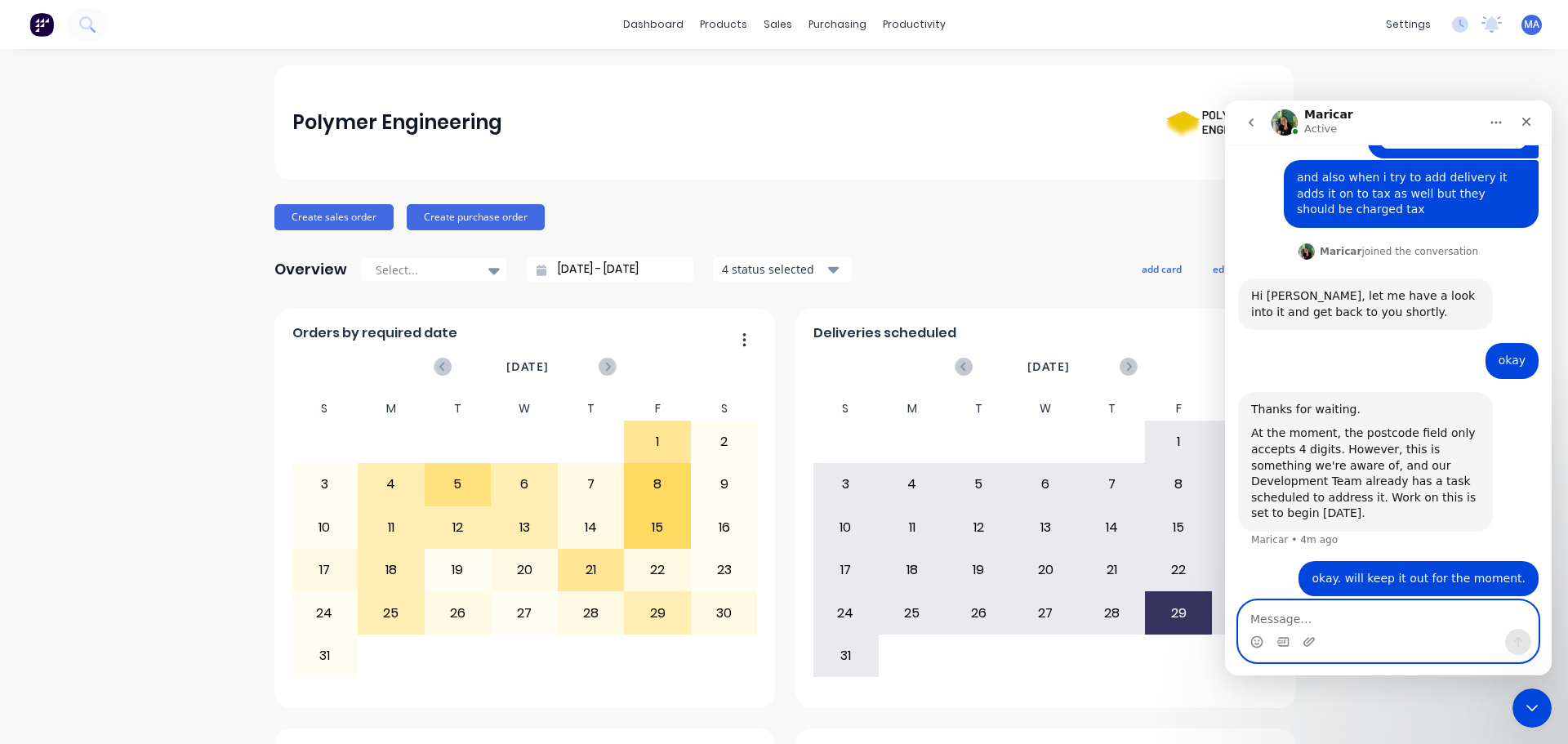
click at [1316, 613] on textarea "Message…" at bounding box center [1388, 614] width 299 height 27
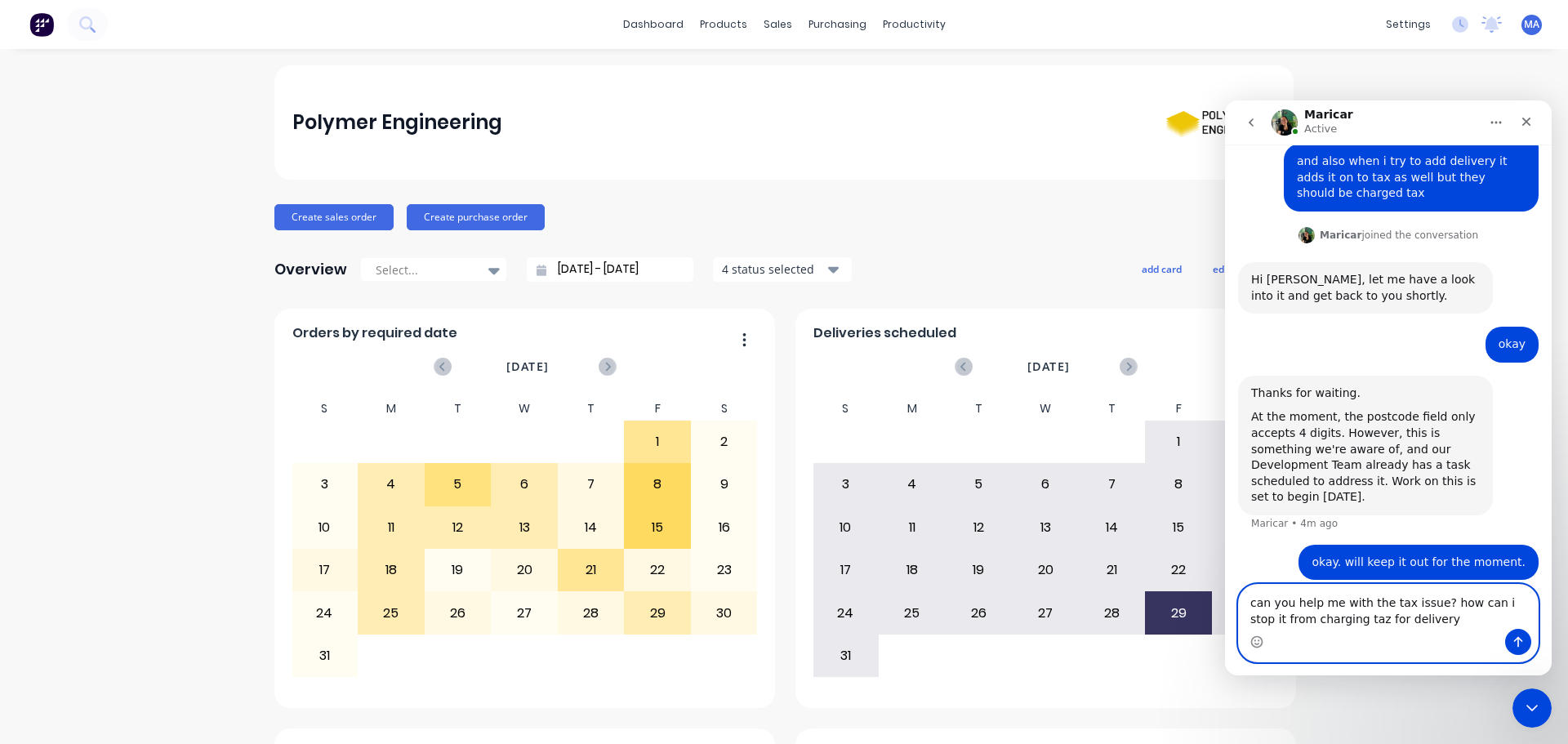
type textarea "can you help me with the tax issue? how can i stop it from charging taz for del…"
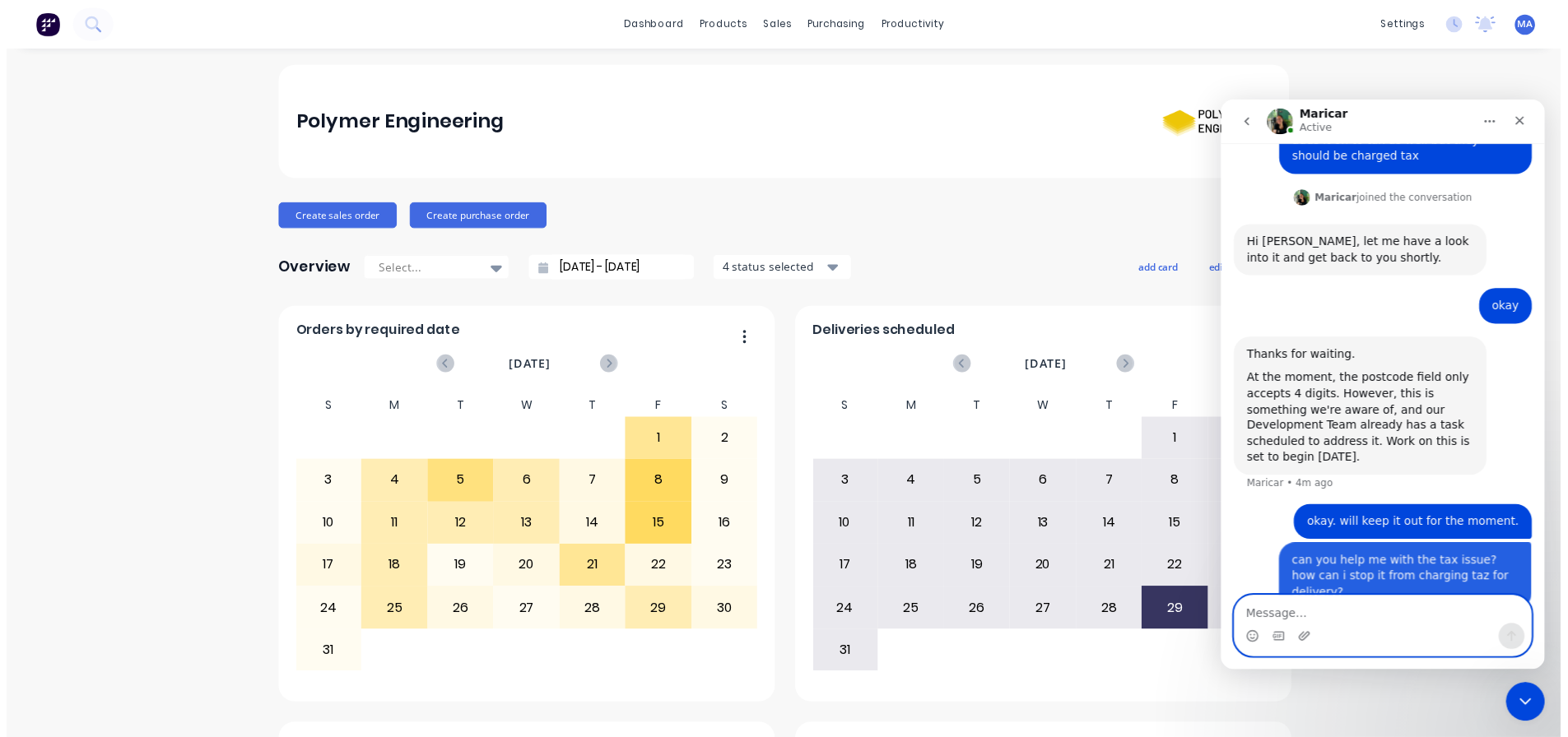
scroll to position [502, 0]
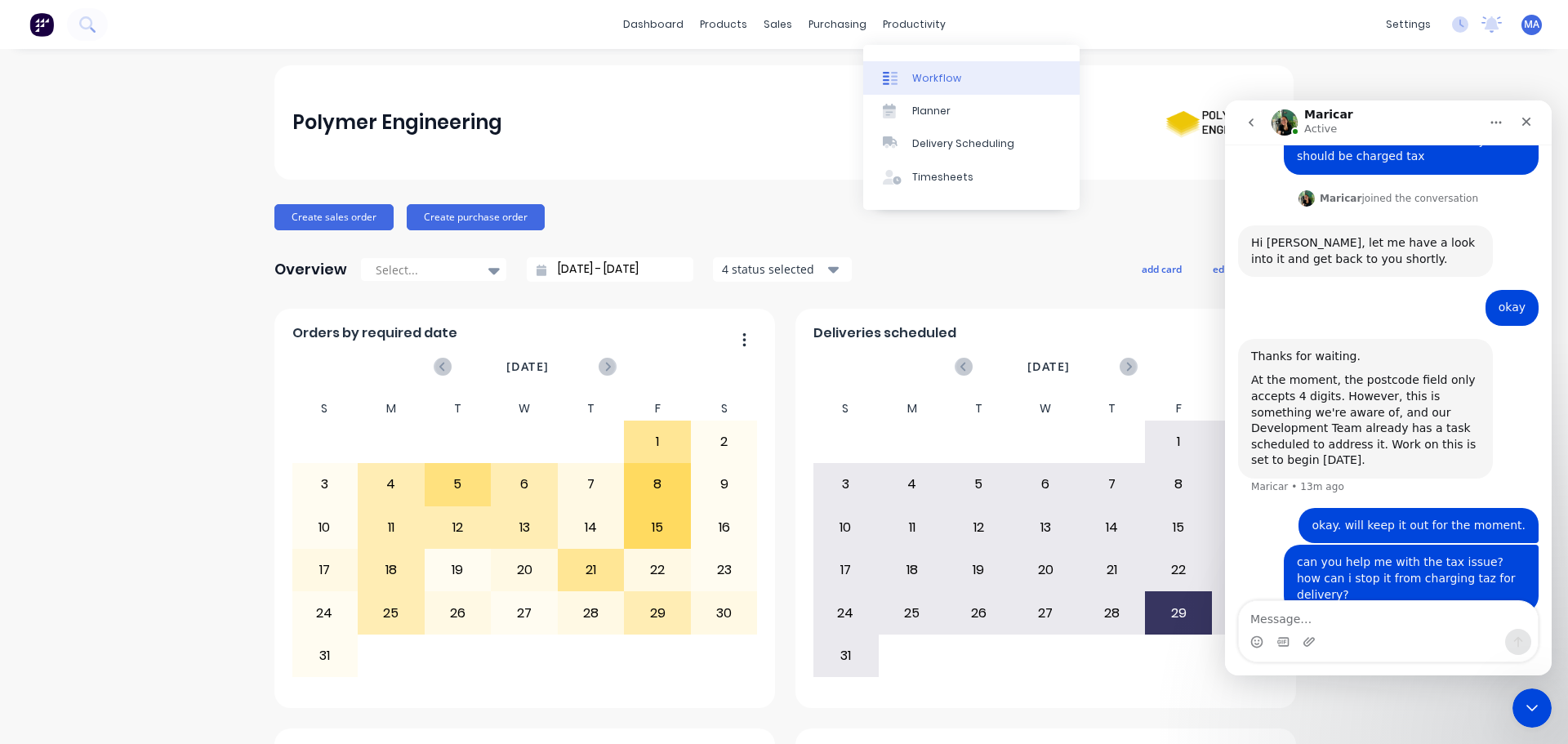
click at [902, 79] on div at bounding box center [895, 79] width 25 height 15
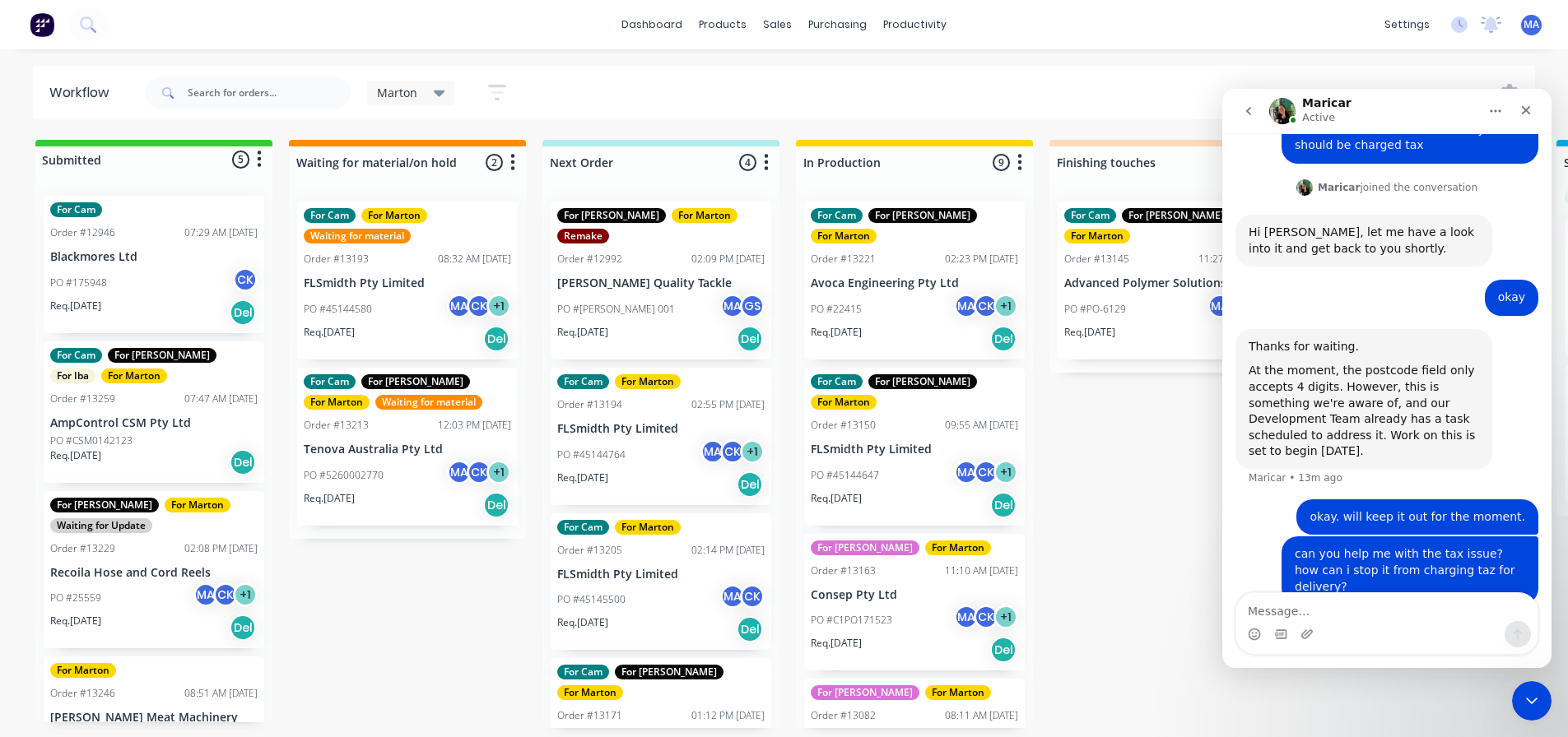
click at [371, 308] on div "PO #45144580 MA CK + 1" at bounding box center [407, 309] width 207 height 31
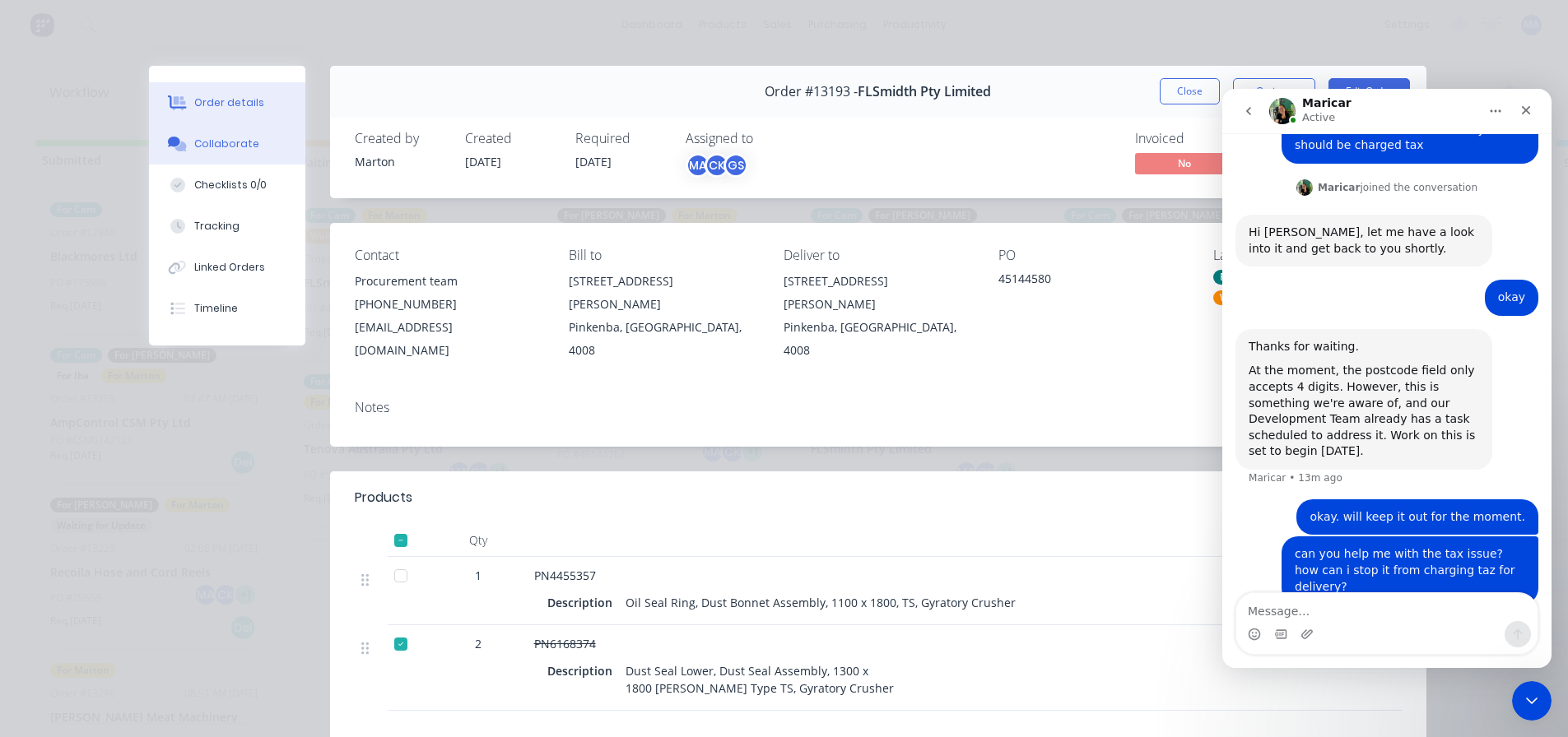
click at [266, 155] on button "Collaborate" at bounding box center [227, 144] width 156 height 41
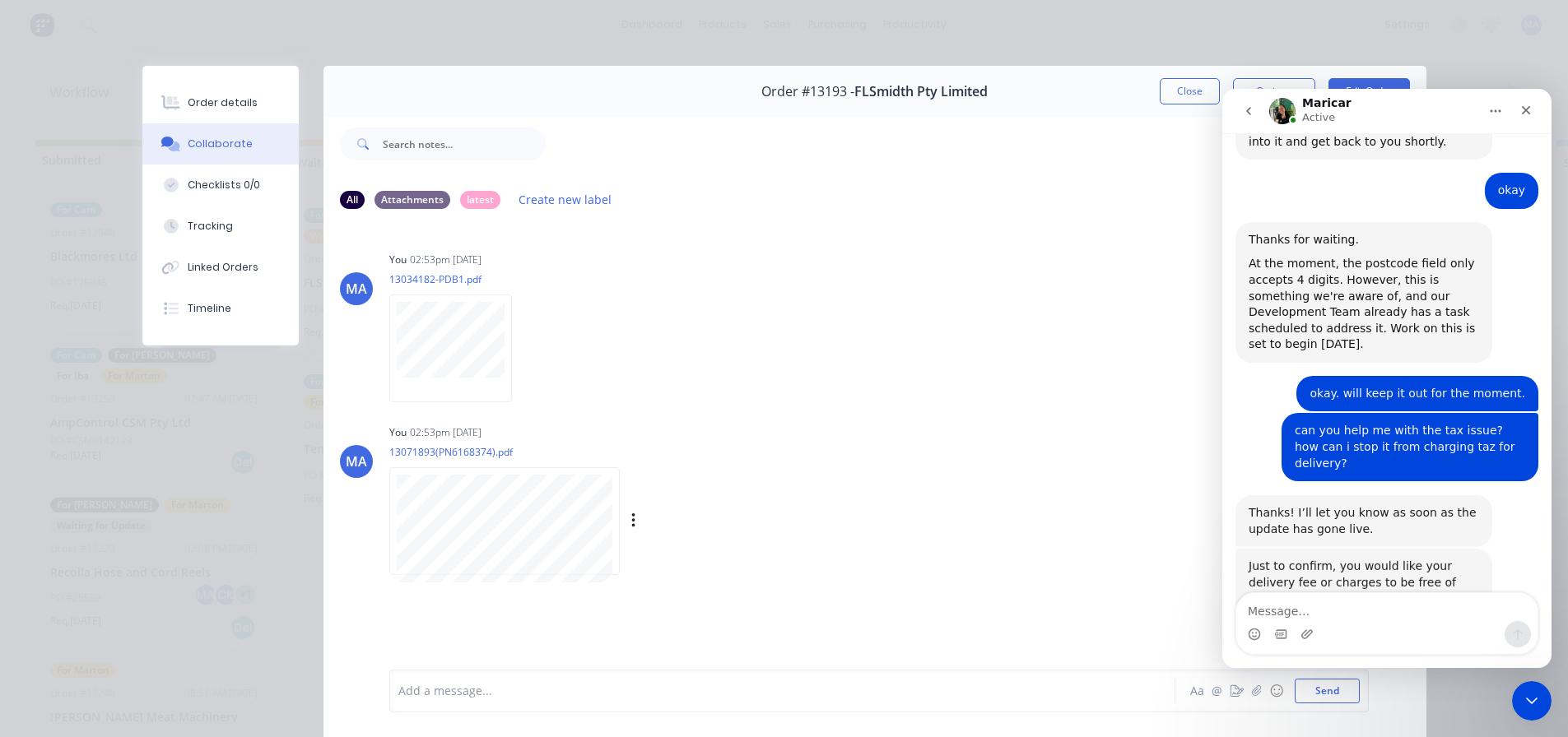
scroll to position [638, 0]
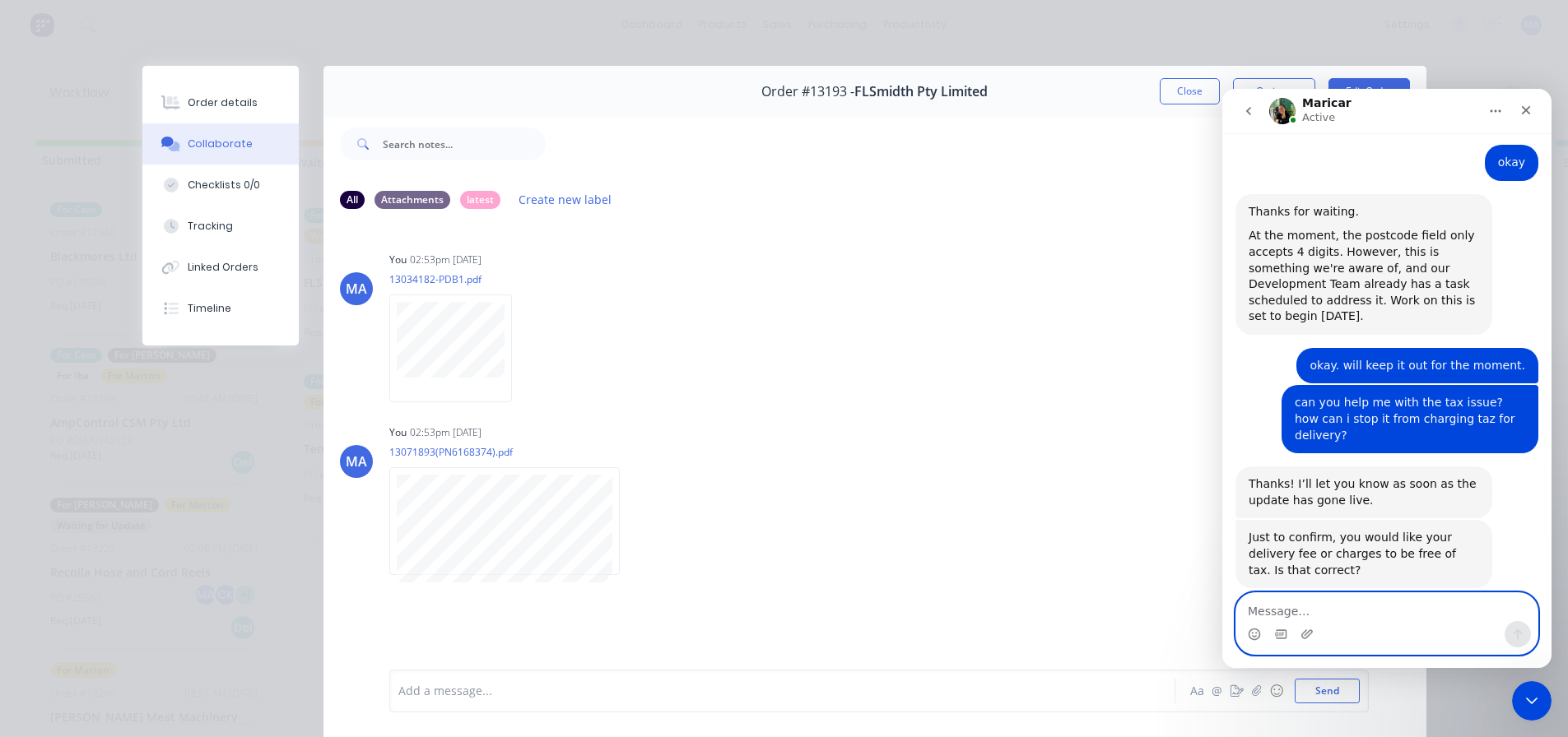
click at [1298, 609] on textarea "Message…" at bounding box center [1386, 607] width 301 height 28
type textarea "y"
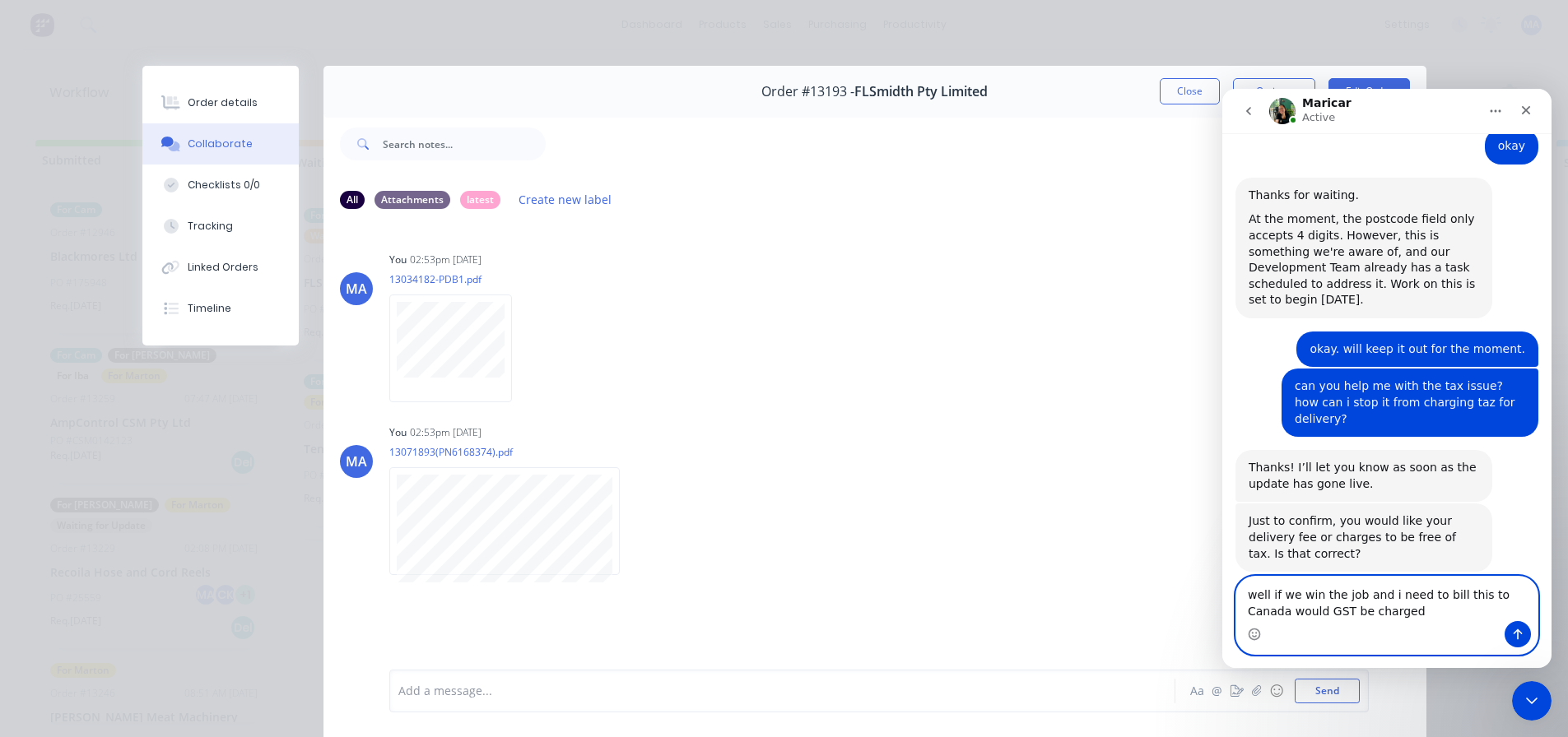
type textarea "well if we win the job and i need to bill this to [GEOGRAPHIC_DATA] would GST b…"
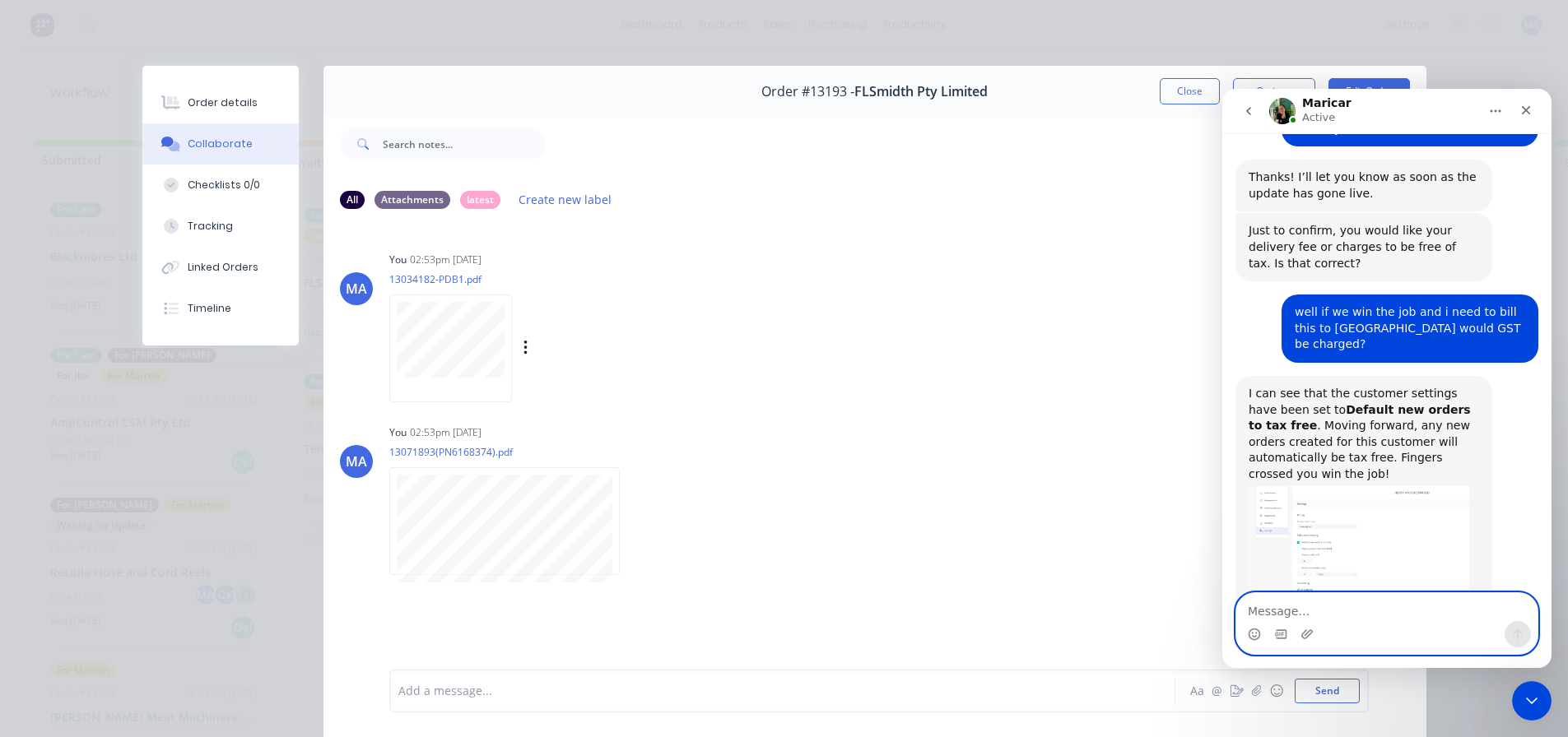
scroll to position [947, 0]
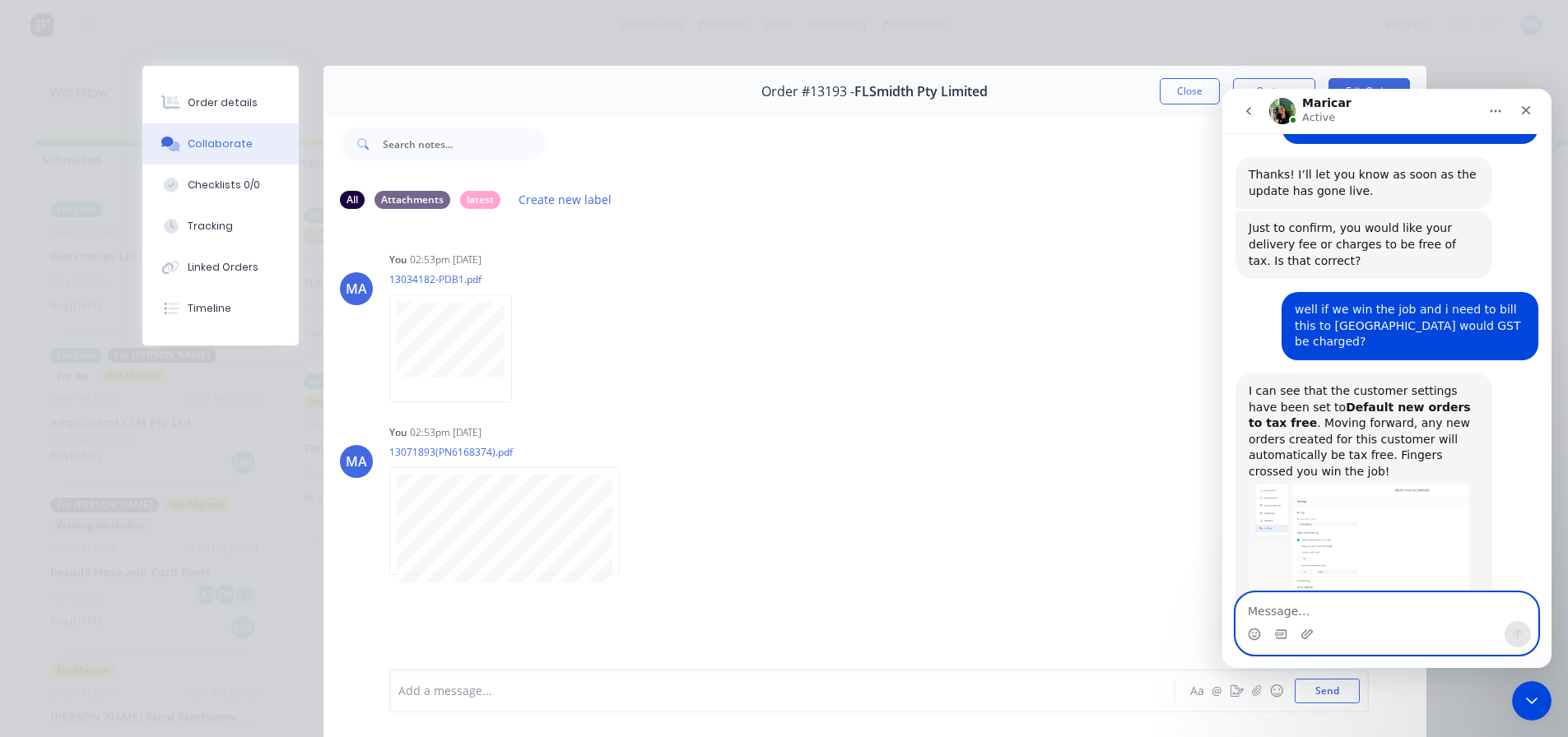
click at [1324, 609] on textarea "Message…" at bounding box center [1386, 607] width 301 height 28
type textarea "okay. will check,."
click at [1514, 631] on icon "Send a message…" at bounding box center [1517, 634] width 13 height 13
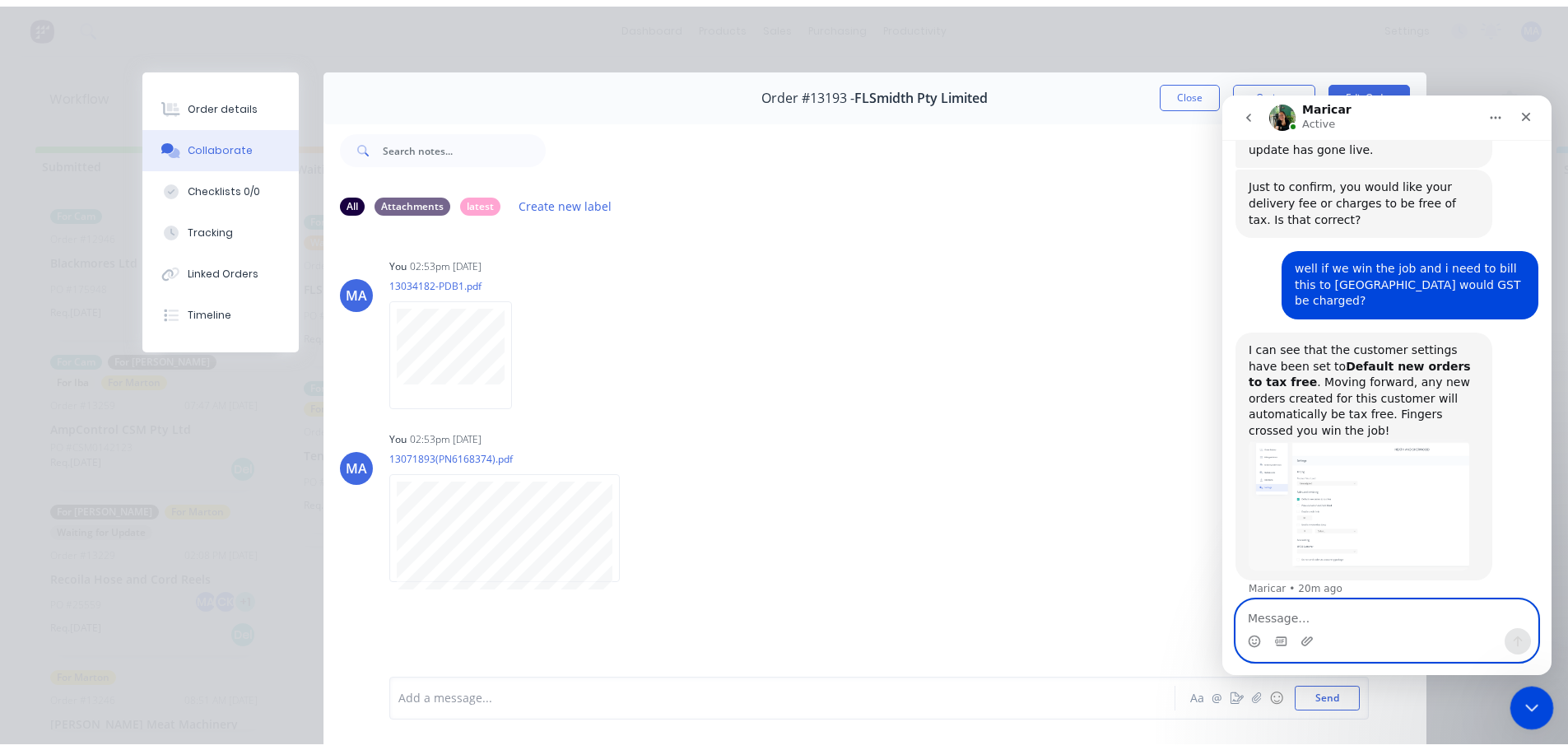
scroll to position [997, 0]
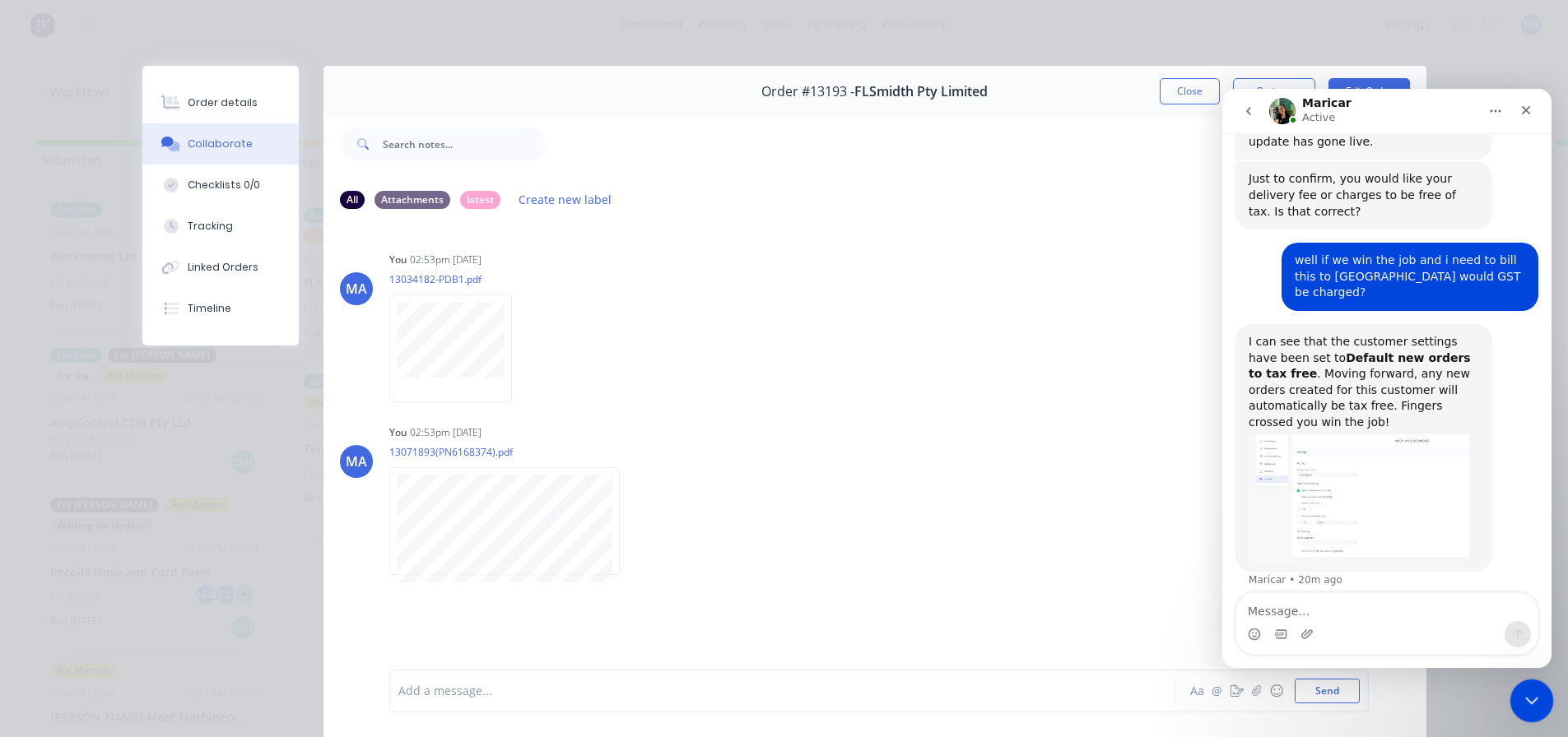
click at [1528, 691] on icon "Close Intercom Messenger" at bounding box center [1528, 698] width 19 height 19
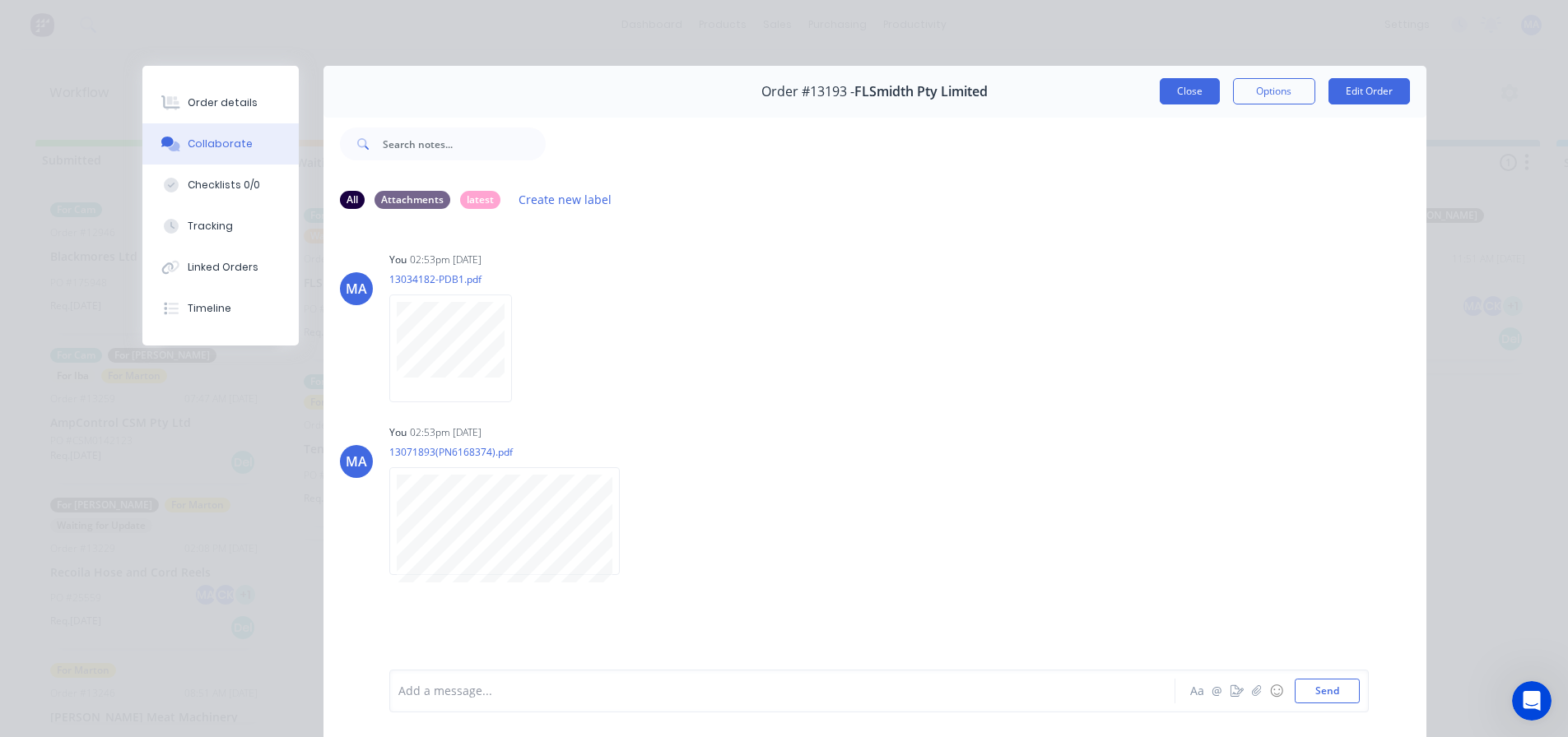
click at [1172, 88] on button "Close" at bounding box center [1189, 91] width 60 height 27
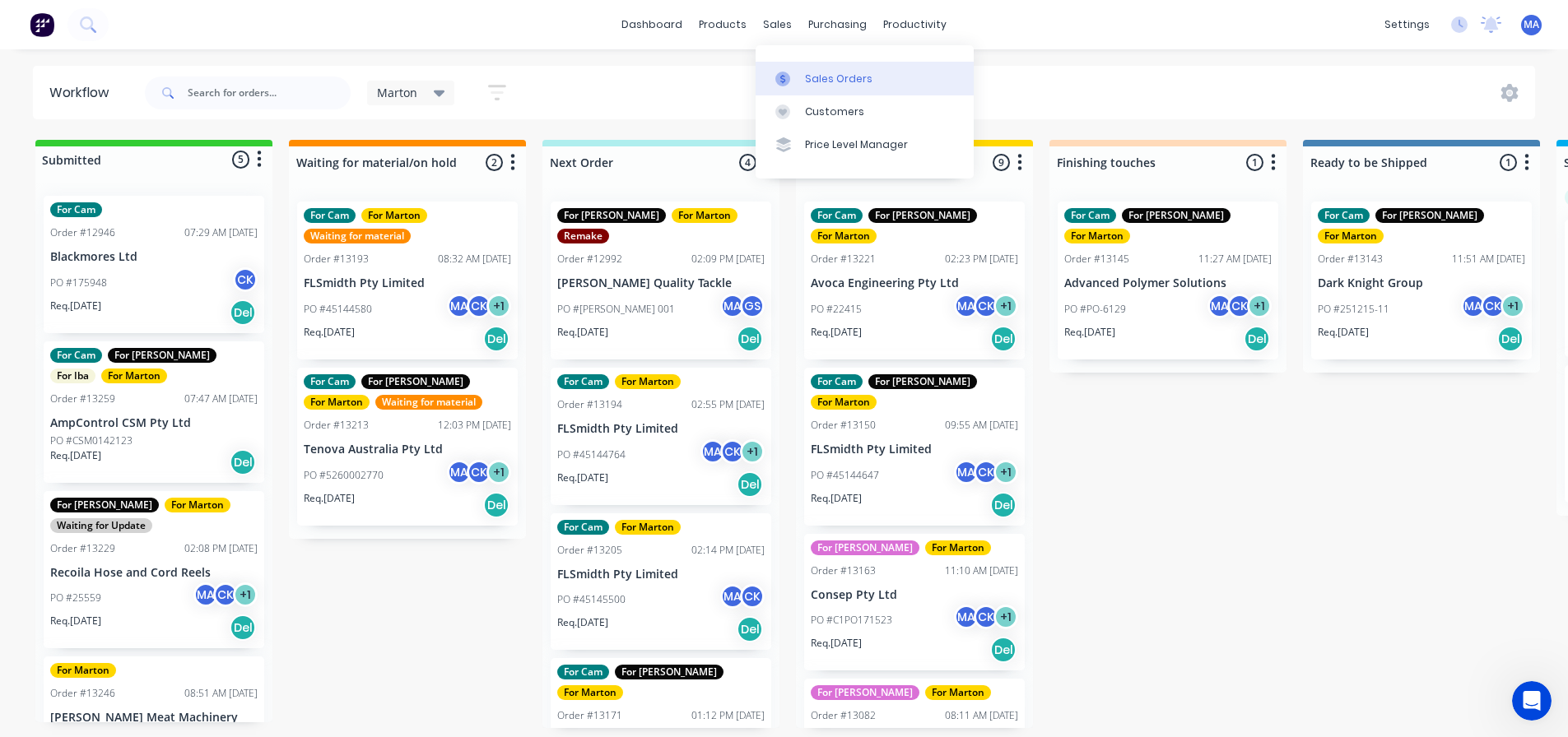
click at [794, 71] on link "Sales Orders" at bounding box center [864, 78] width 218 height 33
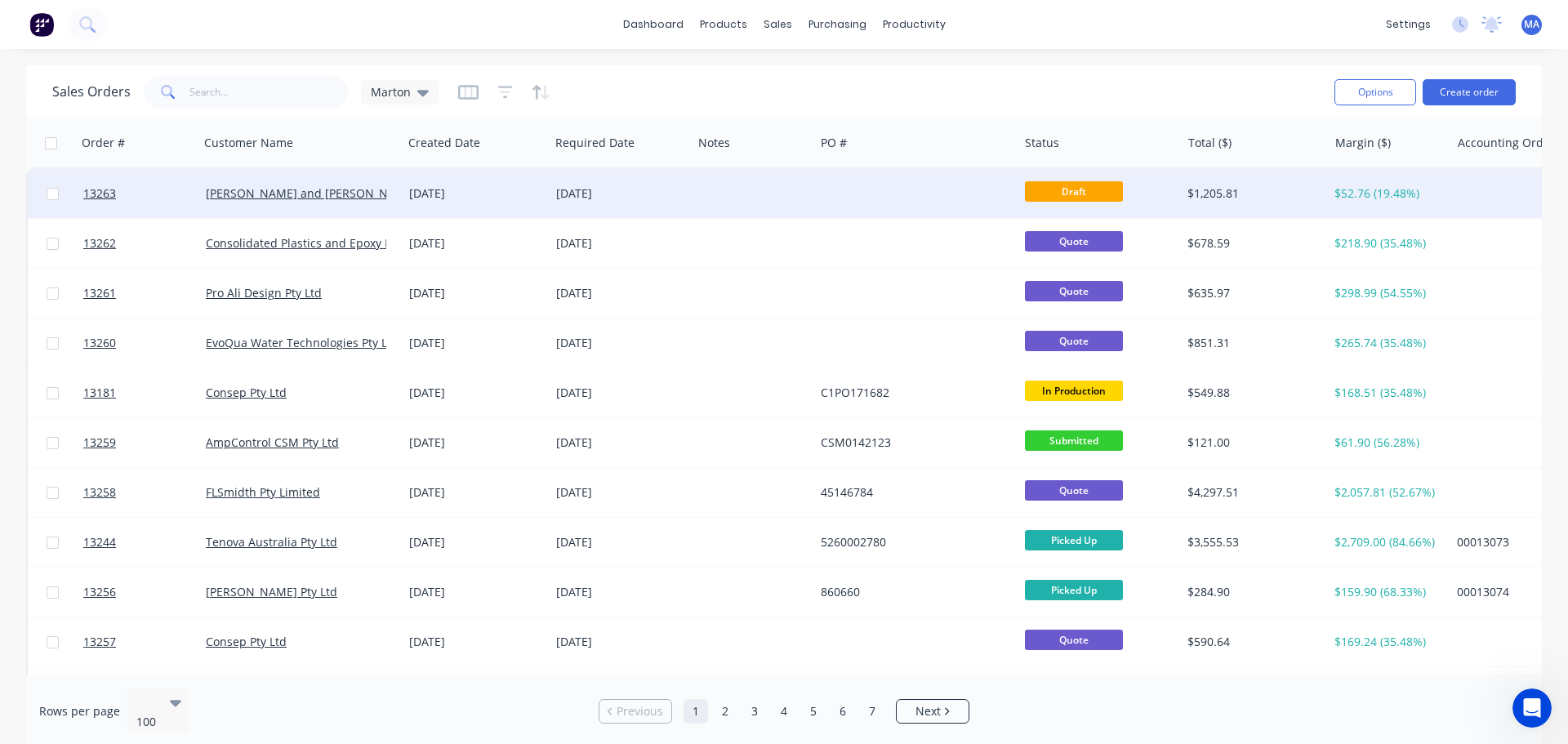
click at [638, 192] on div "[DATE]" at bounding box center [621, 194] width 130 height 16
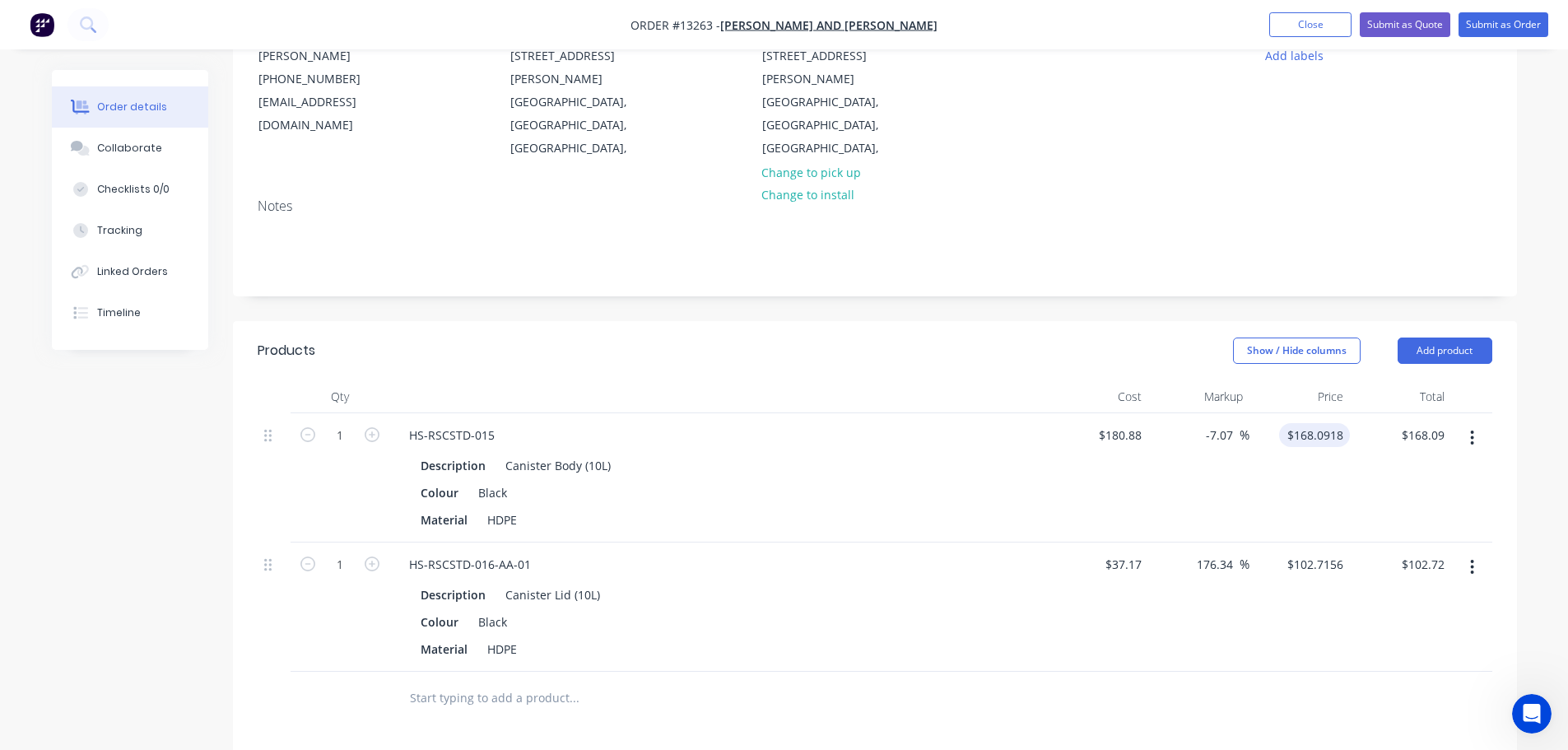
scroll to position [247, 0]
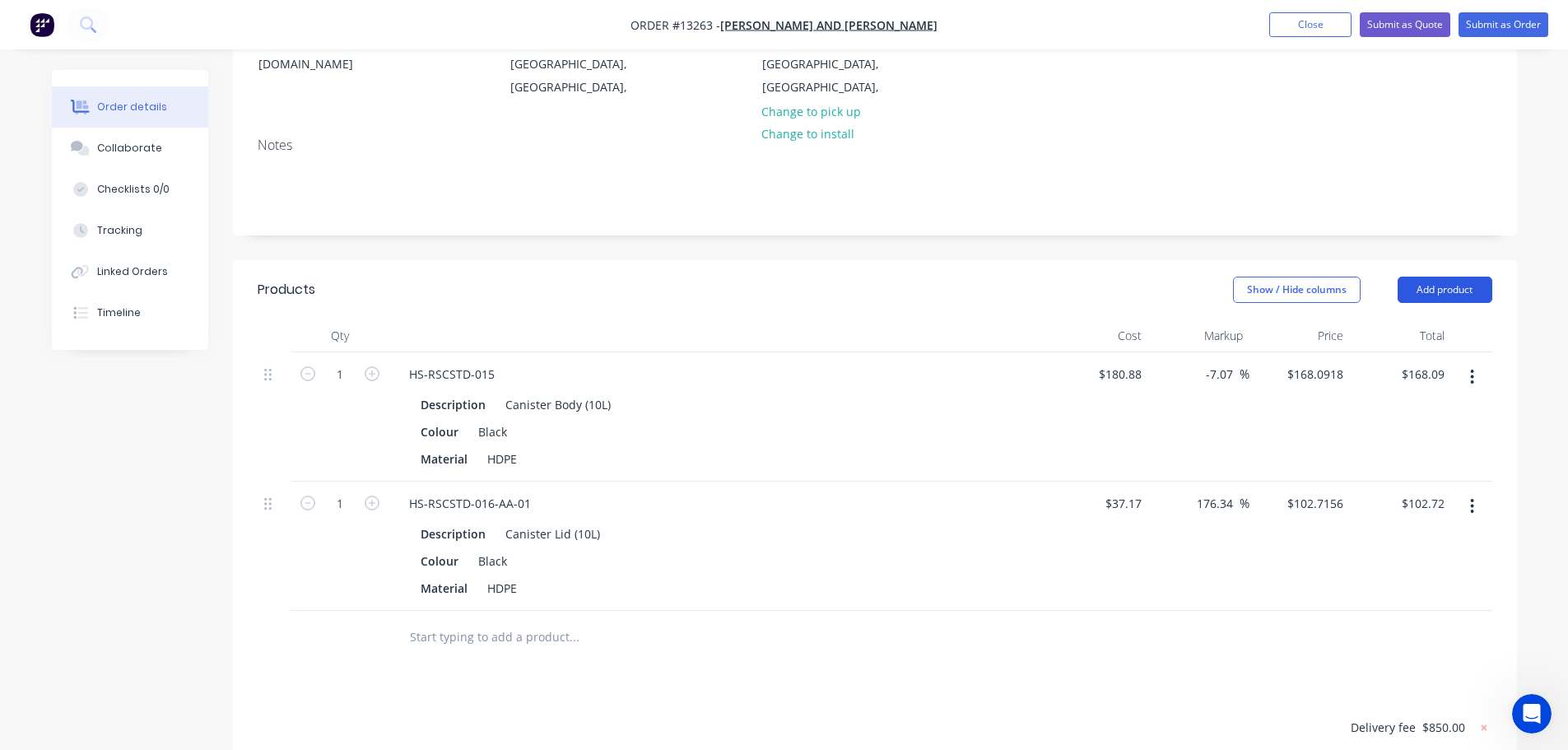
click at [1473, 277] on button "Add product" at bounding box center [1445, 290] width 95 height 27
click at [342, 363] on input "1" at bounding box center [340, 375] width 43 height 25
type input "8"
type input "$1,344.73"
click at [347, 387] on input "1" at bounding box center [340, 375] width 43 height 25
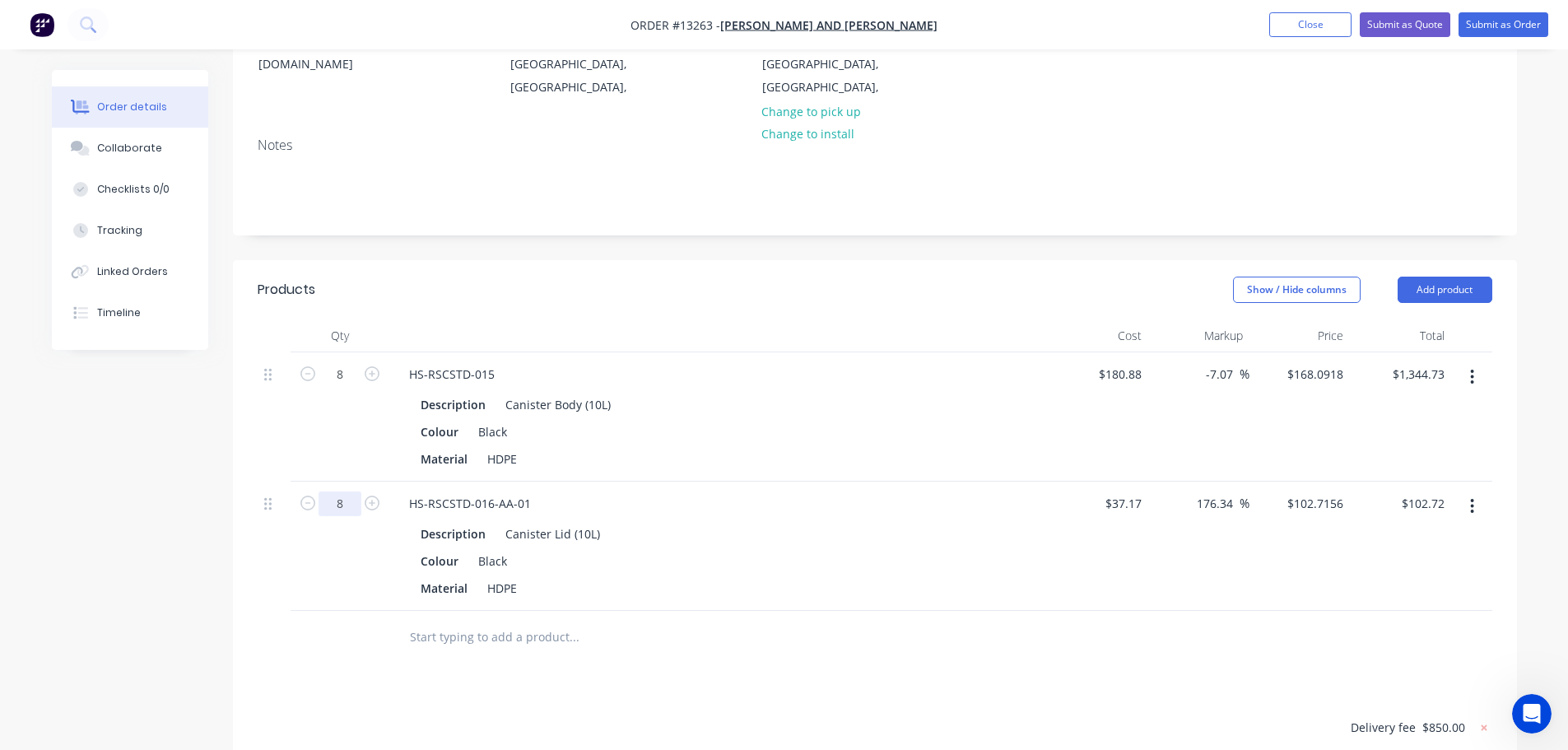
type input "8"
type input "$821.72"
click at [1025, 319] on div at bounding box center [719, 336] width 659 height 33
click at [1421, 277] on button "Add product" at bounding box center [1445, 290] width 95 height 27
click at [1374, 549] on div "Notes (External)" at bounding box center [1414, 561] width 127 height 24
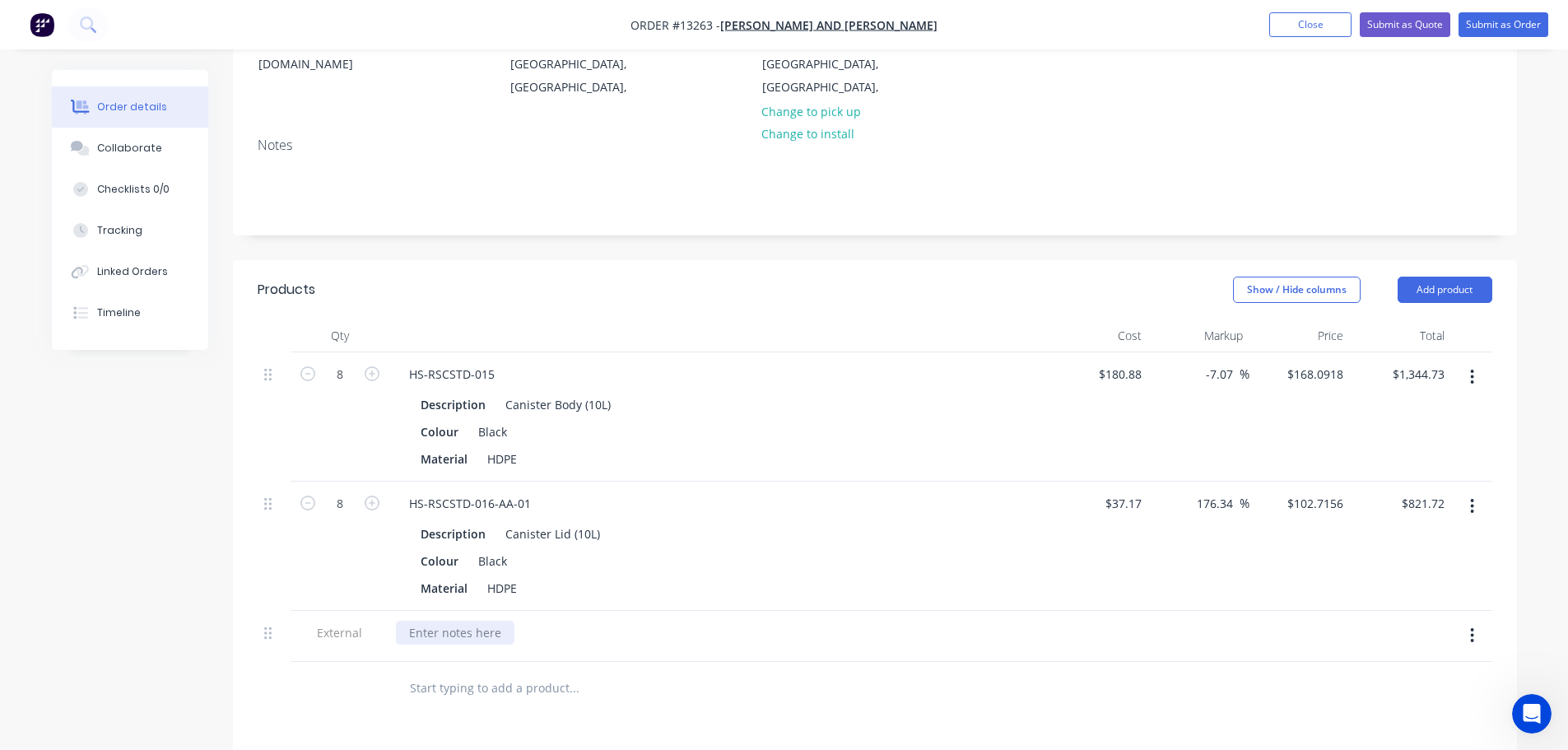
click at [411, 620] on div at bounding box center [455, 632] width 119 height 24
click at [631, 620] on div "Lead Time: 2 weeks production from receving [PERSON_NAME]" at bounding box center [582, 632] width 373 height 24
click at [716, 620] on div "Lead Time: 2 weeks production from receiving PO" at bounding box center [718, 632] width 645 height 24
click at [1538, 706] on icon "Open Intercom Messenger" at bounding box center [1529, 711] width 28 height 28
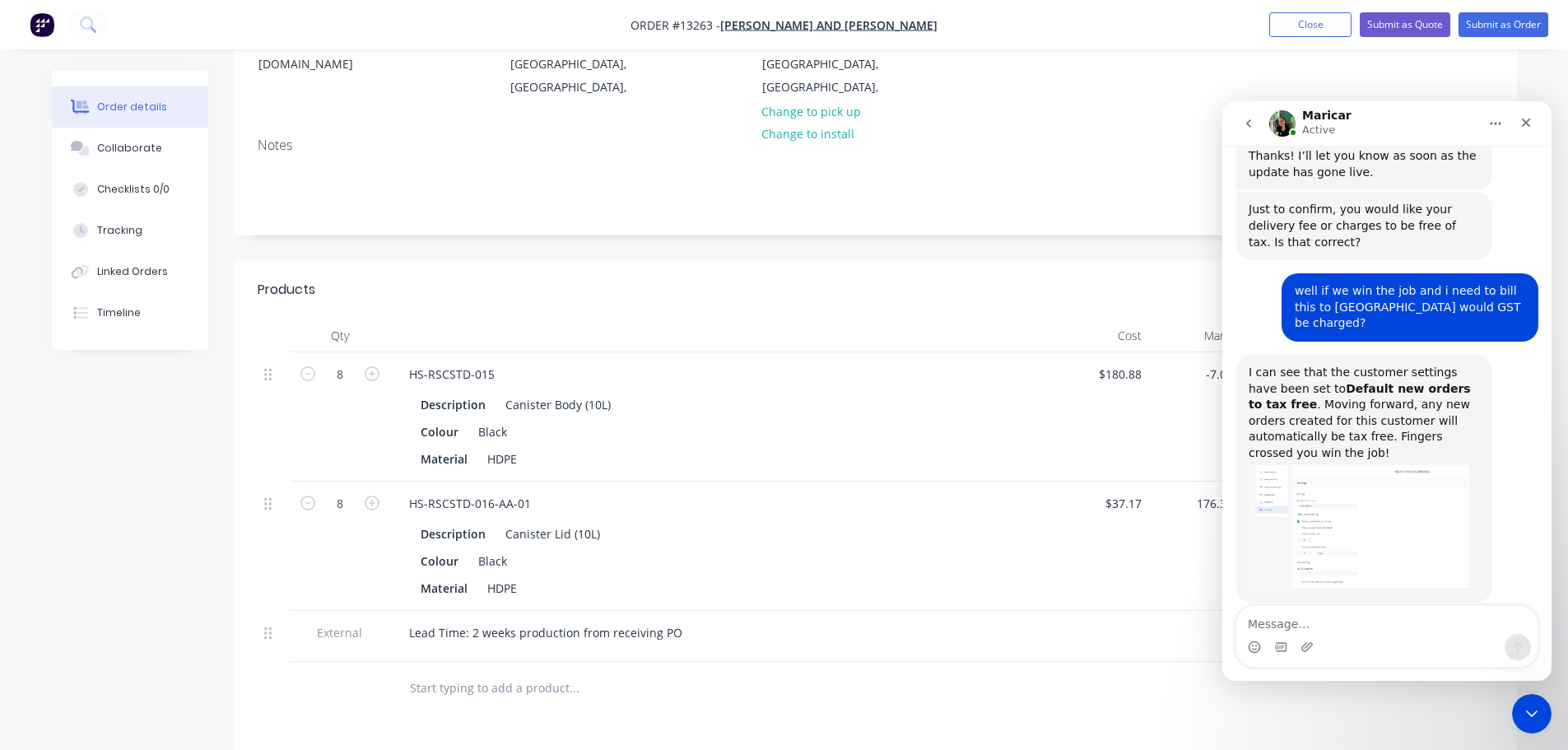
scroll to position [997, 0]
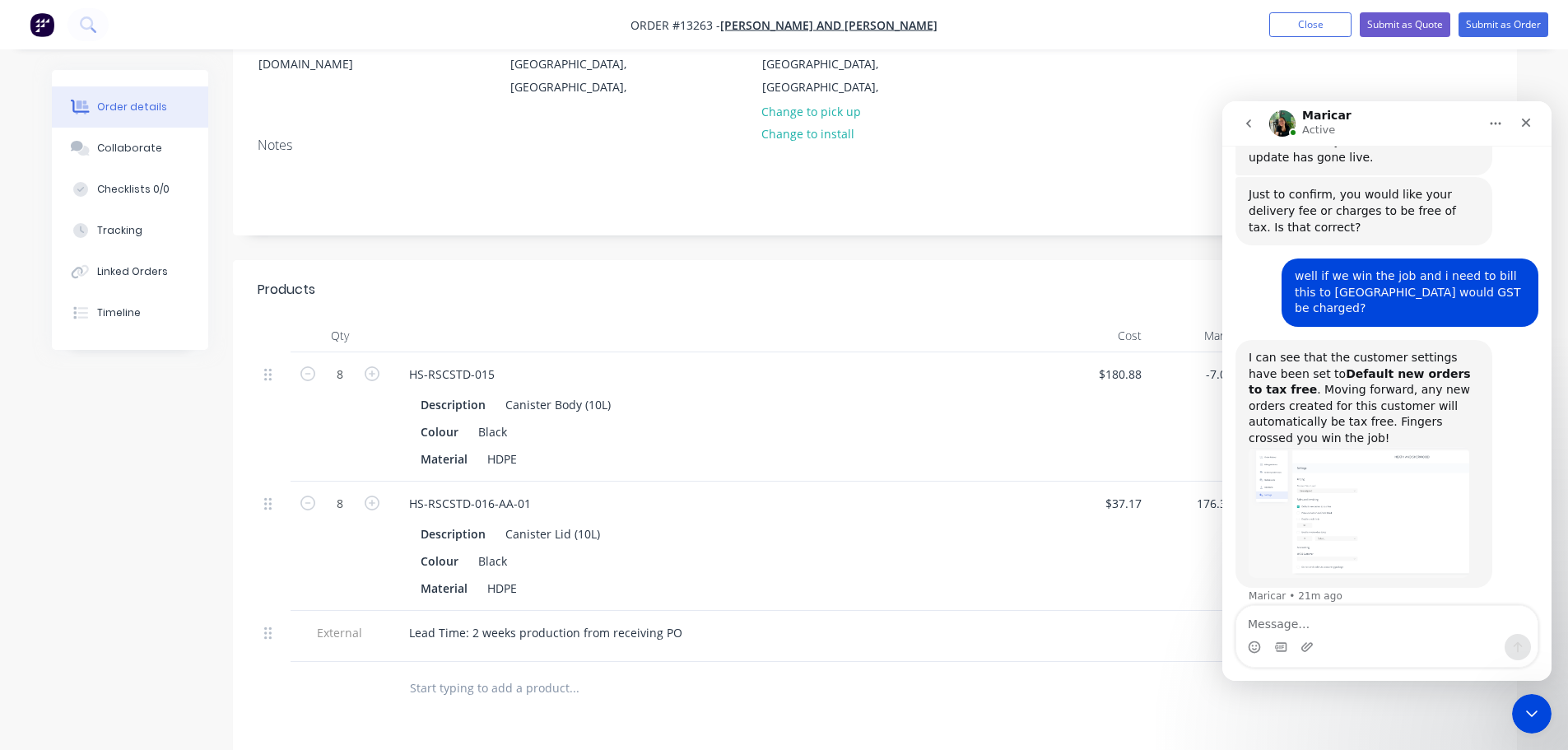
click at [1312, 618] on textarea "Message…" at bounding box center [1386, 619] width 301 height 28
type textarea "any options to highlight currency?"
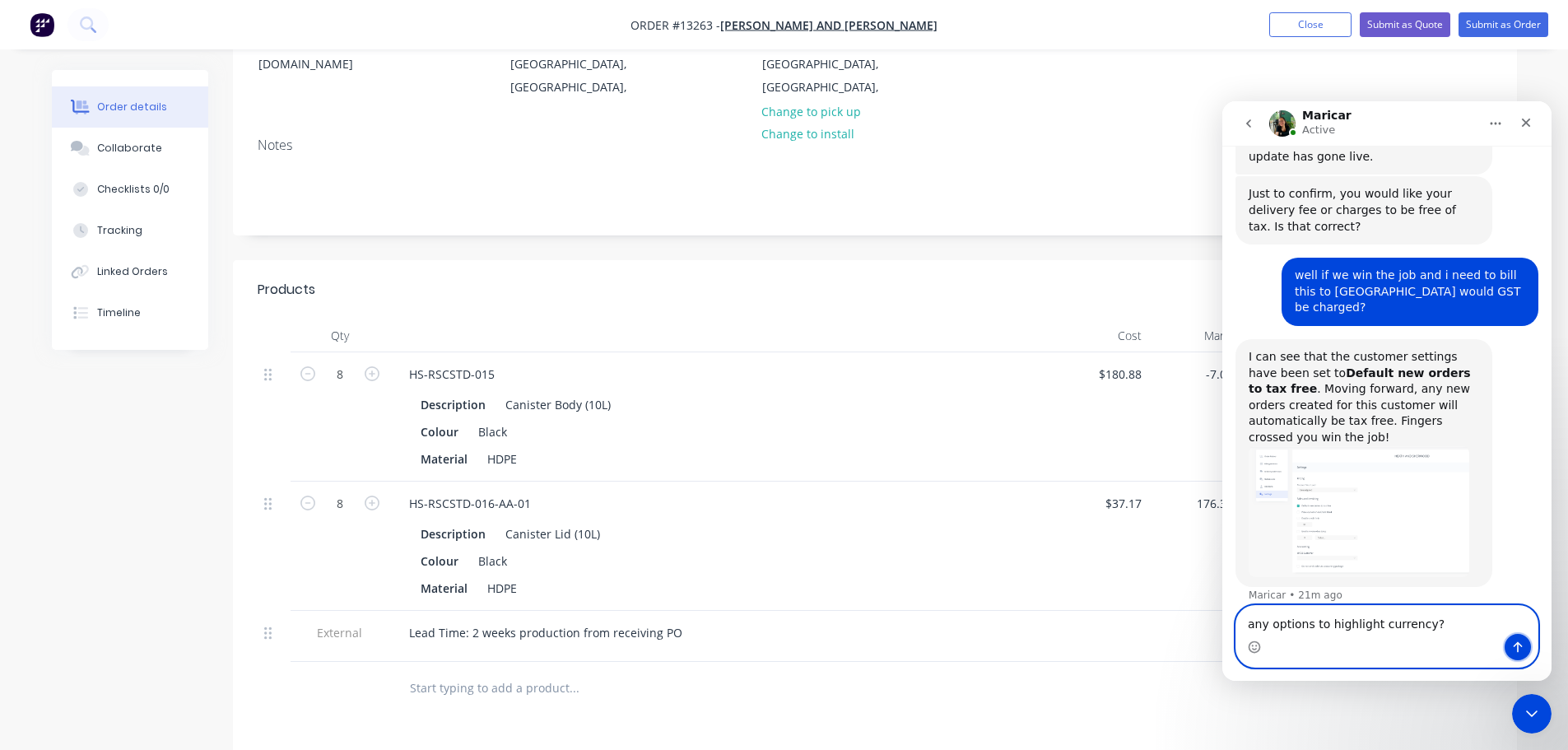
click at [1525, 647] on button "Send a message…" at bounding box center [1517, 647] width 27 height 27
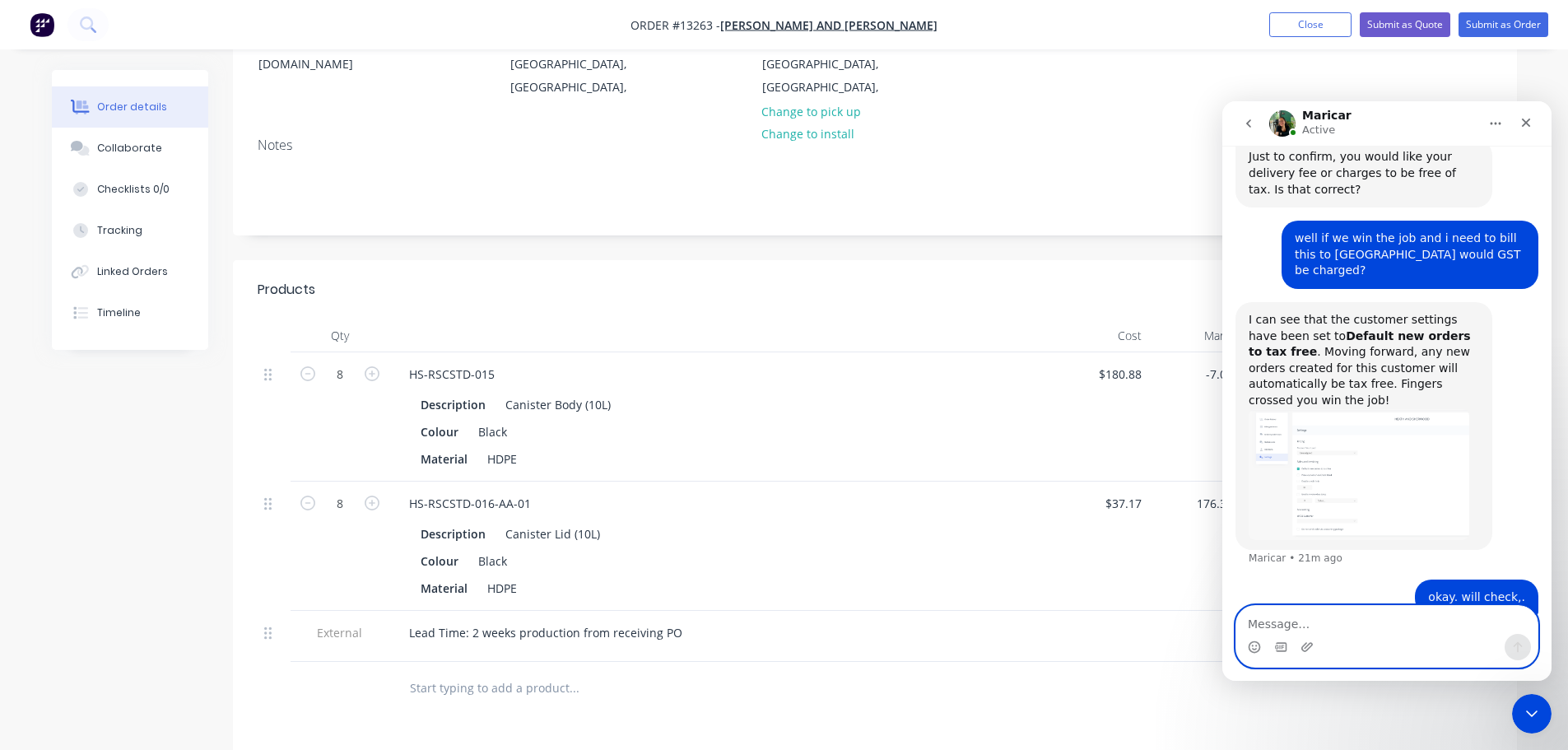
scroll to position [1034, 0]
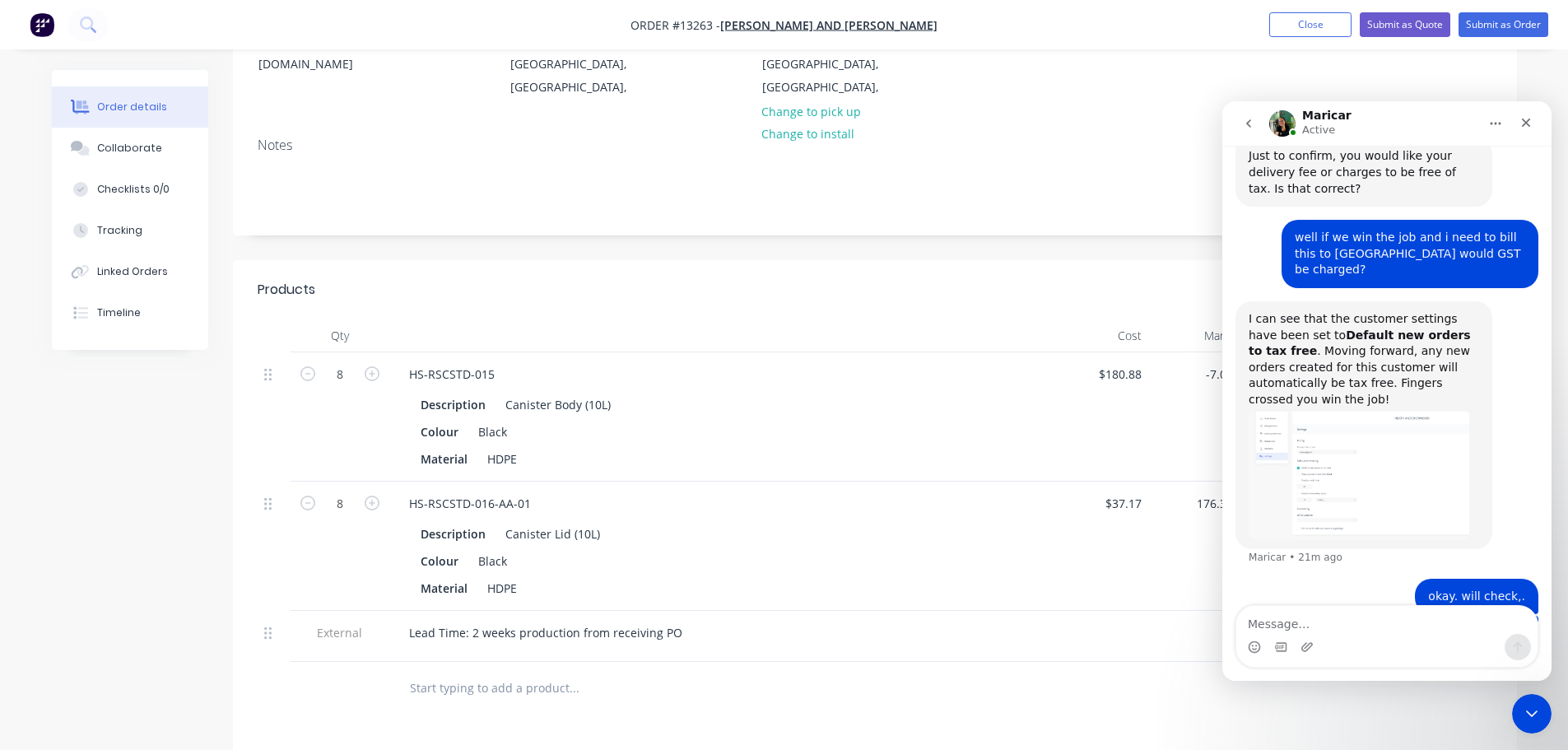
click at [567, 672] on input "text" at bounding box center [574, 688] width 329 height 33
click at [780, 620] on div "Lead Time: 2 weeks production from receiving PO" at bounding box center [718, 632] width 645 height 24
click at [1528, 719] on icon "Close Intercom Messenger" at bounding box center [1528, 710] width 19 height 19
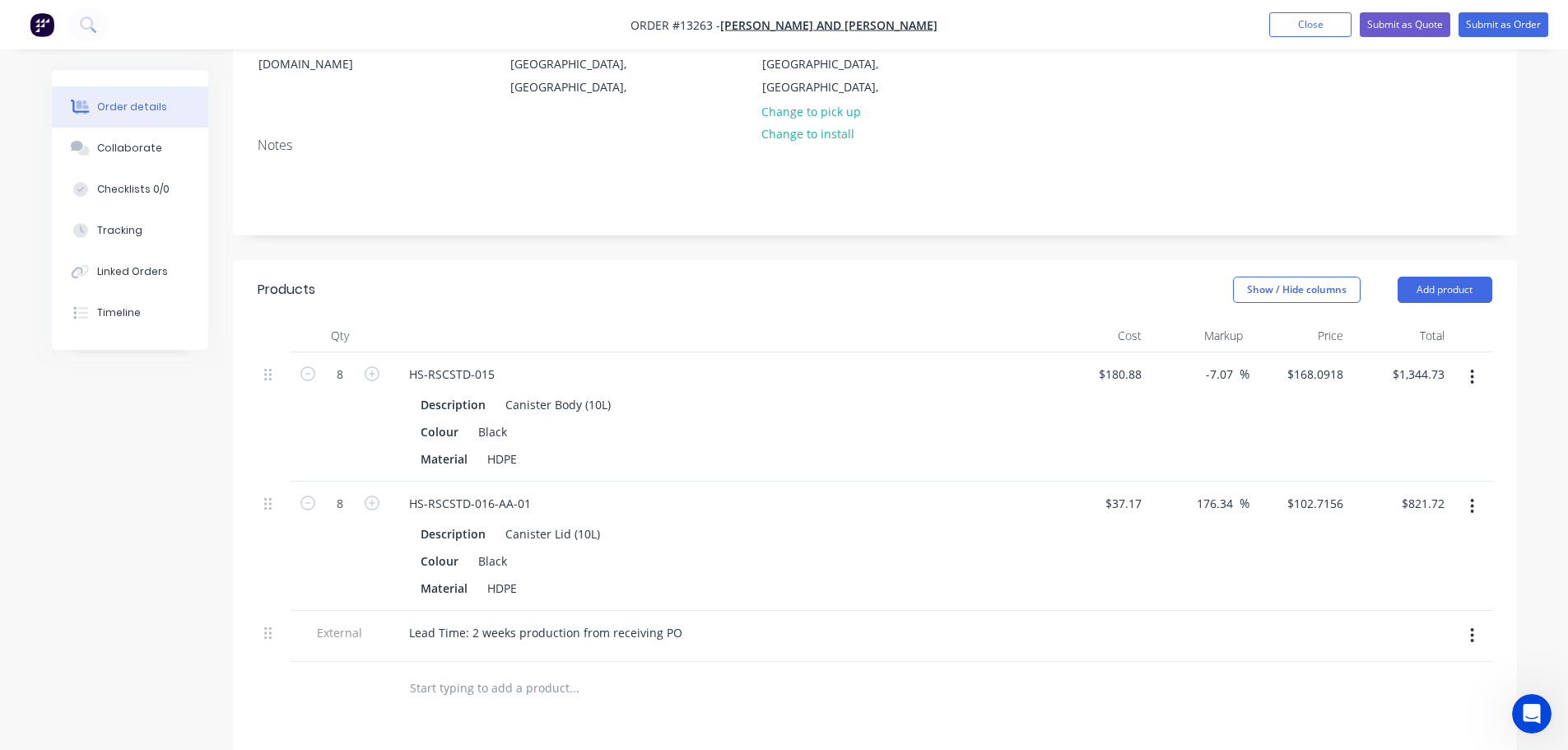
click at [1473, 628] on icon "button" at bounding box center [1472, 635] width 4 height 15
click at [1377, 666] on div "Duplicate" at bounding box center [1414, 678] width 127 height 24
click at [659, 672] on div "Lead Time: 2 weeks production from receiving PO" at bounding box center [546, 684] width 300 height 24
drag, startPoint x: 677, startPoint y: 635, endPoint x: 375, endPoint y: 632, distance: 302.0
click at [375, 662] on div "External Lead Time: 2 weeks production from receiving PO" at bounding box center [875, 687] width 1235 height 51
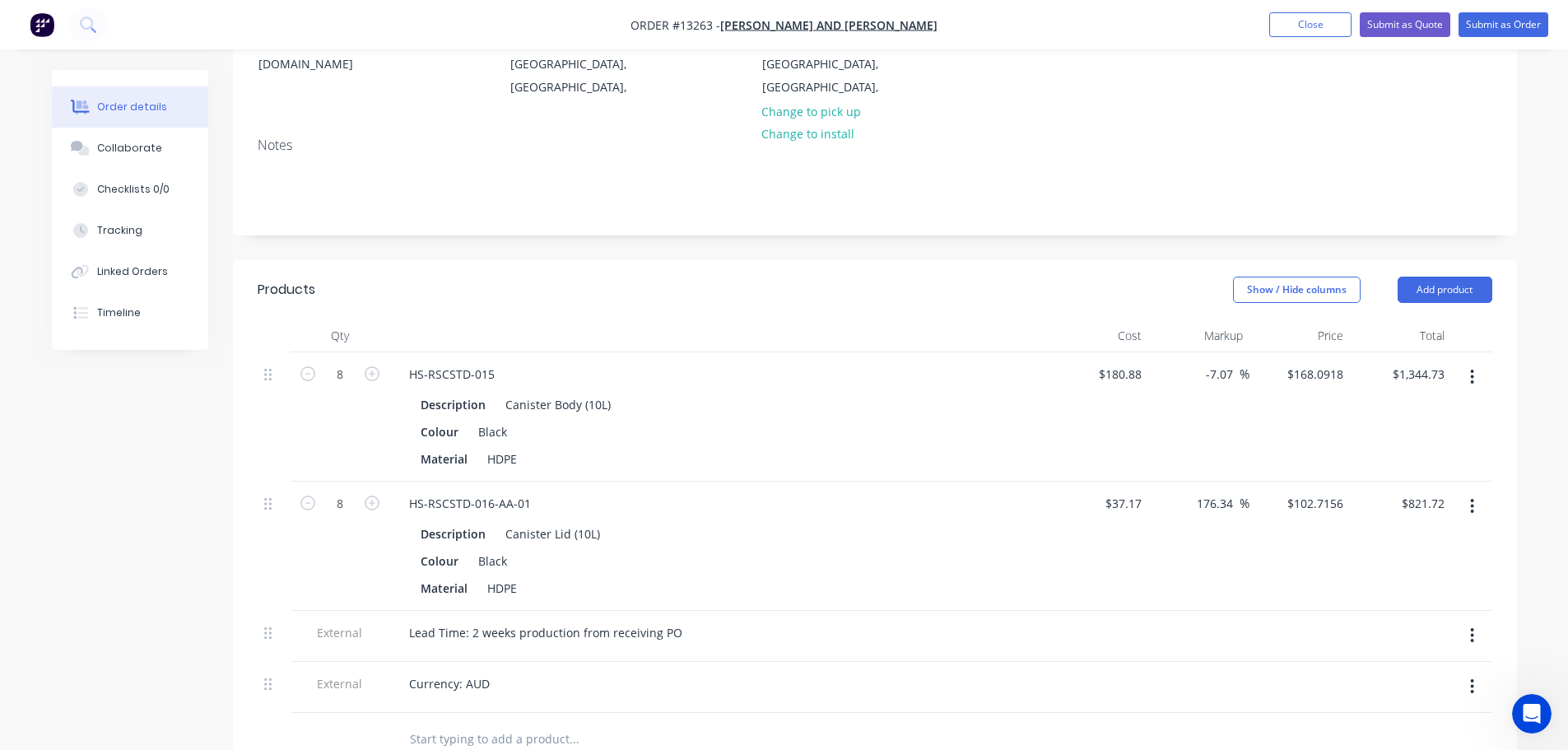
click at [739, 722] on div "Products Show / Hide columns Add product Qty Cost Markup Price Total 8 HS-RSCST…" at bounding box center [874, 707] width 1284 height 893
drag, startPoint x: 1466, startPoint y: 585, endPoint x: 1456, endPoint y: 589, distance: 10.8
click at [1466, 620] on button "button" at bounding box center [1472, 635] width 39 height 29
click at [1391, 666] on div "Duplicate" at bounding box center [1414, 678] width 127 height 24
click at [676, 722] on div "Lead Time: 2 weeks production from receiving PO" at bounding box center [546, 734] width 300 height 24
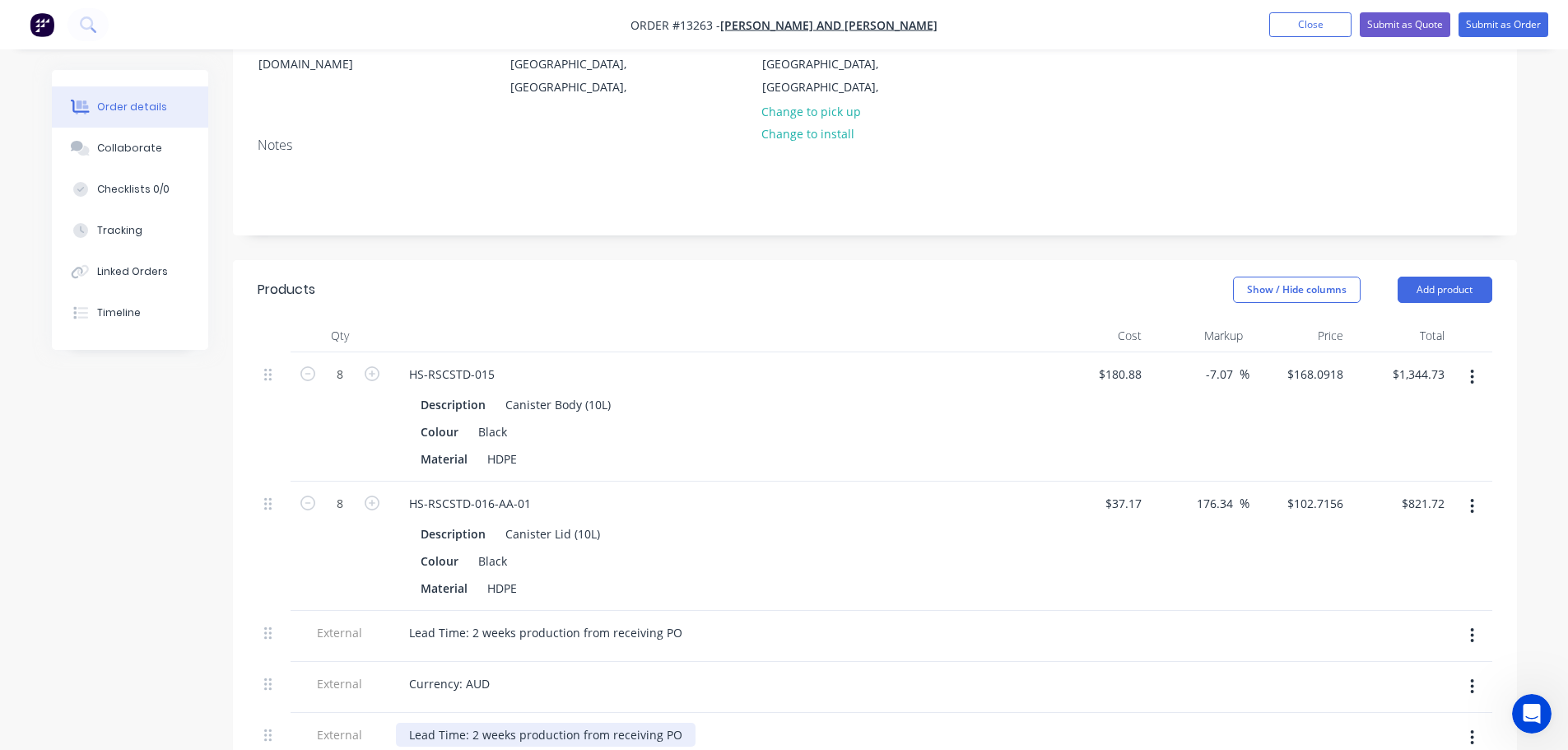
click at [676, 722] on div "Lead Time: 2 weeks production from receiving PO" at bounding box center [546, 734] width 300 height 24
click at [1466, 722] on button "button" at bounding box center [1472, 737] width 39 height 29
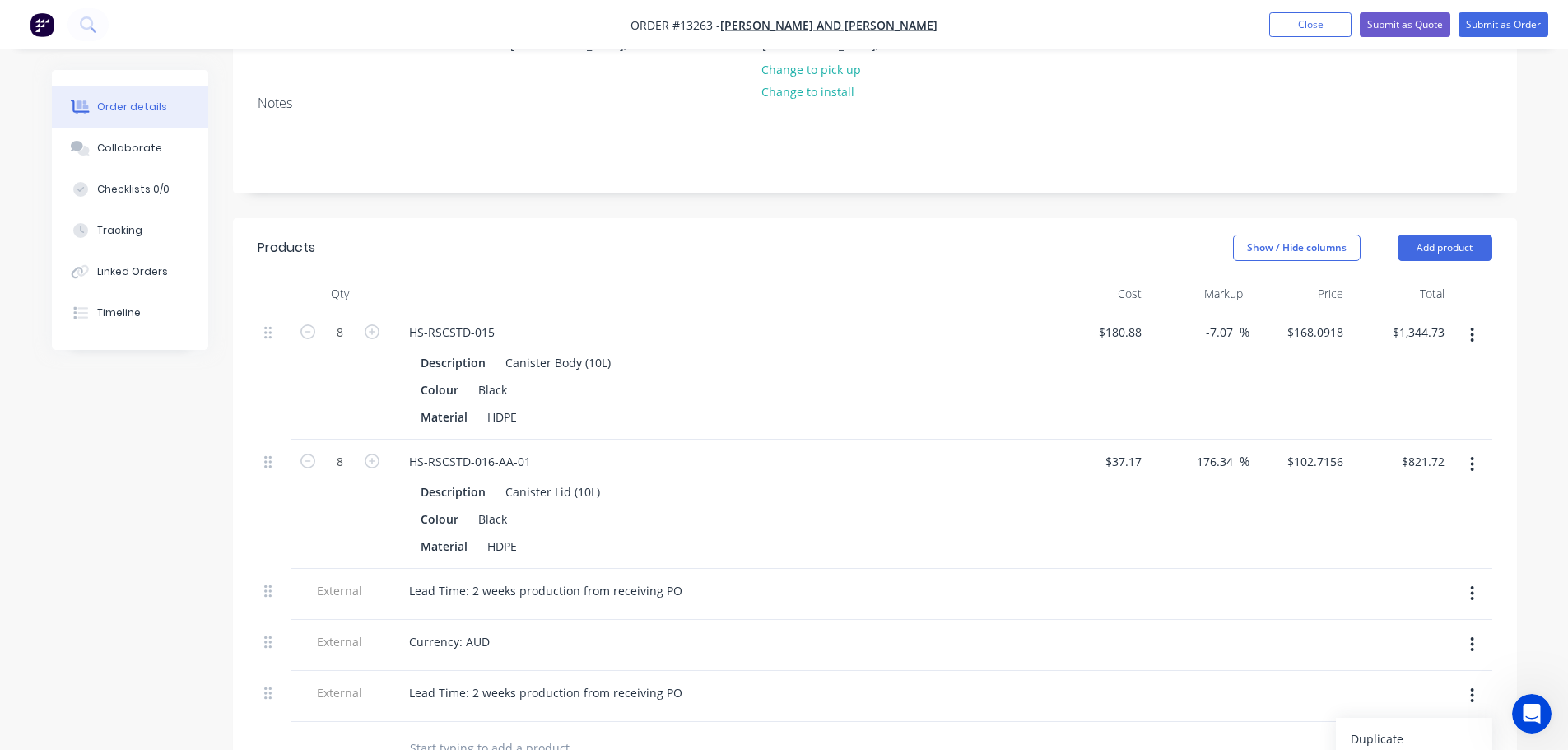
scroll to position [329, 0]
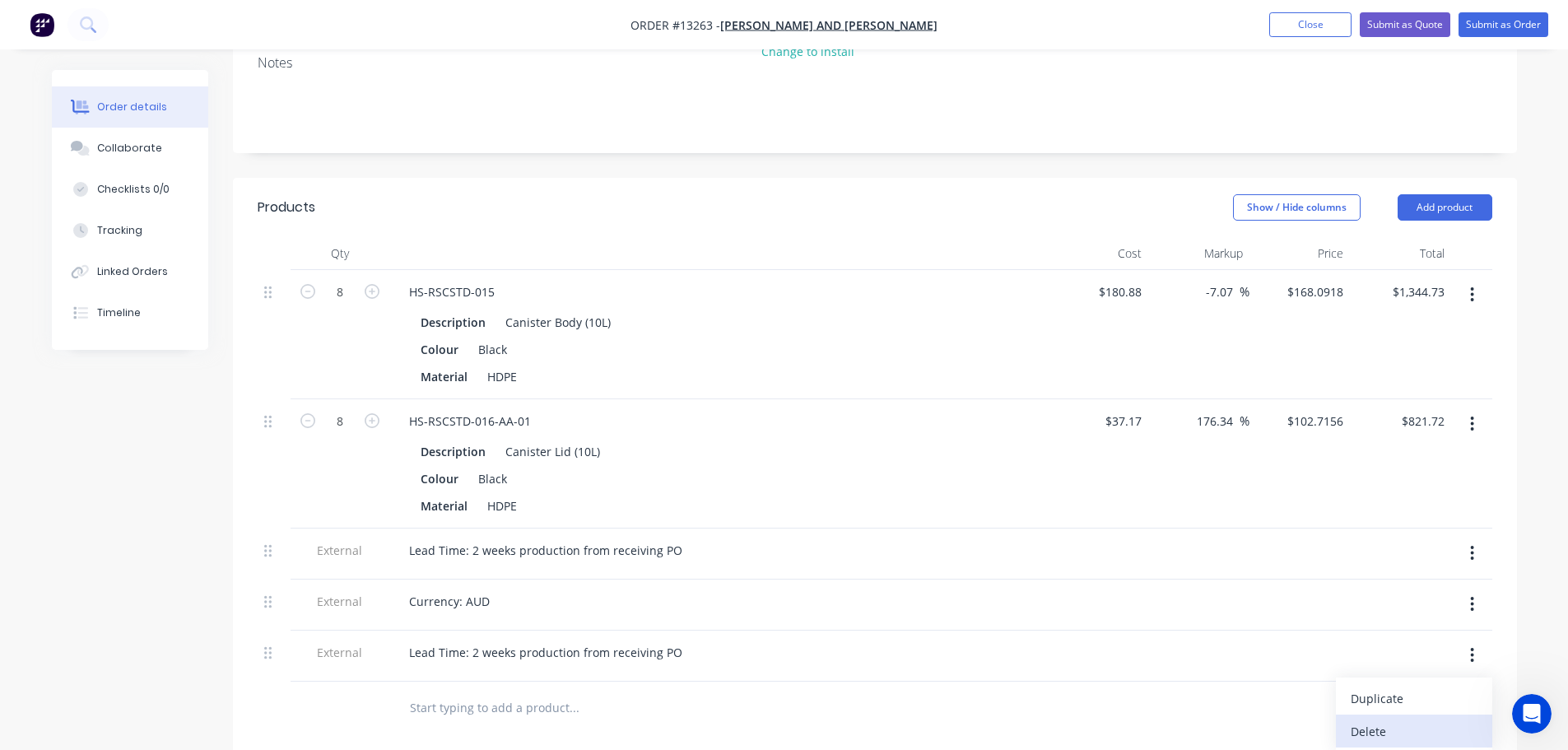
click at [1385, 720] on div "Delete" at bounding box center [1414, 732] width 127 height 24
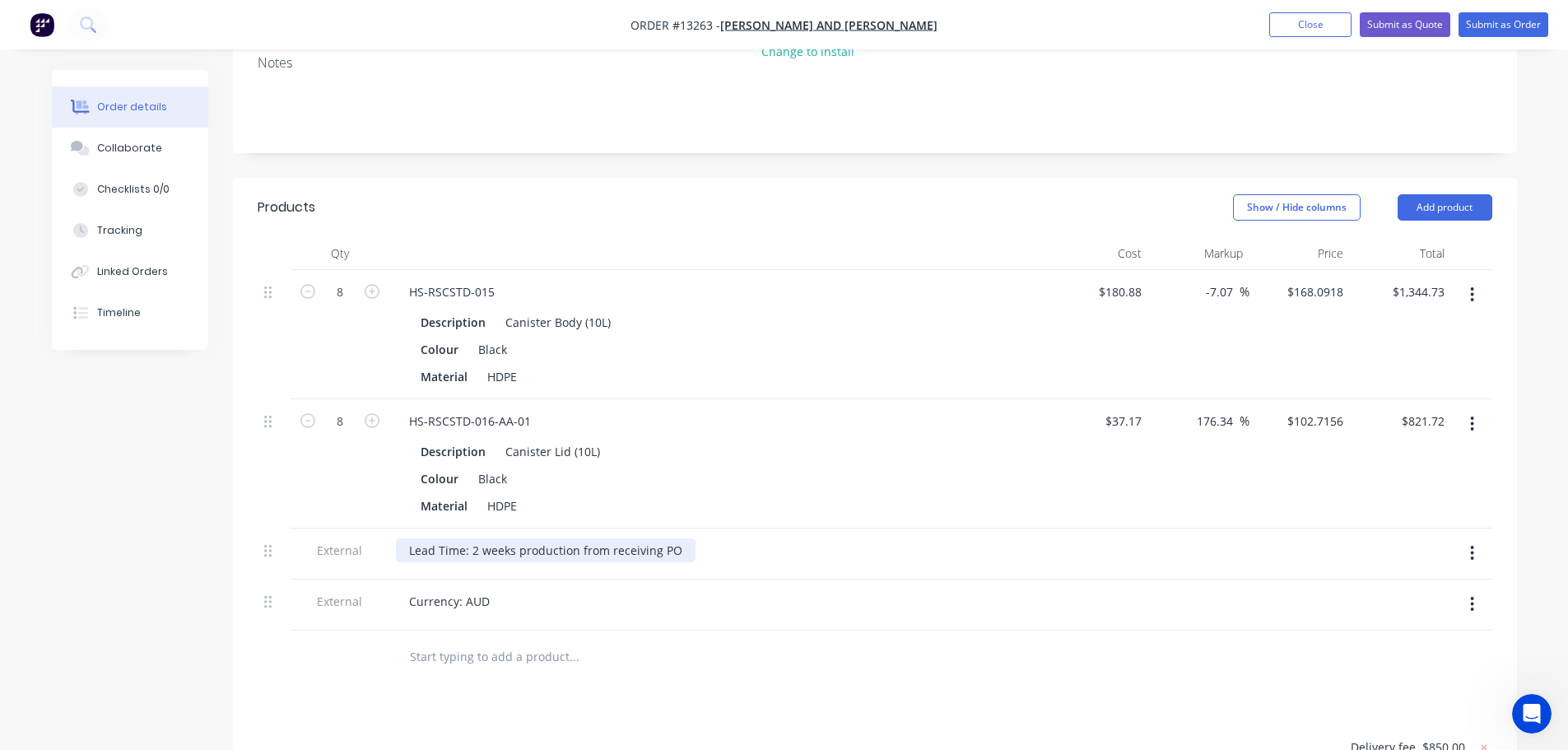
click at [677, 538] on div "Lead Time: 2 weeks production from receiving PO" at bounding box center [546, 550] width 300 height 24
click at [877, 538] on div "Lead Time: 2 weeks production from receiving PO. [PERSON_NAME] was worked out w…" at bounding box center [673, 550] width 555 height 24
click at [845, 580] on div "Currency: AUD" at bounding box center [719, 605] width 659 height 51
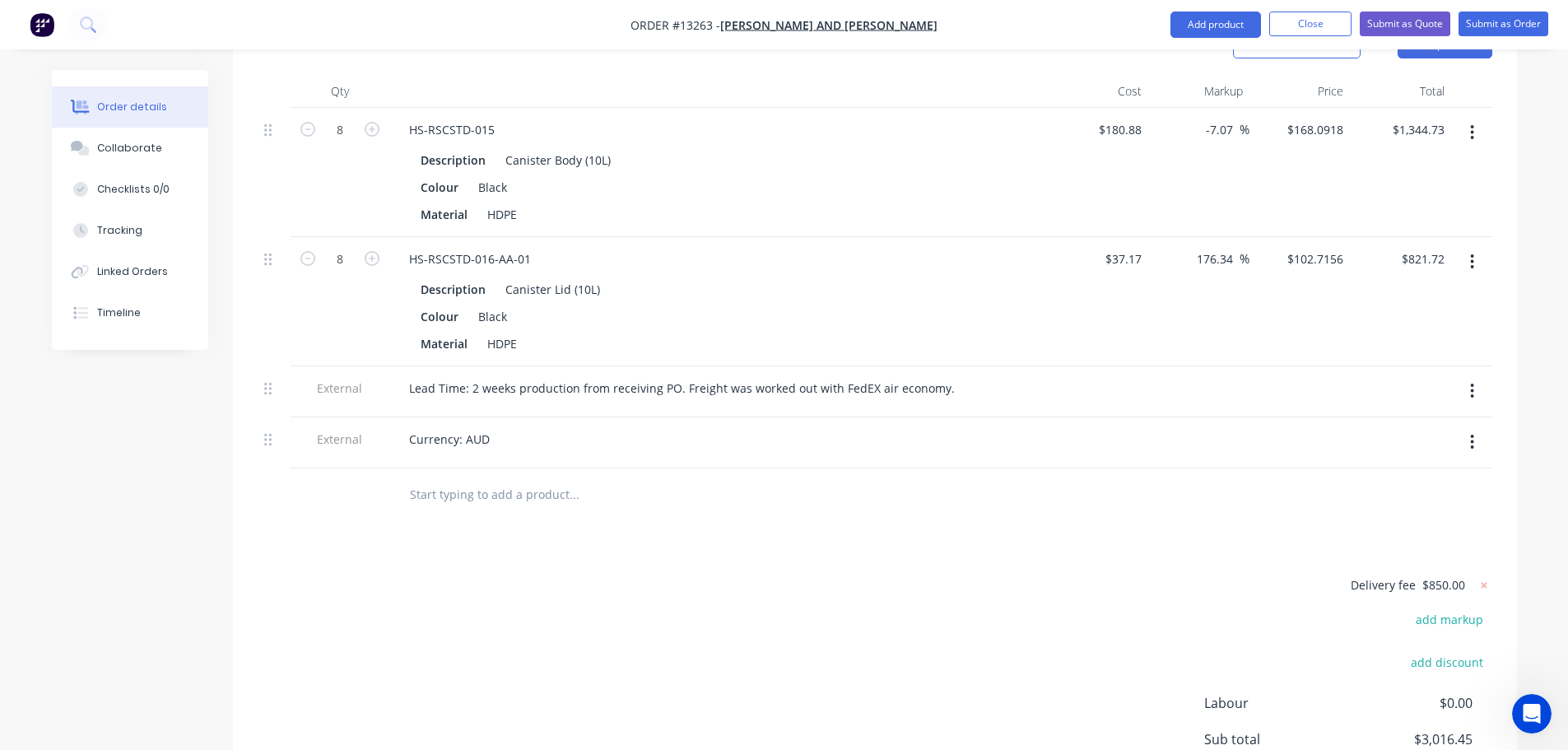
scroll to position [135, 0]
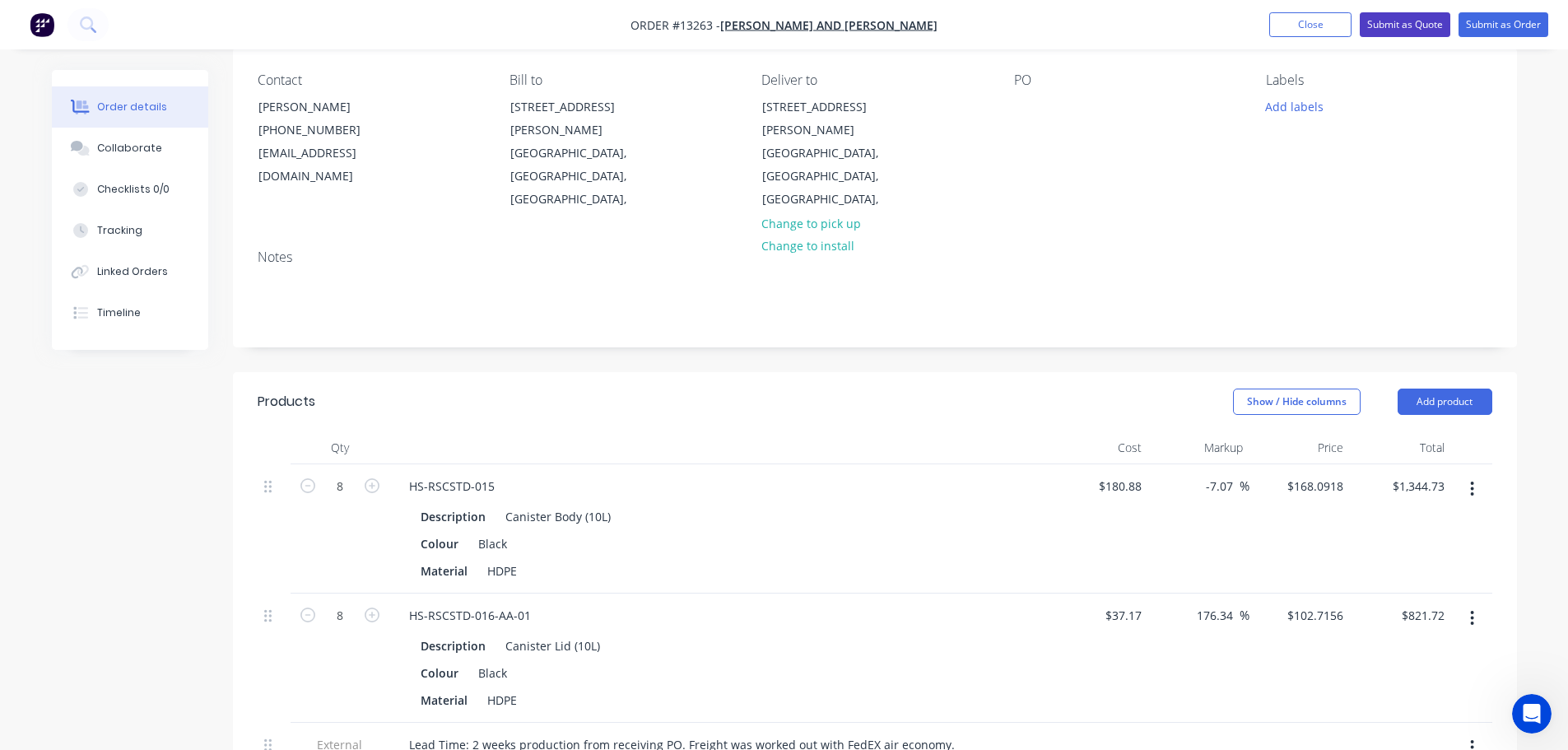
click at [1424, 25] on button "Submit as Quote" at bounding box center [1405, 24] width 90 height 25
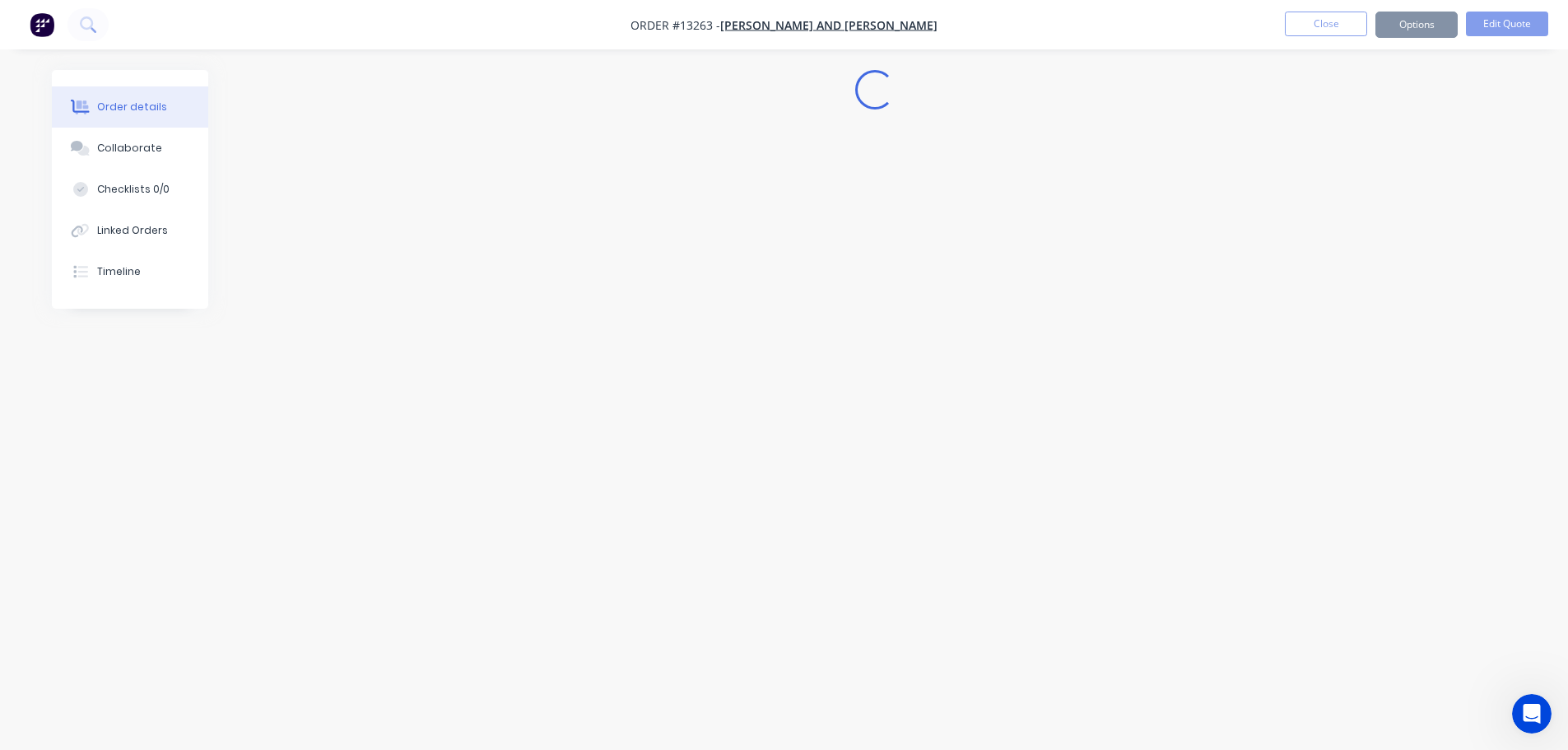
scroll to position [0, 0]
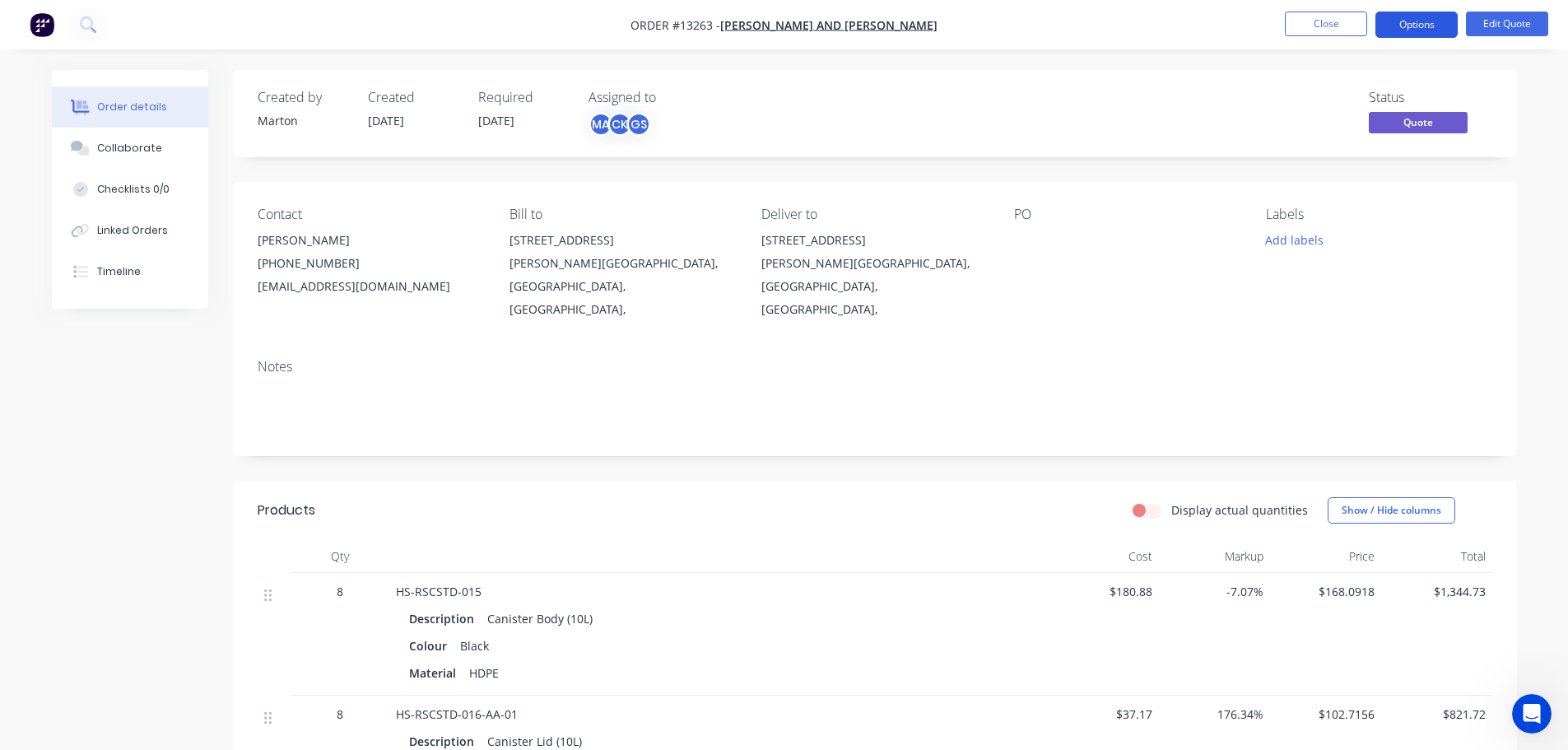
click at [1425, 25] on button "Options" at bounding box center [1416, 25] width 82 height 27
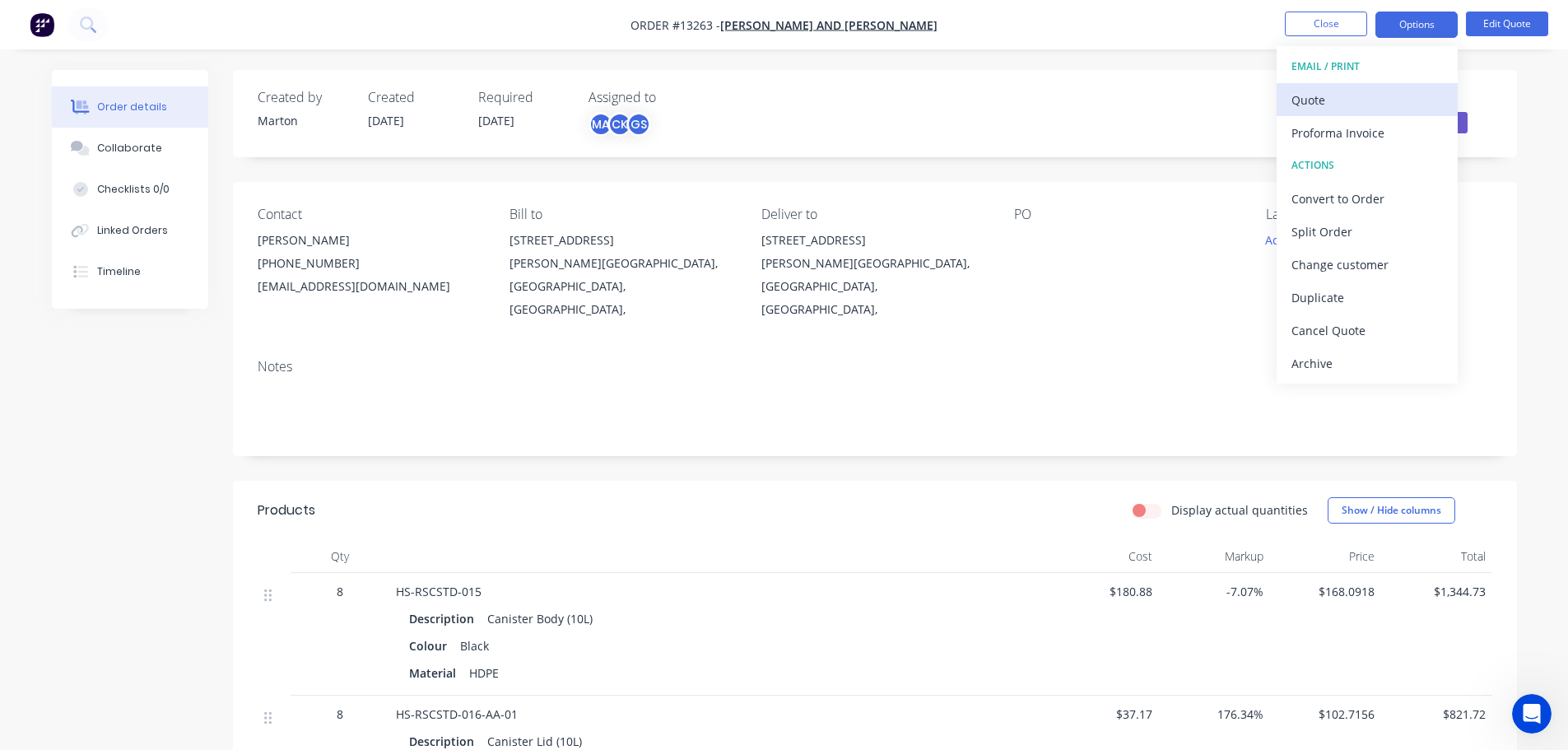
click at [1376, 92] on div "Quote" at bounding box center [1366, 100] width 152 height 24
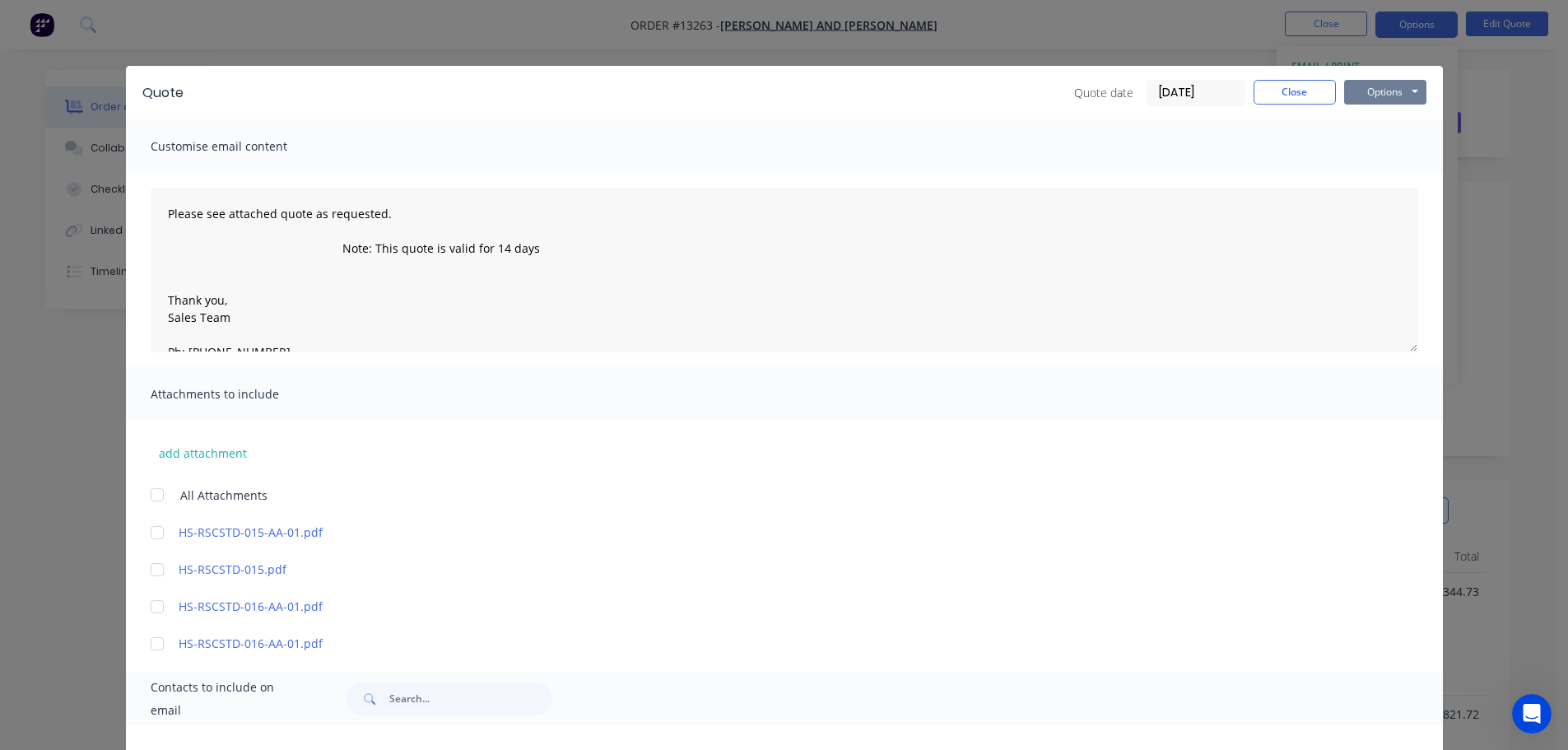
click at [1378, 101] on button "Options" at bounding box center [1385, 92] width 82 height 25
click at [1376, 124] on button "Preview" at bounding box center [1397, 121] width 105 height 28
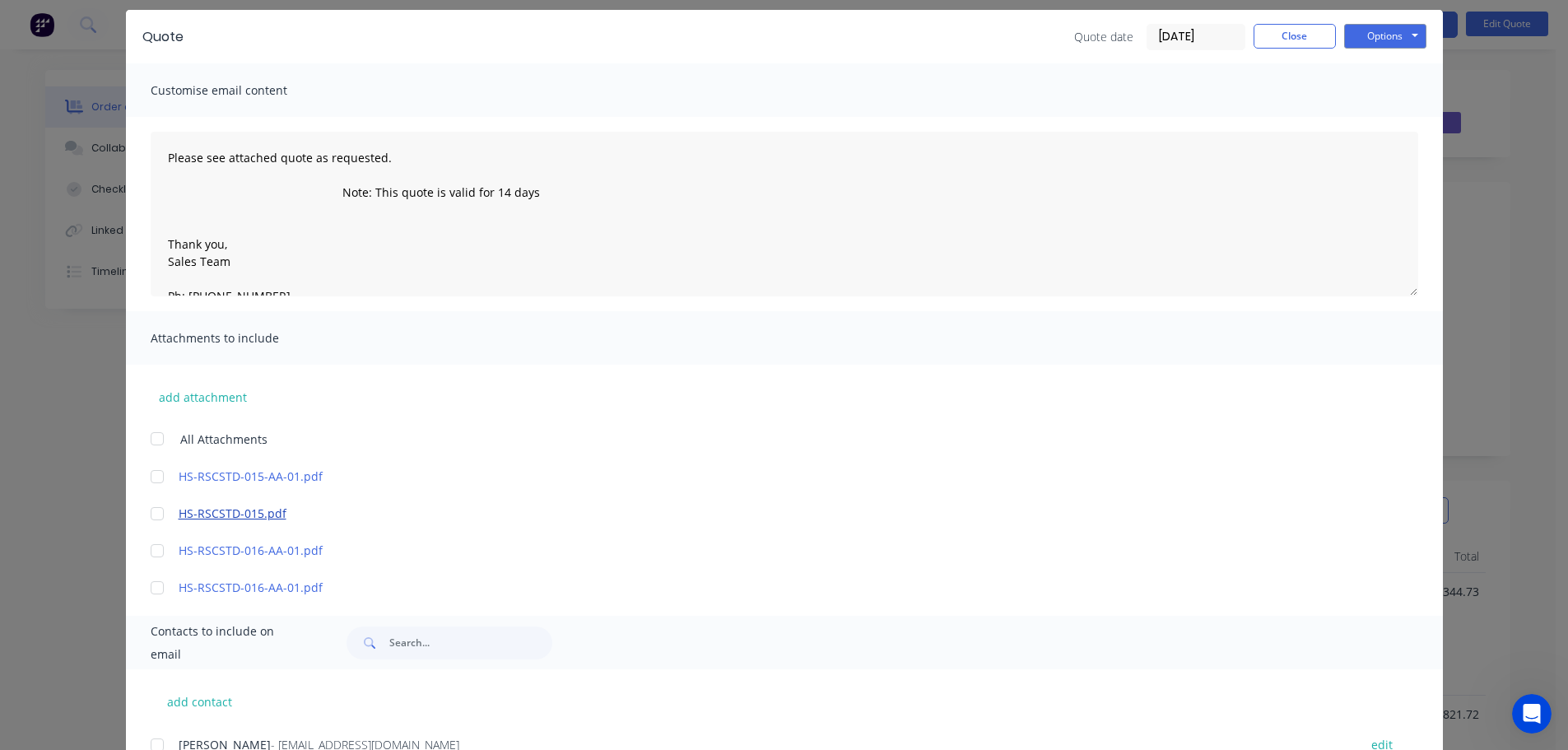
scroll to position [124, 0]
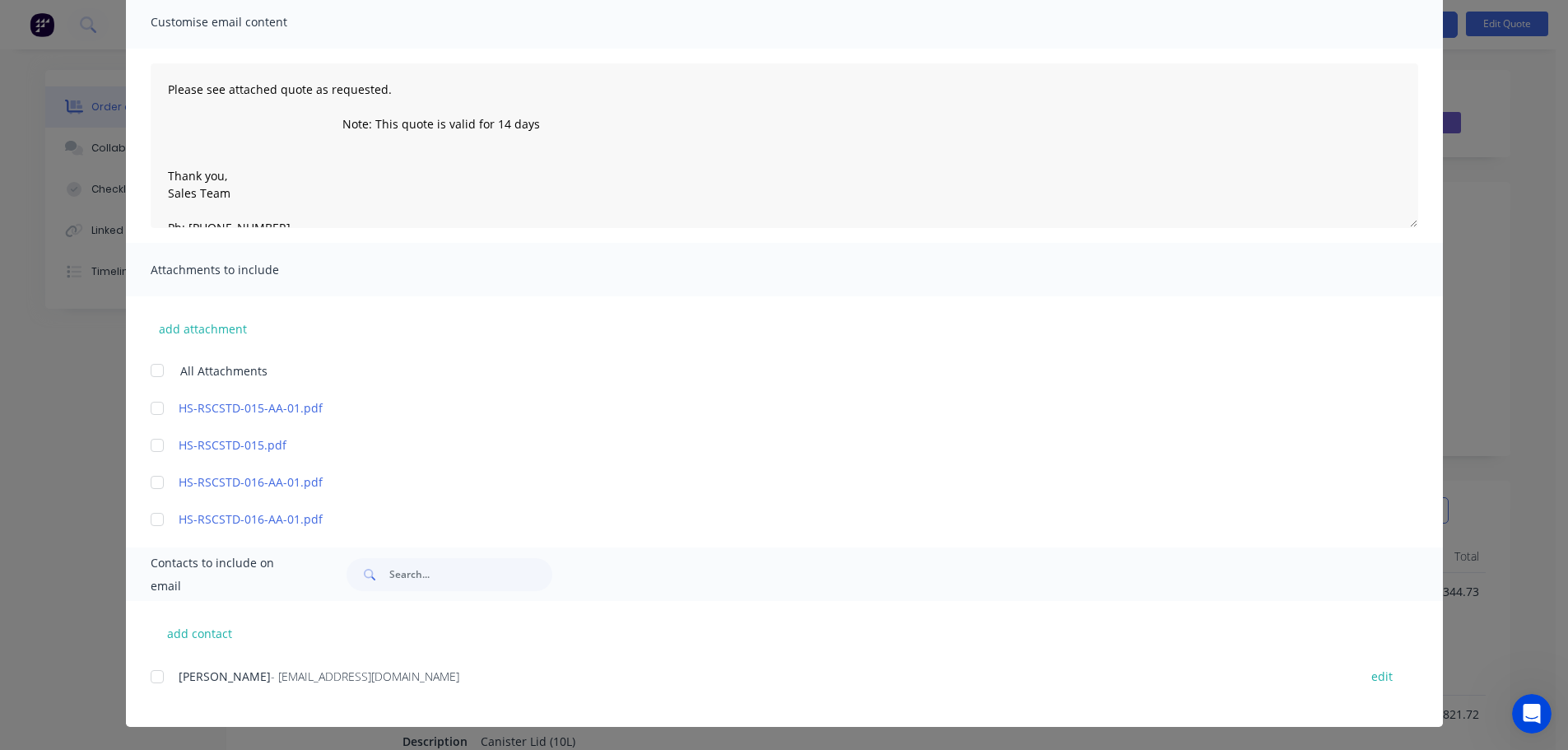
click at [145, 680] on div at bounding box center [157, 676] width 33 height 33
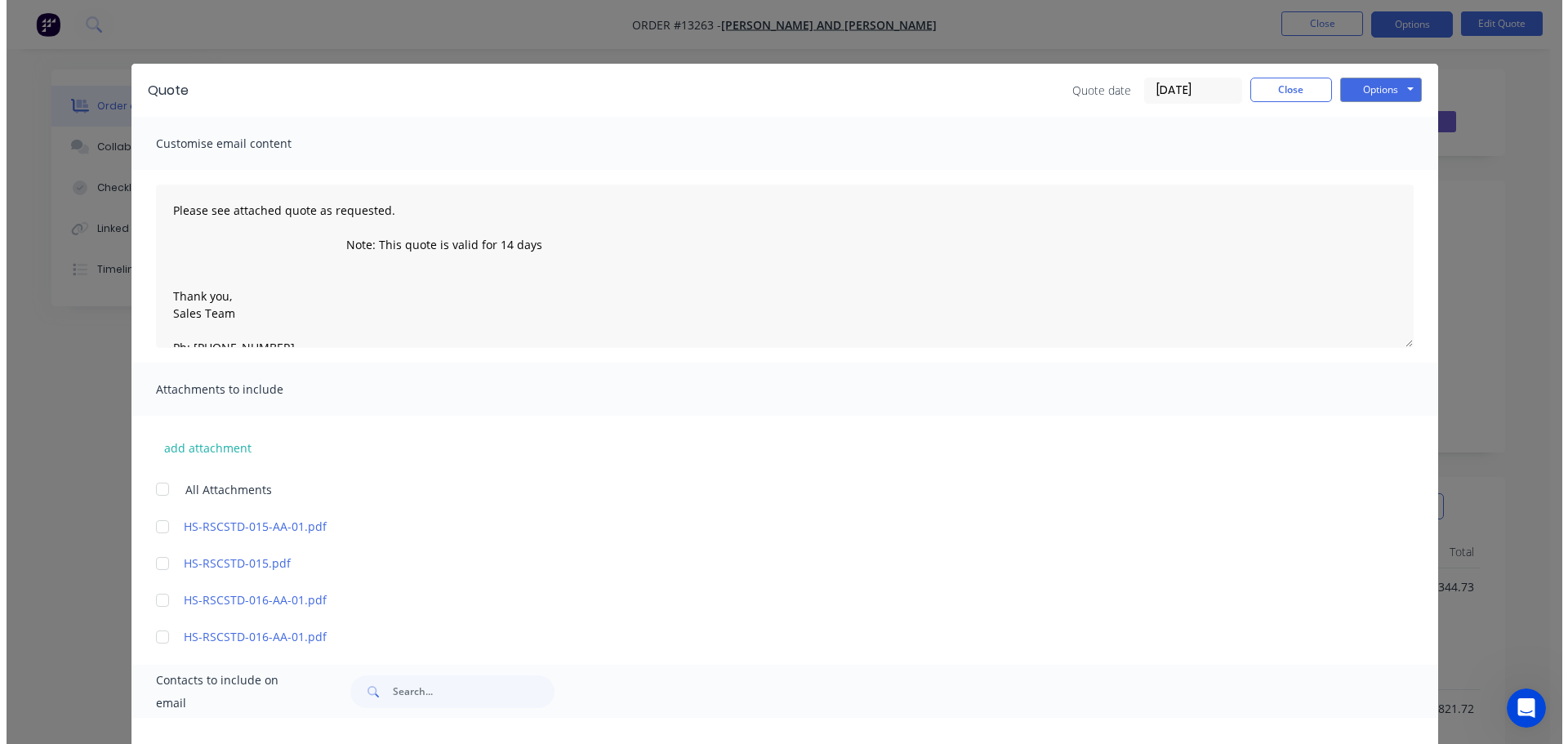
scroll to position [0, 0]
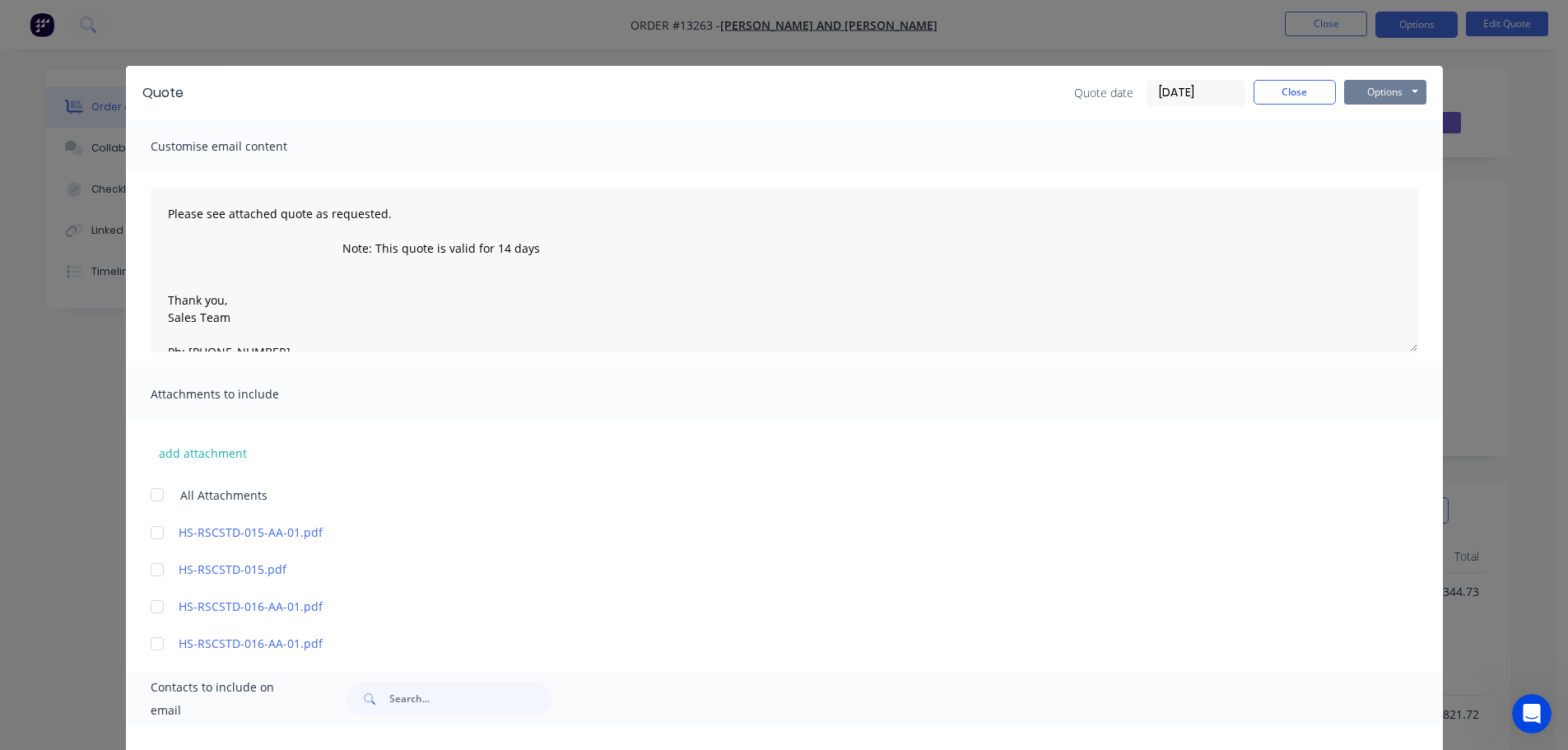
click at [1387, 91] on button "Options" at bounding box center [1385, 92] width 82 height 25
click at [1385, 170] on button "Email" at bounding box center [1397, 176] width 105 height 28
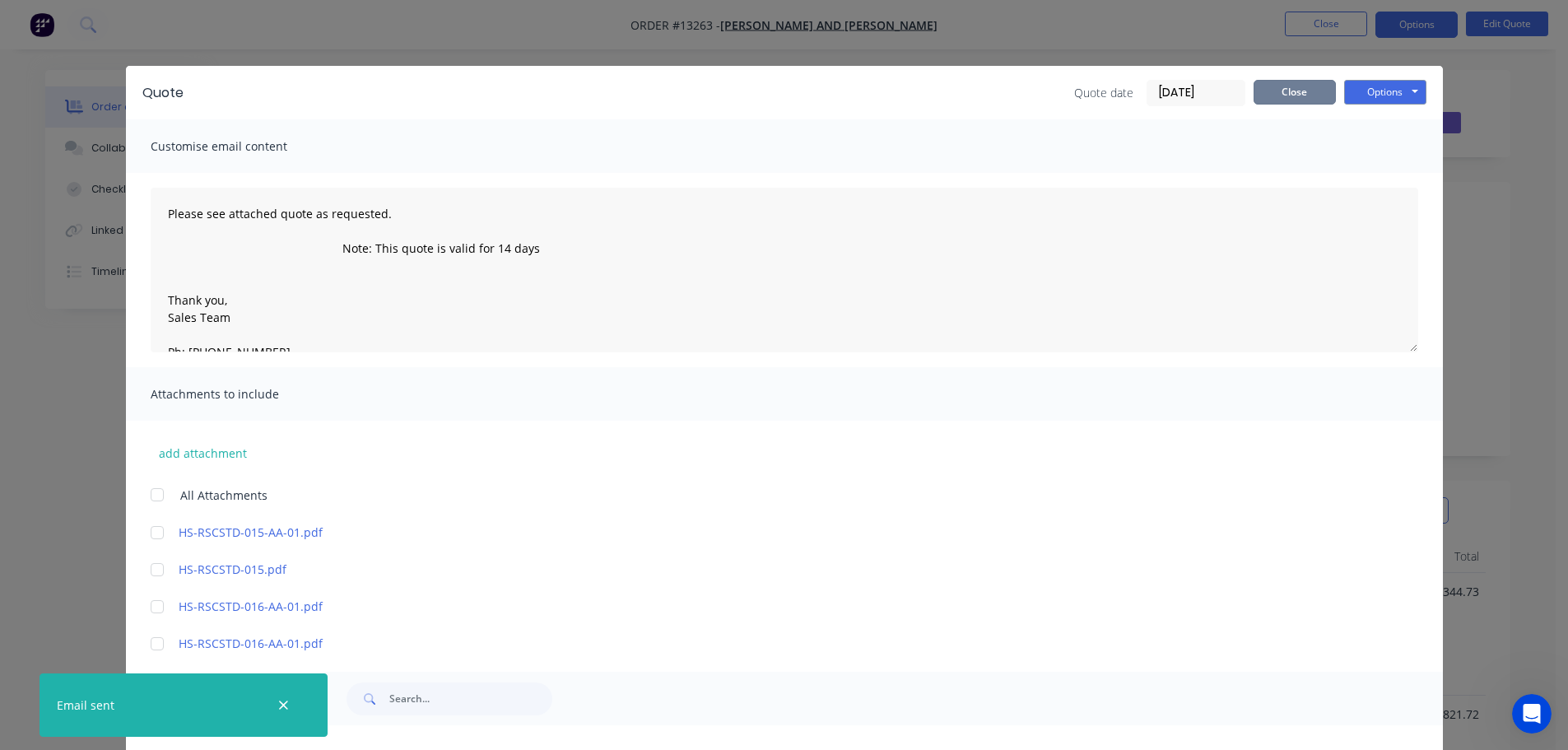
drag, startPoint x: 1309, startPoint y: 97, endPoint x: 1309, endPoint y: 86, distance: 11.0
click at [1309, 97] on button "Close" at bounding box center [1294, 92] width 82 height 25
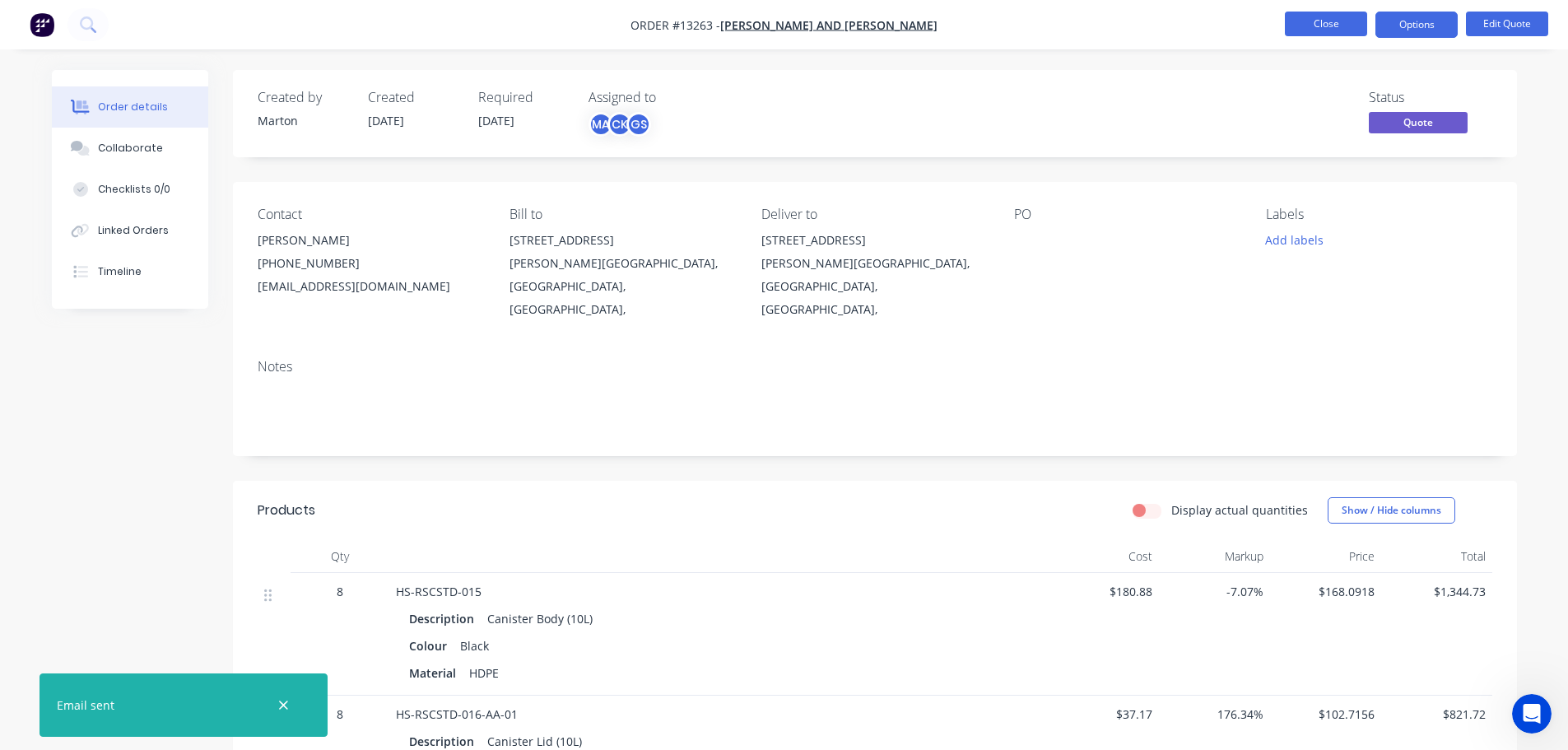
click at [1315, 29] on button "Close" at bounding box center [1325, 24] width 82 height 25
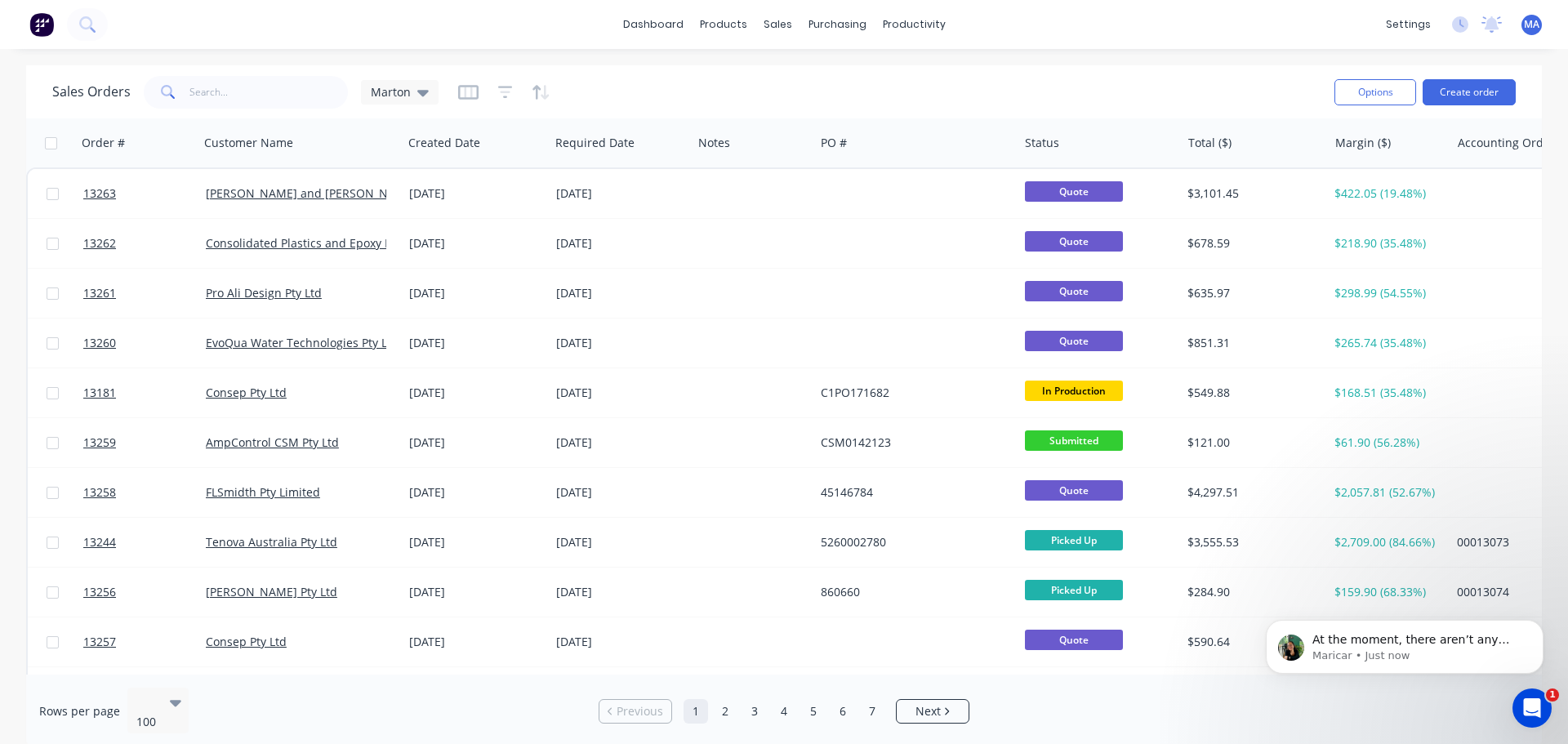
scroll to position [1155, 0]
click at [1530, 697] on icon "Open Intercom Messenger" at bounding box center [1531, 706] width 27 height 27
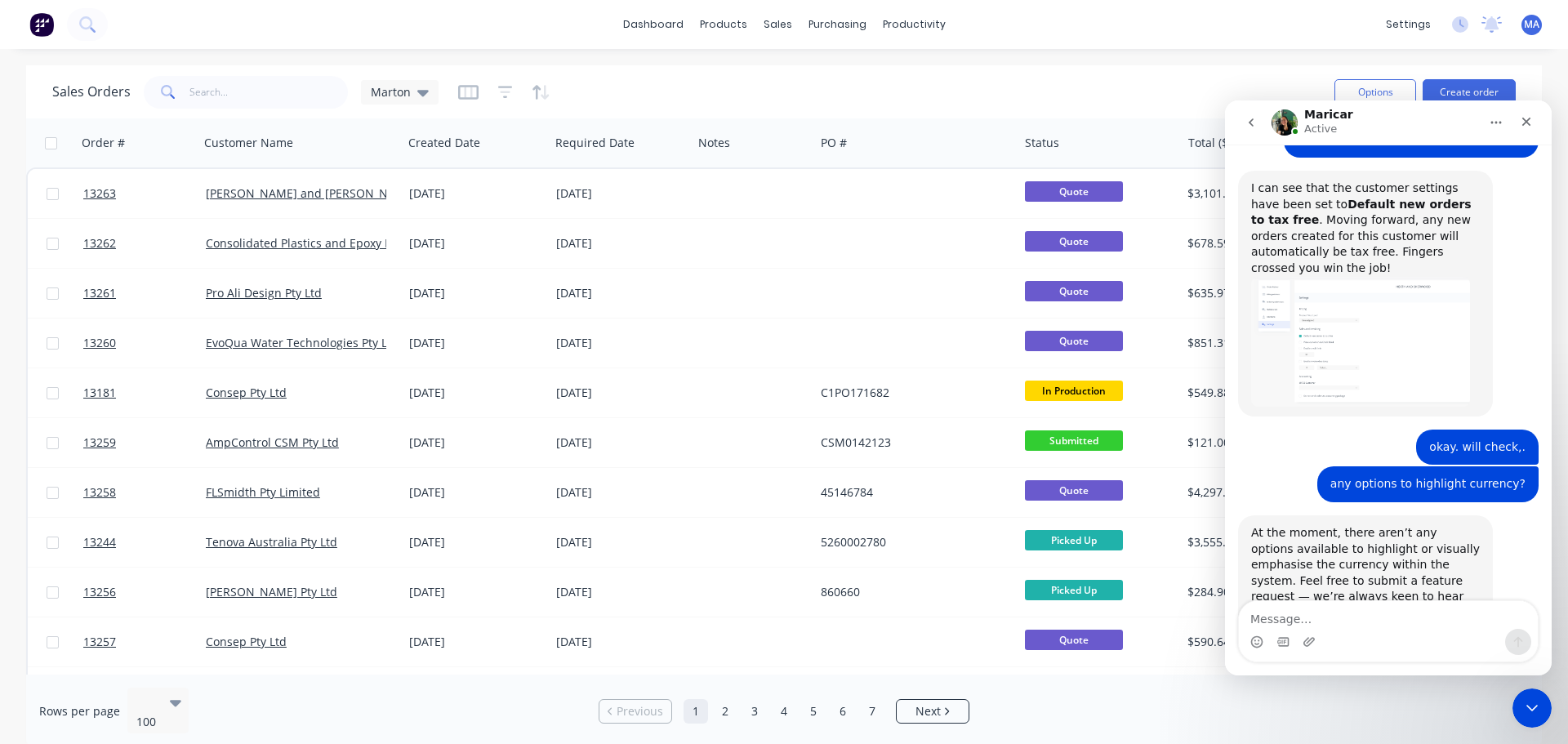
click at [1388, 620] on textarea "Message…" at bounding box center [1388, 614] width 299 height 27
type textarea "okay will do."
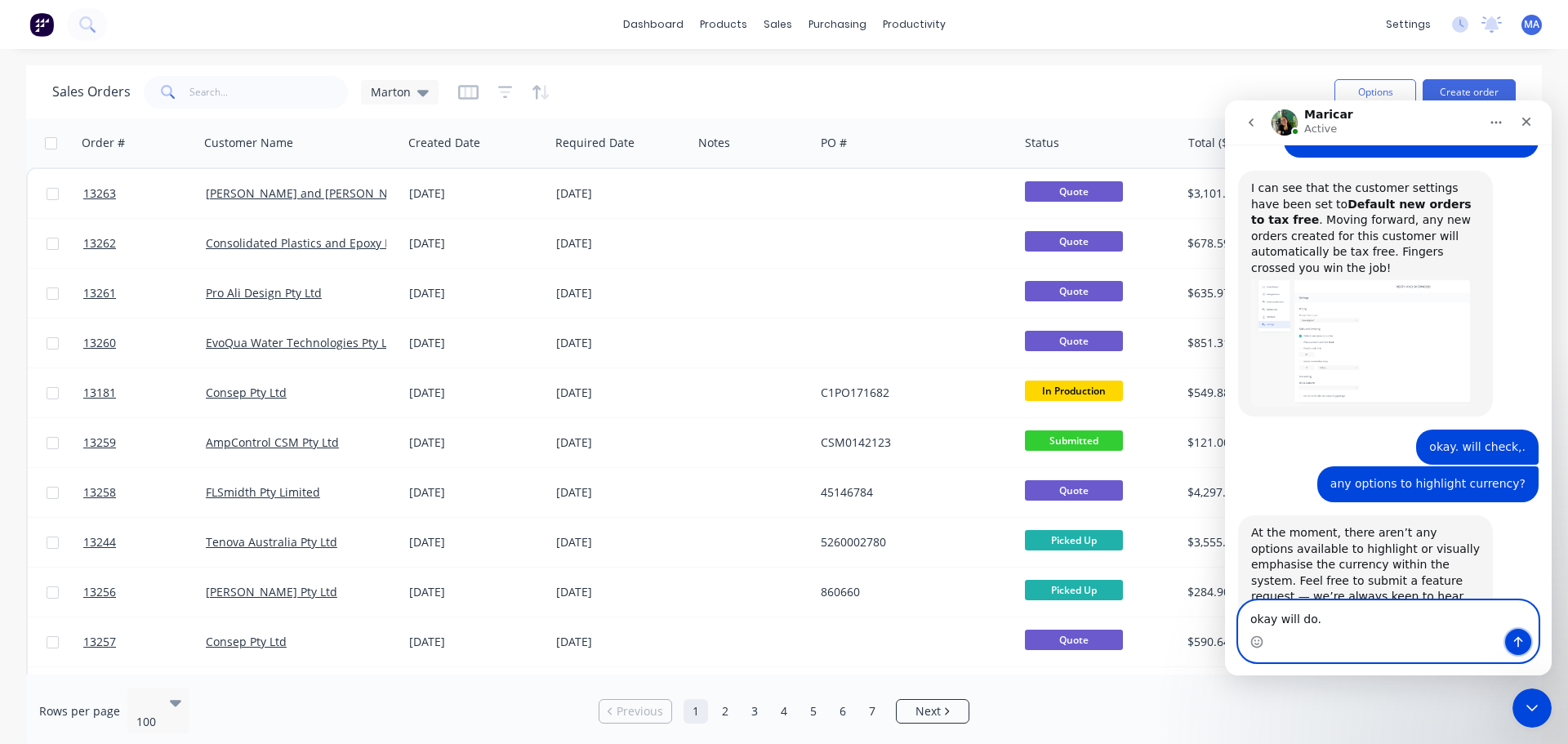
click at [1524, 639] on icon "Send a message…" at bounding box center [1519, 642] width 13 height 13
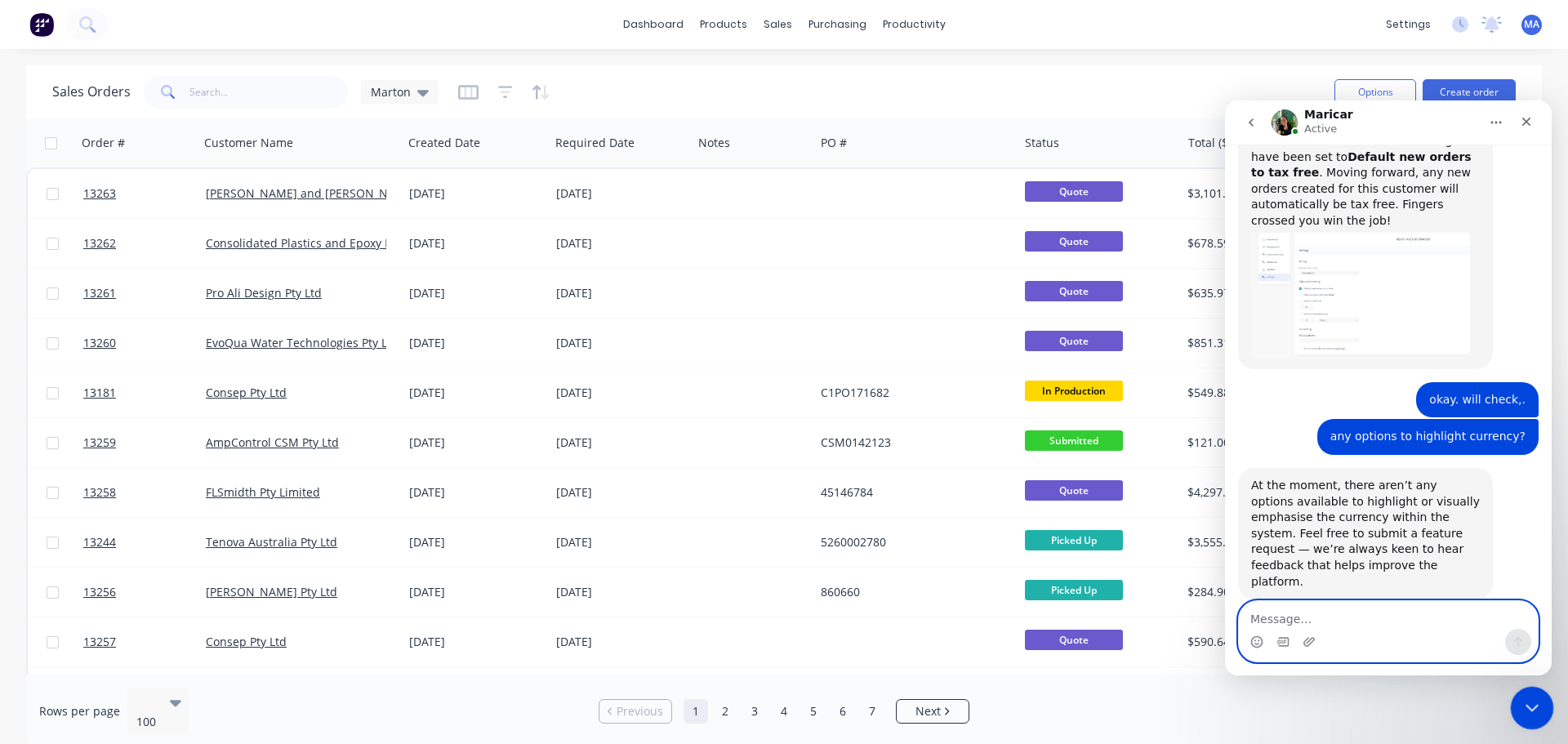
scroll to position [1203, 0]
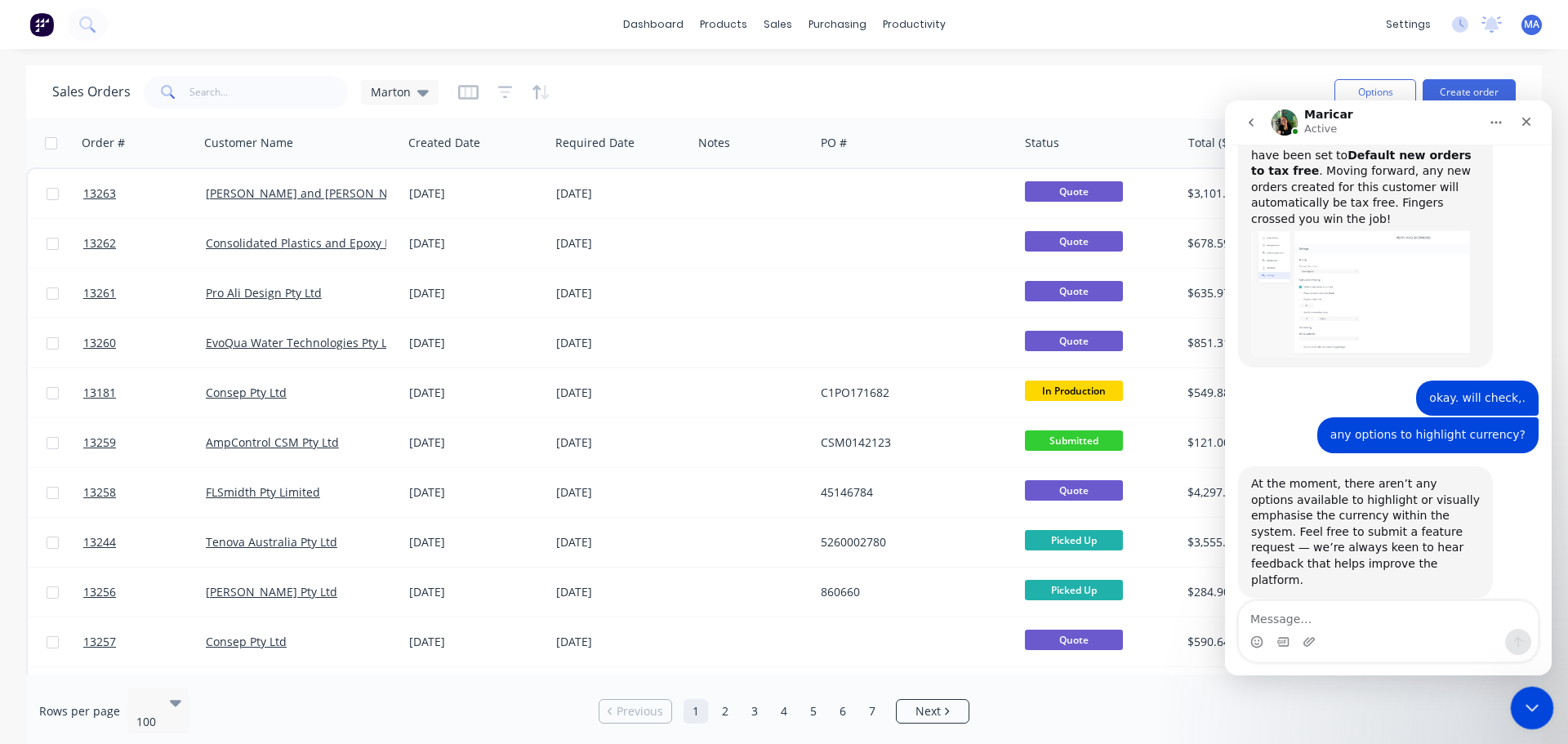
click at [1535, 707] on icon "Close Intercom Messenger" at bounding box center [1529, 705] width 19 height 19
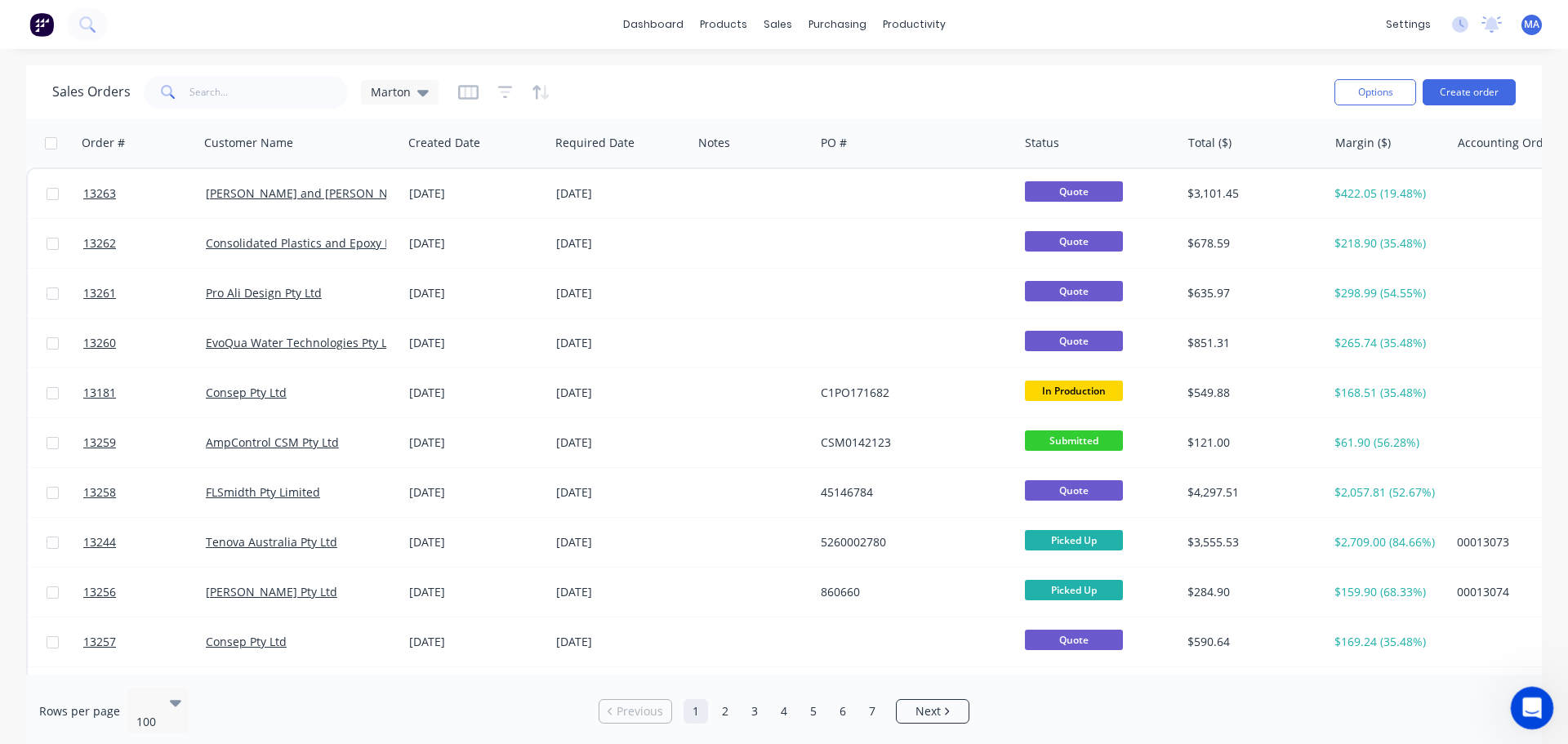
drag, startPoint x: 1522, startPoint y: 705, endPoint x: 3034, endPoint y: 1371, distance: 1652.2
click at [1522, 705] on icon "Open Intercom Messenger" at bounding box center [1531, 706] width 27 height 27
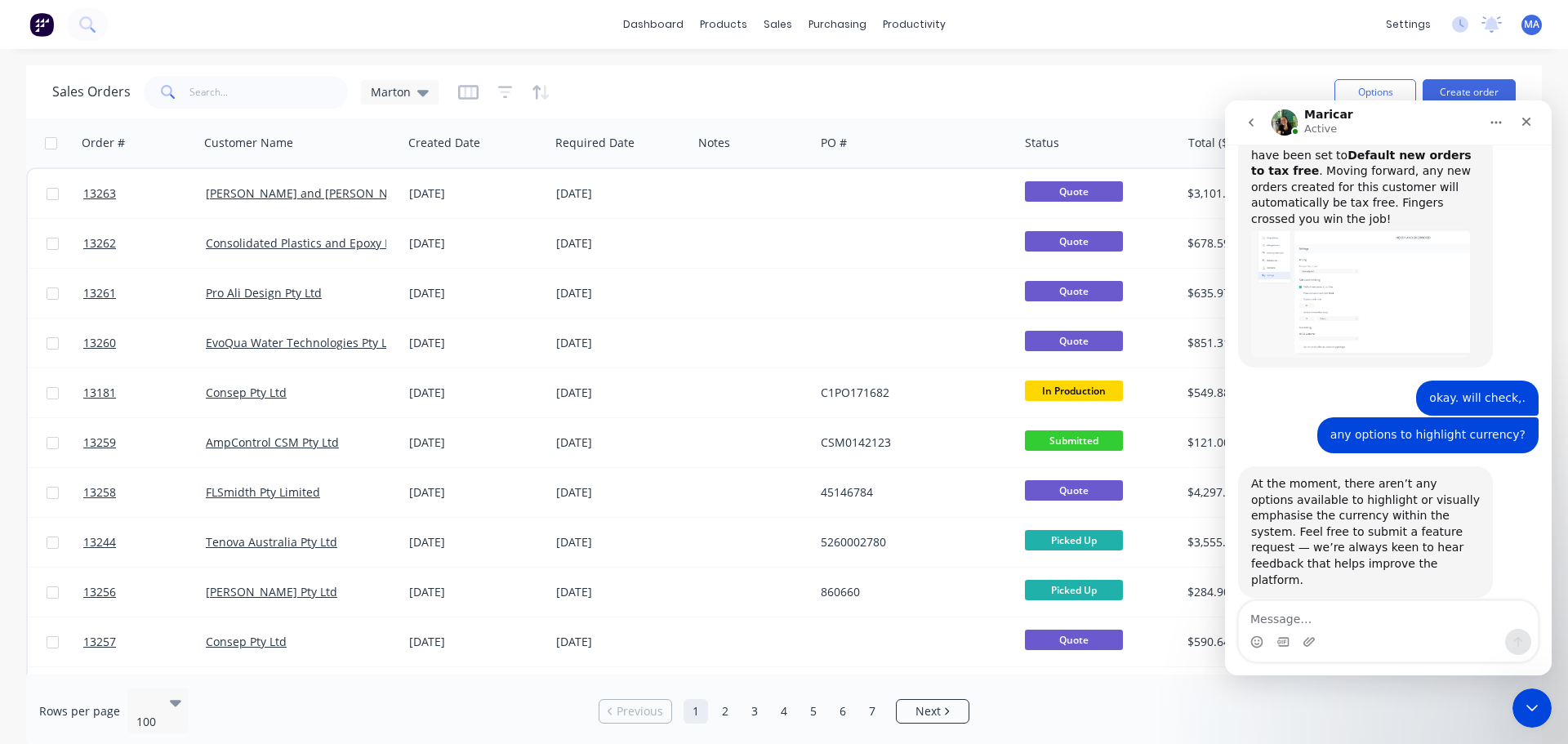
click at [1249, 127] on icon "go back" at bounding box center [1251, 122] width 13 height 13
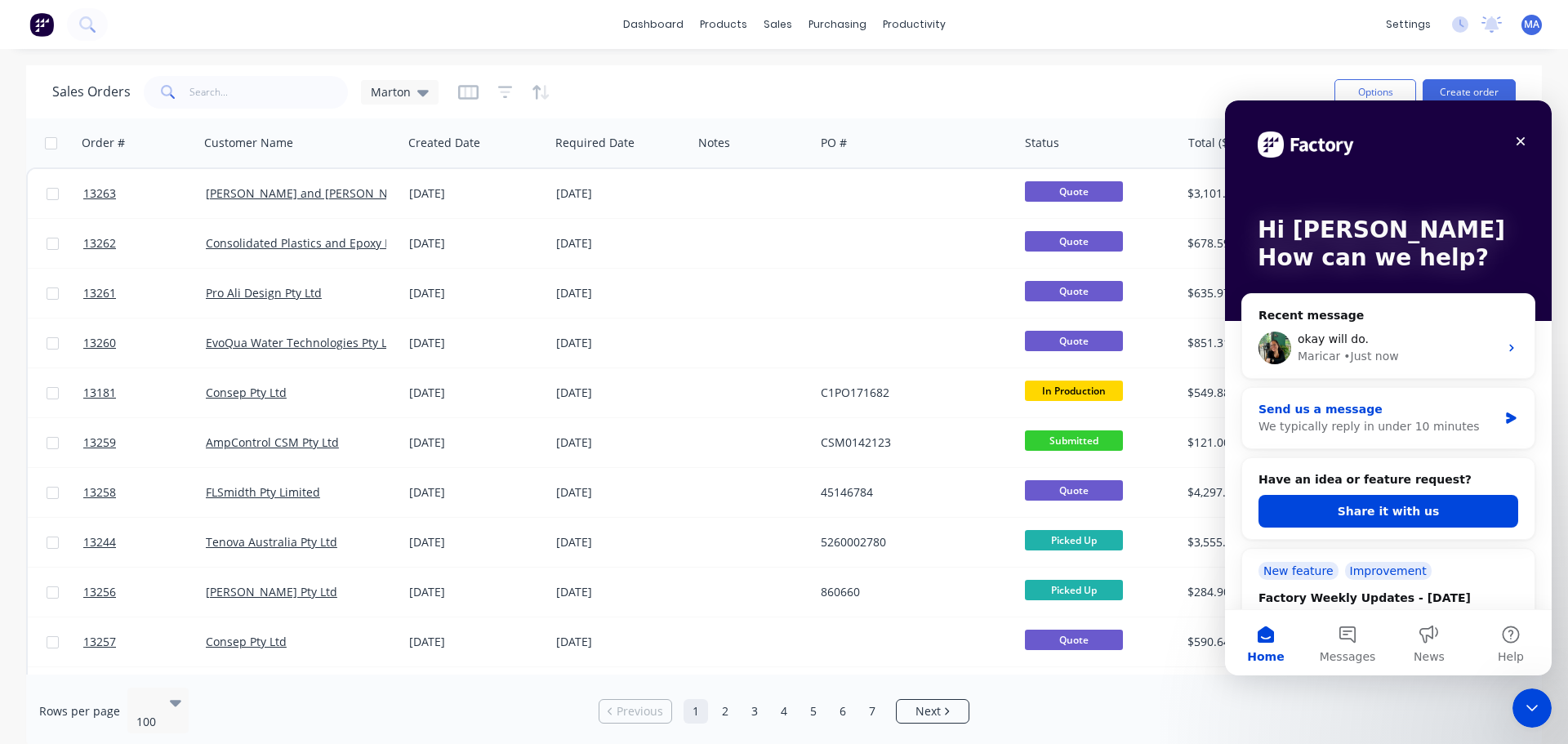
scroll to position [81, 0]
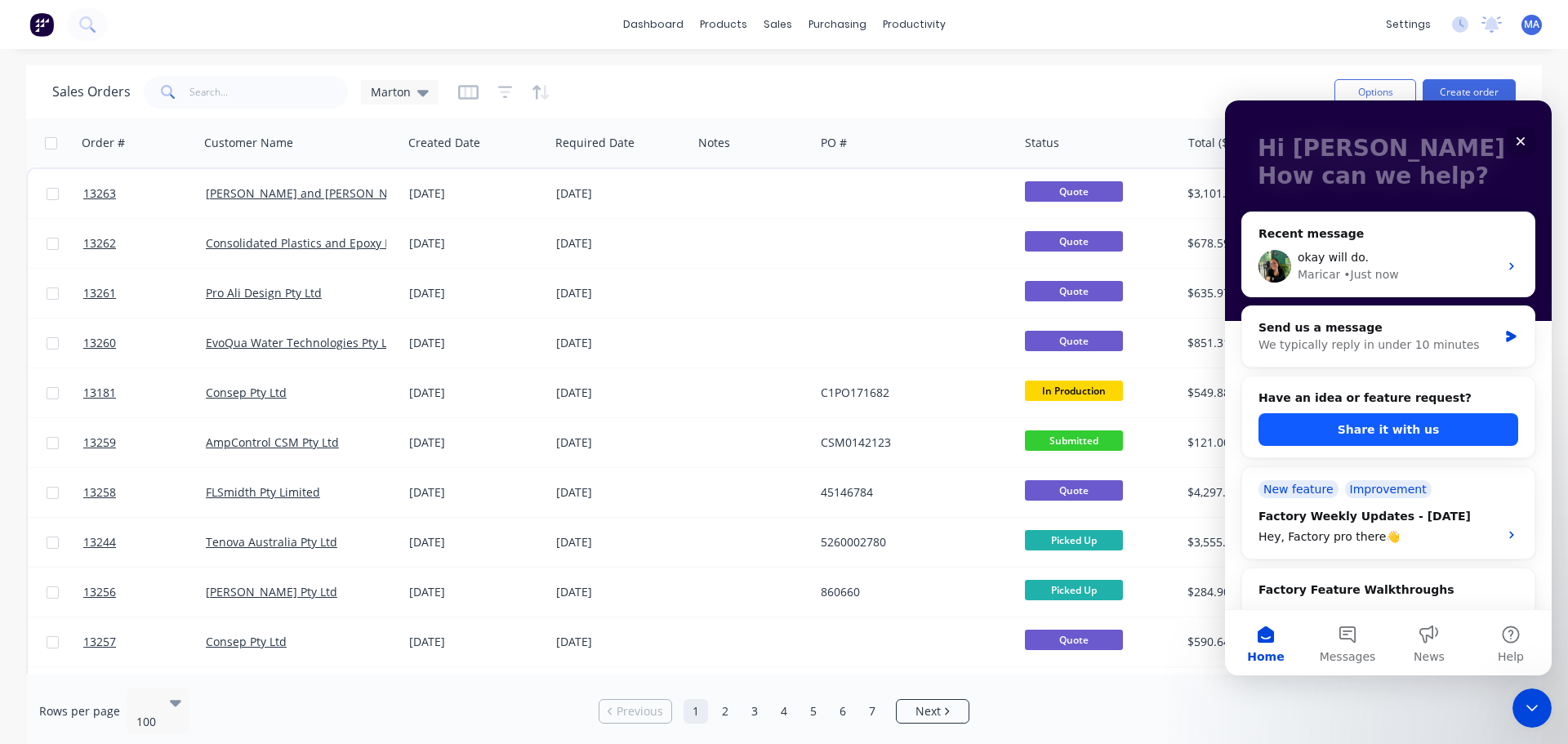
click at [1364, 438] on button "Share it with us" at bounding box center [1388, 430] width 259 height 33
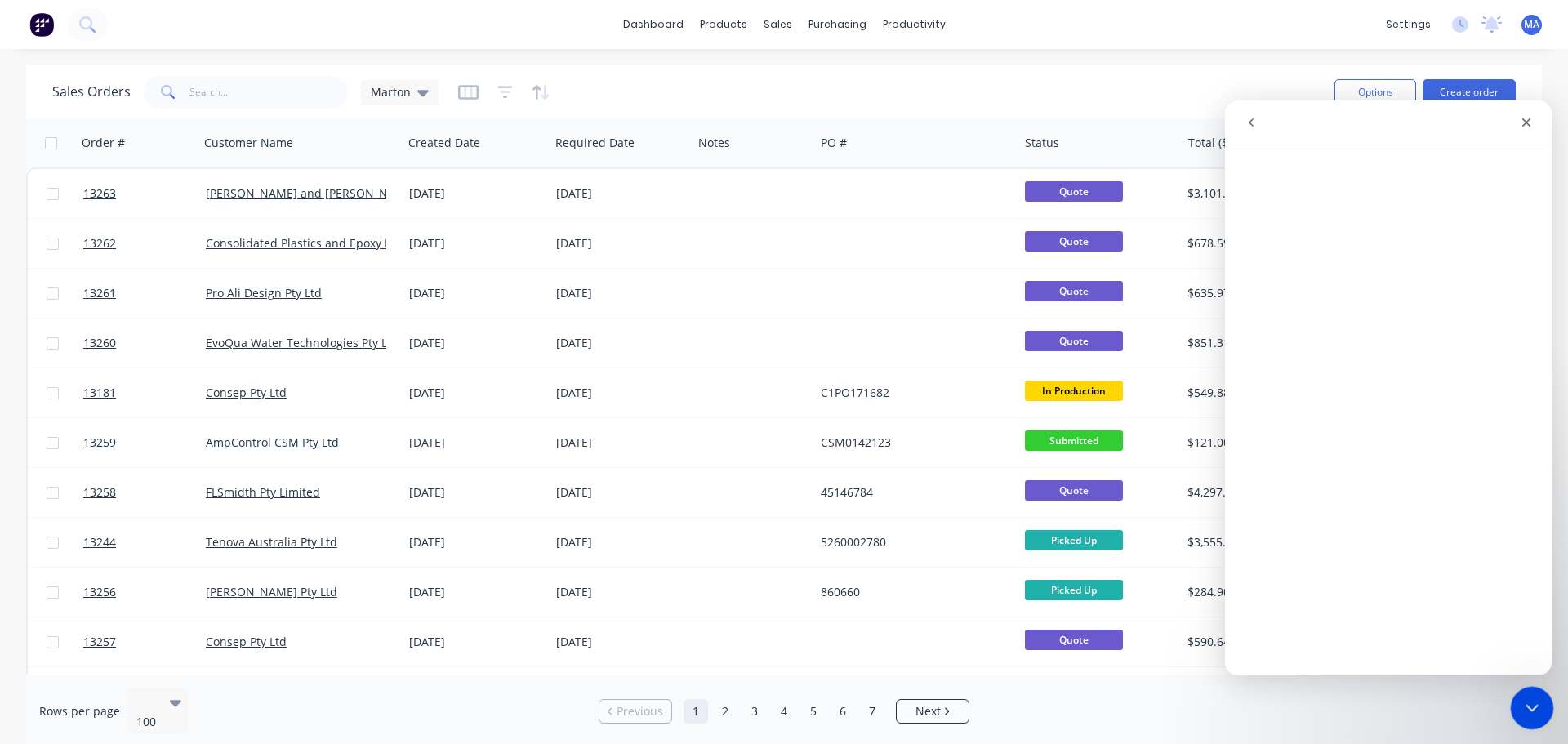
drag, startPoint x: 1526, startPoint y: 707, endPoint x: 2998, endPoint y: 1340, distance: 1602.3
click at [1526, 707] on icon "Close Intercom Messenger" at bounding box center [1529, 705] width 19 height 19
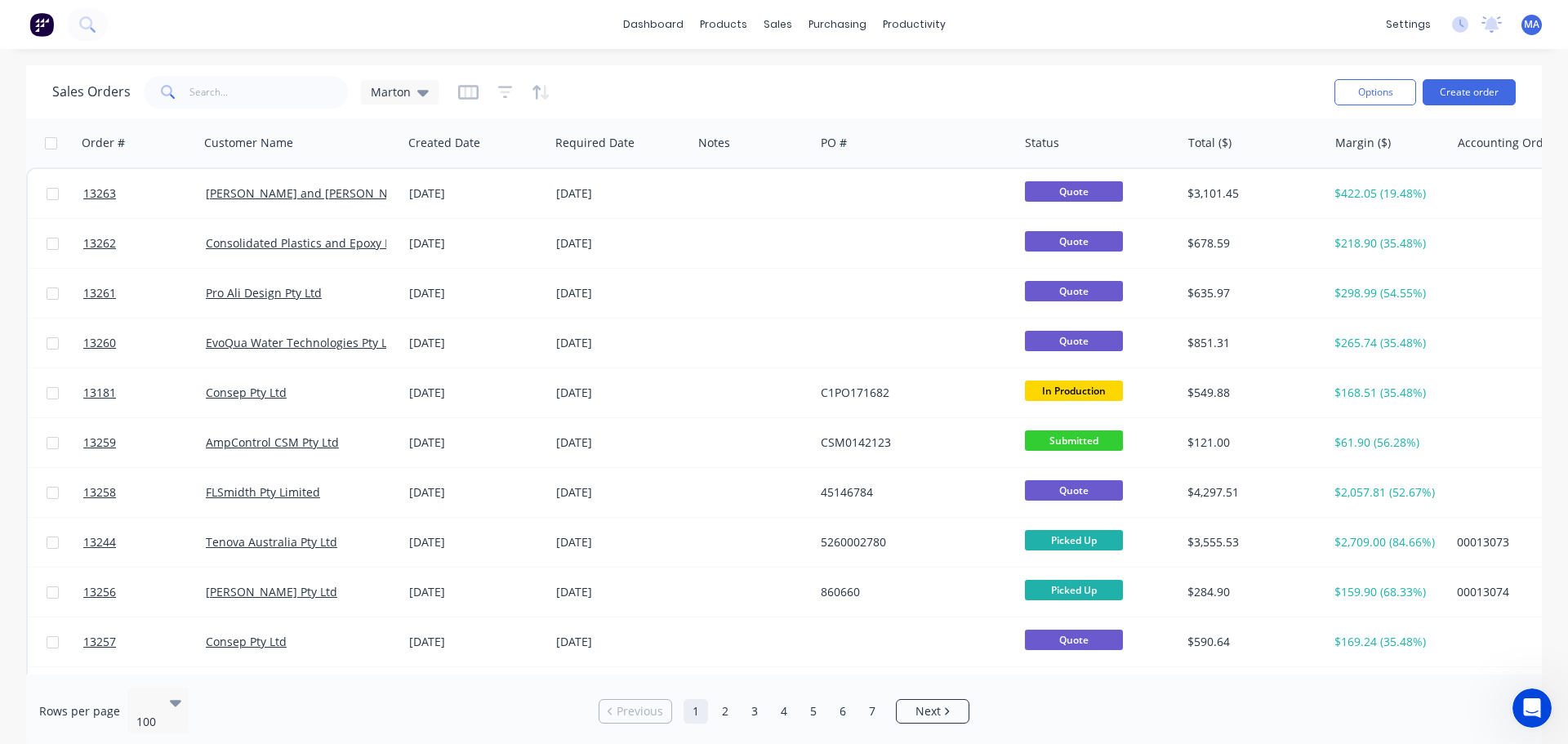
click at [758, 61] on div "dashboard products sales purchasing productivity dashboard products Product Cat…" at bounding box center [784, 372] width 1568 height 744
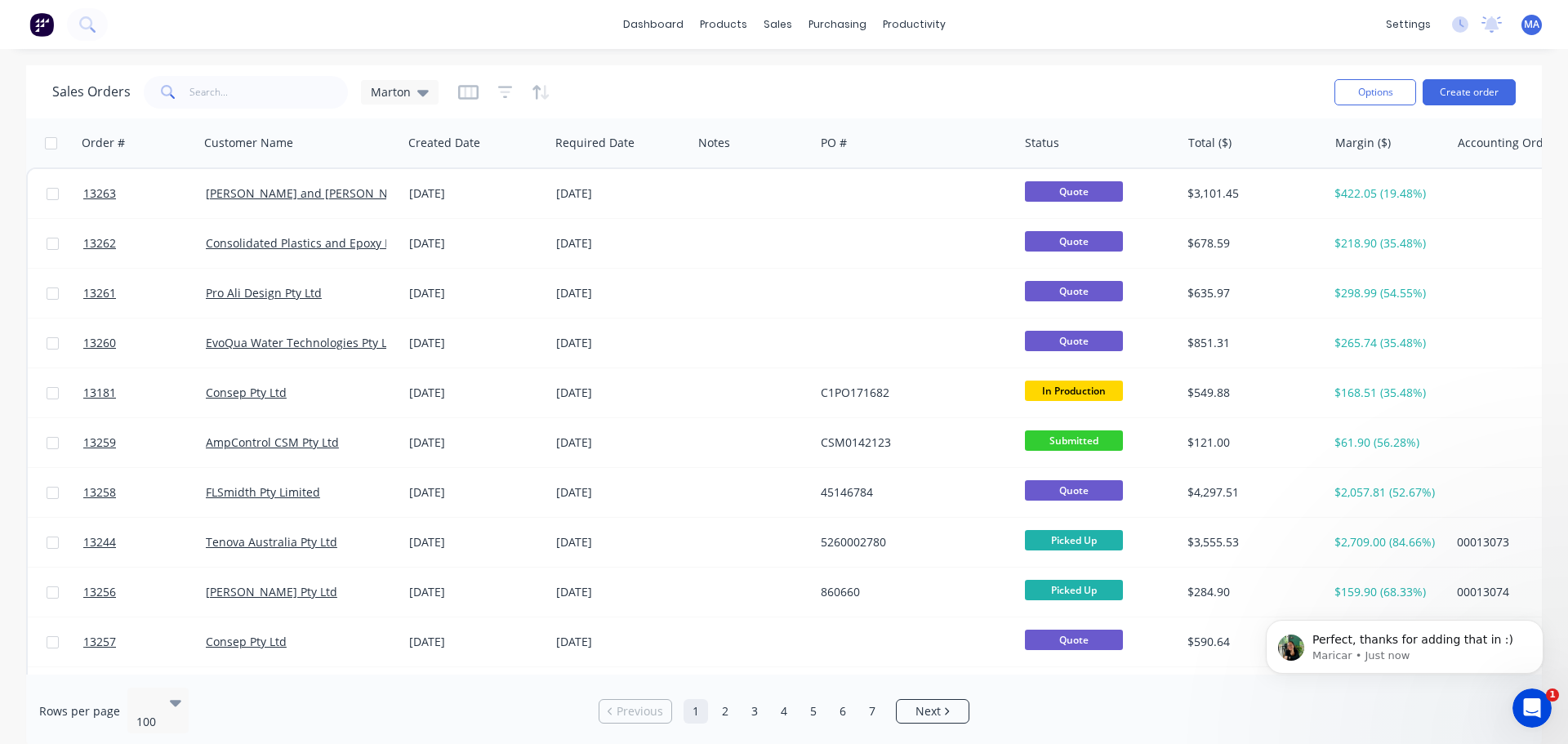
scroll to position [0, 0]
